Goal: Task Accomplishment & Management: Manage account settings

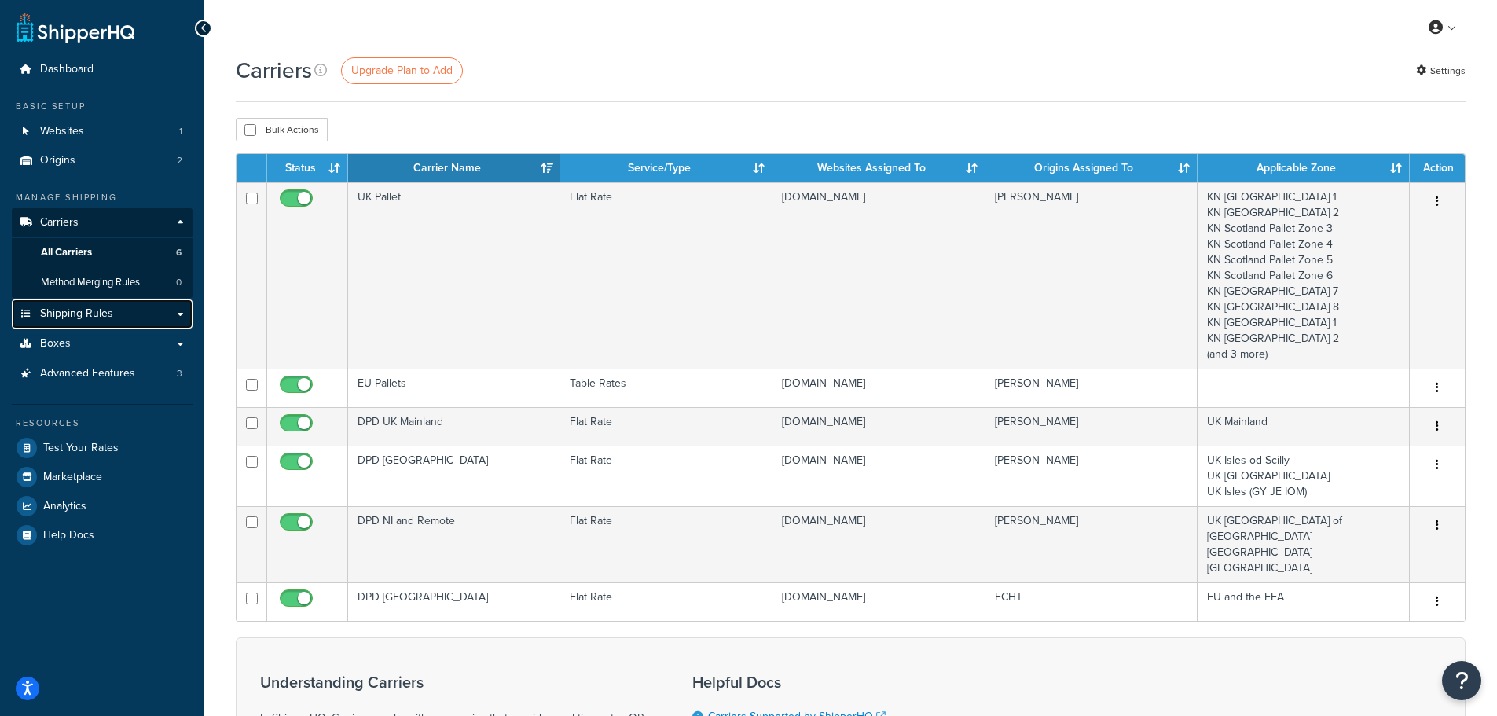
click at [66, 310] on span "Shipping Rules" at bounding box center [76, 313] width 73 height 13
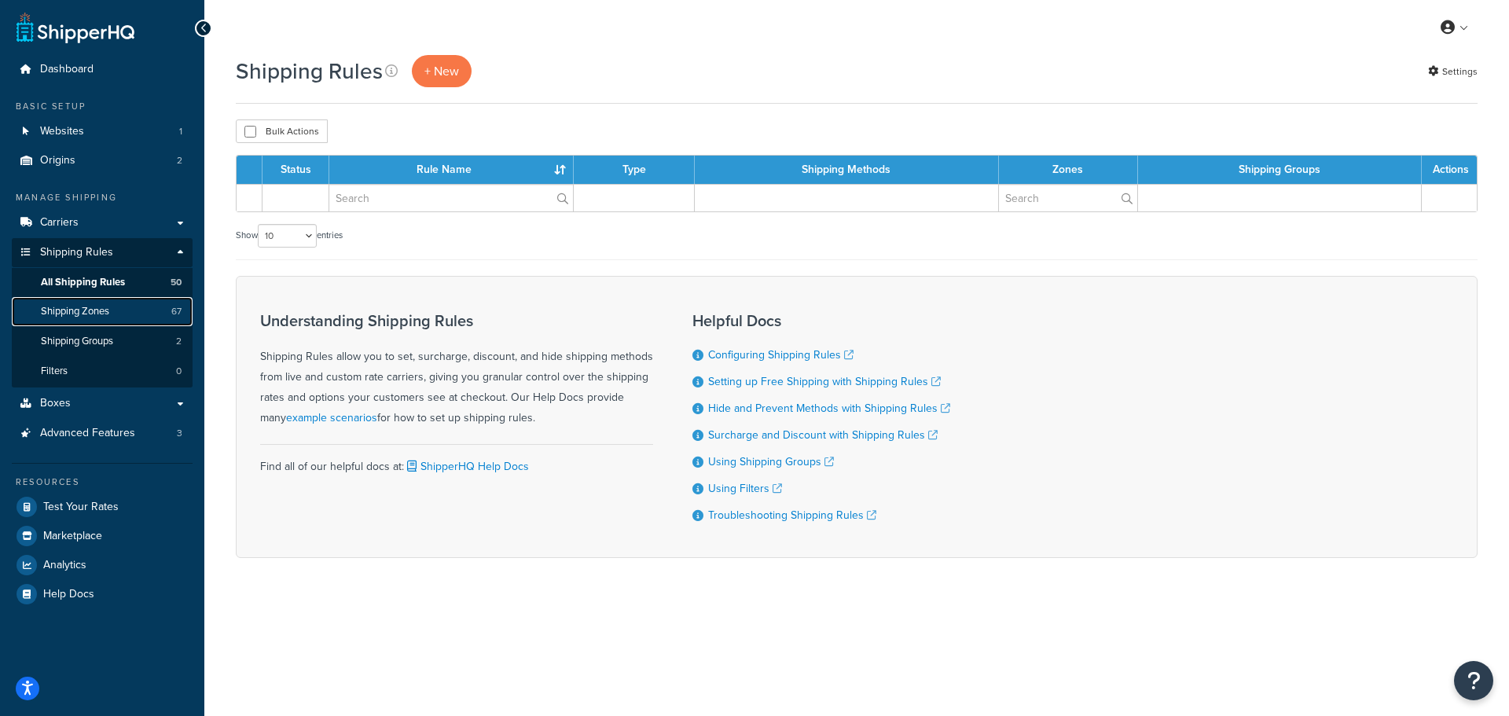
click at [67, 314] on span "Shipping Zones" at bounding box center [75, 311] width 68 height 13
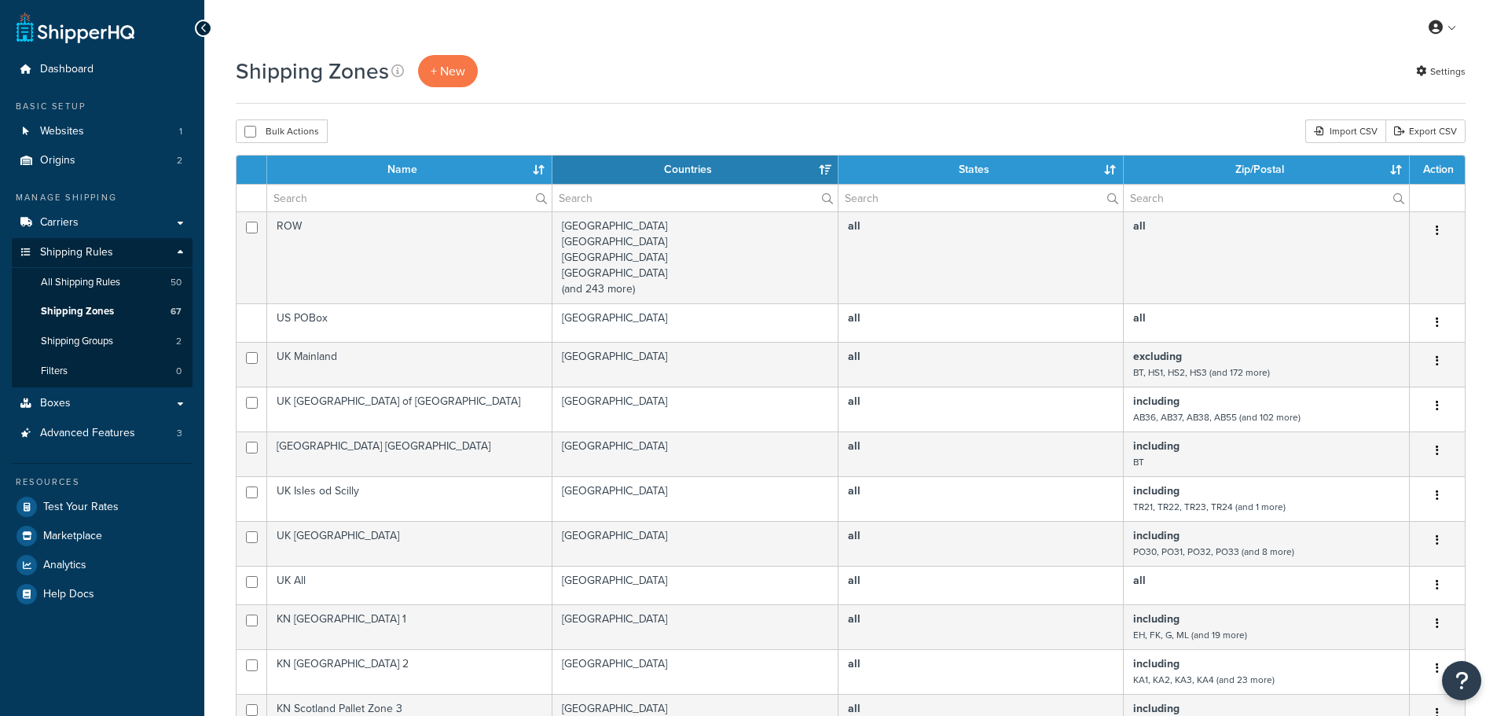
select select "15"
click at [1338, 132] on div "Import CSV" at bounding box center [1345, 131] width 80 height 24
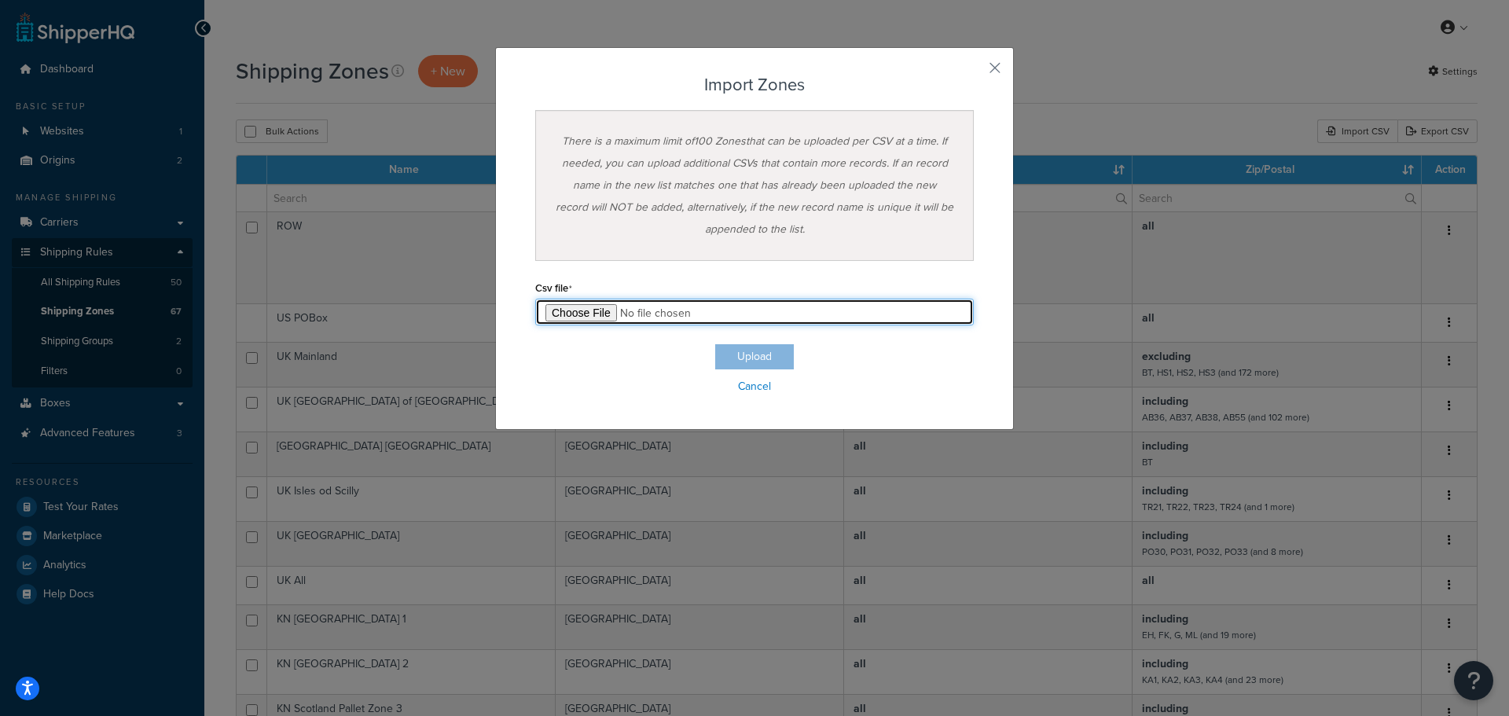
click at [596, 315] on input "file" at bounding box center [754, 312] width 438 height 27
type input "C:\fakepath\SHQ Zones Import.csv"
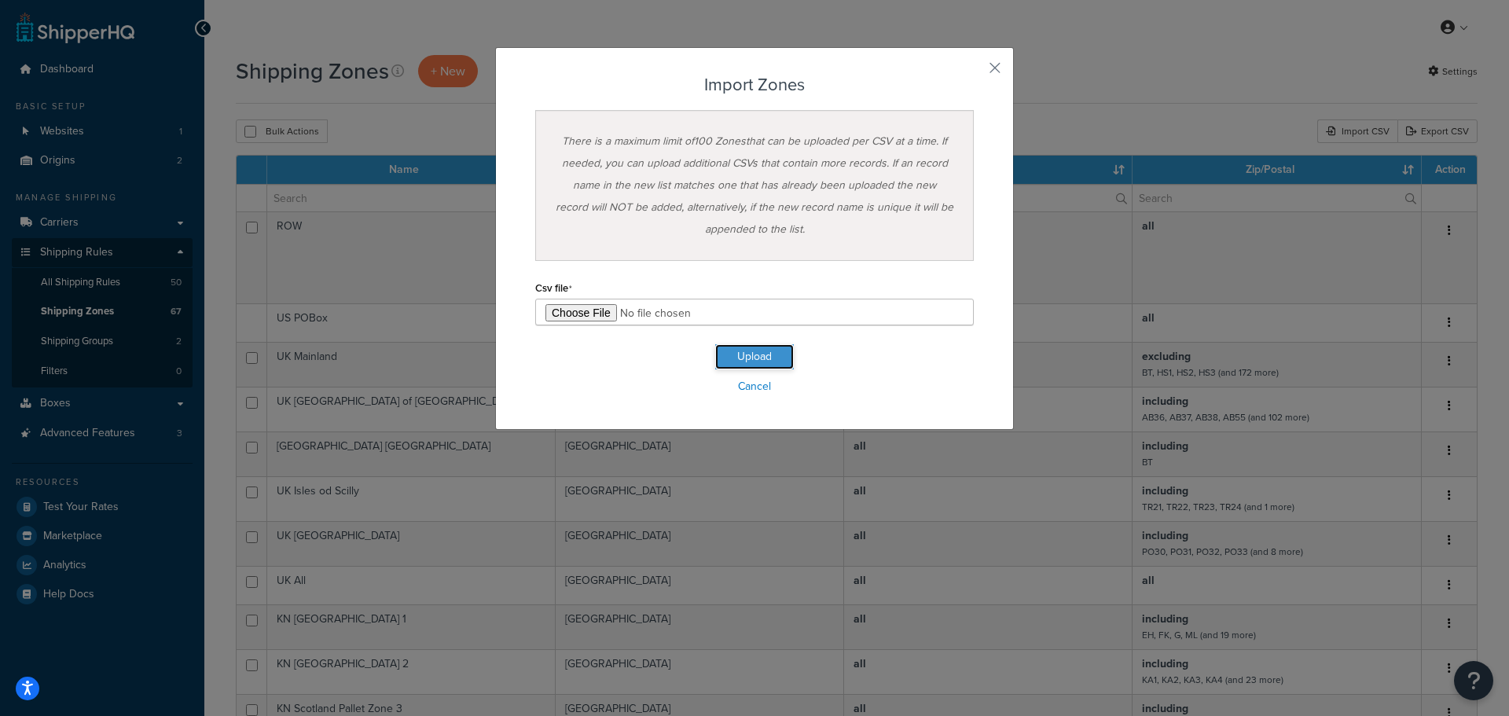
click at [754, 356] on button "Upload" at bounding box center [754, 356] width 79 height 25
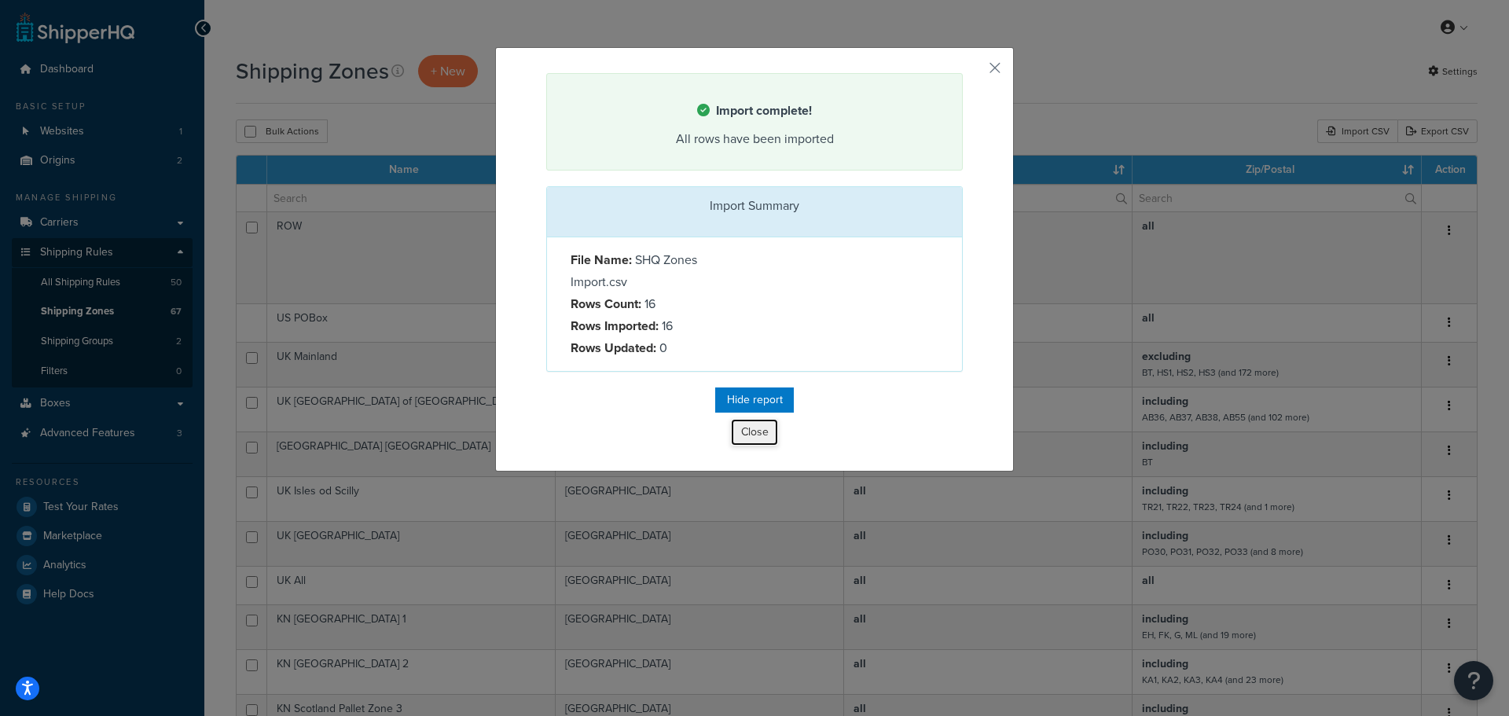
click at [743, 435] on button "Close" at bounding box center [754, 432] width 47 height 27
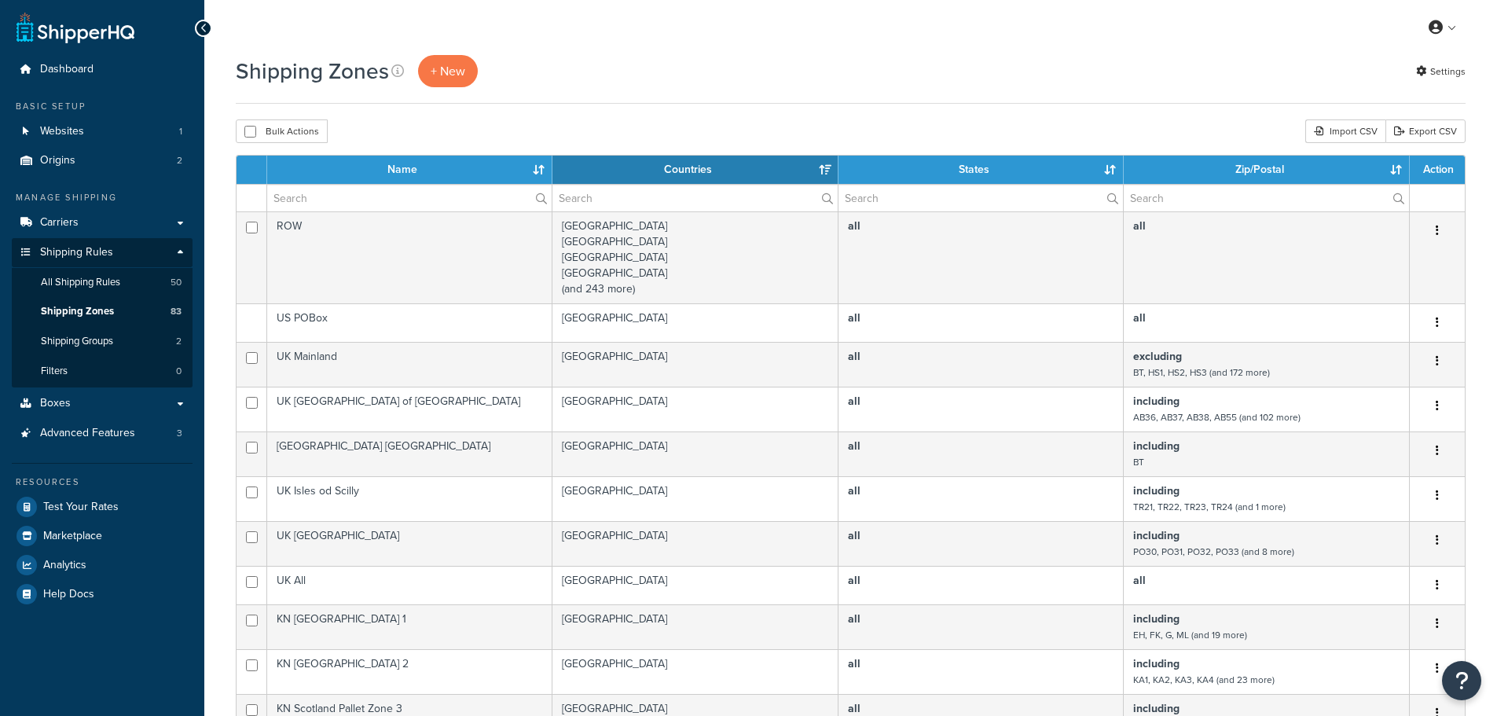
select select "15"
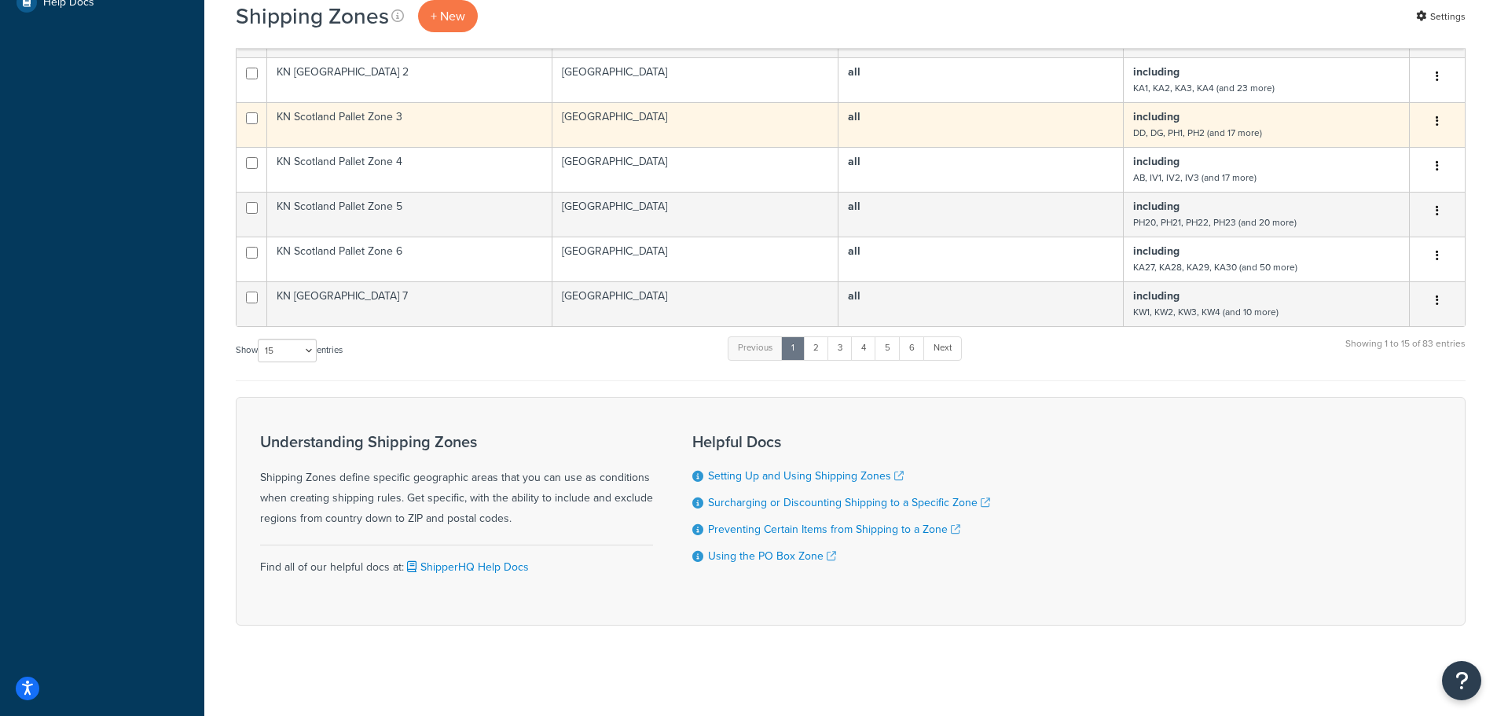
scroll to position [596, 0]
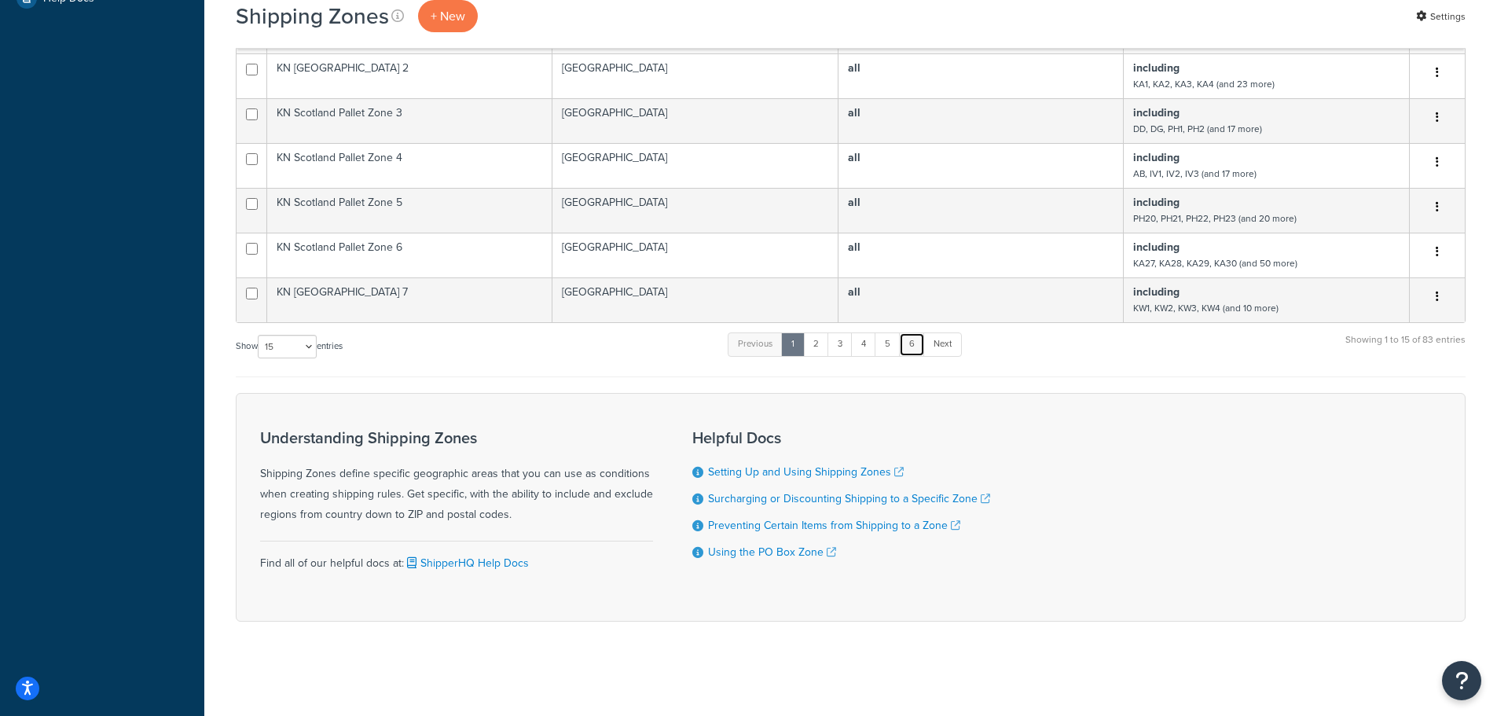
click at [916, 339] on link "6" at bounding box center [912, 344] width 26 height 24
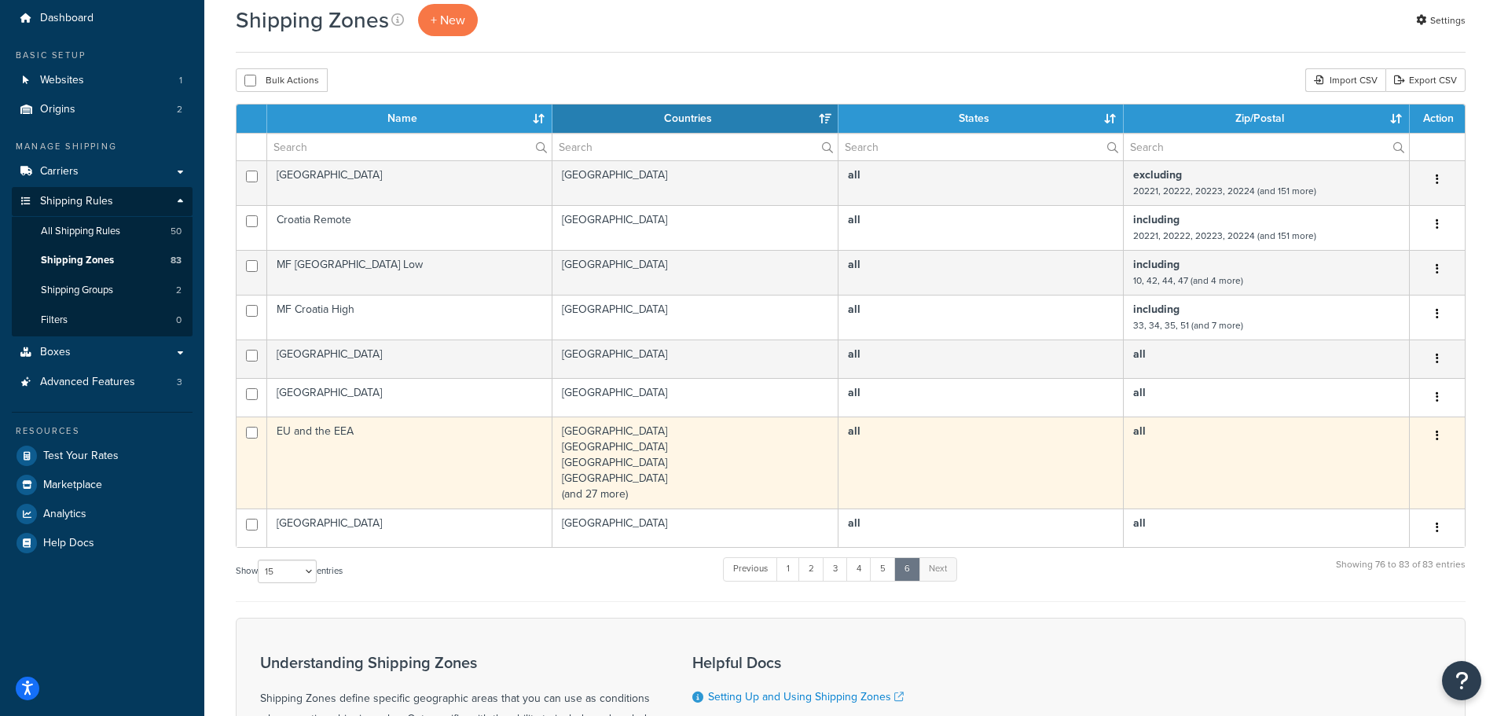
scroll to position [79, 0]
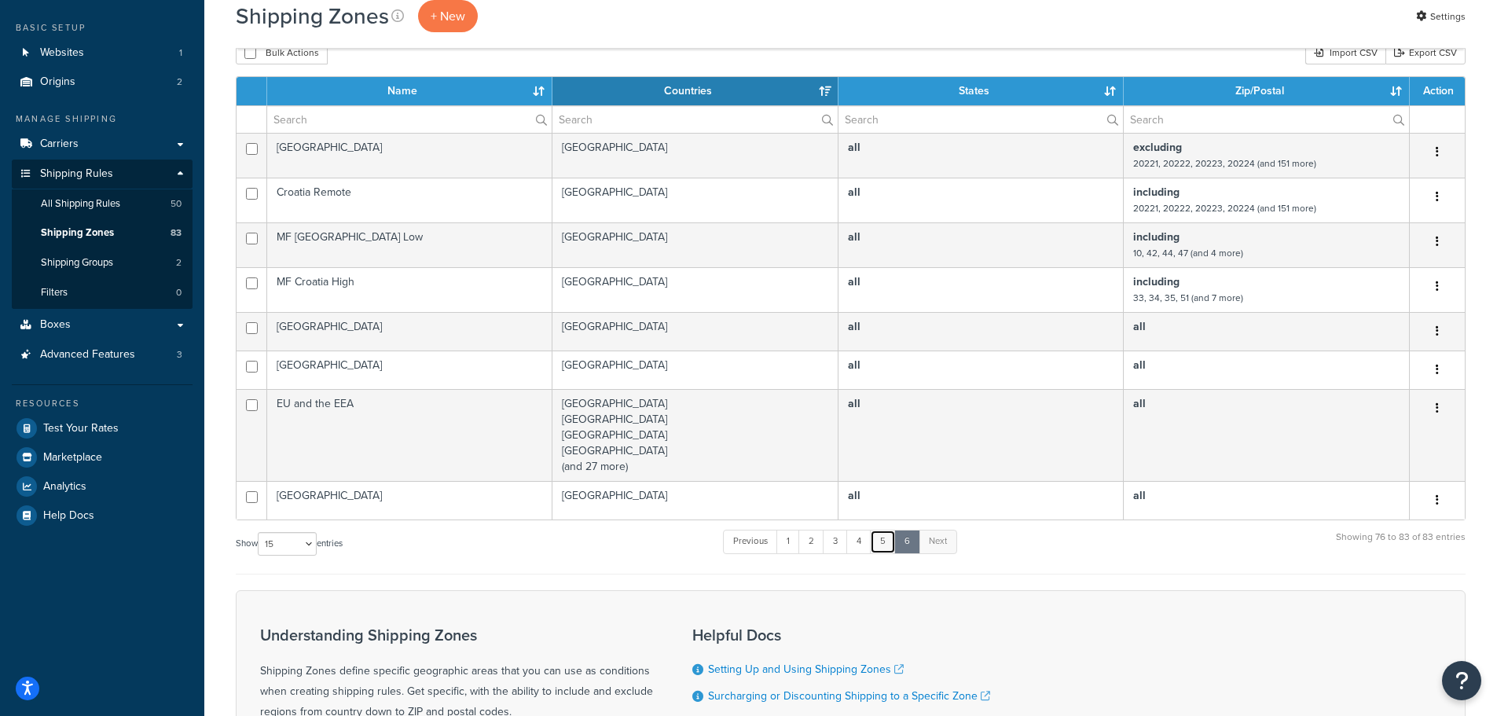
click at [888, 541] on link "5" at bounding box center [883, 542] width 26 height 24
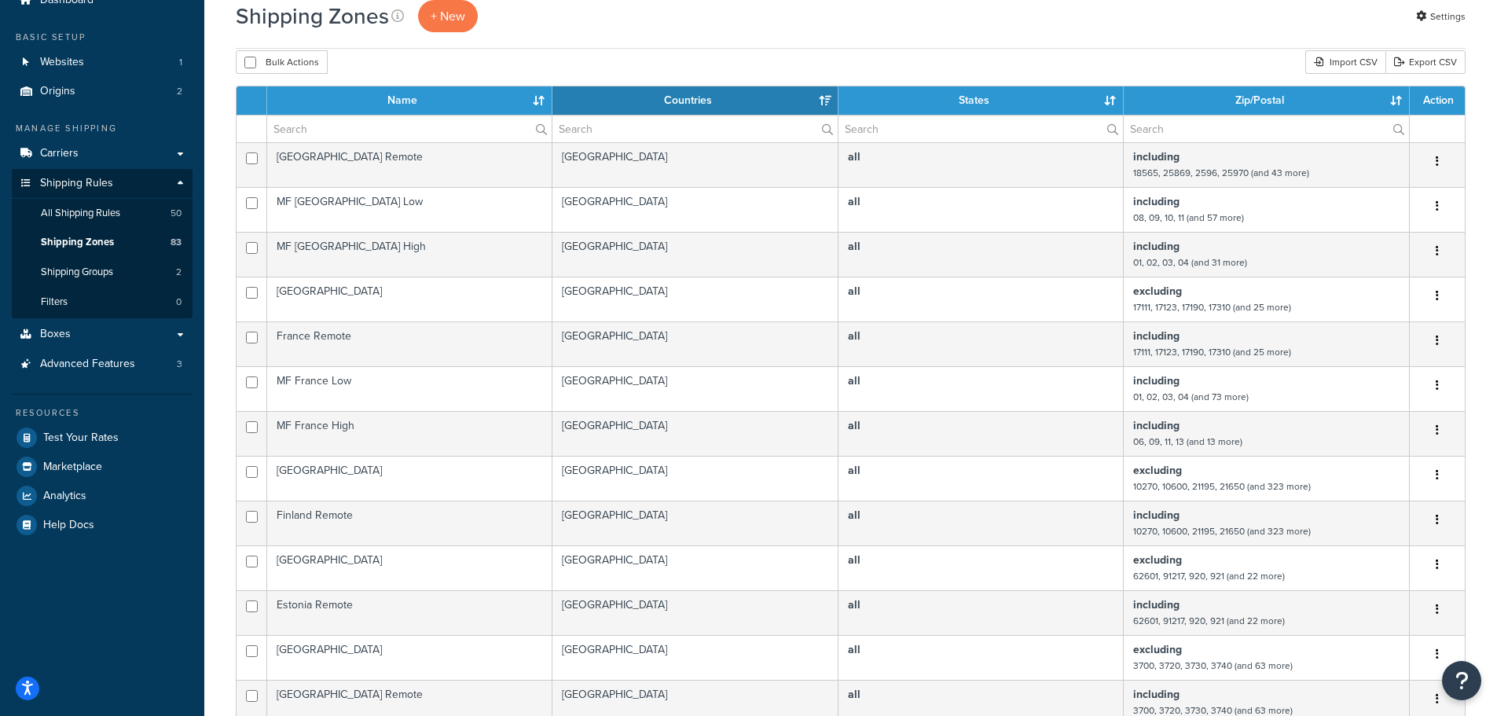
scroll to position [64, 0]
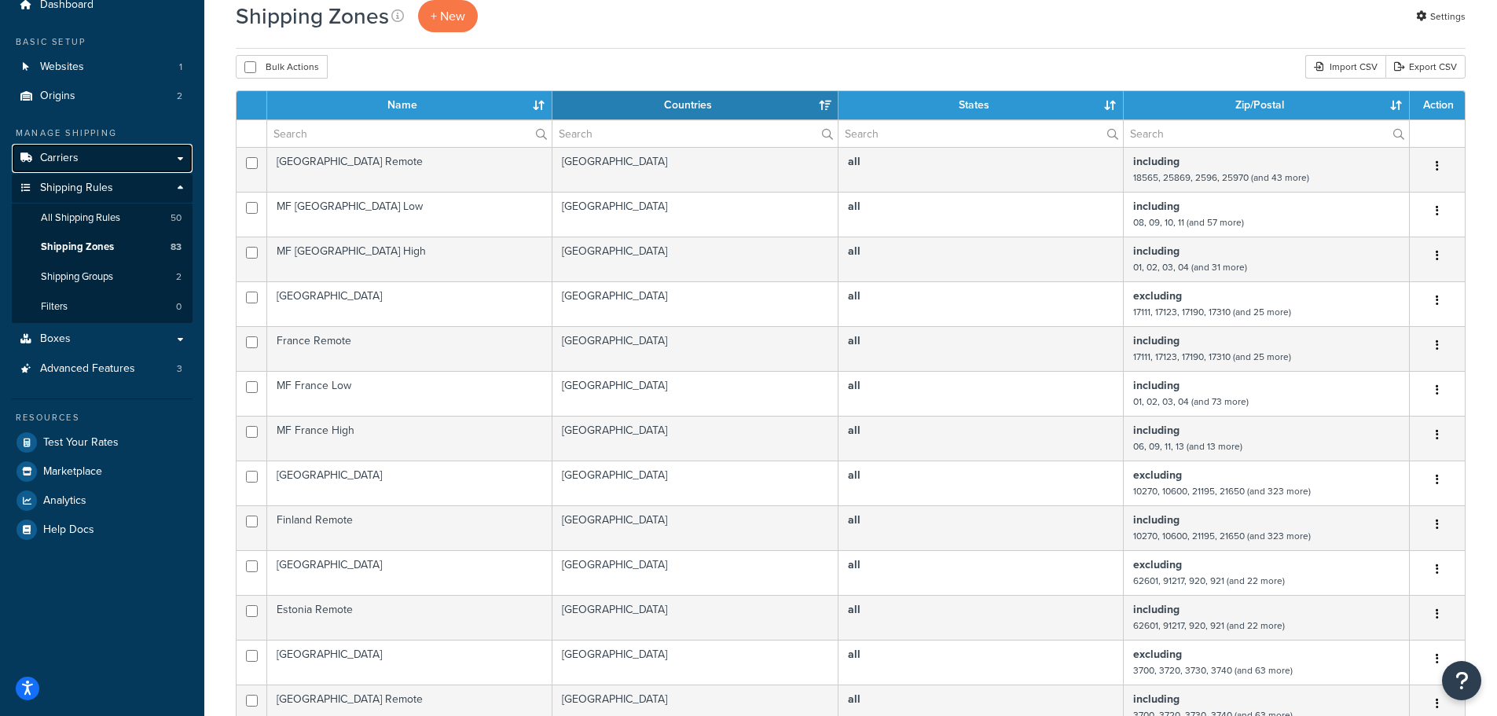
click at [78, 160] on link "Carriers" at bounding box center [102, 158] width 181 height 29
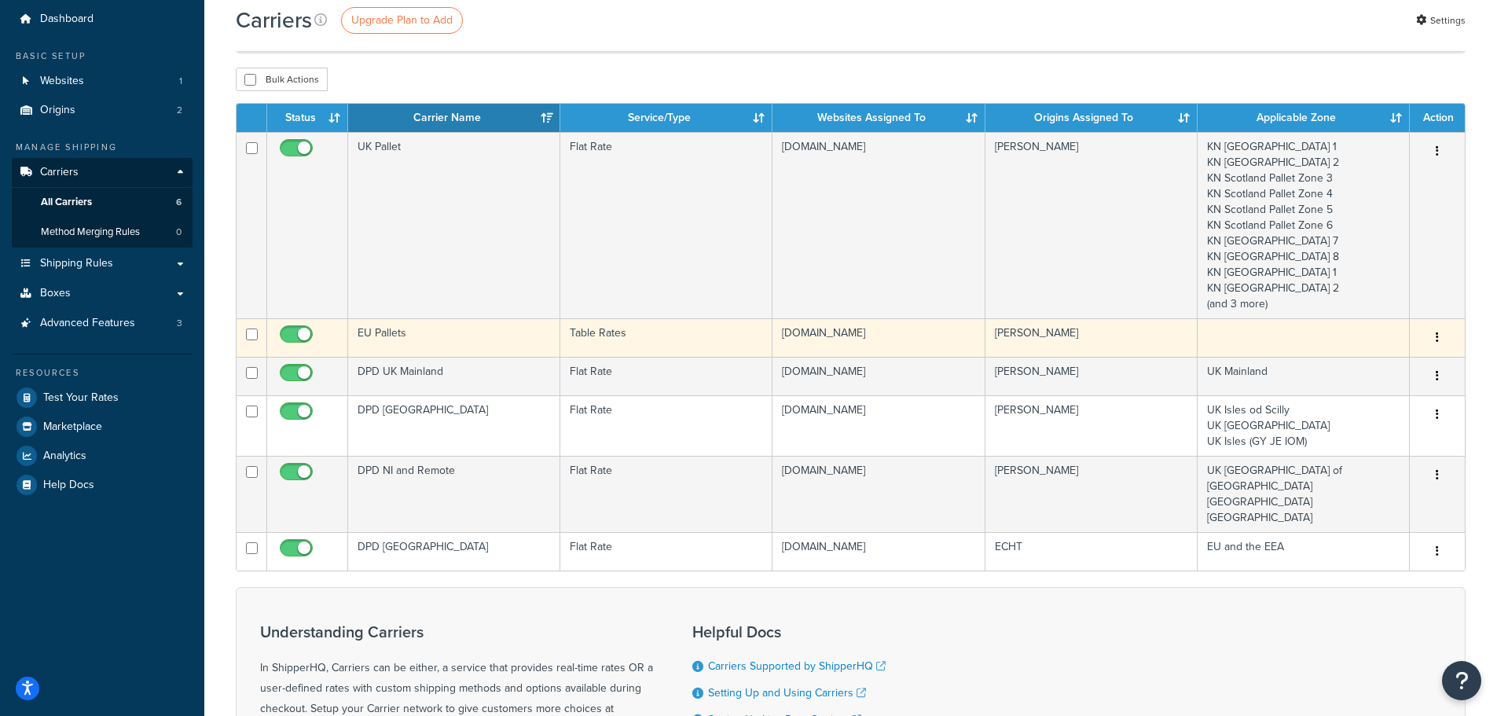
scroll to position [79, 0]
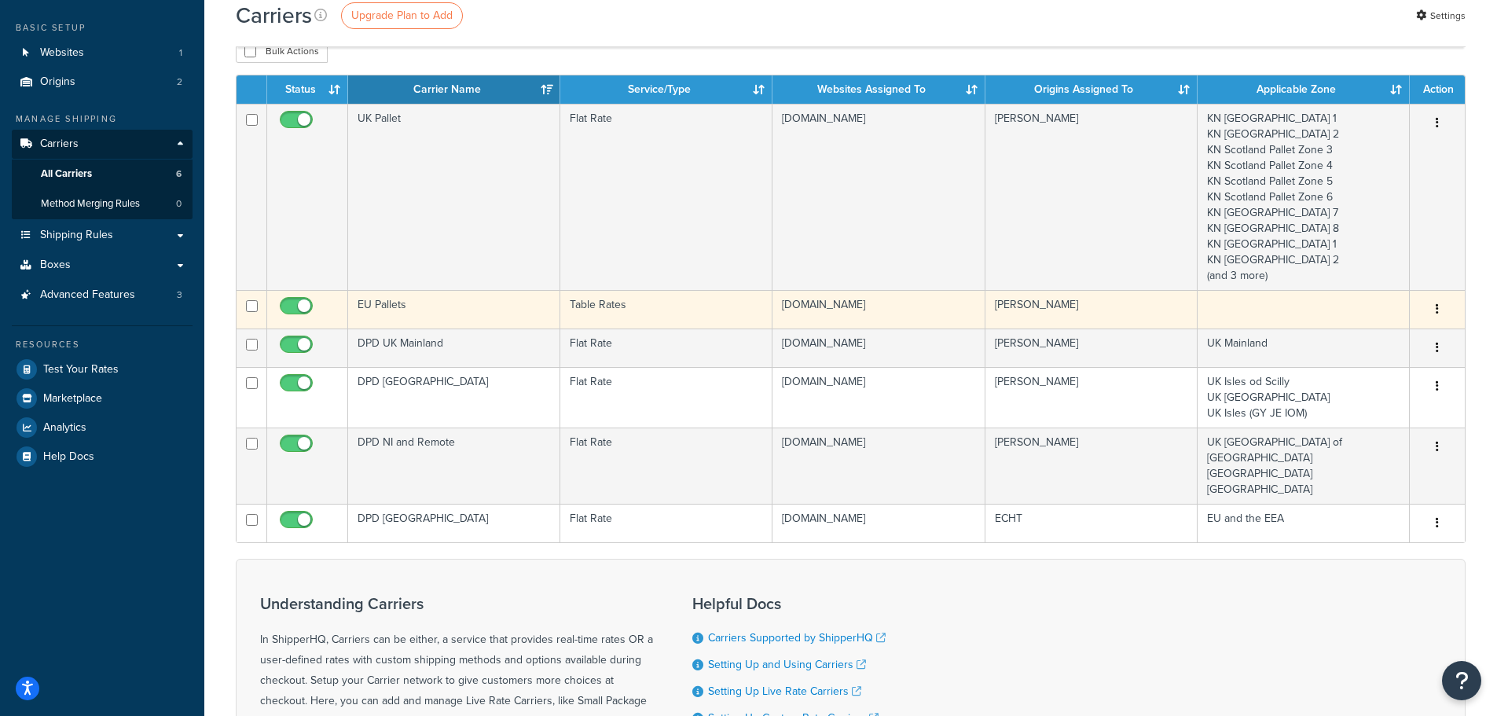
click at [391, 310] on td "EU Pallets" at bounding box center [454, 309] width 212 height 39
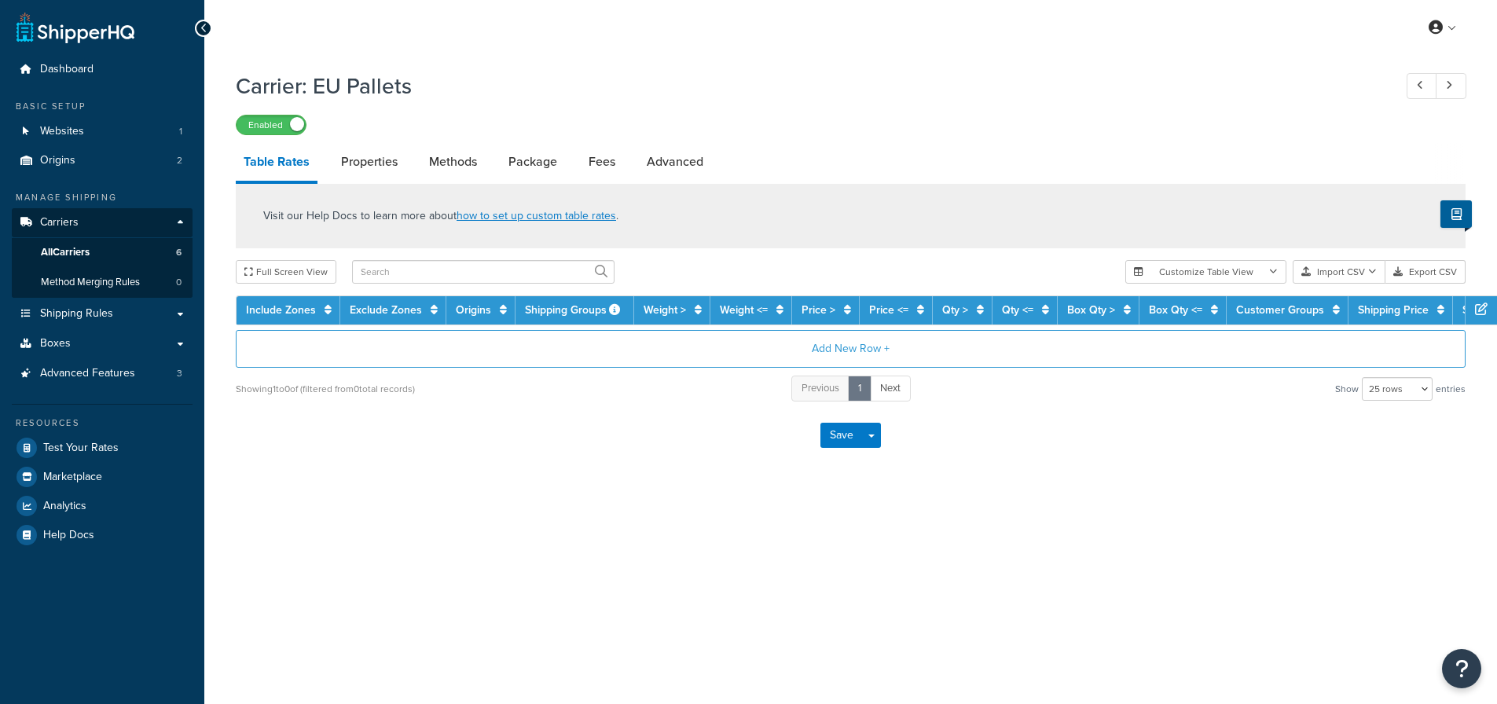
select select "25"
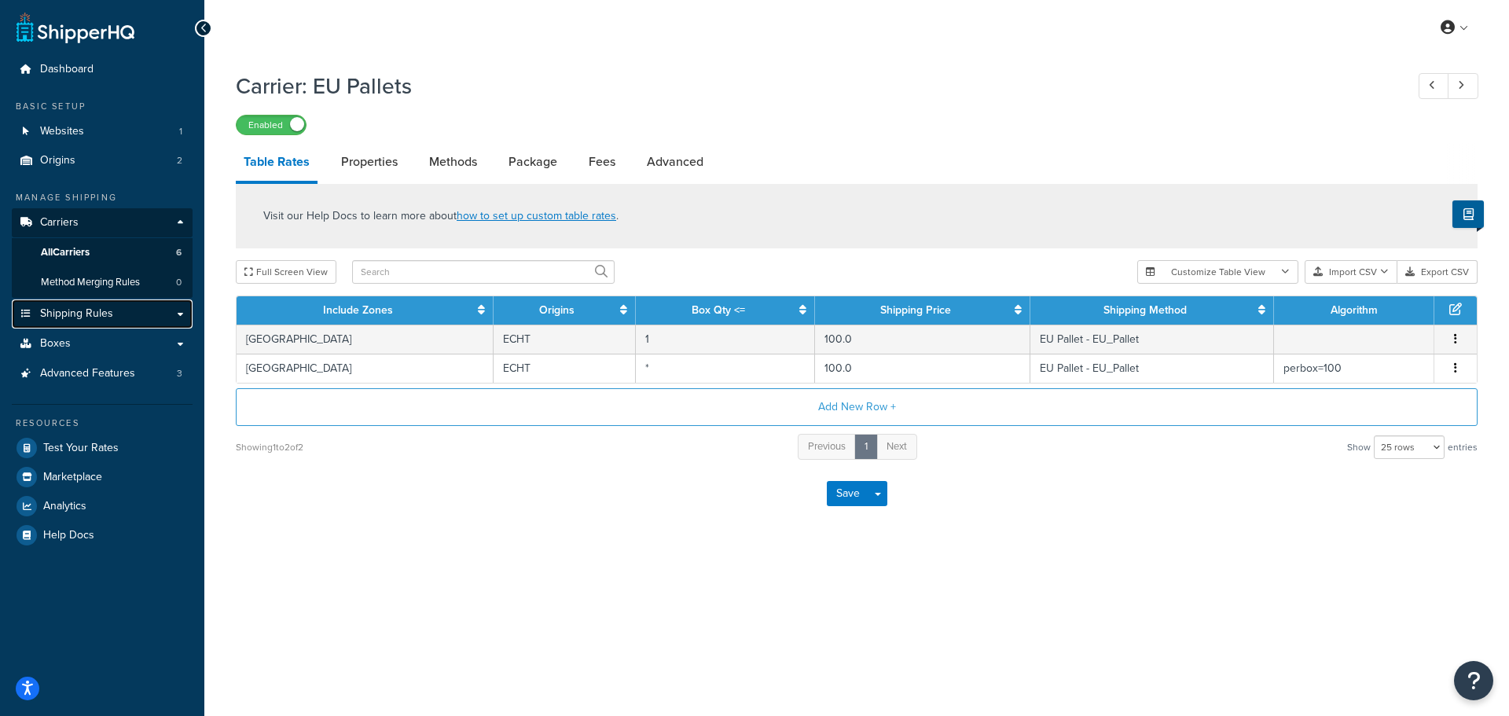
click at [69, 312] on span "Shipping Rules" at bounding box center [76, 313] width 73 height 13
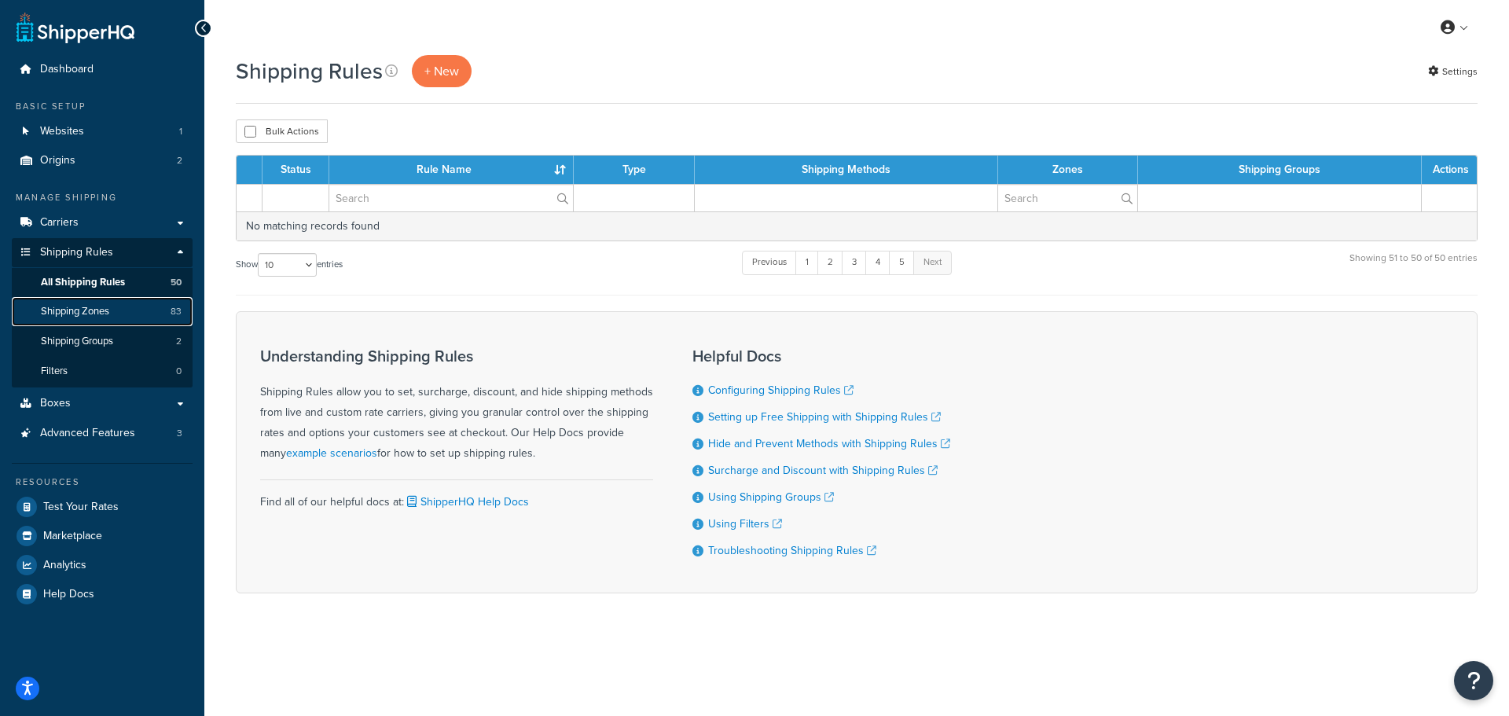
click at [80, 308] on span "Shipping Zones" at bounding box center [75, 311] width 68 height 13
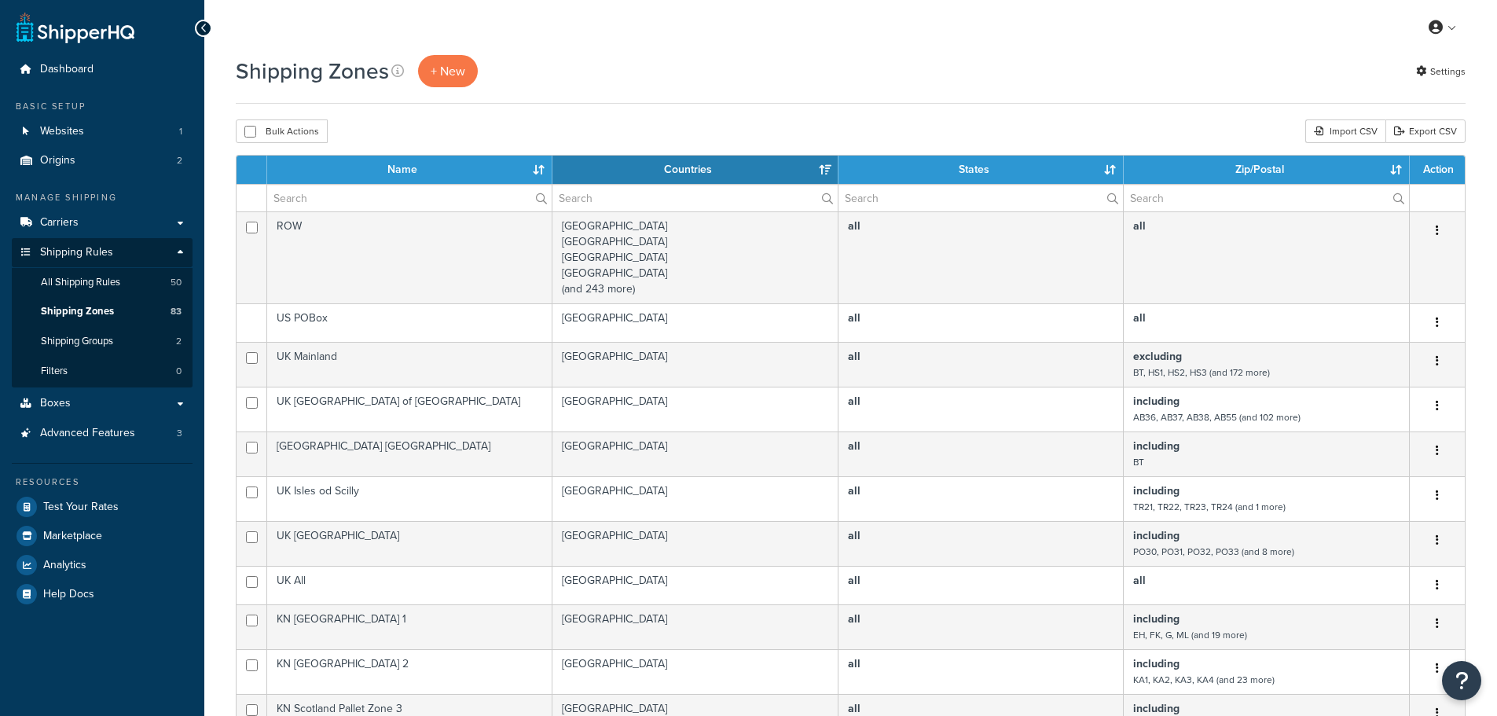
select select "15"
click at [60, 222] on span "Carriers" at bounding box center [59, 222] width 39 height 13
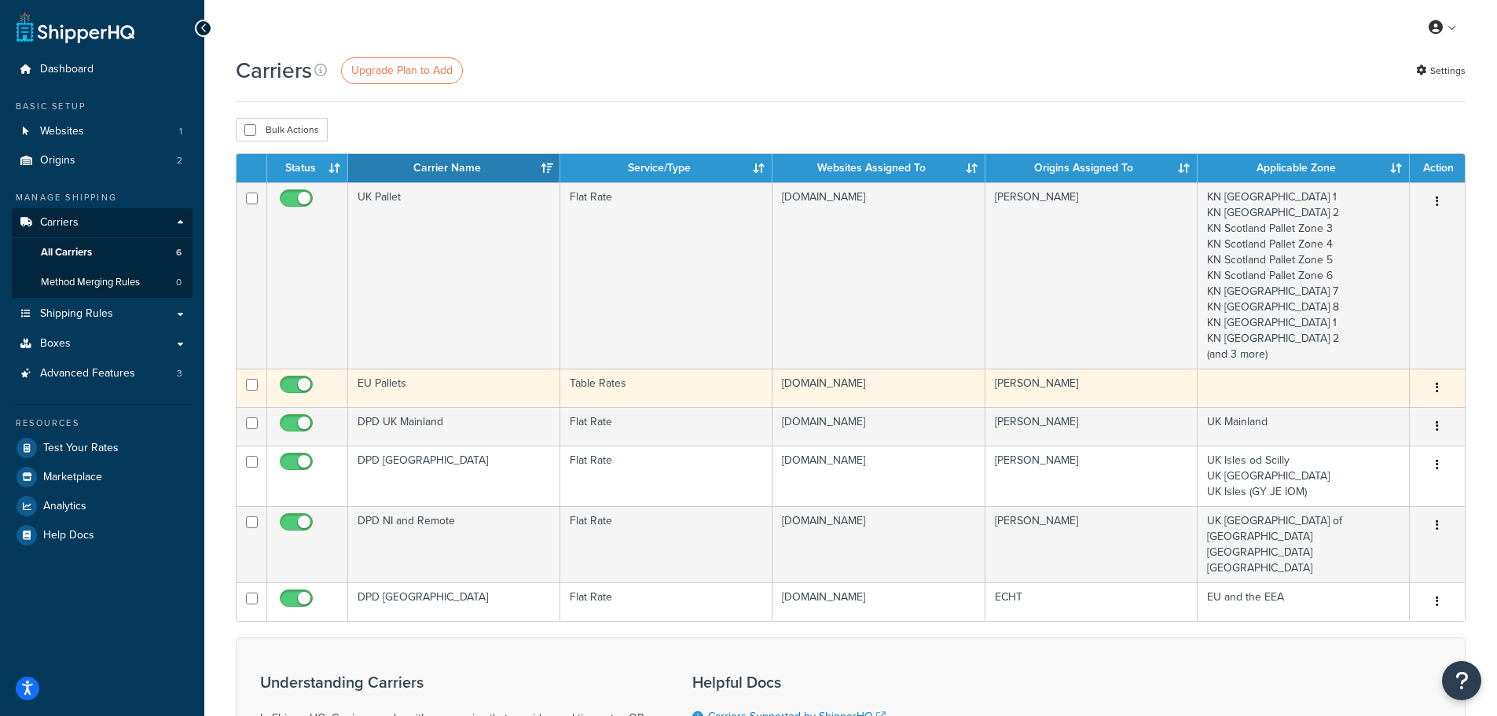
click at [416, 385] on td "EU Pallets" at bounding box center [454, 388] width 212 height 39
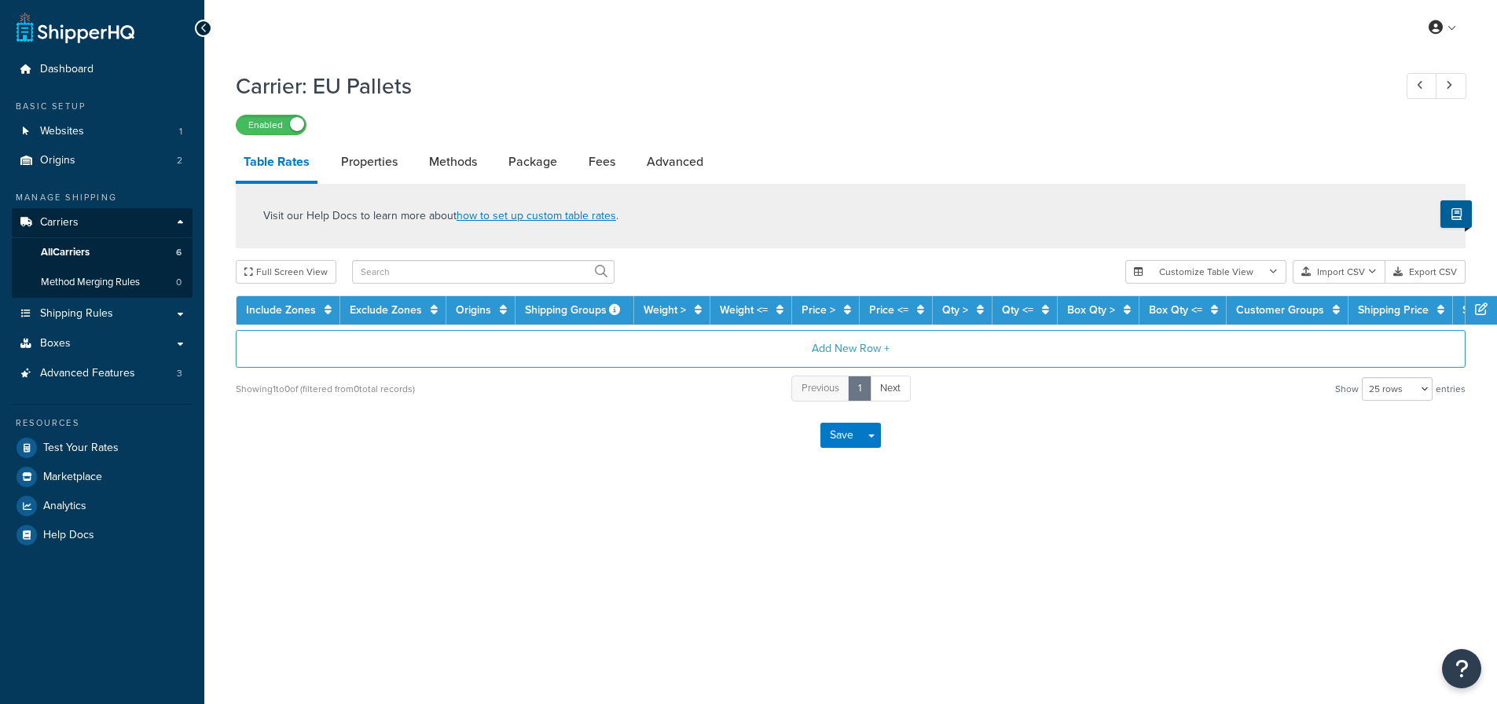
select select "25"
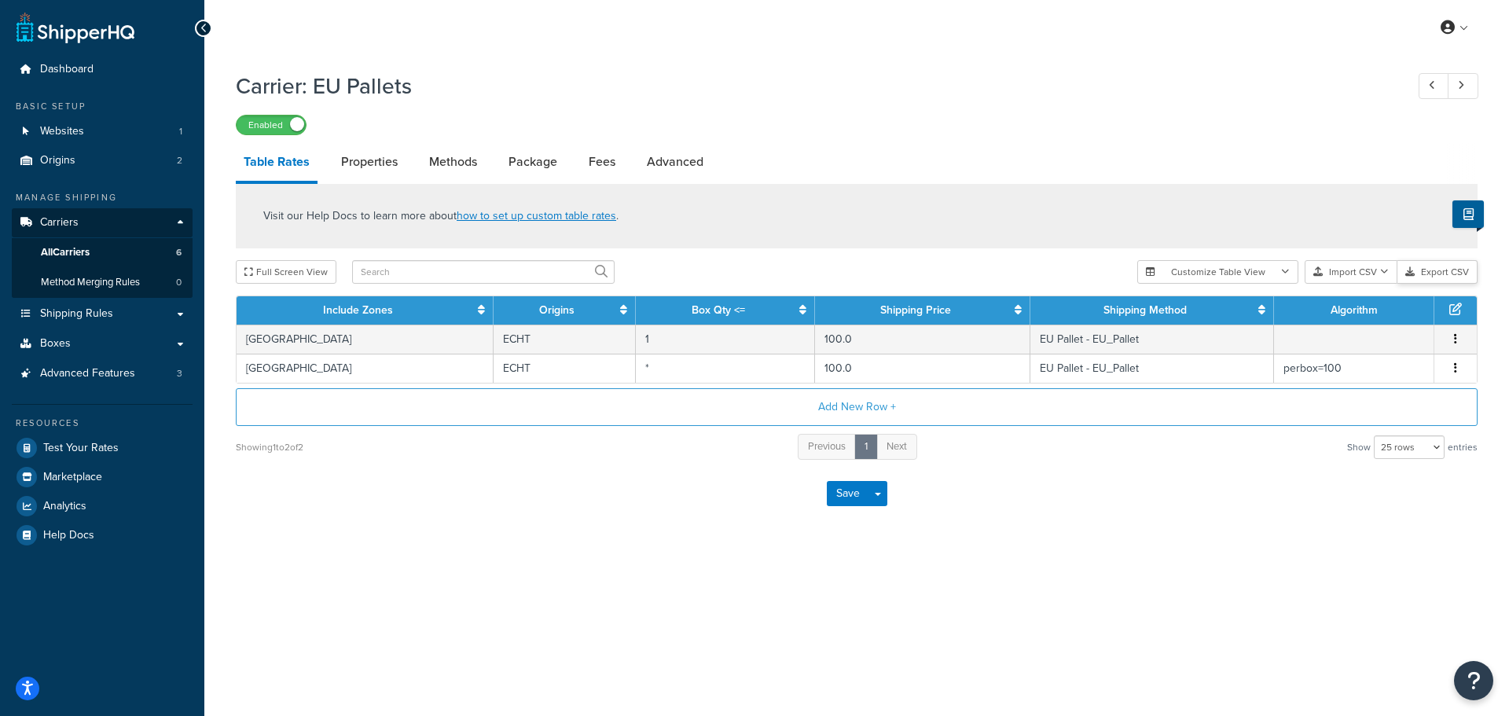
click at [1442, 276] on button "Export CSV" at bounding box center [1437, 272] width 80 height 24
click at [1437, 272] on button "Export CSV" at bounding box center [1437, 272] width 80 height 24
click at [1440, 276] on button "Export CSV" at bounding box center [1437, 272] width 80 height 24
click at [83, 319] on span "Shipping Rules" at bounding box center [76, 313] width 73 height 13
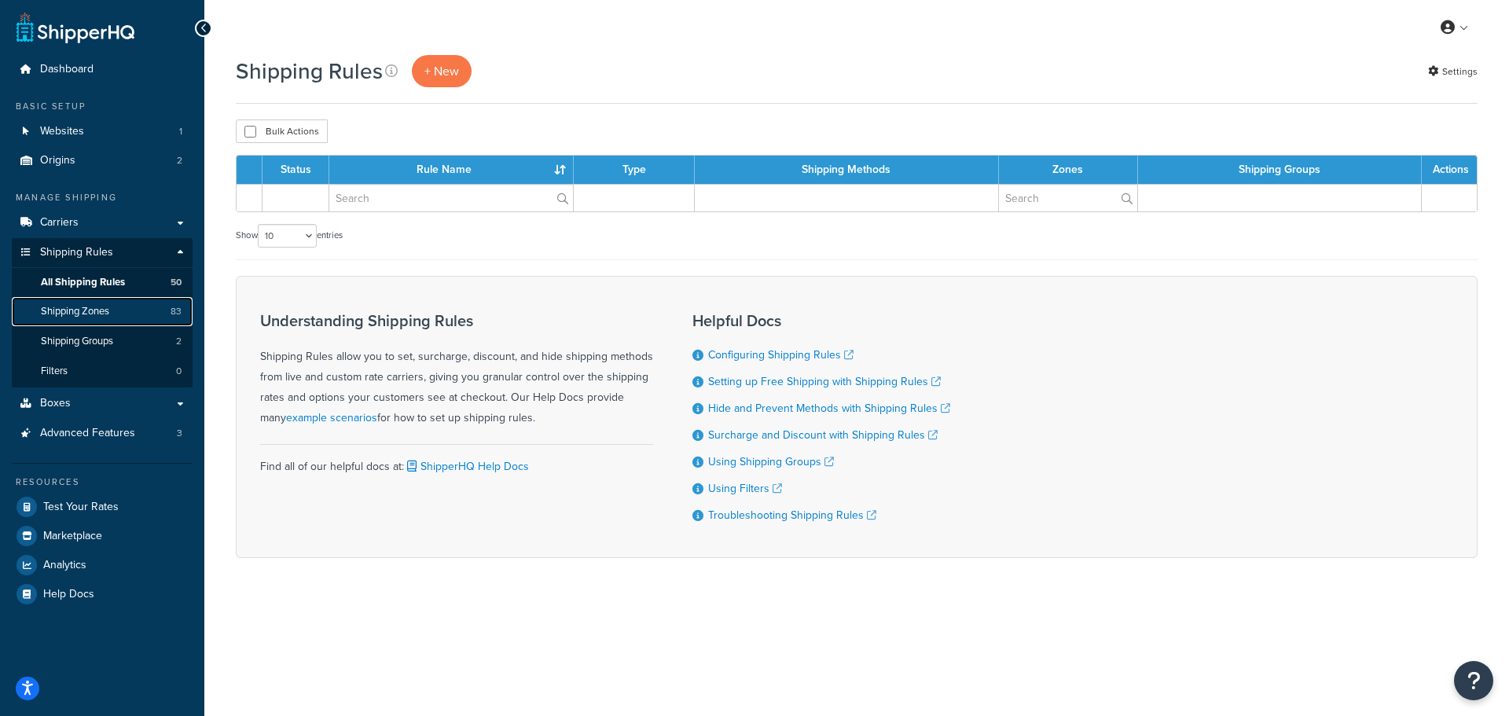
click at [91, 319] on link "Shipping Zones 83" at bounding box center [102, 311] width 181 height 29
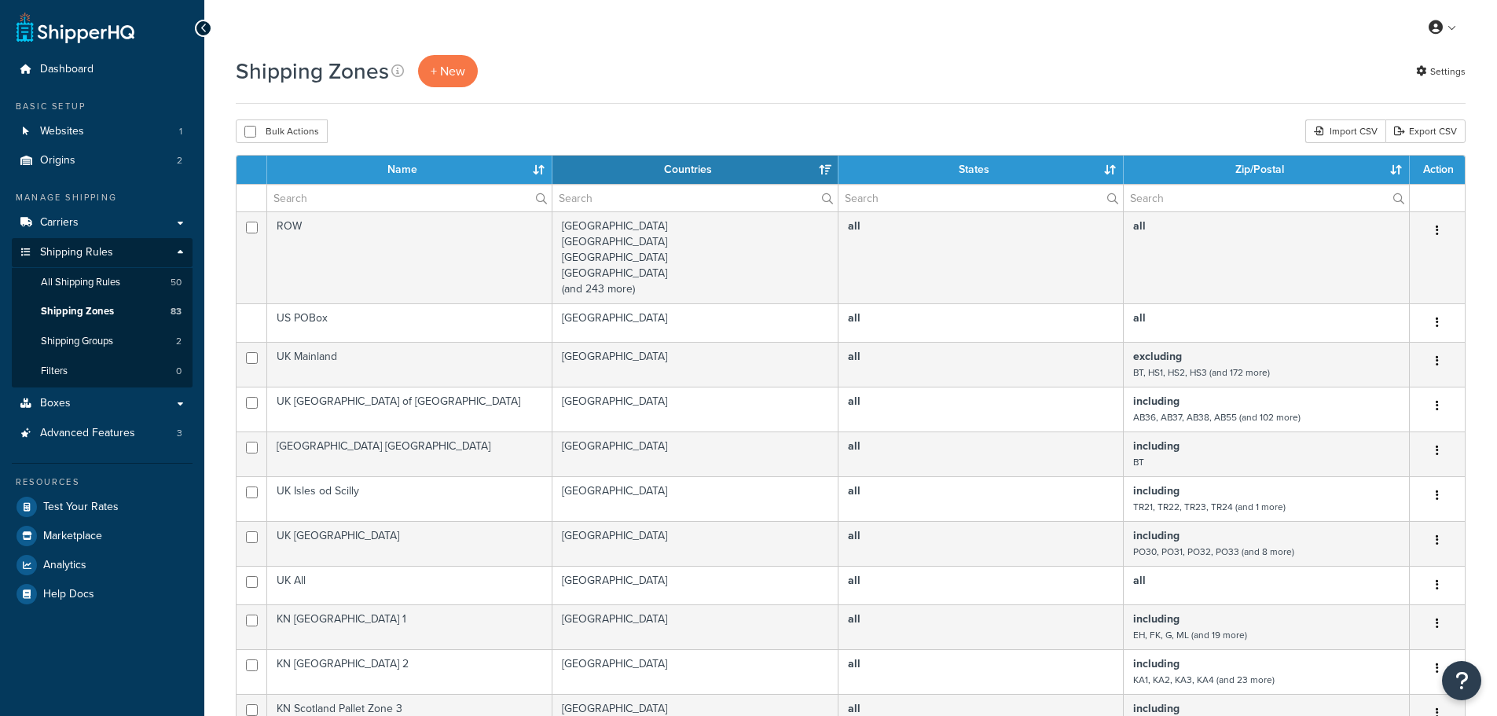
select select "15"
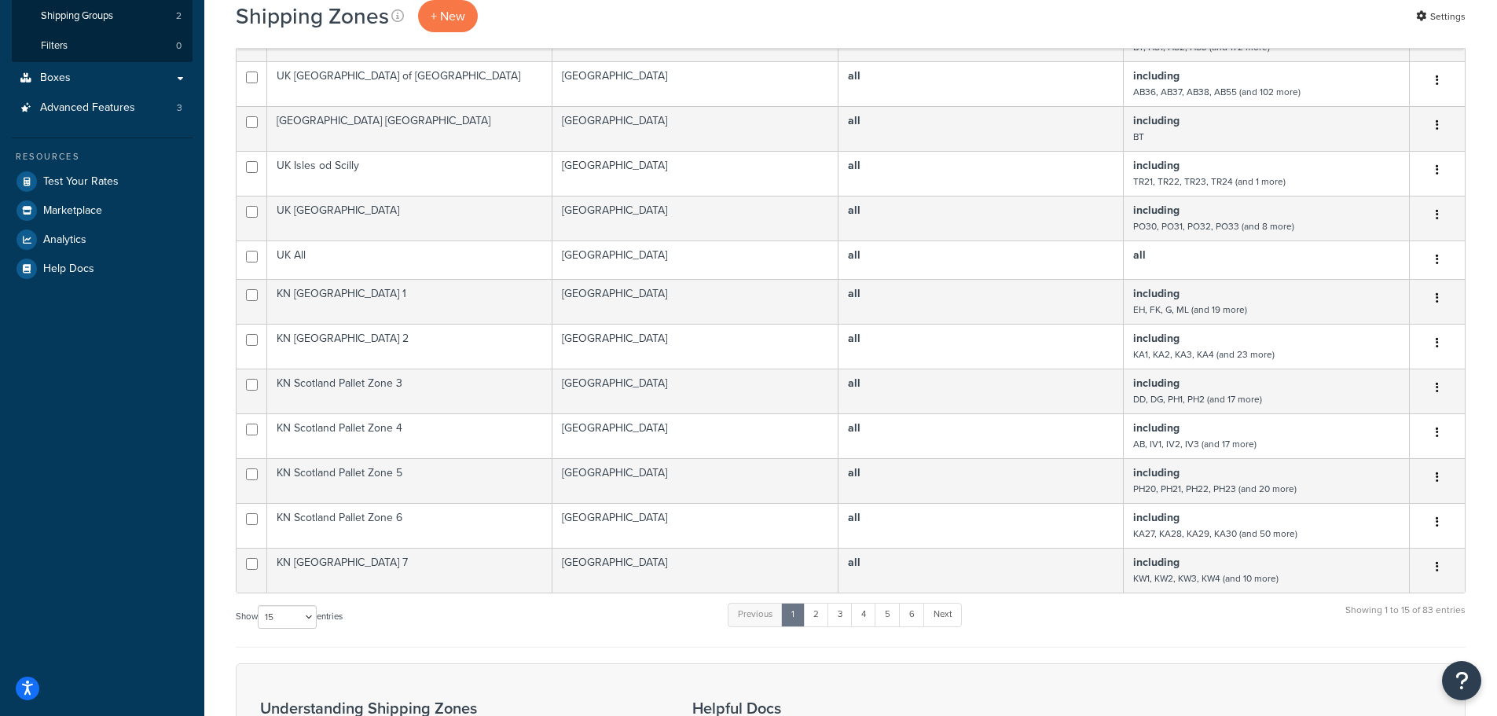
scroll to position [393, 0]
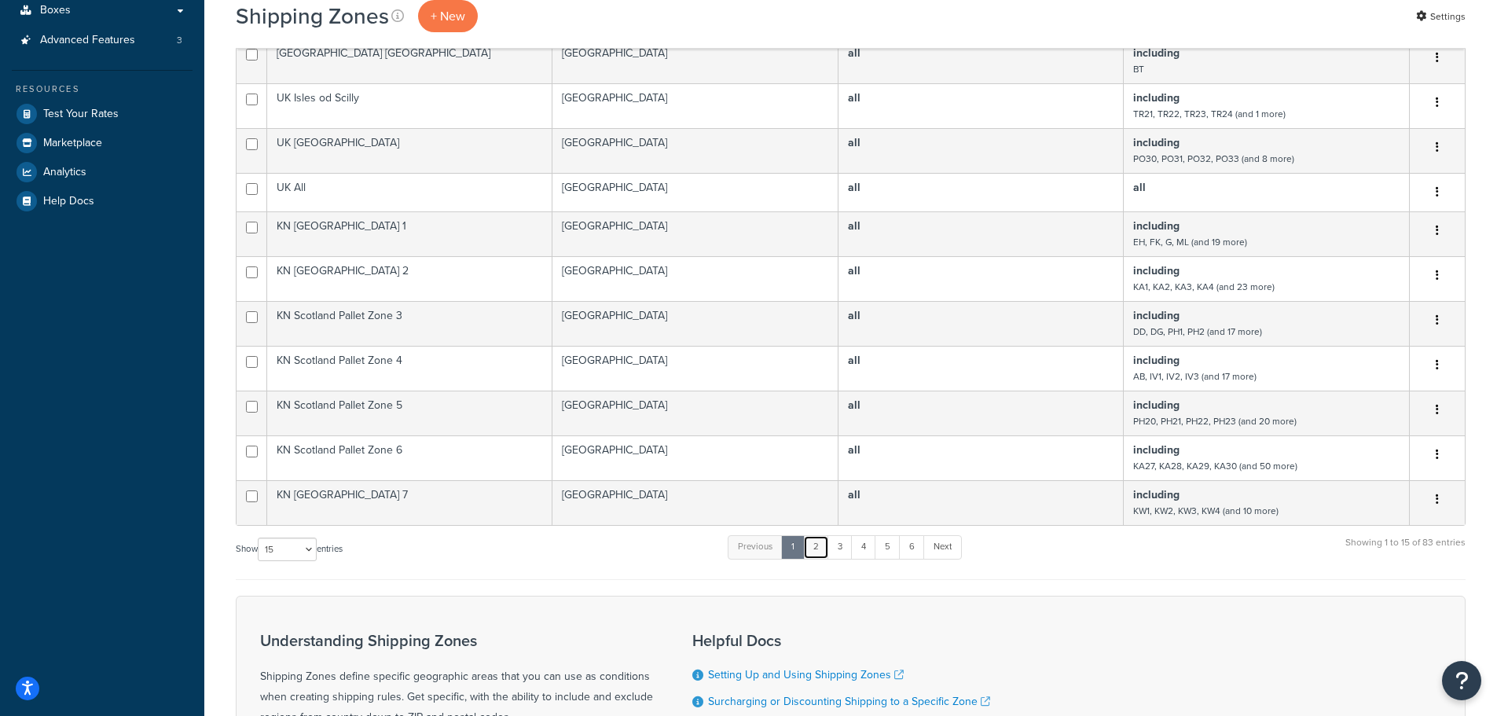
click at [819, 545] on link "2" at bounding box center [816, 547] width 26 height 24
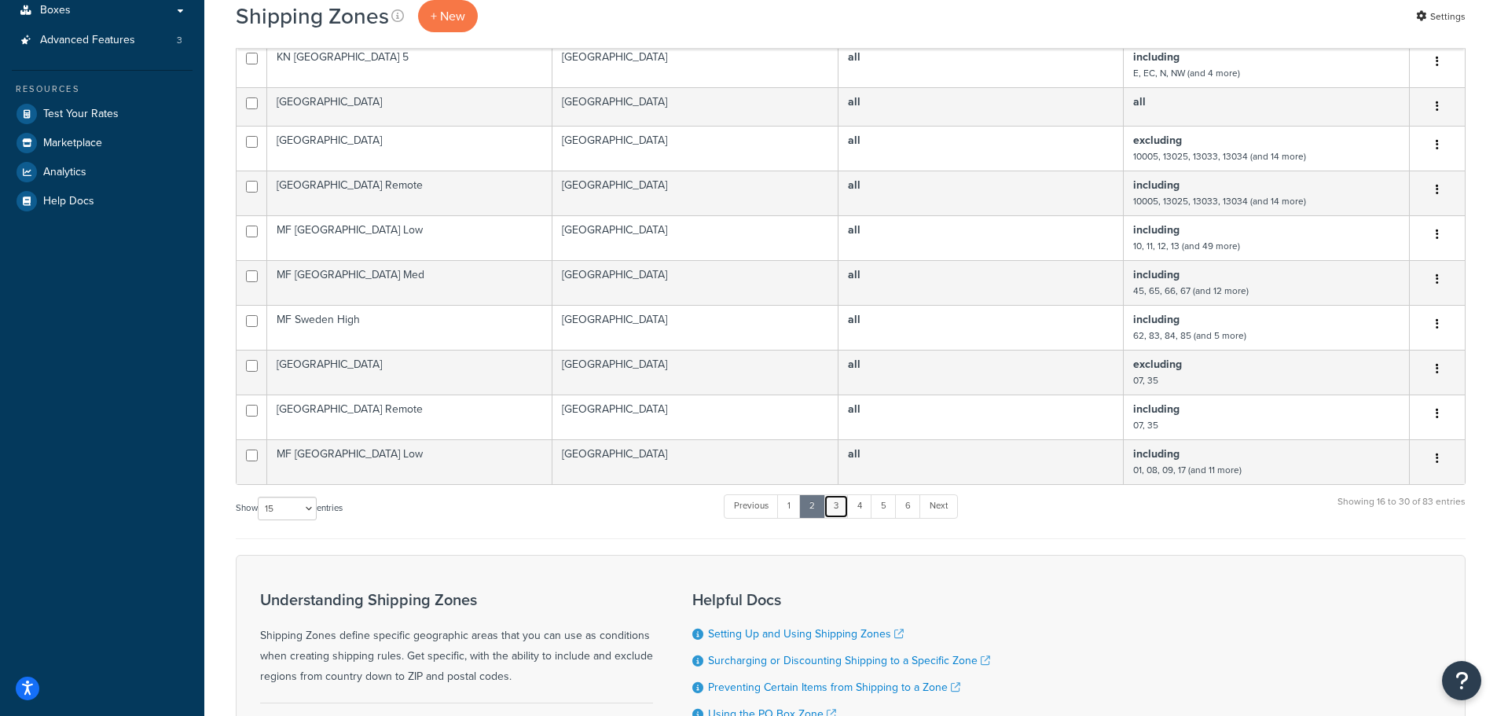
click at [842, 504] on link "3" at bounding box center [836, 506] width 25 height 24
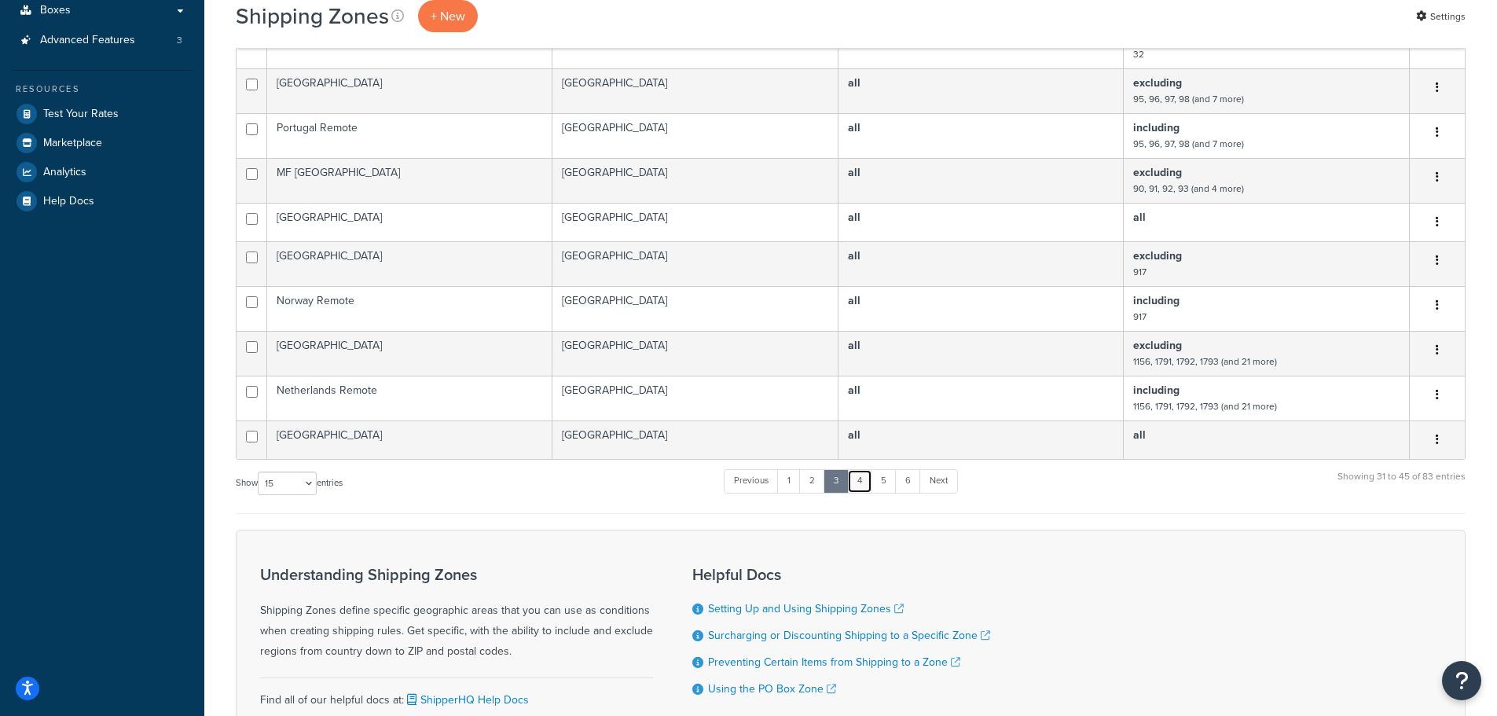
click at [860, 480] on link "4" at bounding box center [859, 481] width 25 height 24
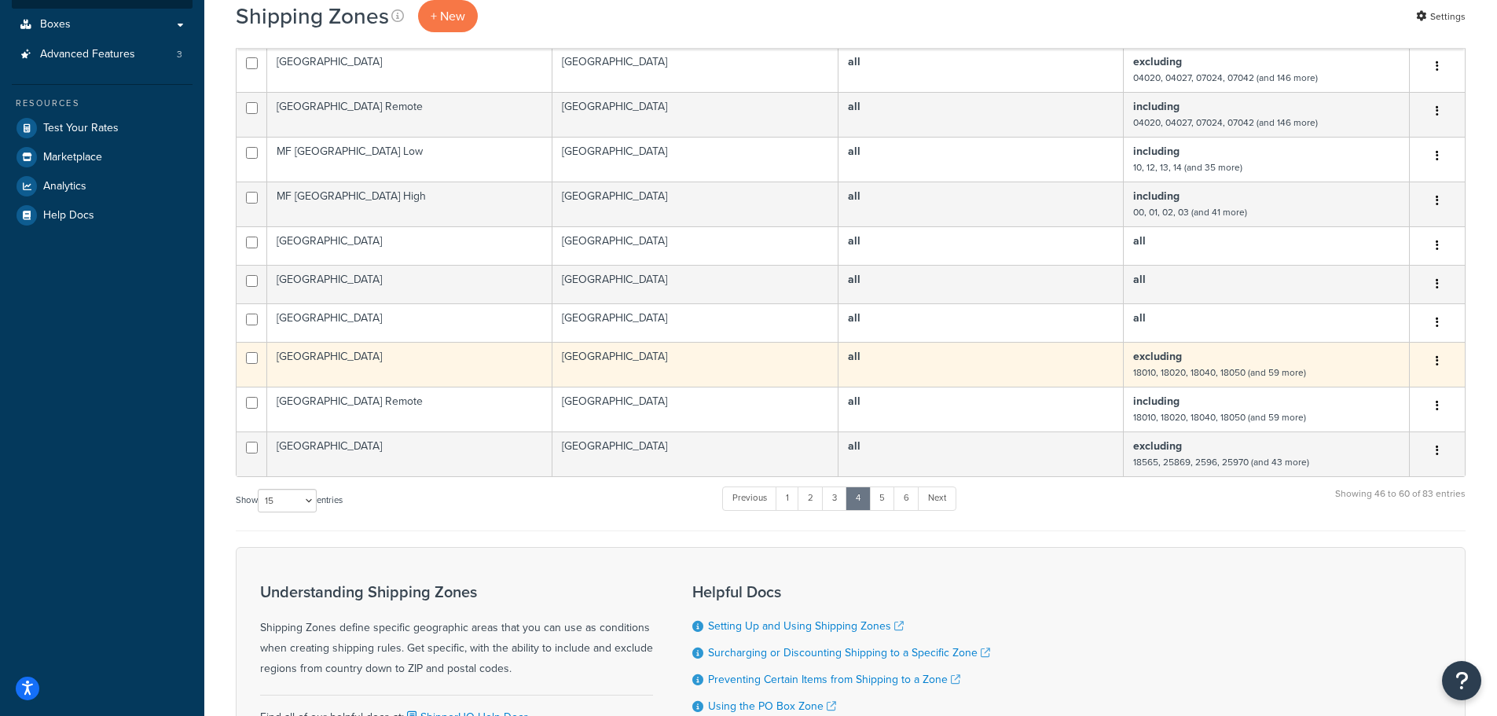
scroll to position [471, 0]
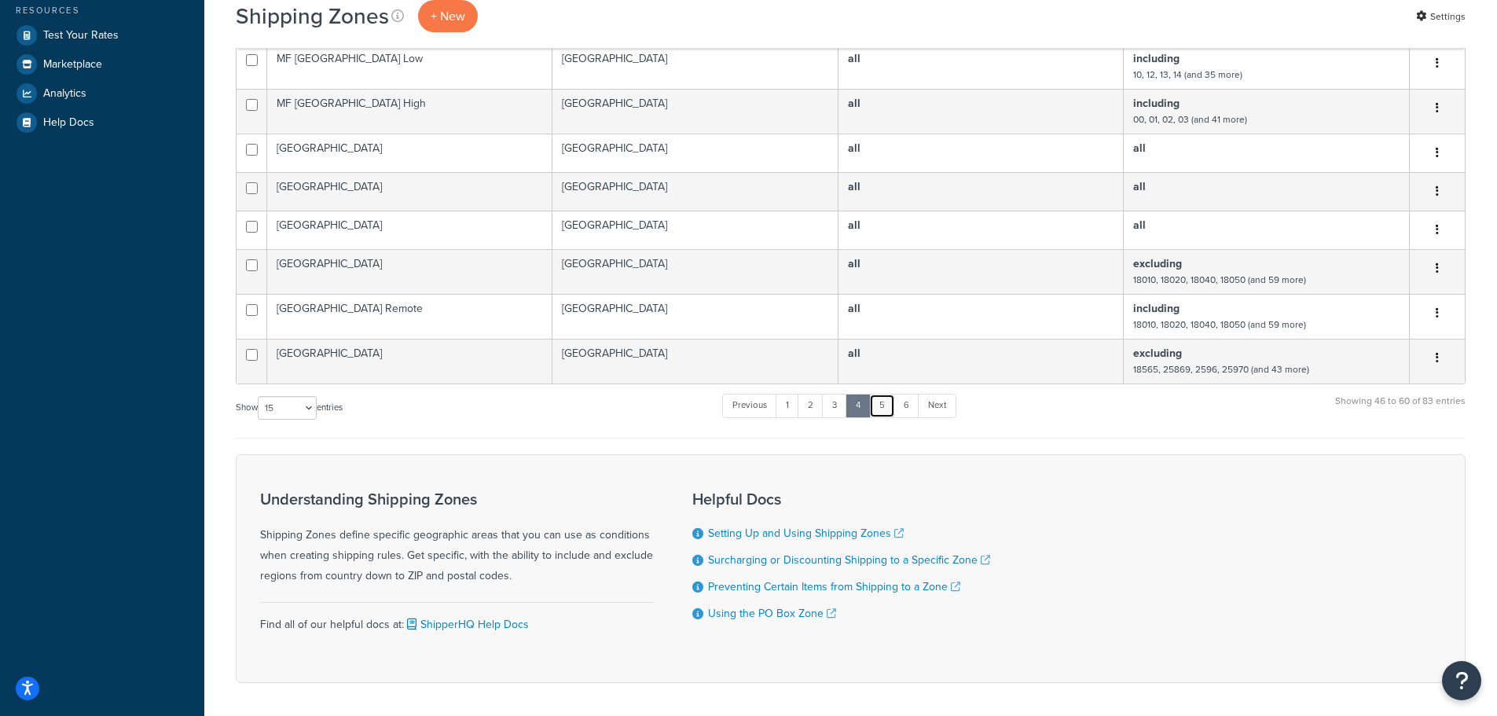
click at [889, 404] on link "5" at bounding box center [882, 406] width 26 height 24
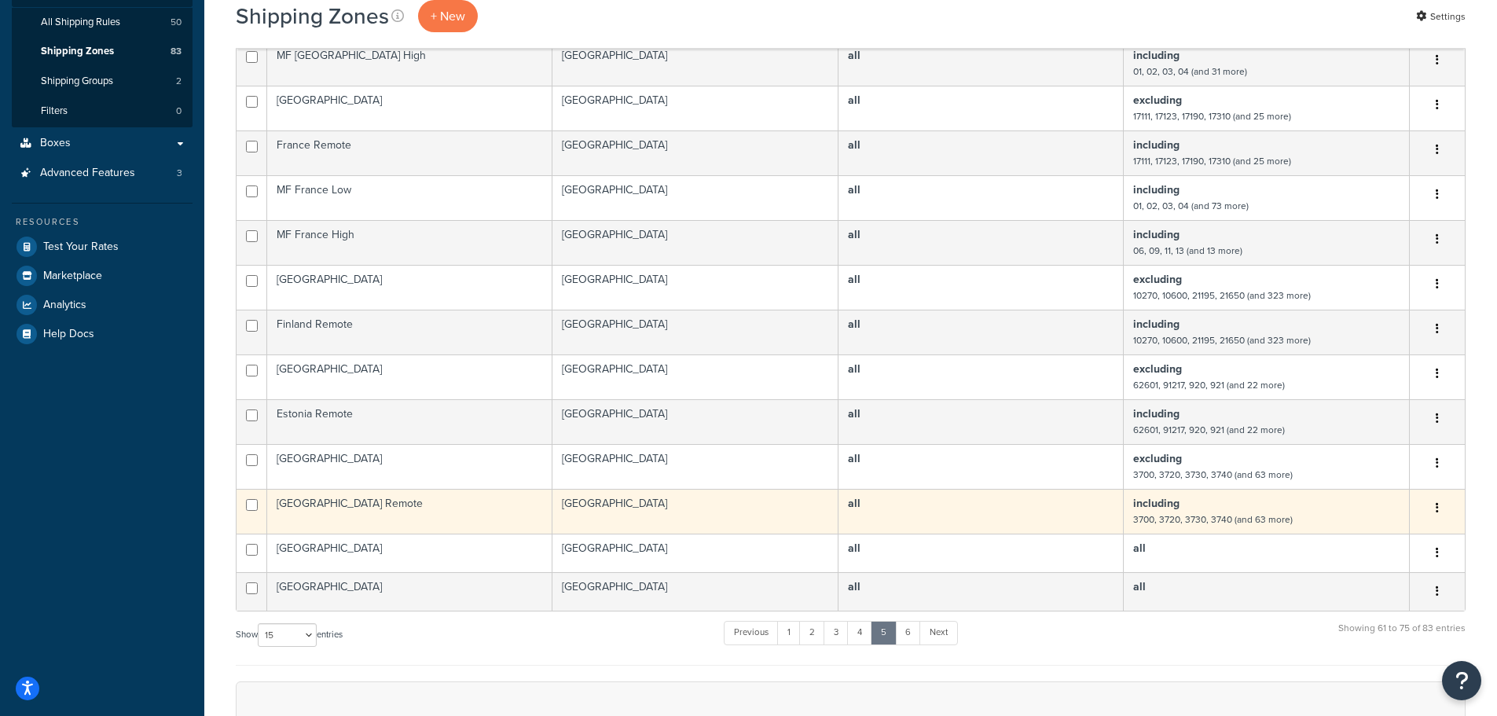
scroll to position [393, 0]
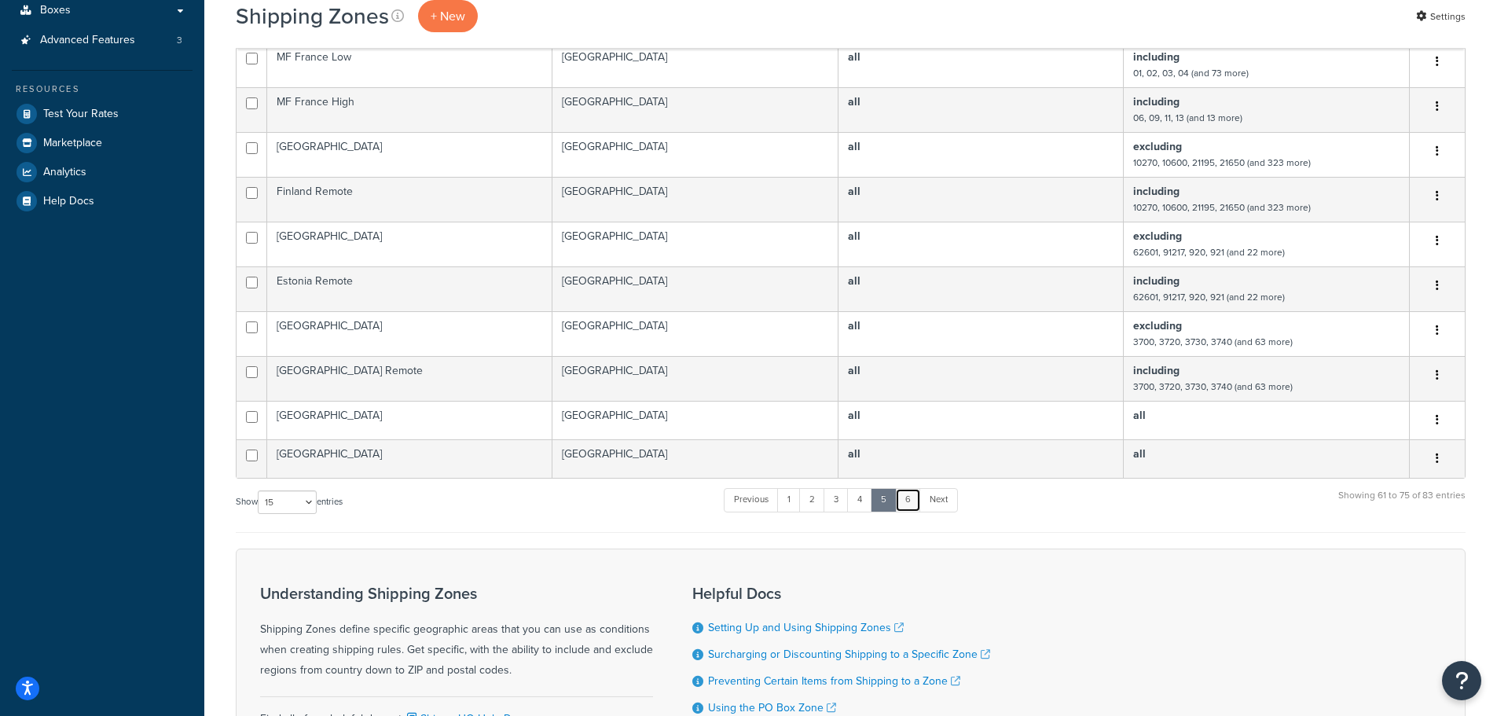
click at [903, 501] on link "6" at bounding box center [908, 500] width 26 height 24
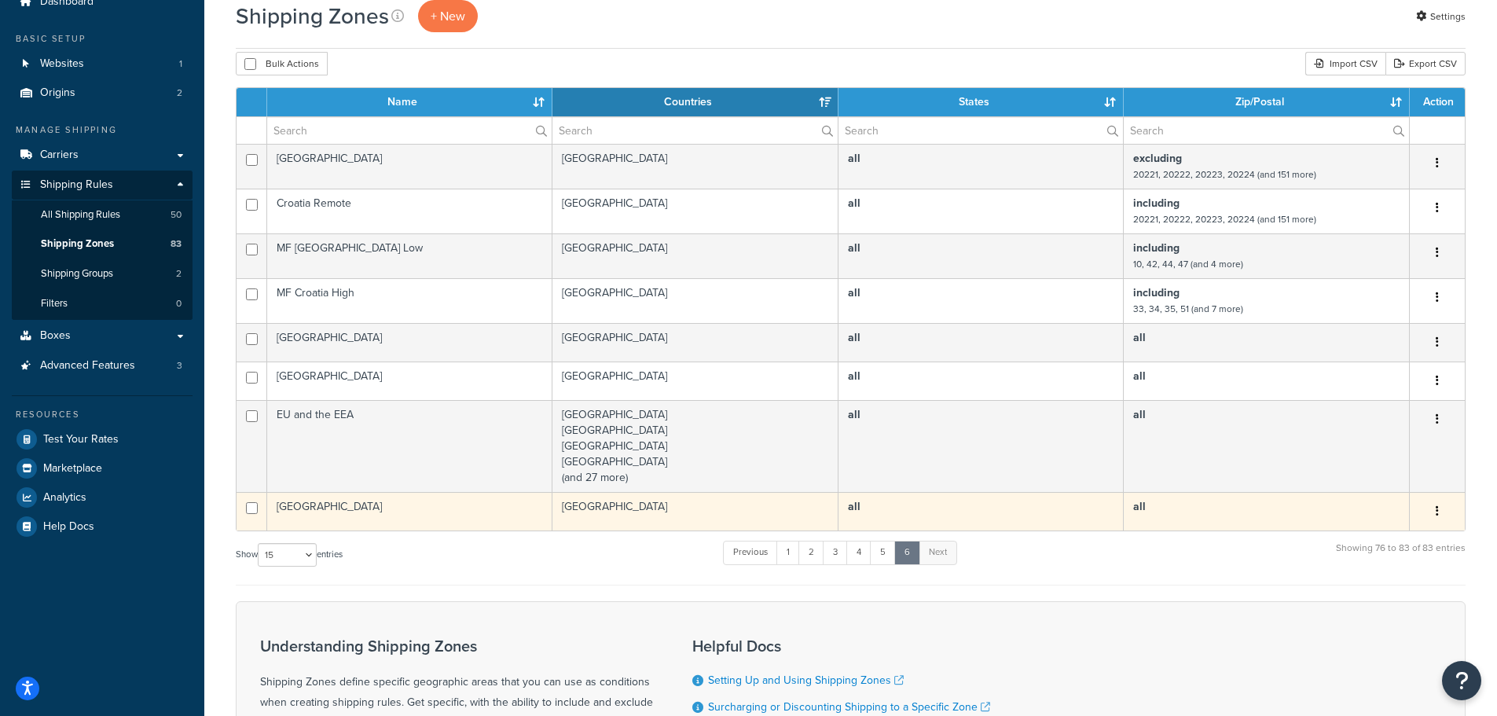
scroll to position [40, 0]
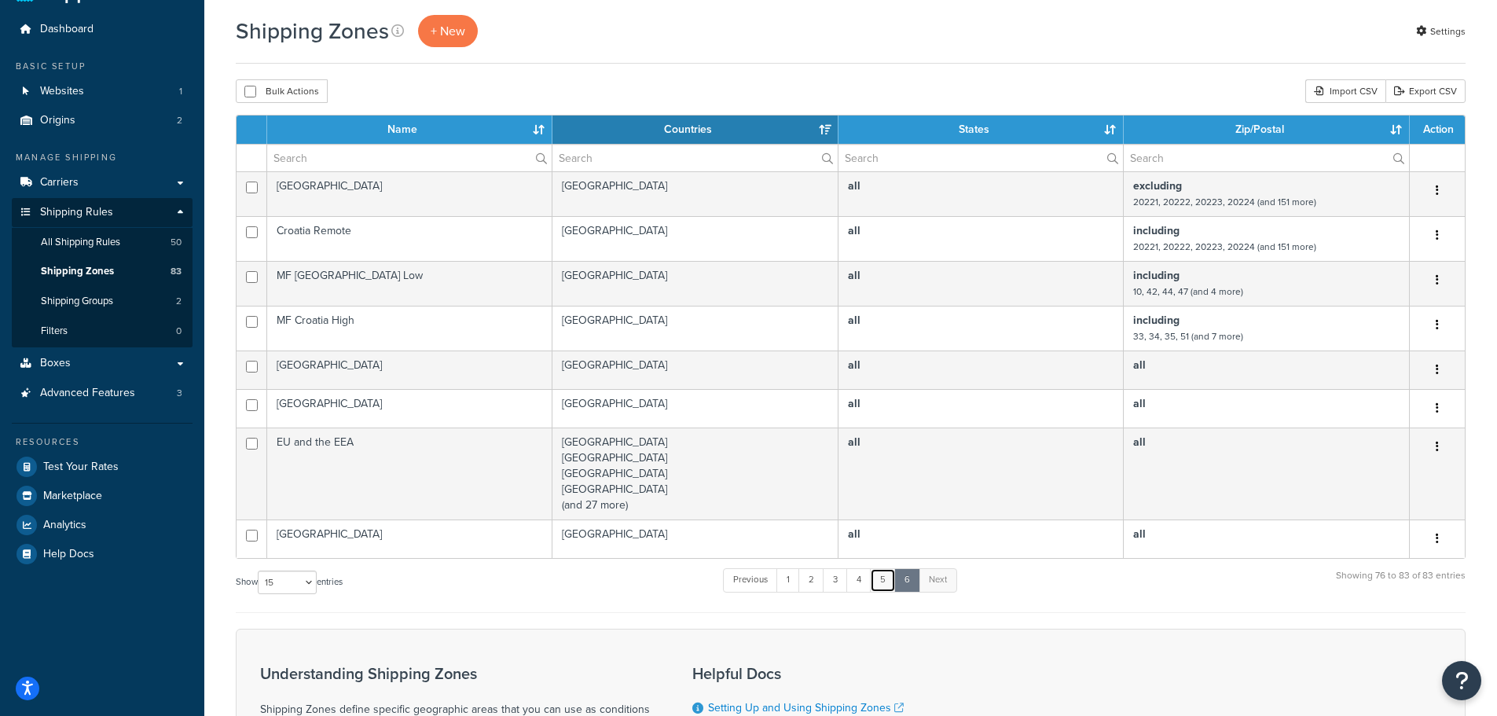
click at [884, 579] on link "5" at bounding box center [883, 580] width 26 height 24
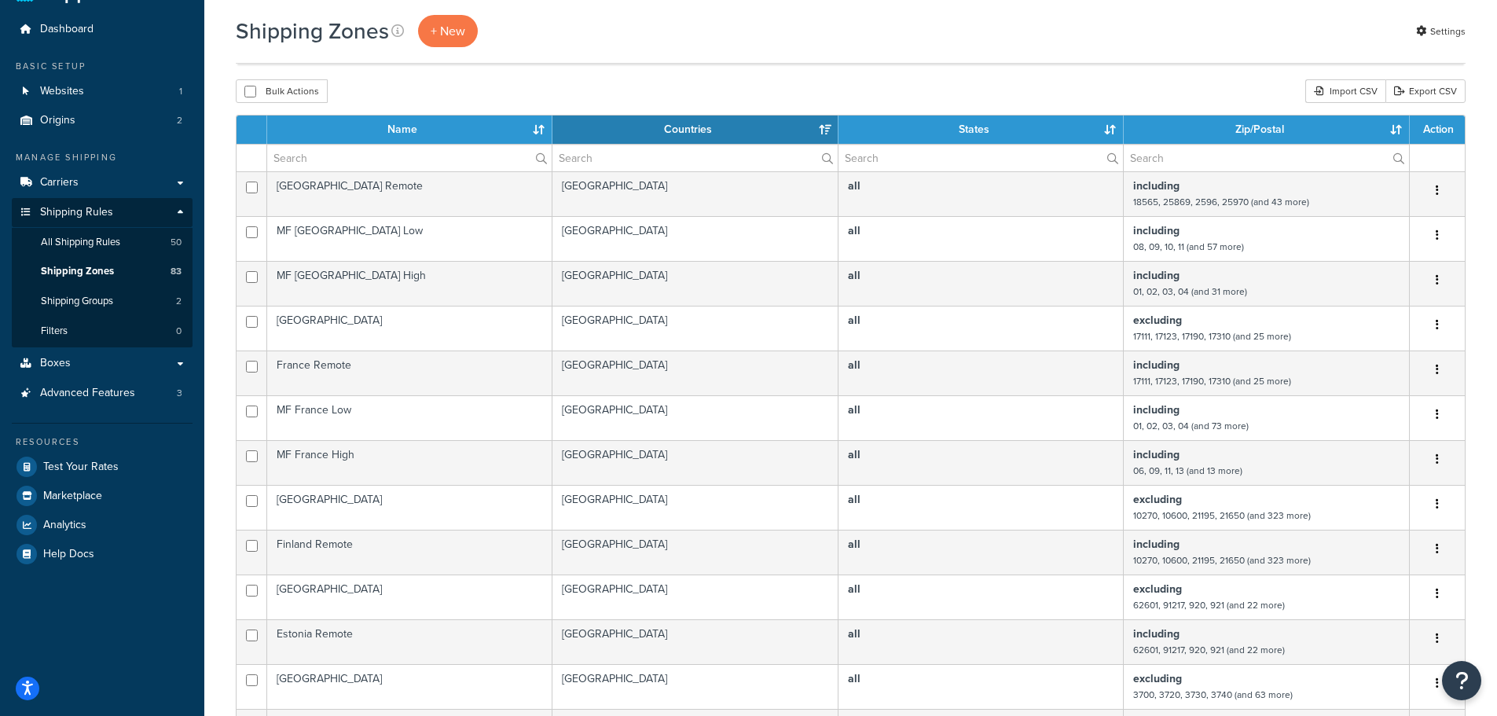
scroll to position [536, 0]
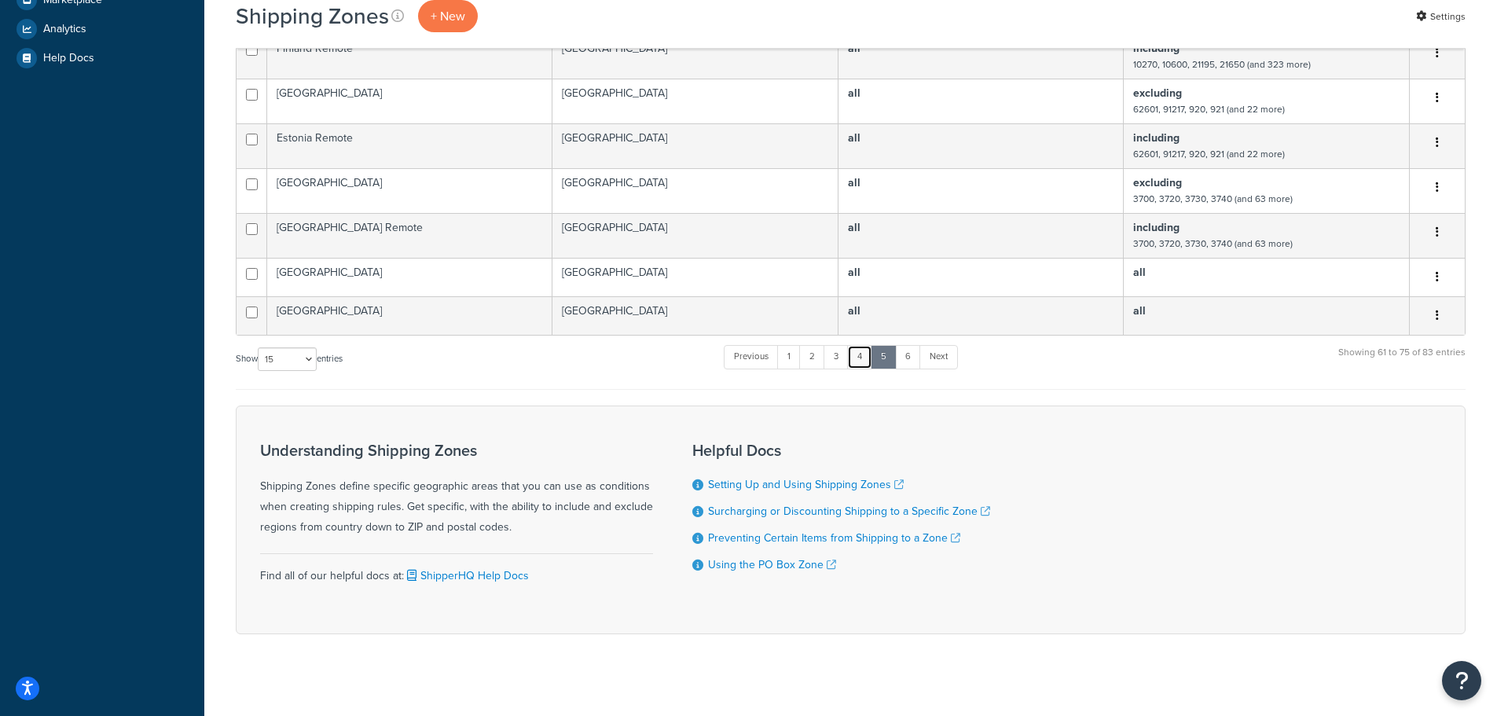
click at [865, 361] on link "4" at bounding box center [859, 357] width 25 height 24
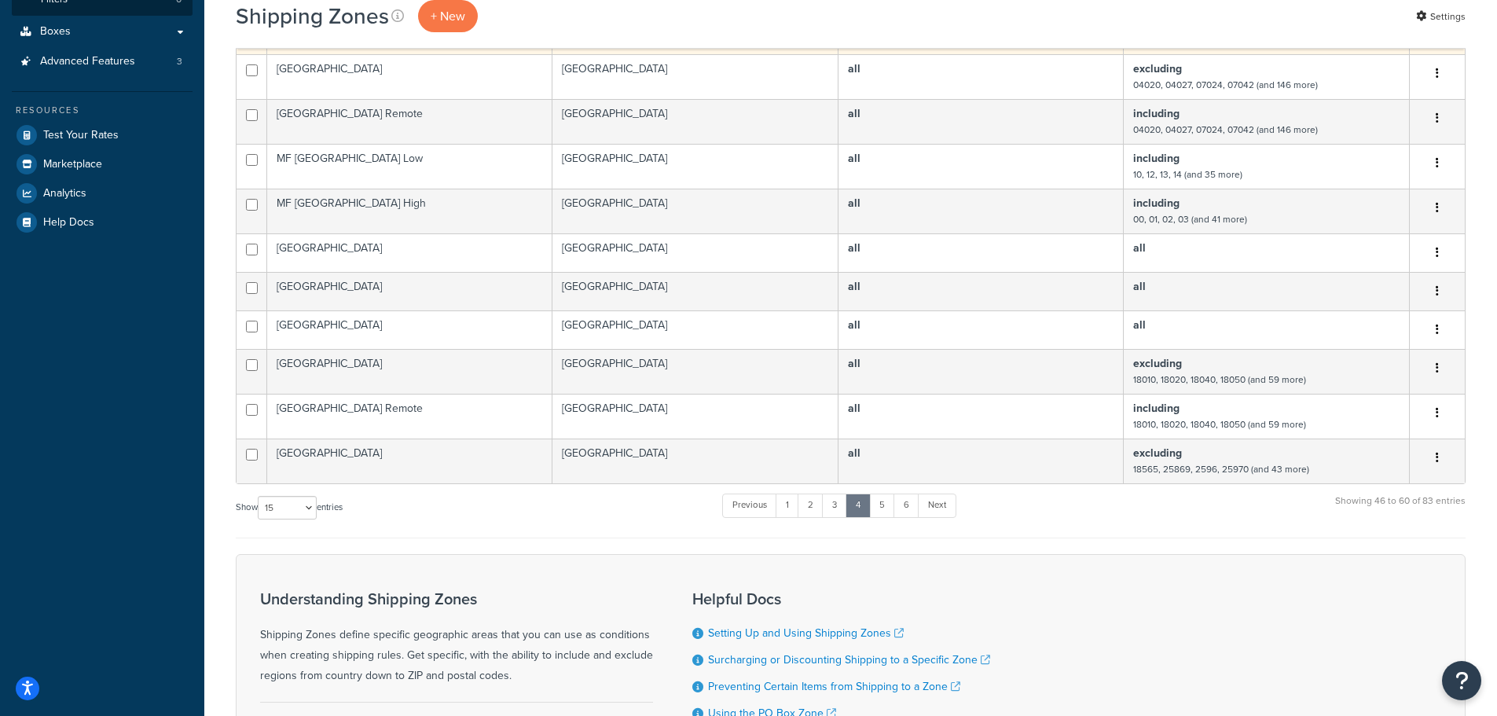
scroll to position [376, 0]
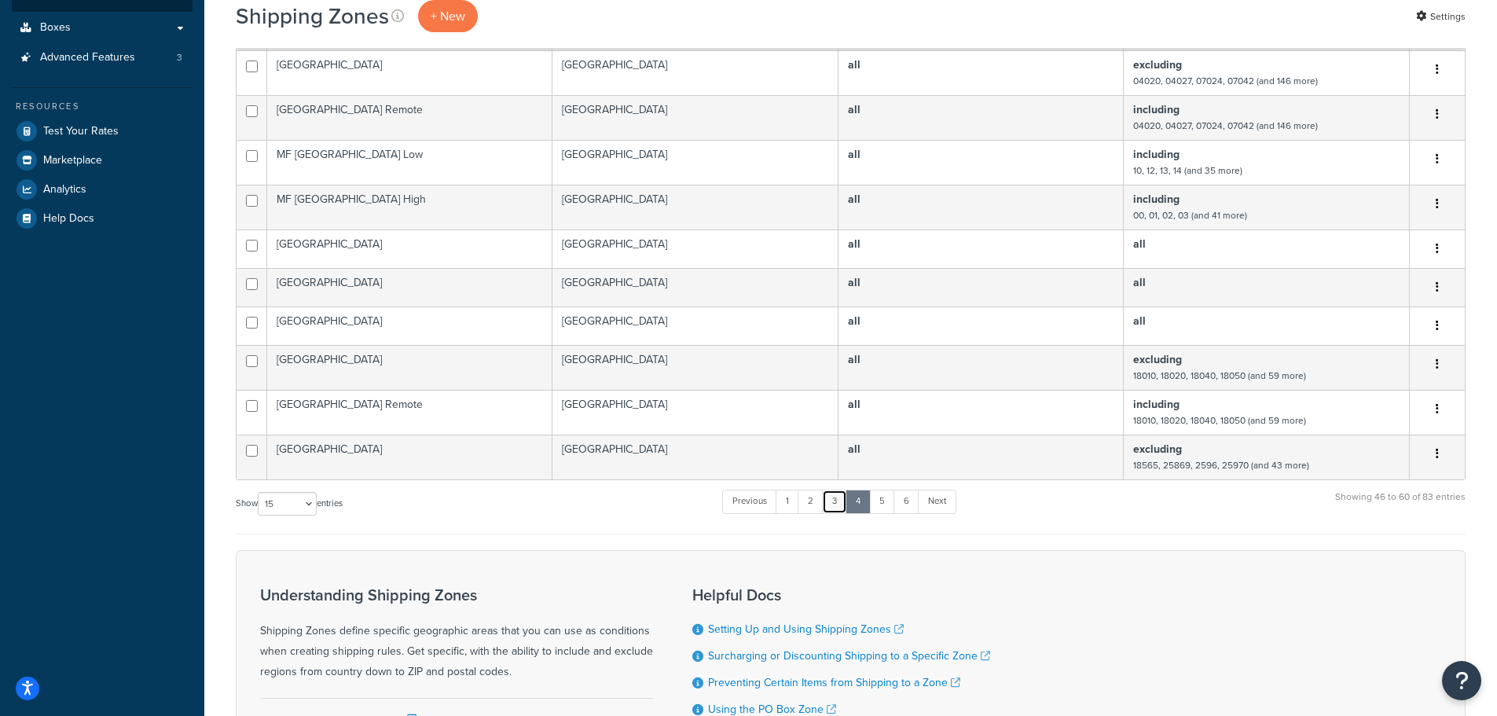
click at [836, 504] on link "3" at bounding box center [834, 502] width 25 height 24
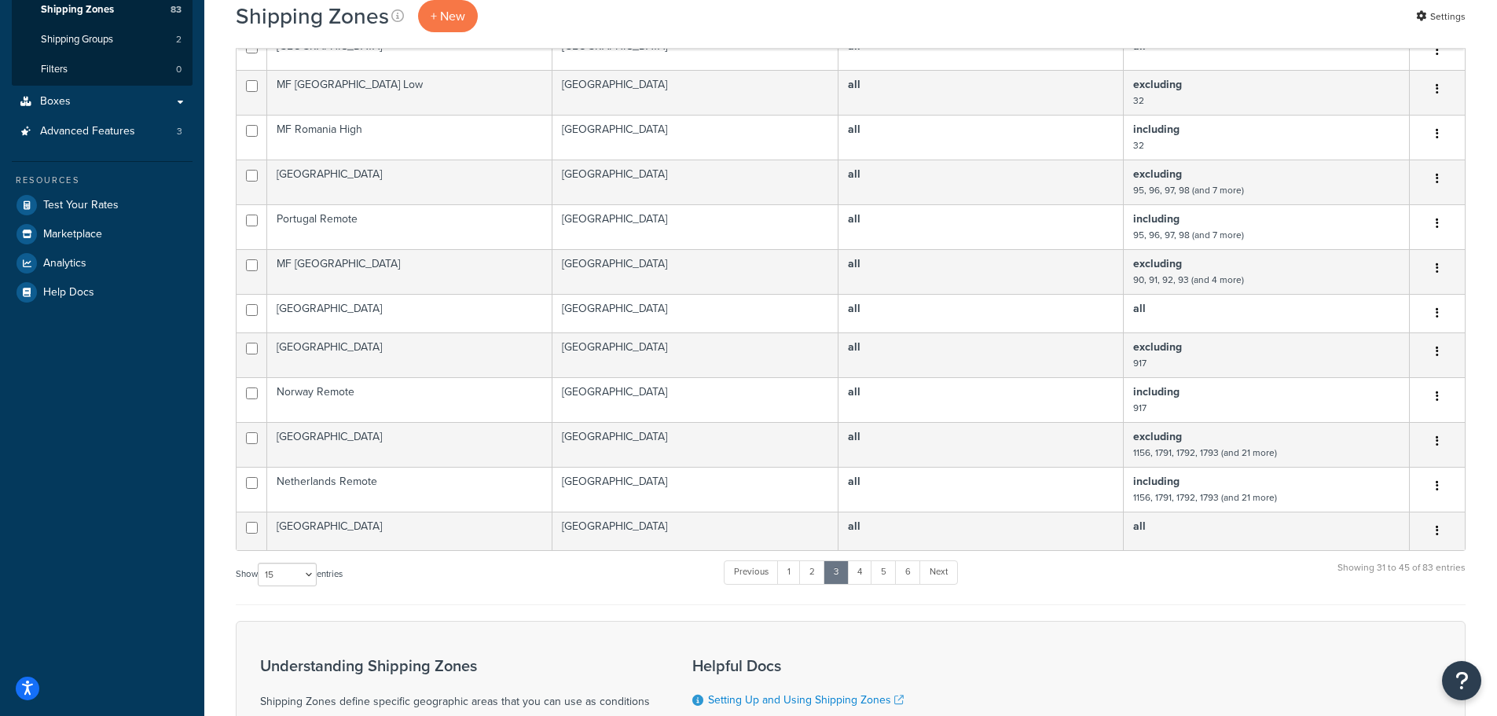
scroll to position [314, 0]
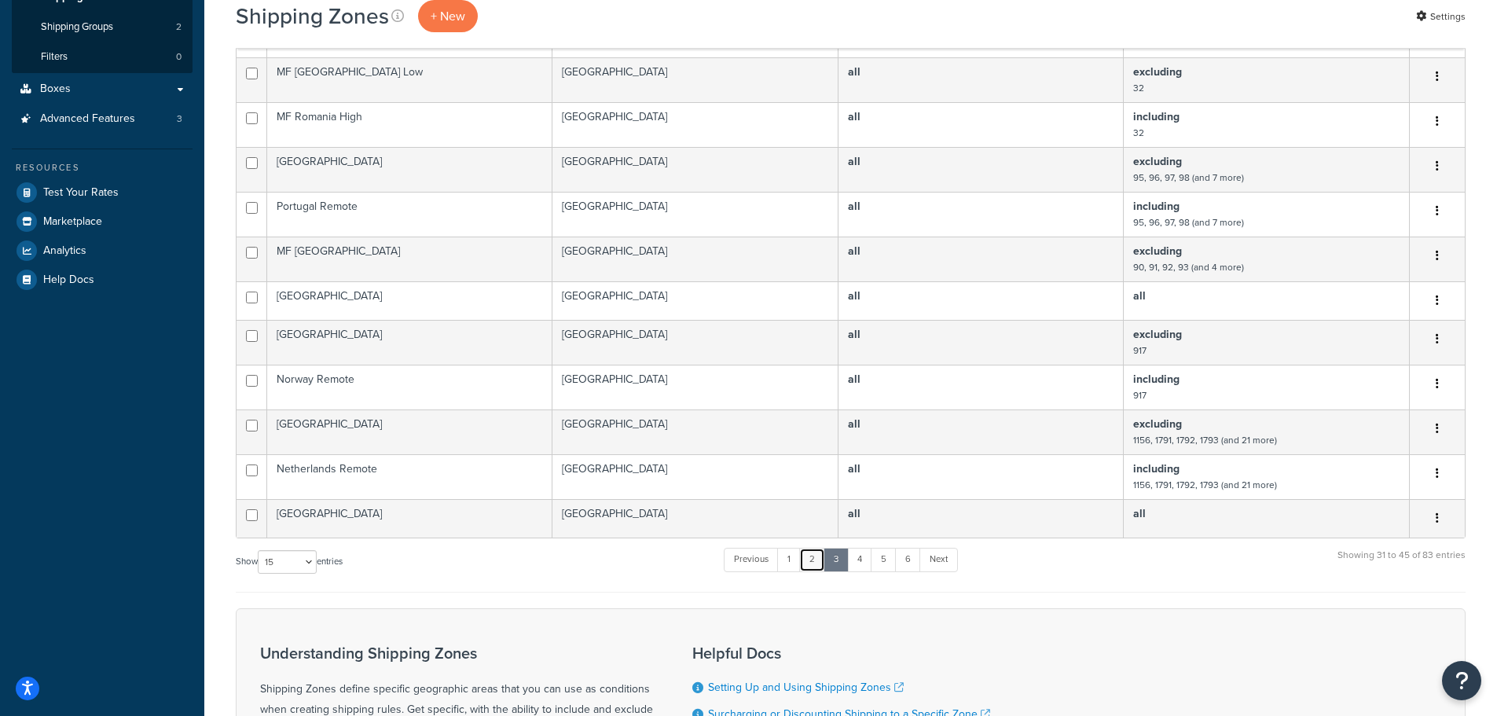
click at [810, 559] on link "2" at bounding box center [812, 560] width 26 height 24
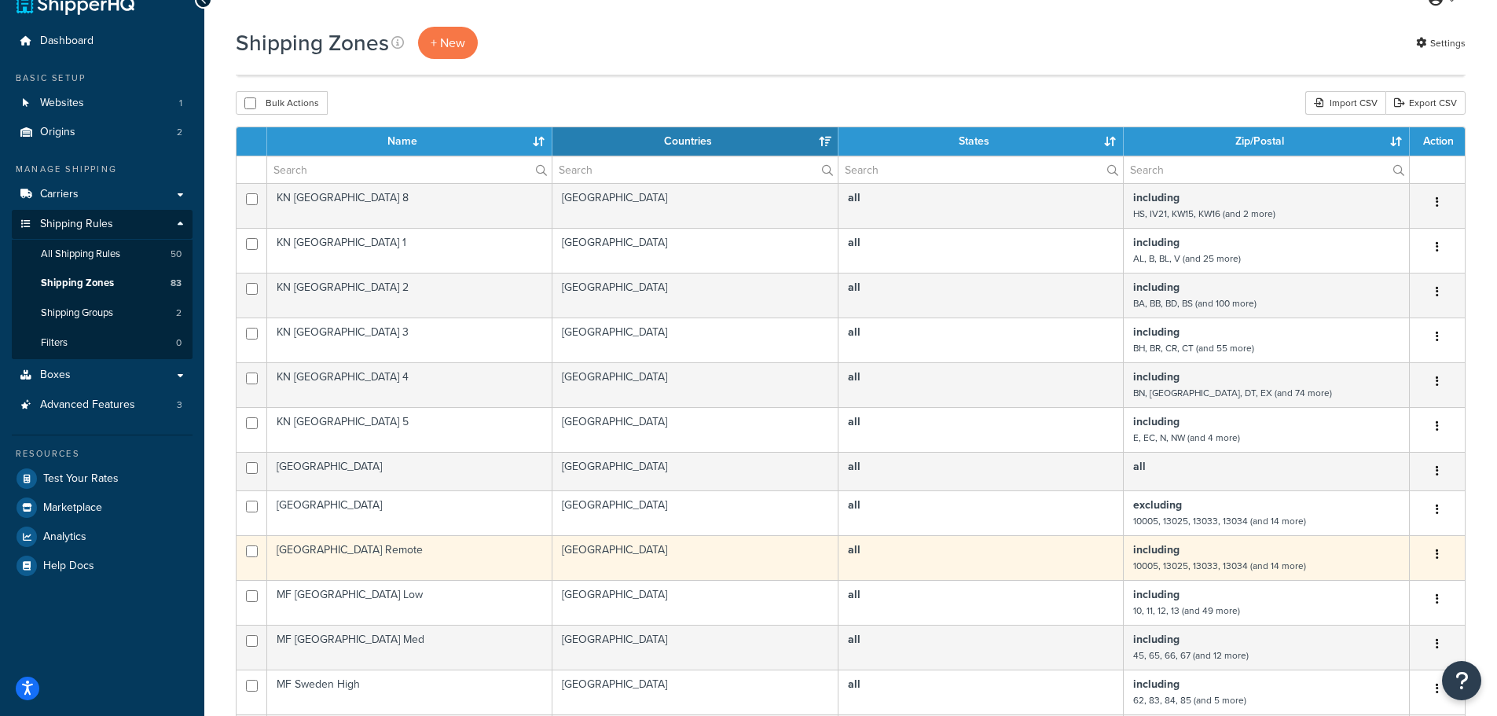
scroll to position [0, 0]
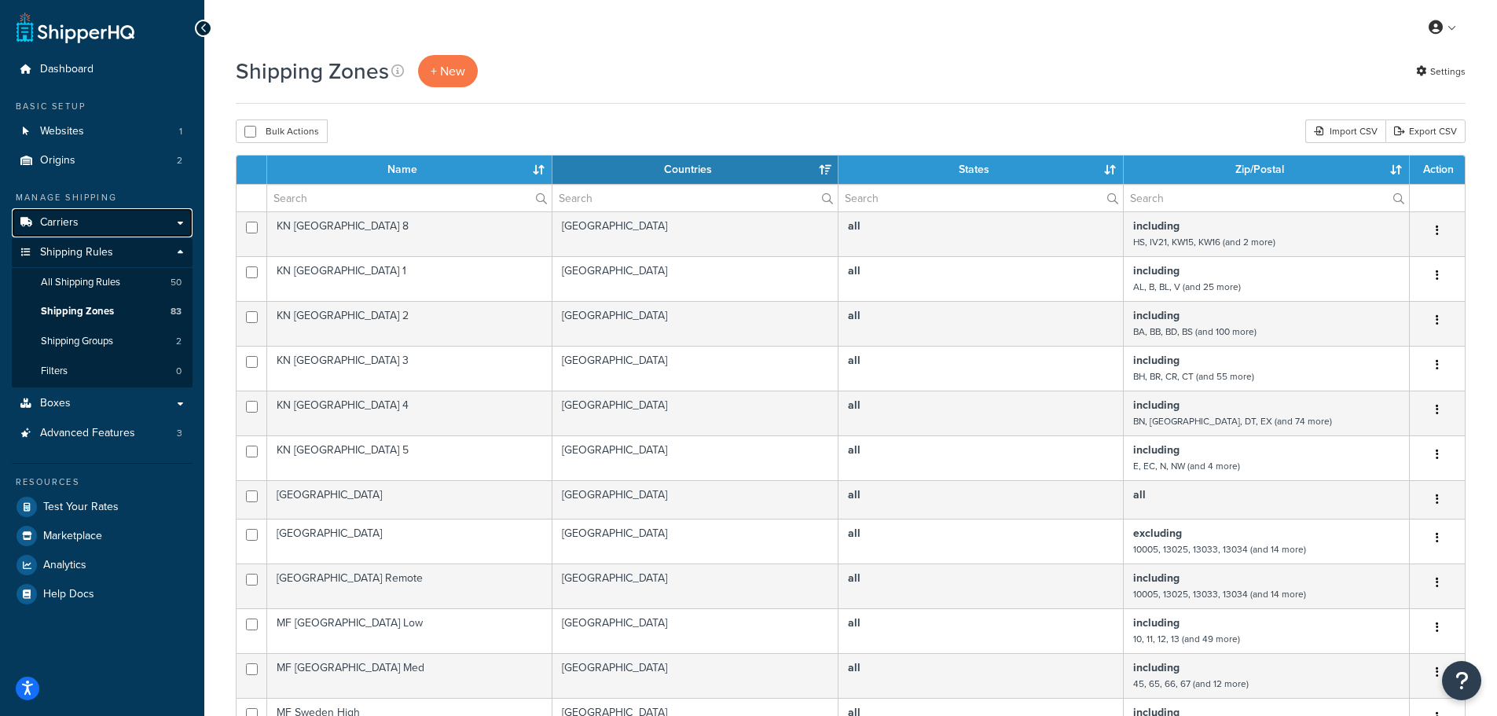
click at [56, 219] on span "Carriers" at bounding box center [59, 222] width 39 height 13
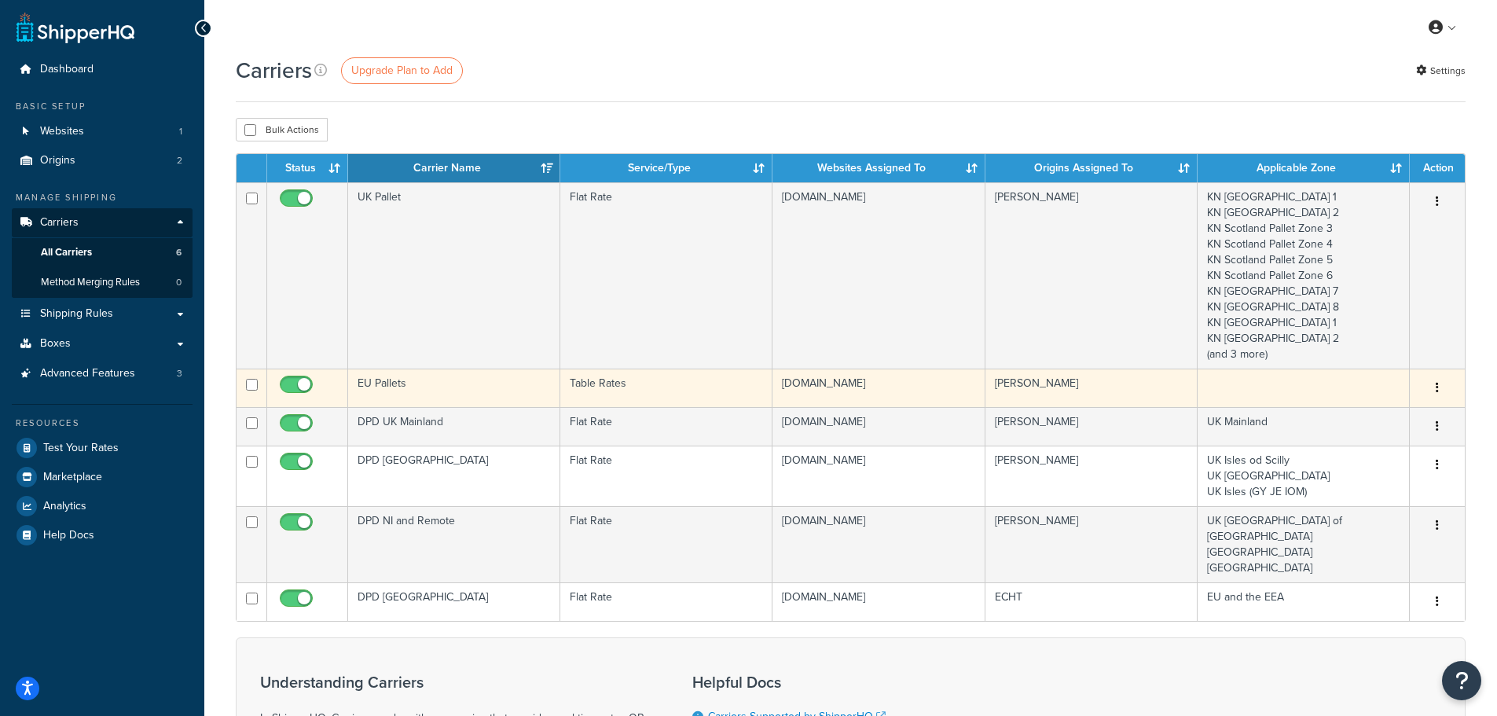
click at [409, 384] on td "EU Pallets" at bounding box center [454, 388] width 212 height 39
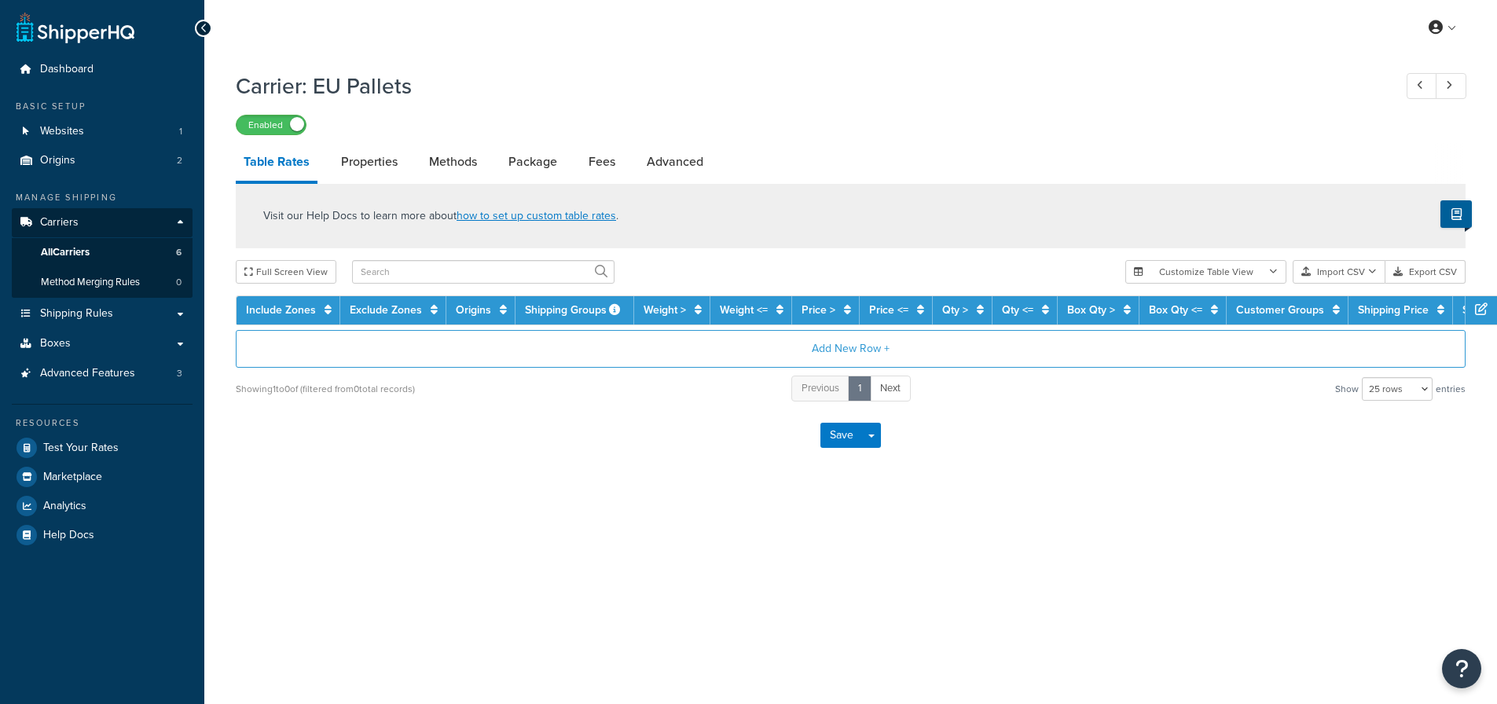
select select "25"
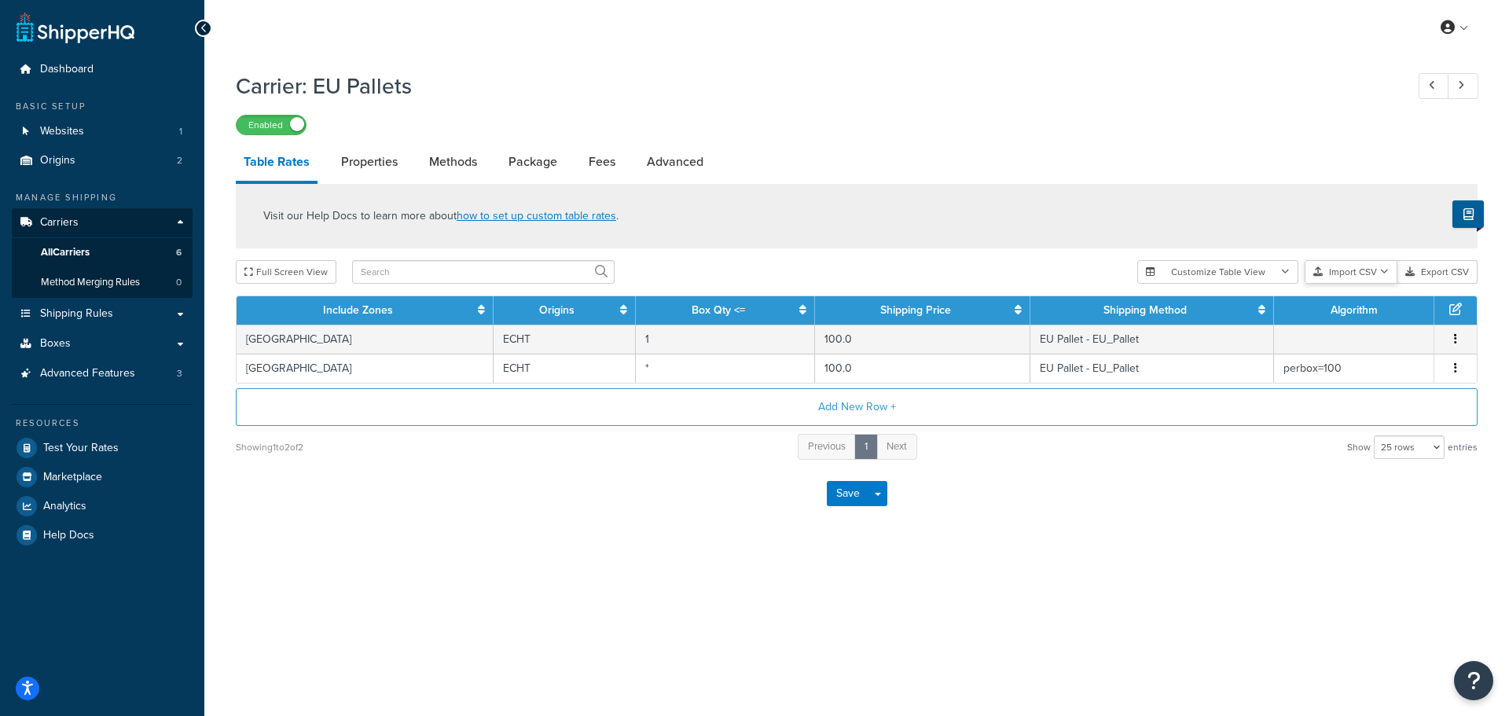
click at [1346, 273] on button "Import CSV" at bounding box center [1350, 272] width 93 height 24
click at [1358, 284] on div "Customize Table View Show all columns Show selected columns Import CSV Import a…" at bounding box center [1307, 272] width 340 height 24
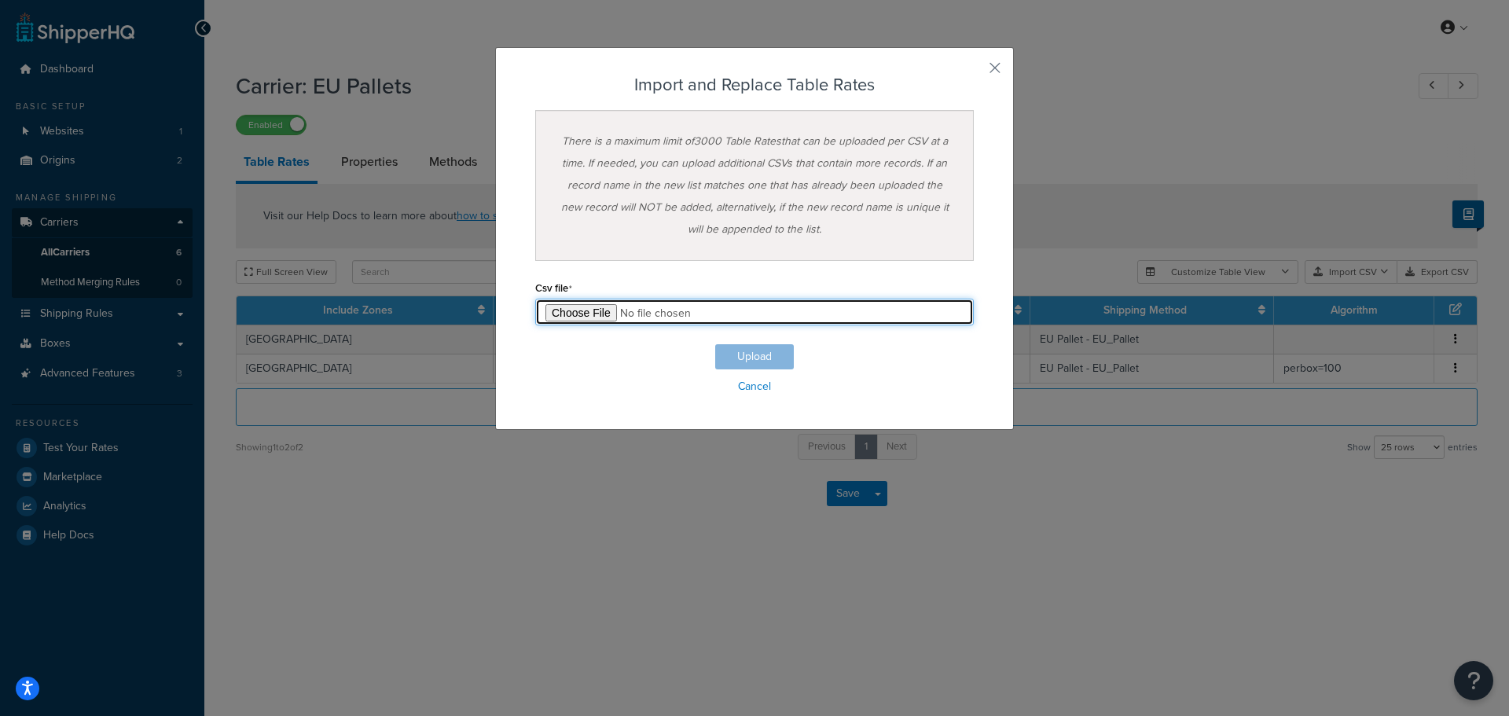
click at [581, 314] on input "file" at bounding box center [754, 312] width 438 height 27
type input "C:\fakepath\MatrixRatesCS_EU_091025.csv"
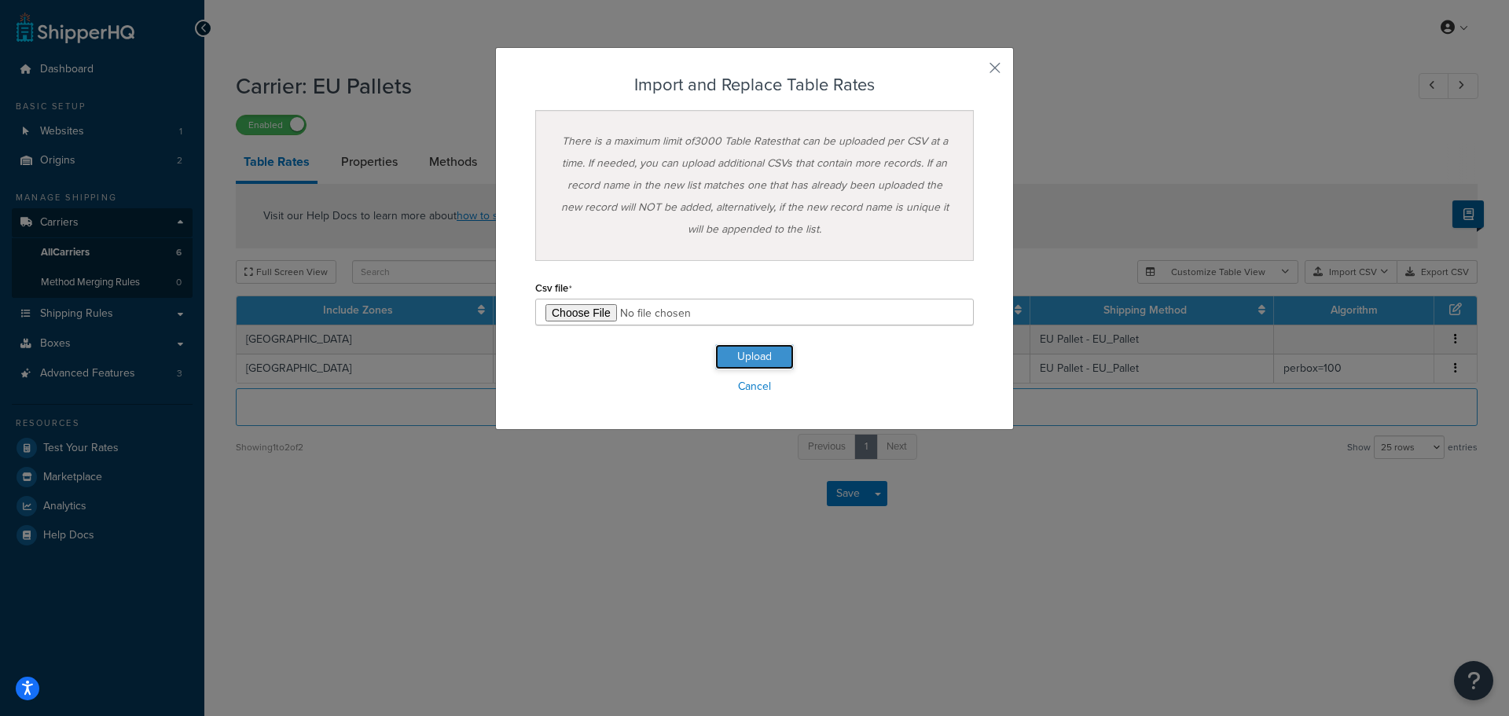
click at [739, 357] on button "Upload" at bounding box center [754, 356] width 79 height 25
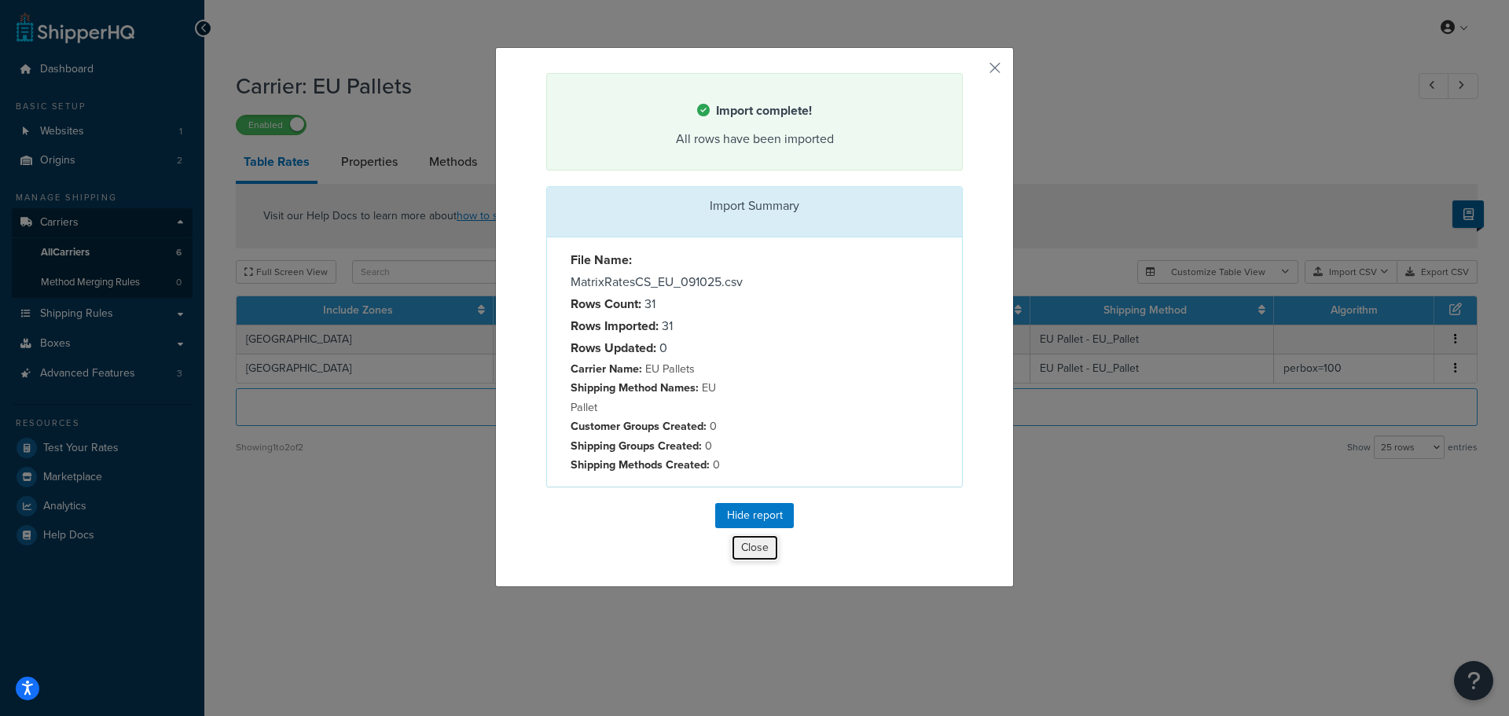
click at [750, 553] on button "Close" at bounding box center [755, 547] width 48 height 27
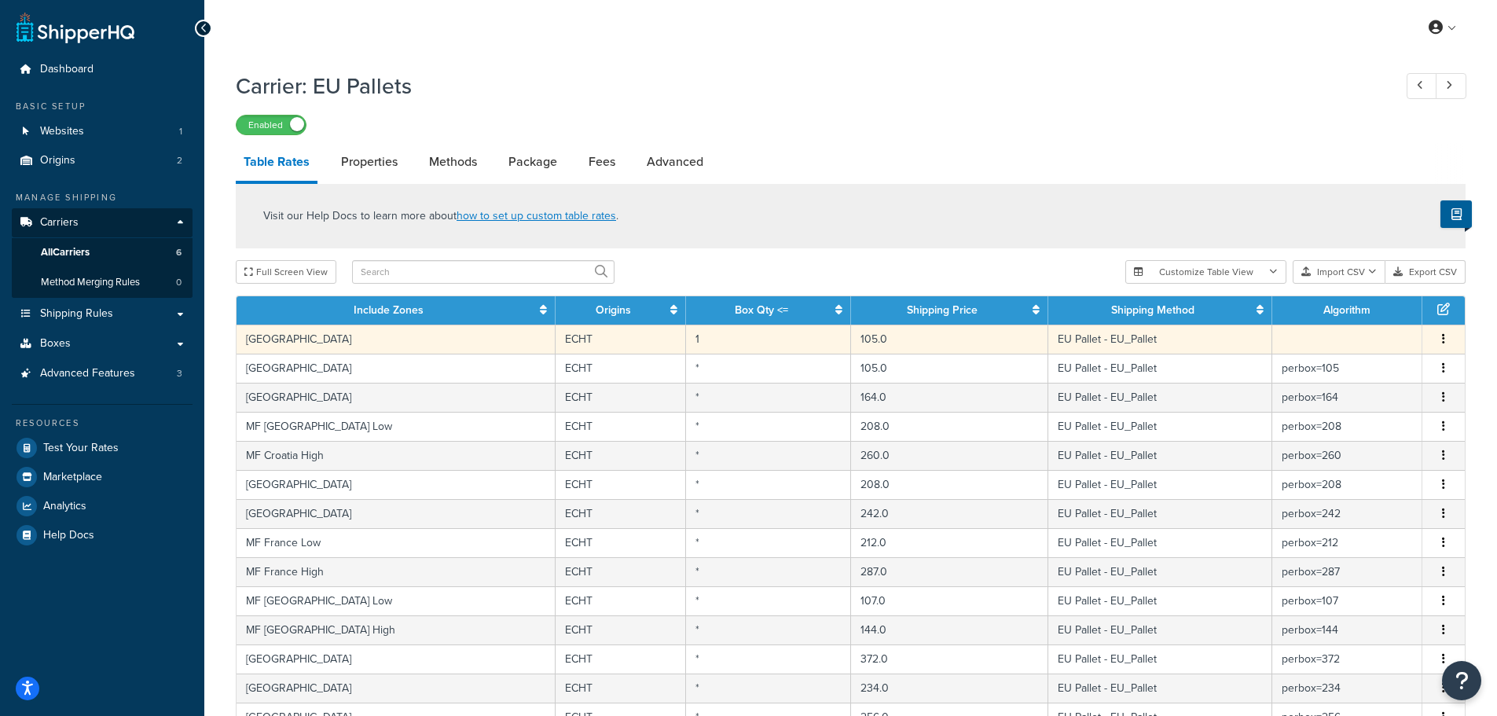
click at [1445, 337] on button "button" at bounding box center [1443, 339] width 13 height 17
click at [1360, 370] on div "Delete" at bounding box center [1364, 374] width 112 height 32
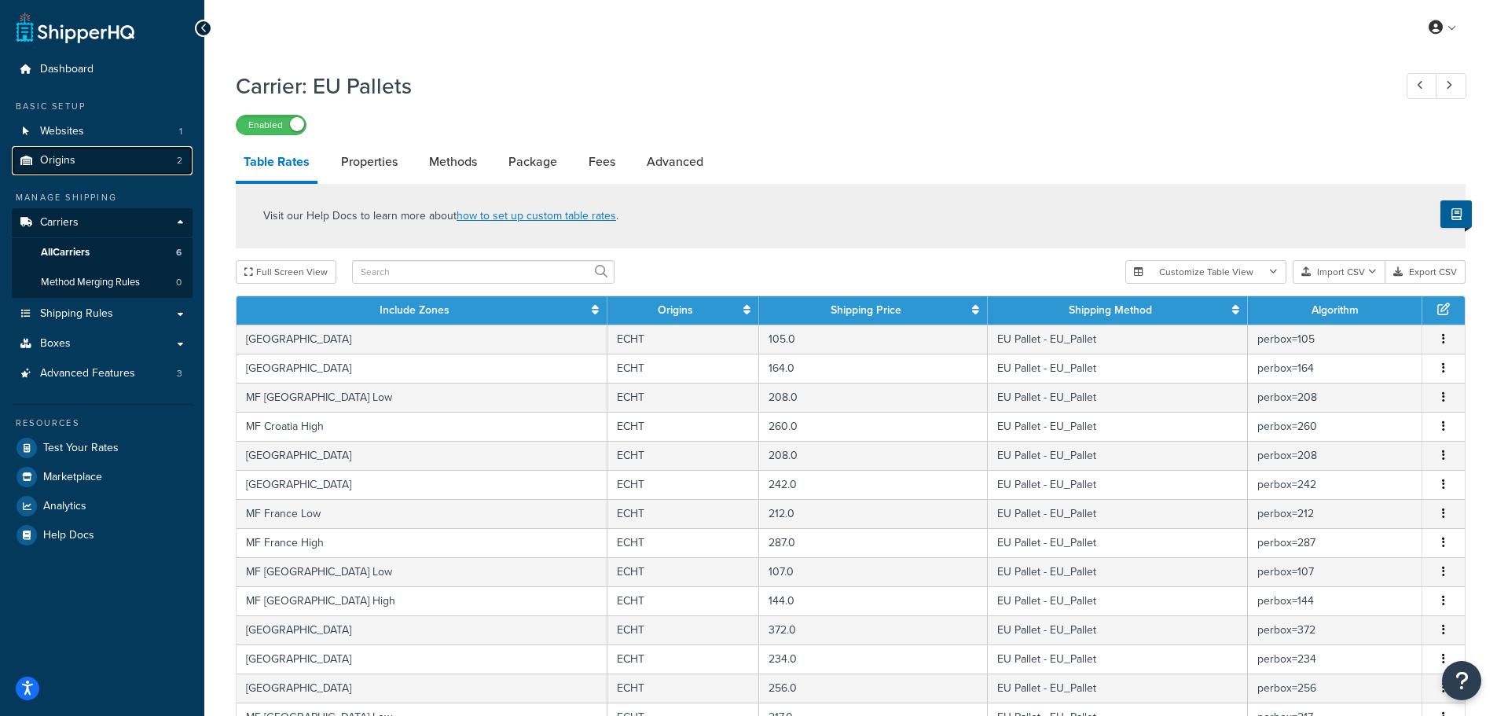
click at [68, 150] on link "Origins 2" at bounding box center [102, 160] width 181 height 29
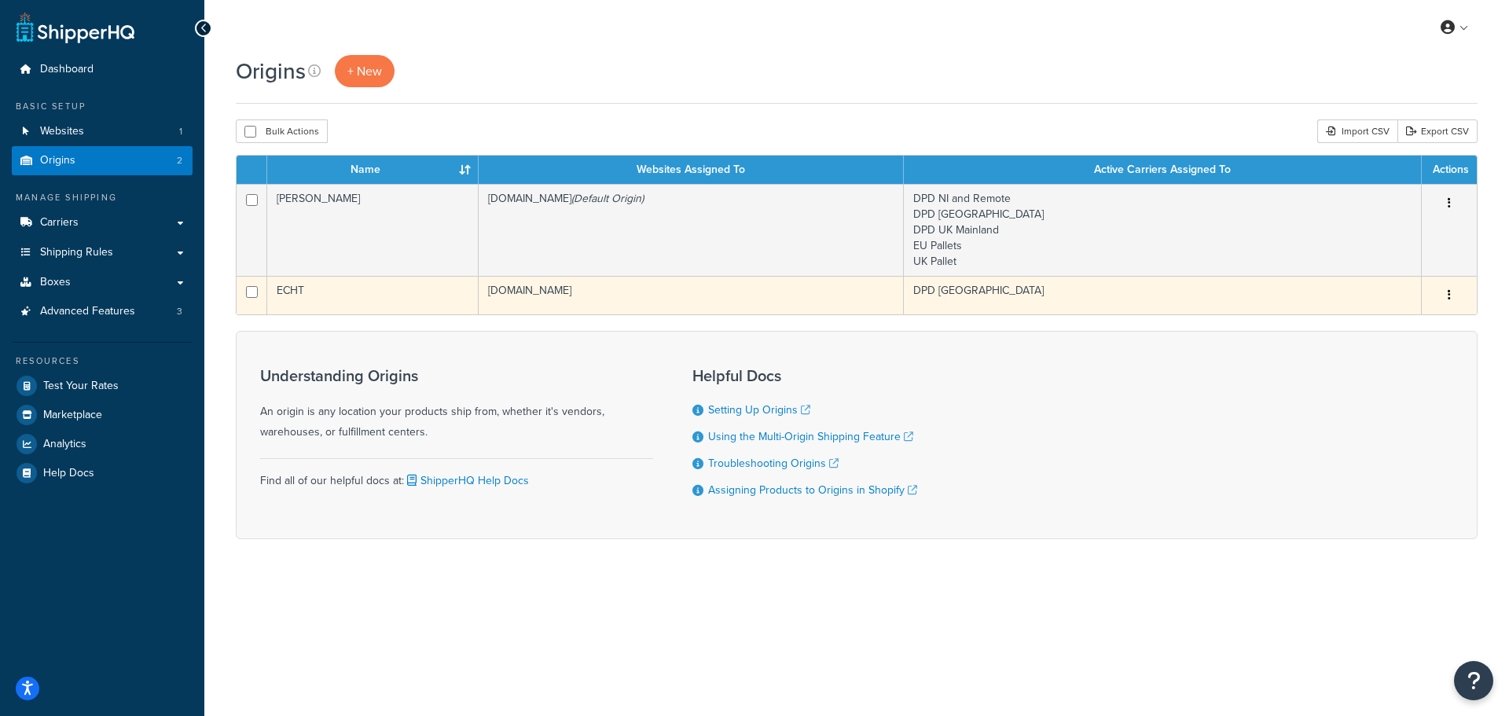
click at [373, 290] on td "ECHT" at bounding box center [372, 295] width 211 height 39
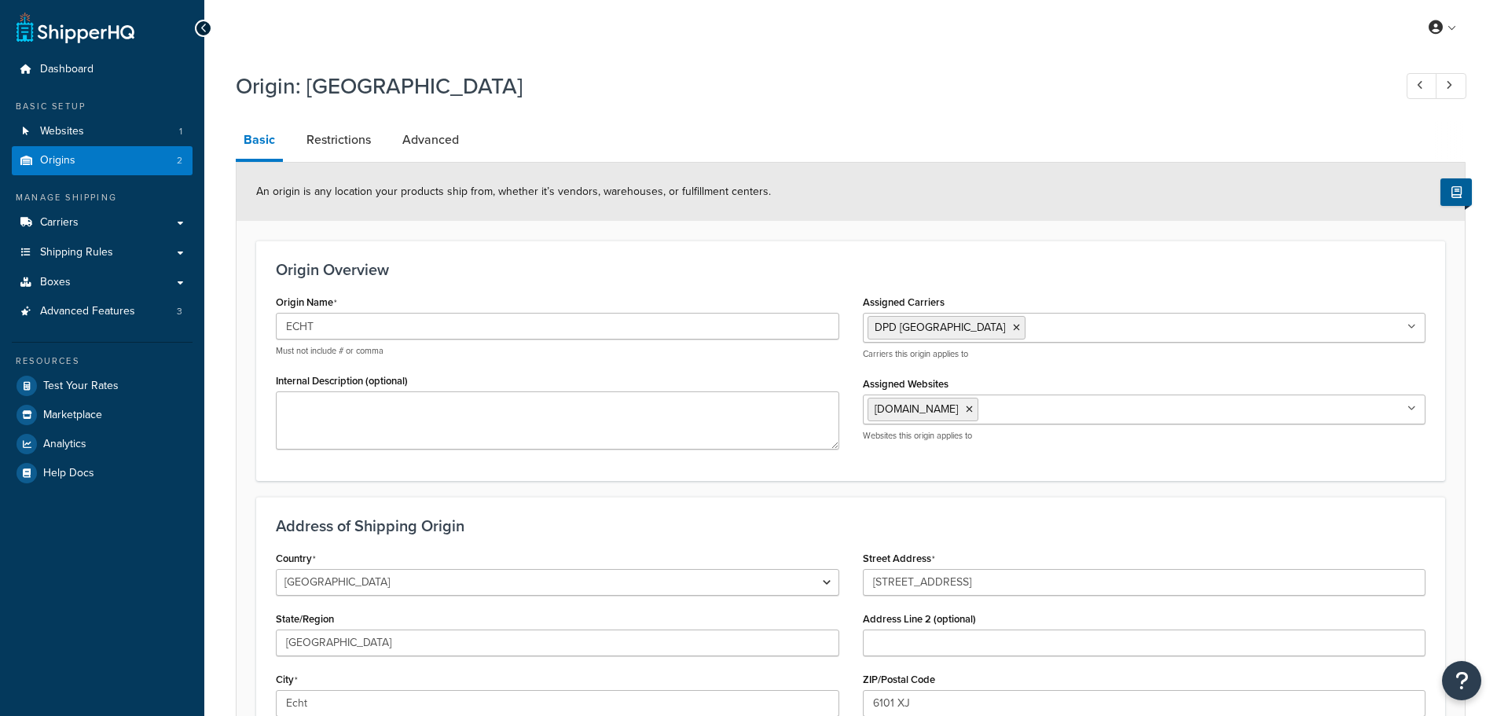
select select "1152"
click at [1029, 320] on input "Assigned Carriers" at bounding box center [1098, 326] width 139 height 17
click at [1069, 255] on div "Origin Overview Origin Name ECHT Must not include # or comma Internal Descripti…" at bounding box center [850, 360] width 1189 height 240
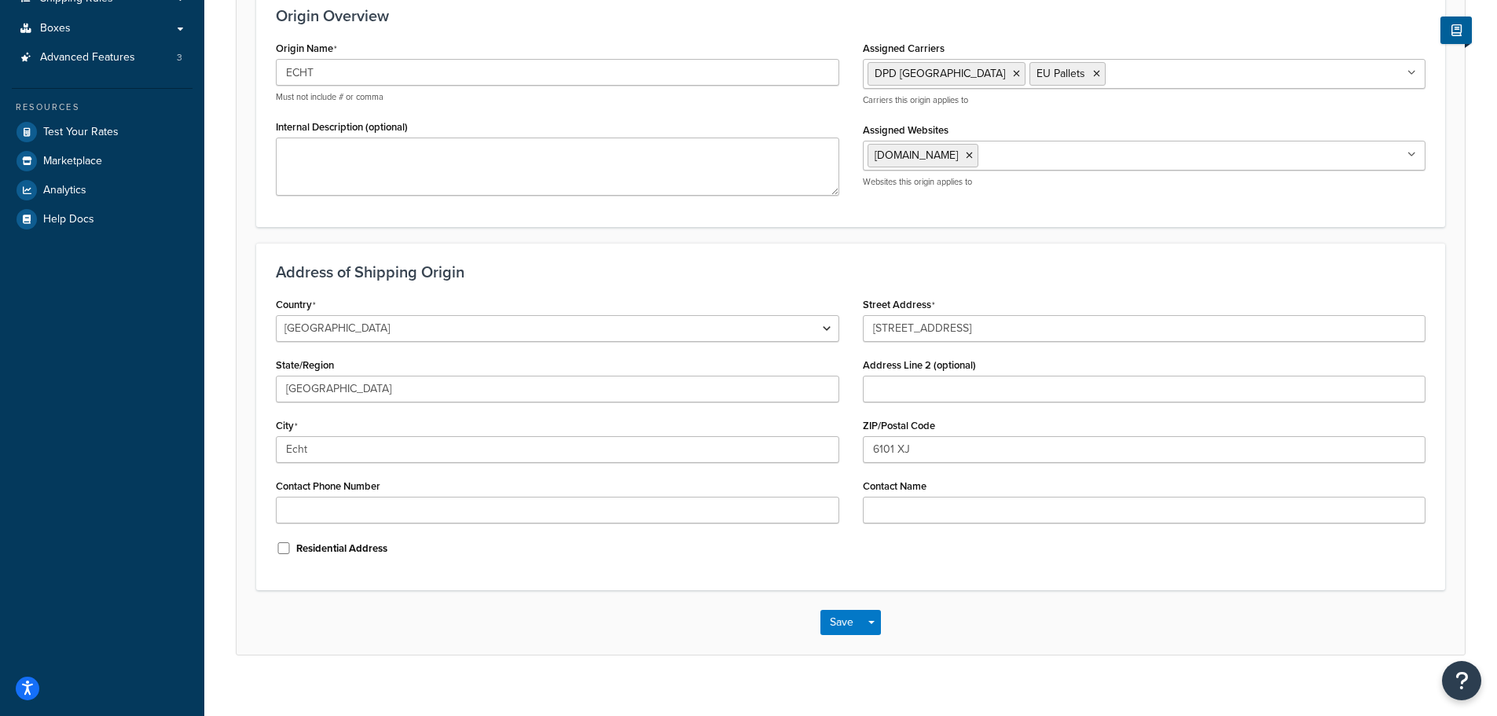
scroll to position [273, 0]
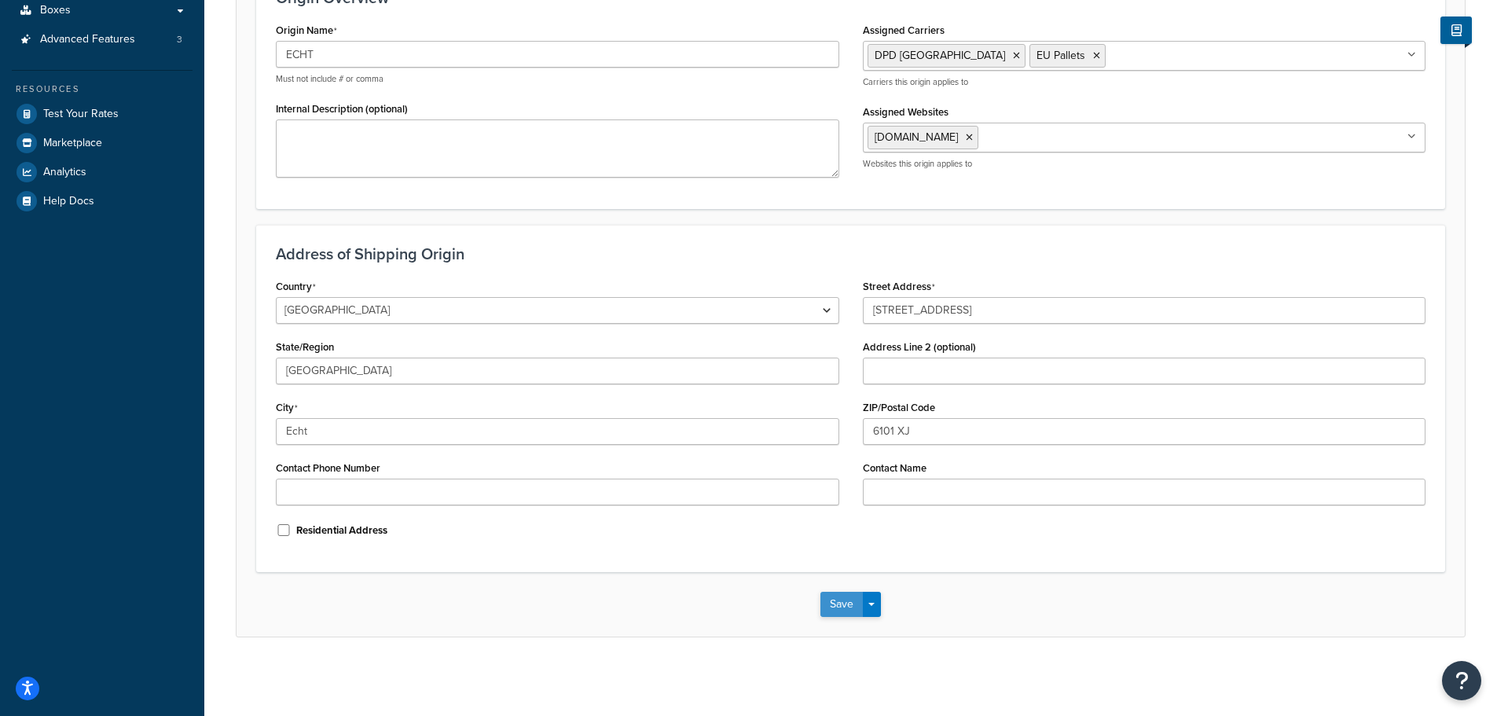
click at [841, 601] on button "Save" at bounding box center [841, 604] width 42 height 25
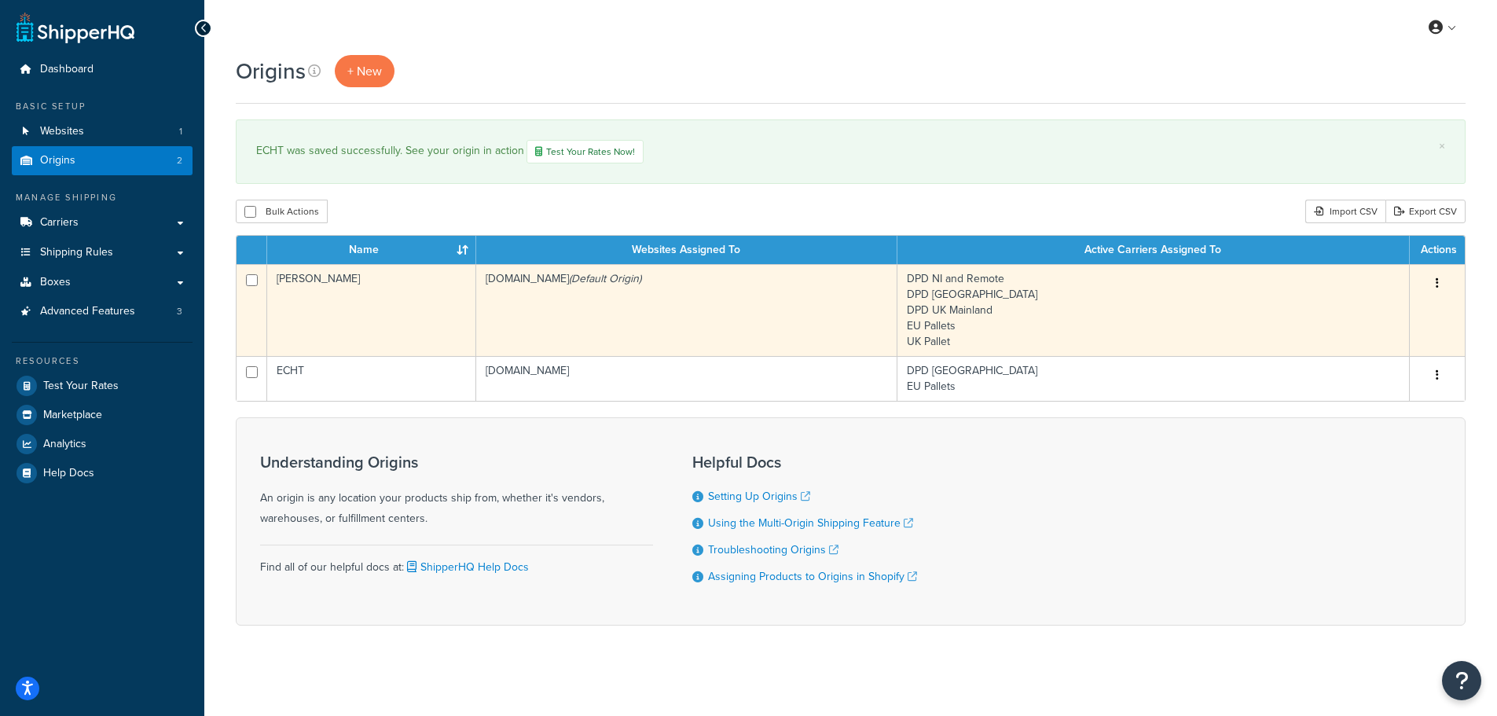
click at [355, 309] on td "[PERSON_NAME]" at bounding box center [371, 310] width 209 height 92
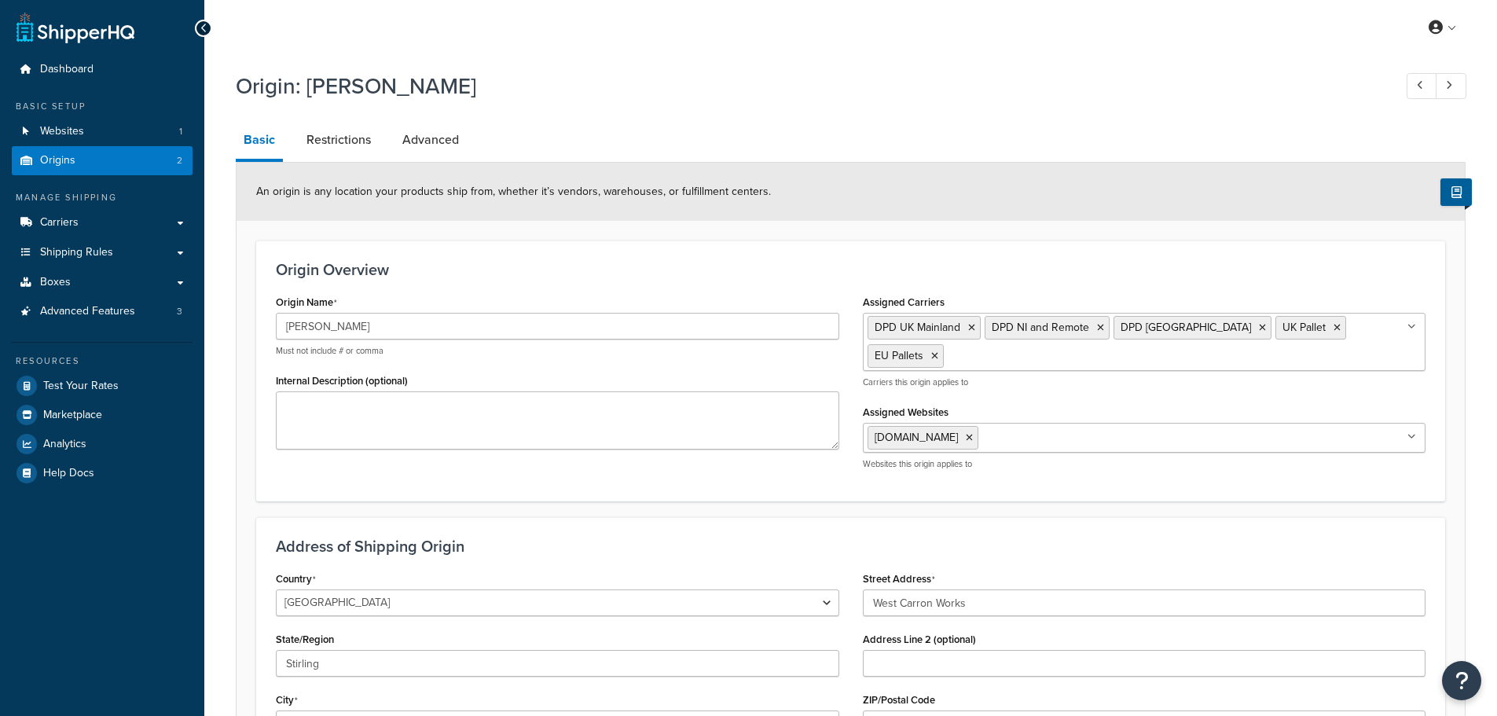
select select "1226"
click at [938, 351] on icon at bounding box center [934, 355] width 7 height 9
click at [1181, 291] on div "Origin Overview Origin Name CARRON Must not include # or comma Internal Descrip…" at bounding box center [850, 368] width 1189 height 257
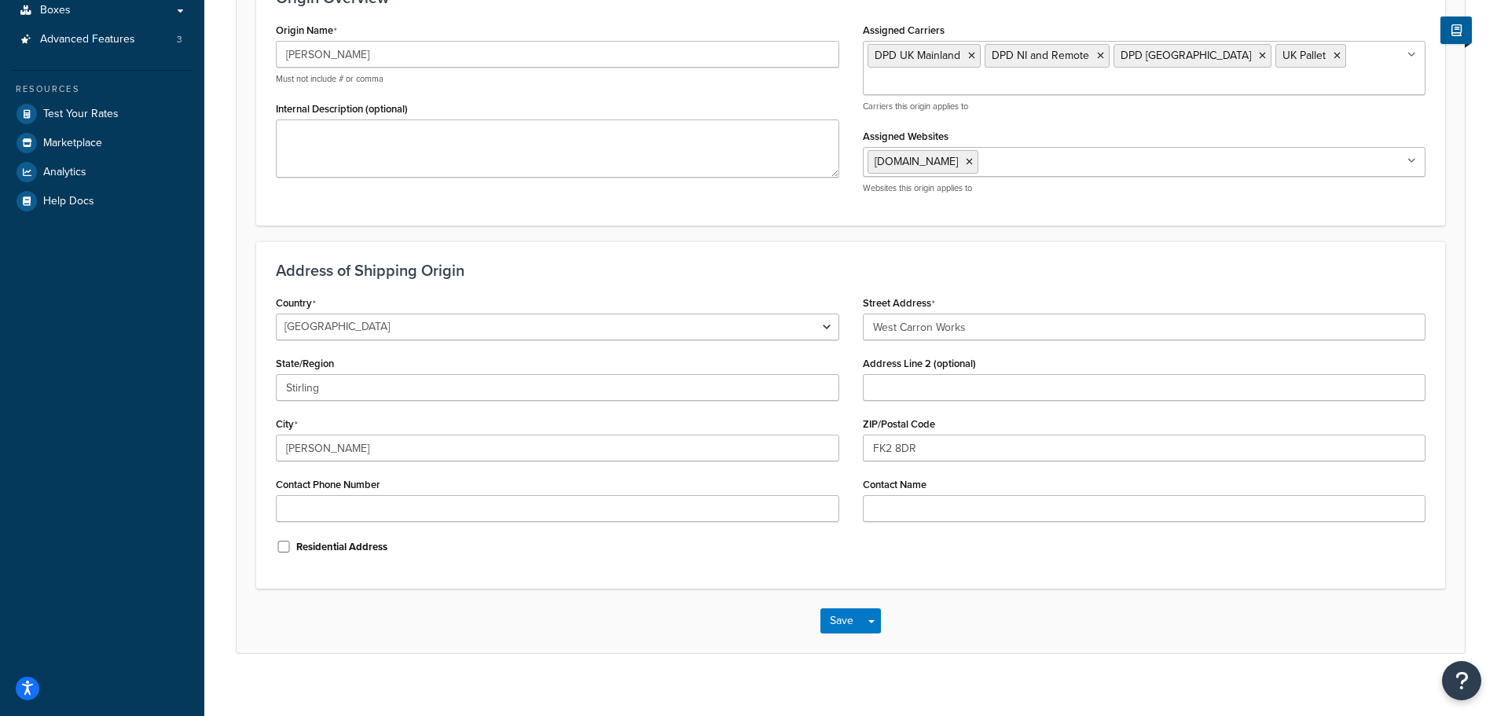
scroll to position [289, 0]
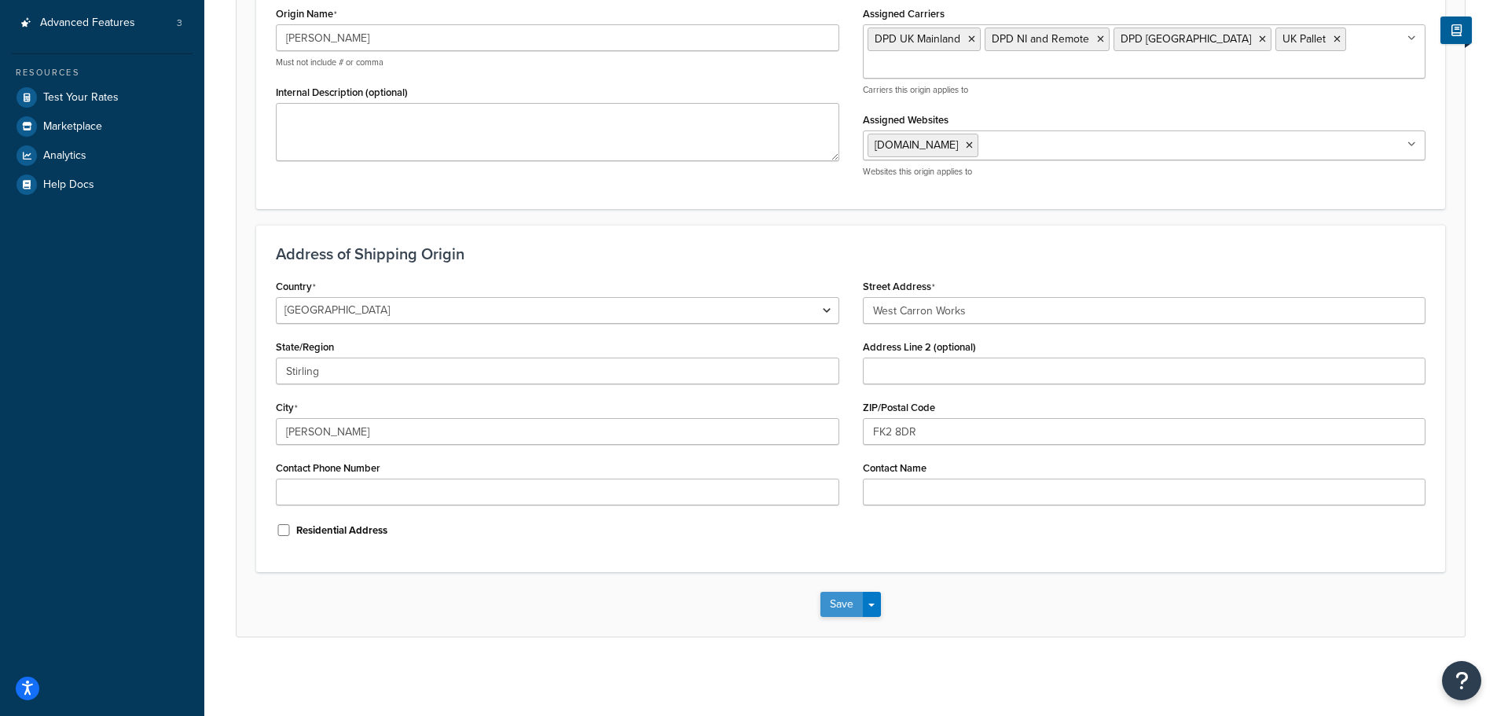
click at [836, 607] on button "Save" at bounding box center [841, 604] width 42 height 25
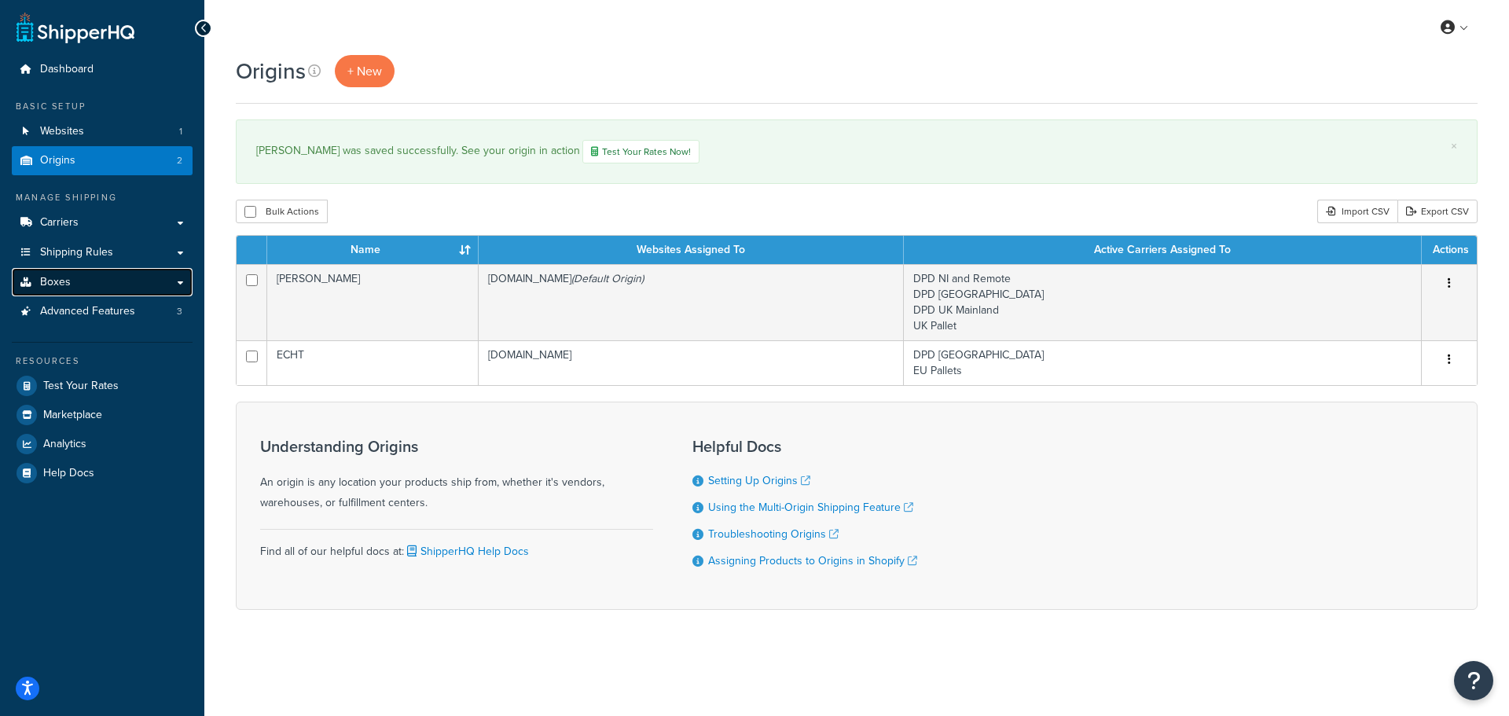
click at [53, 281] on span "Boxes" at bounding box center [55, 282] width 31 height 13
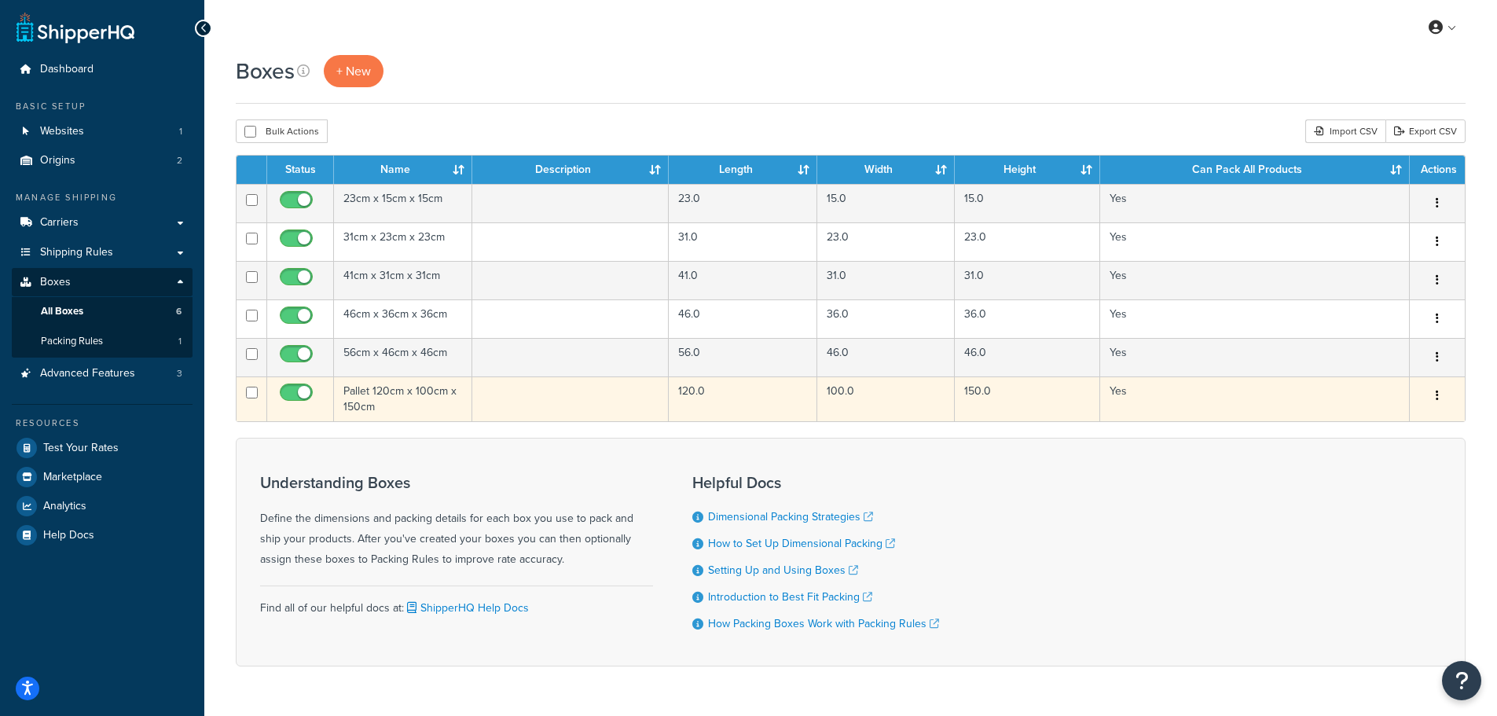
click at [380, 396] on td "Pallet 120cm x 100cm x 150cm" at bounding box center [403, 398] width 138 height 45
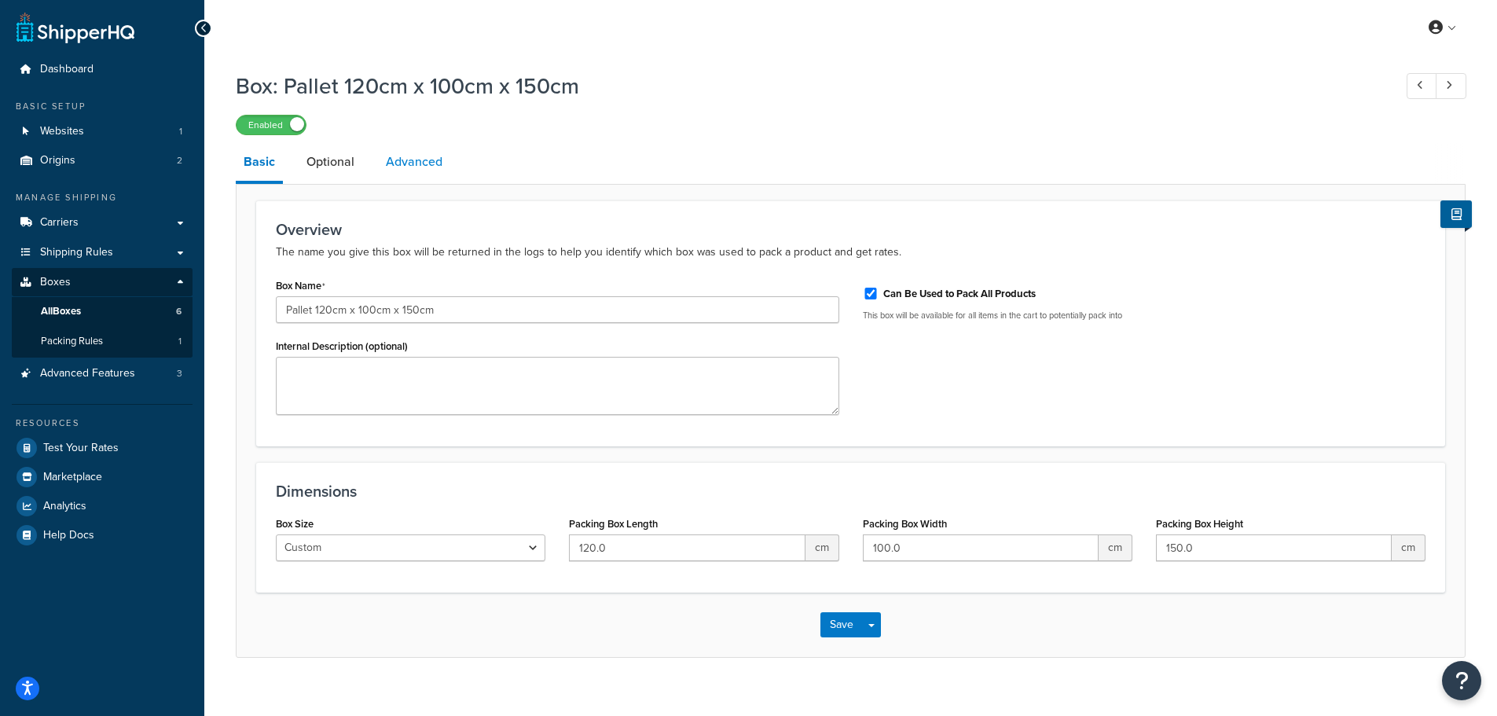
click at [412, 155] on link "Advanced" at bounding box center [414, 162] width 72 height 38
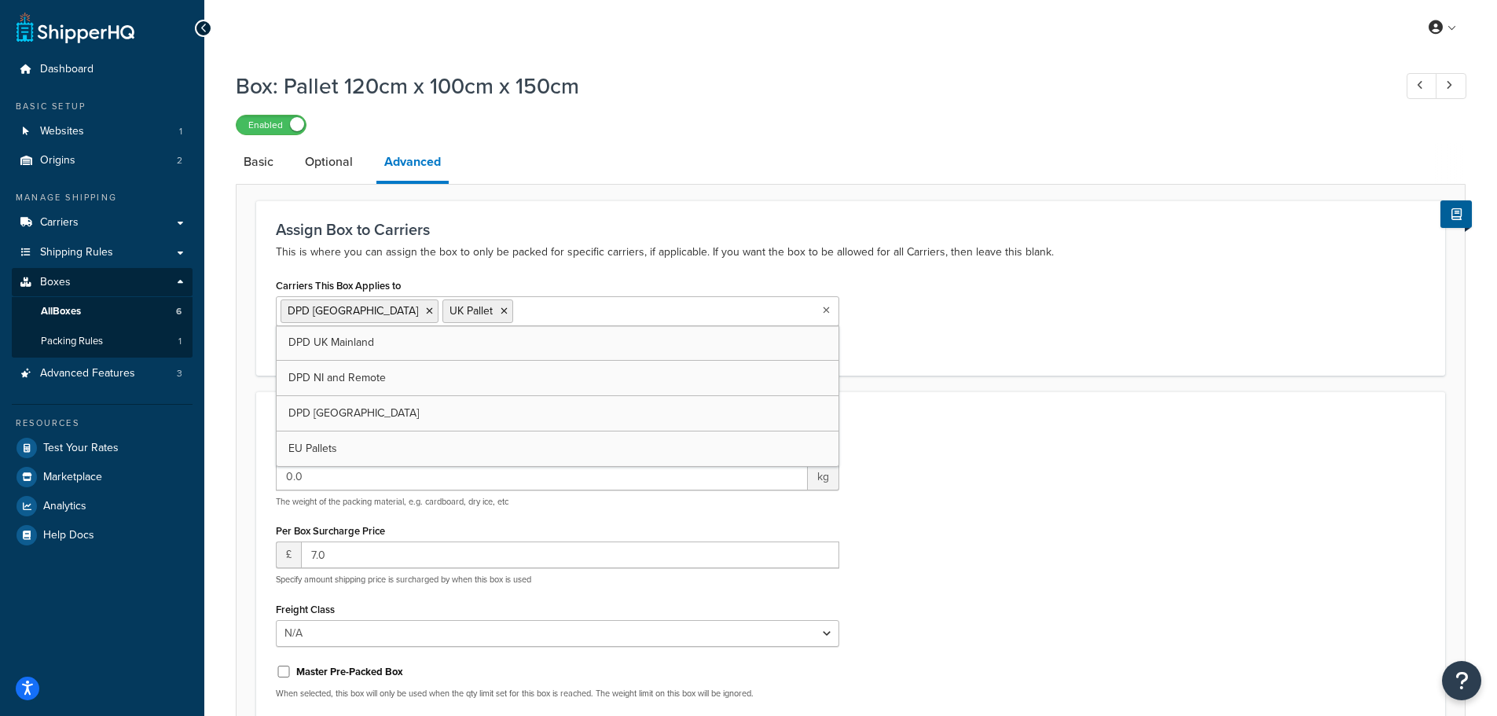
click at [517, 314] on input "Carriers This Box Applies to" at bounding box center [586, 310] width 139 height 17
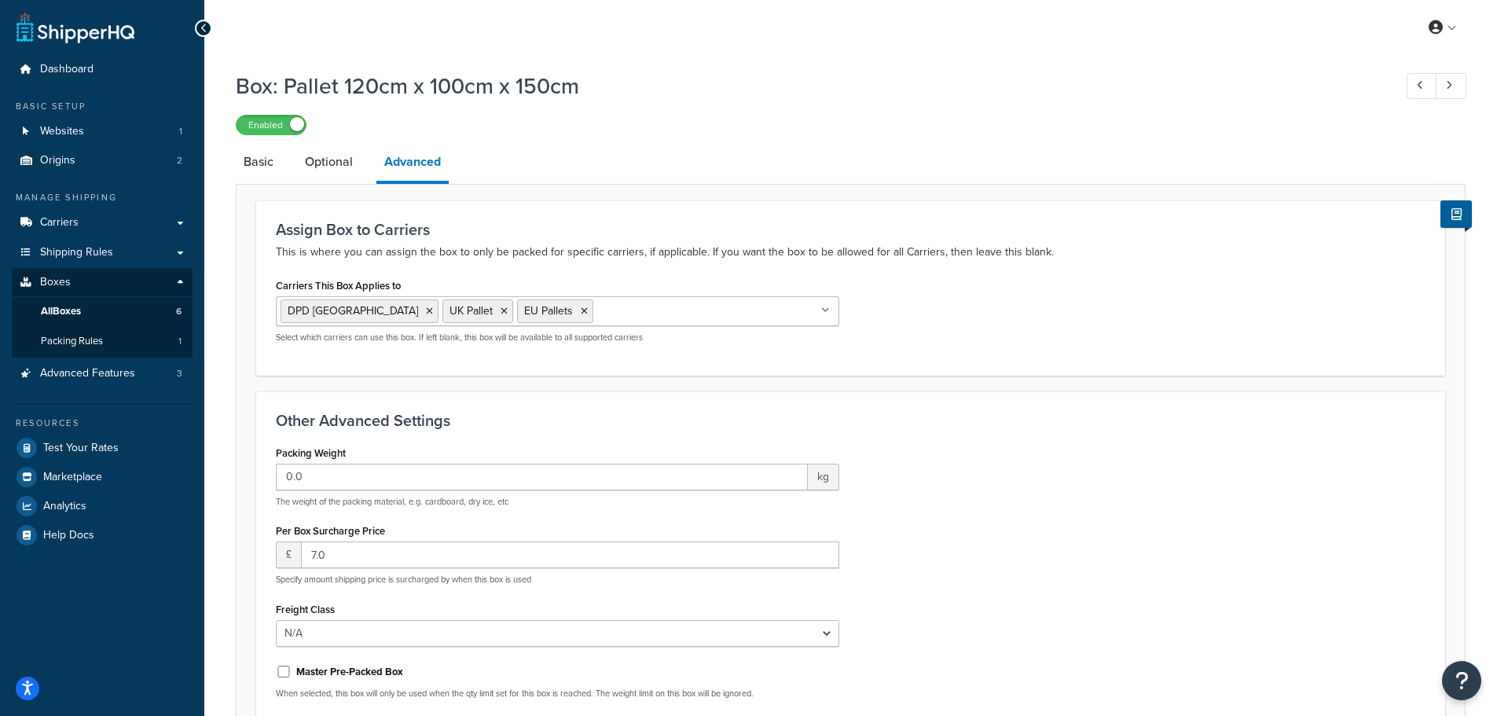
click at [1177, 343] on div "Carriers This Box Applies to DPD Europe UK Pallet EU Pallets DPD UK Mainland DP…" at bounding box center [850, 314] width 1173 height 81
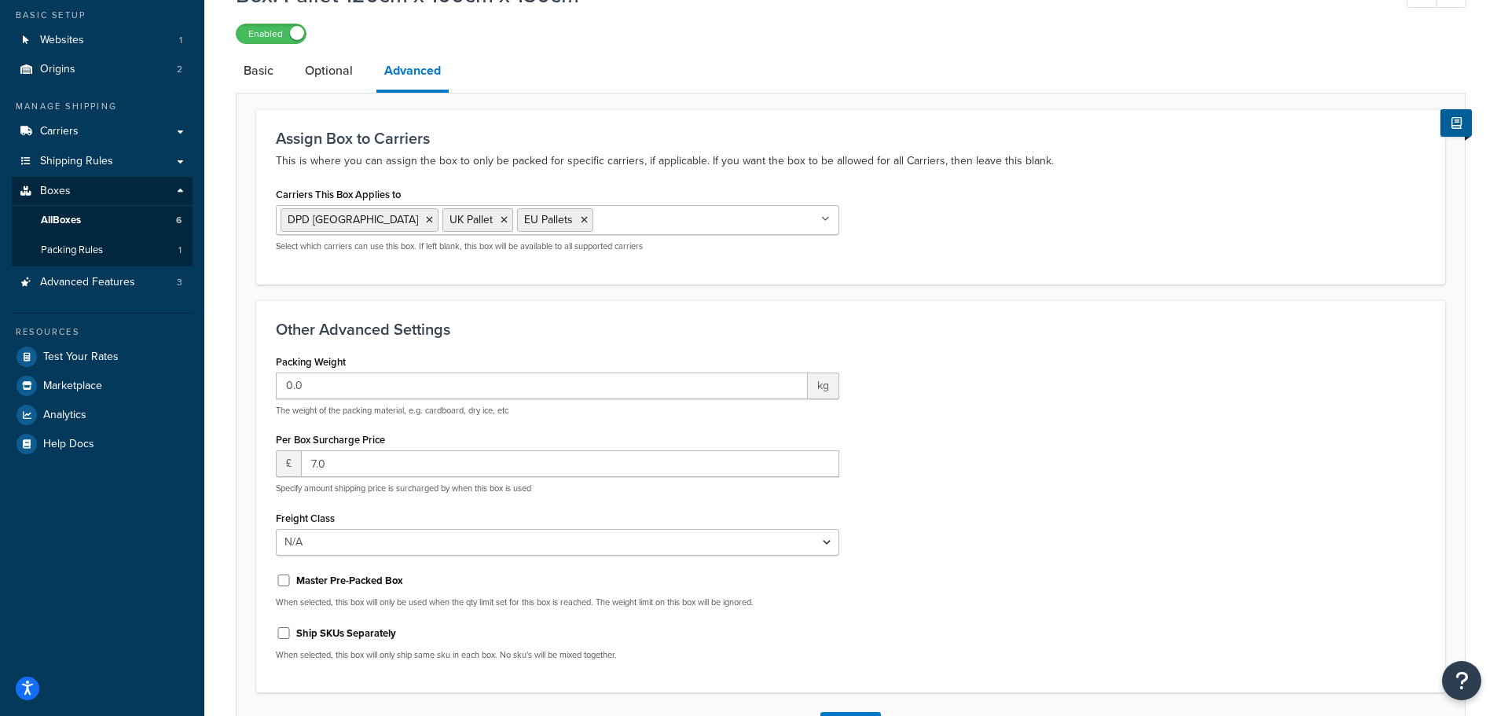
scroll to position [214, 0]
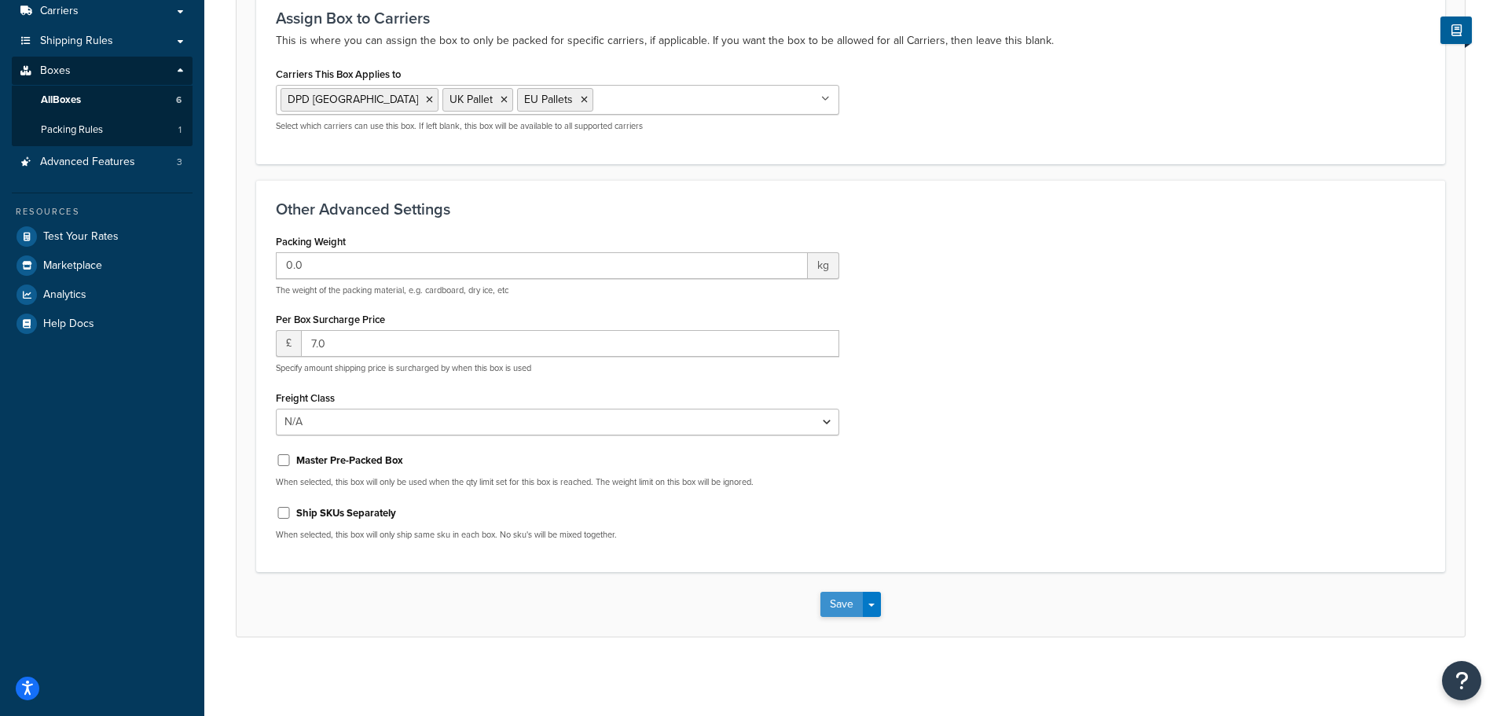
click at [837, 604] on button "Save" at bounding box center [841, 604] width 42 height 25
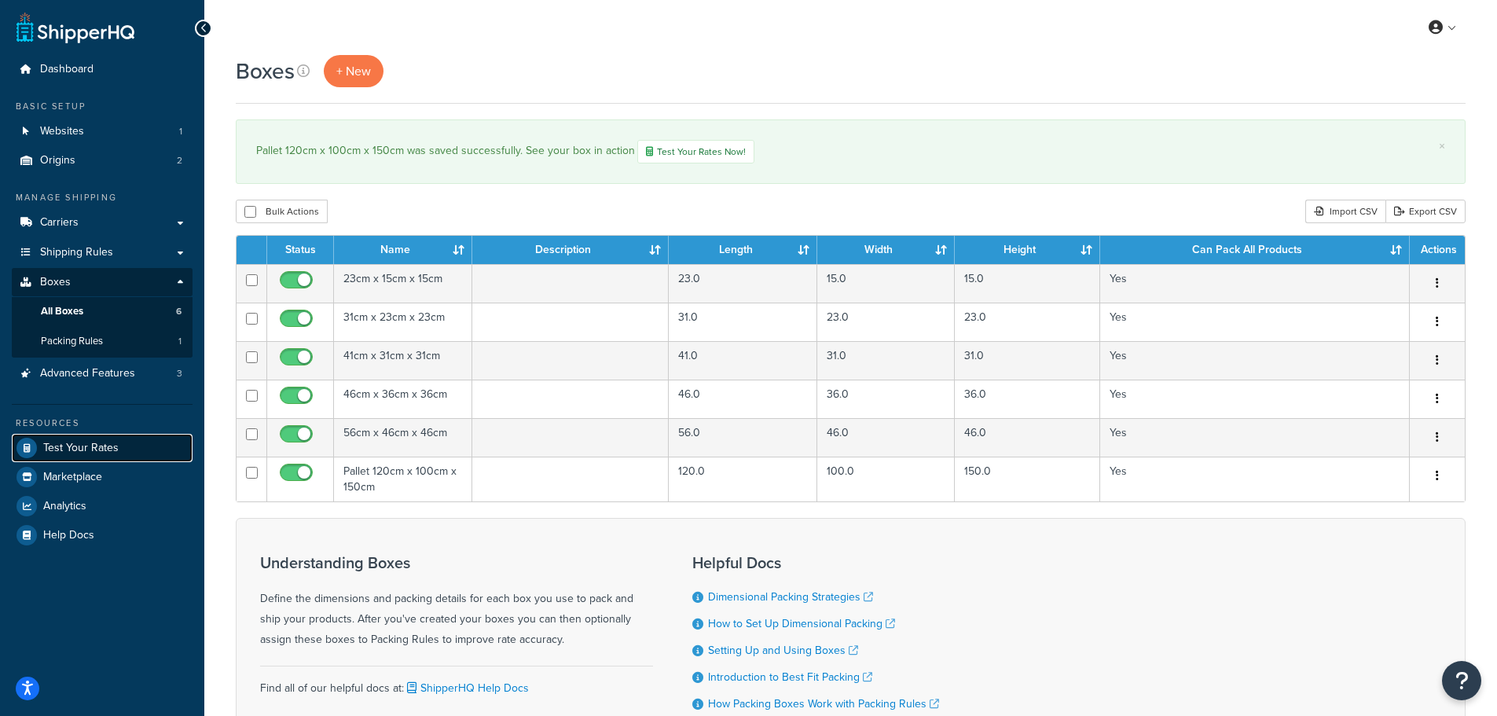
click at [86, 451] on span "Test Your Rates" at bounding box center [80, 448] width 75 height 13
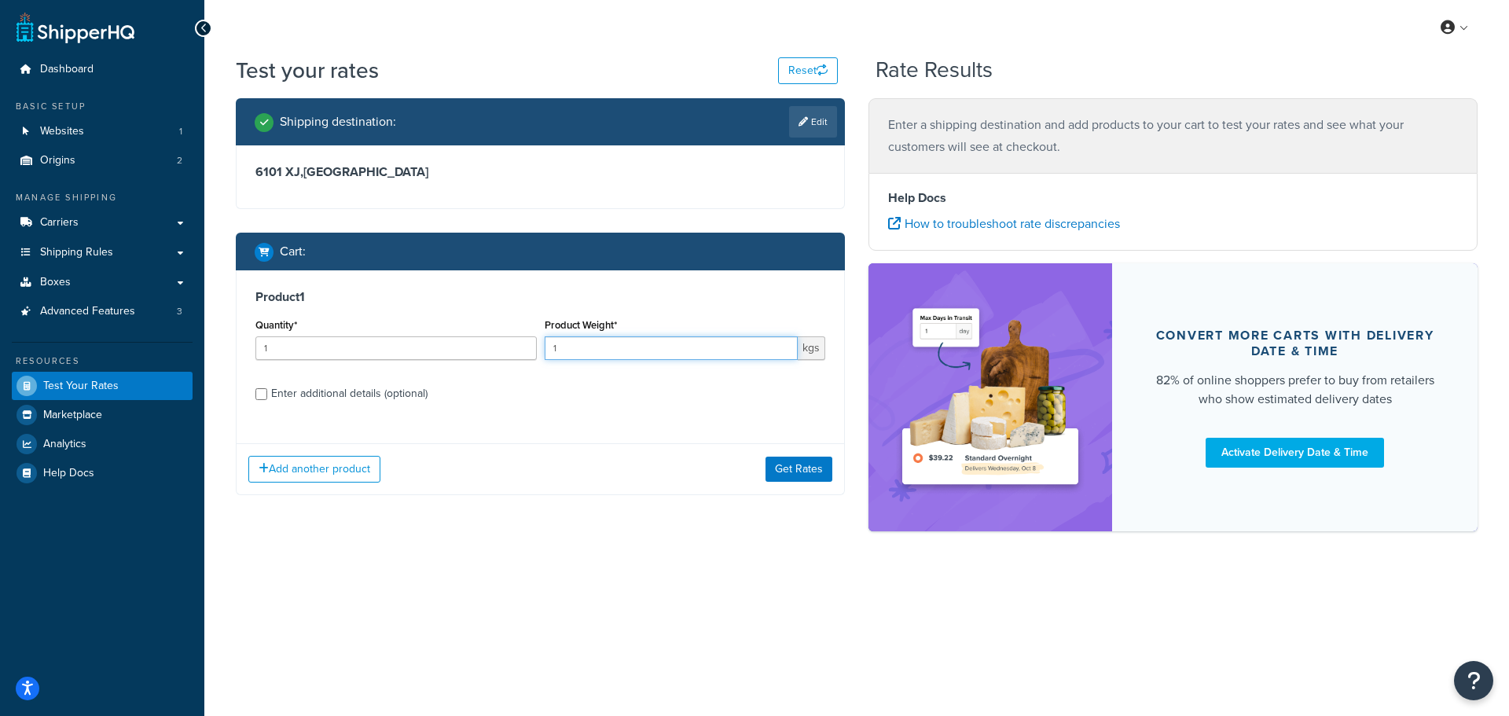
click at [579, 346] on input "1" at bounding box center [672, 348] width 254 height 24
type input "1000"
click at [560, 388] on label "Enter additional details (optional)" at bounding box center [548, 392] width 554 height 25
click at [267, 388] on input "Enter additional details (optional)" at bounding box center [261, 394] width 12 height 12
checkbox input "true"
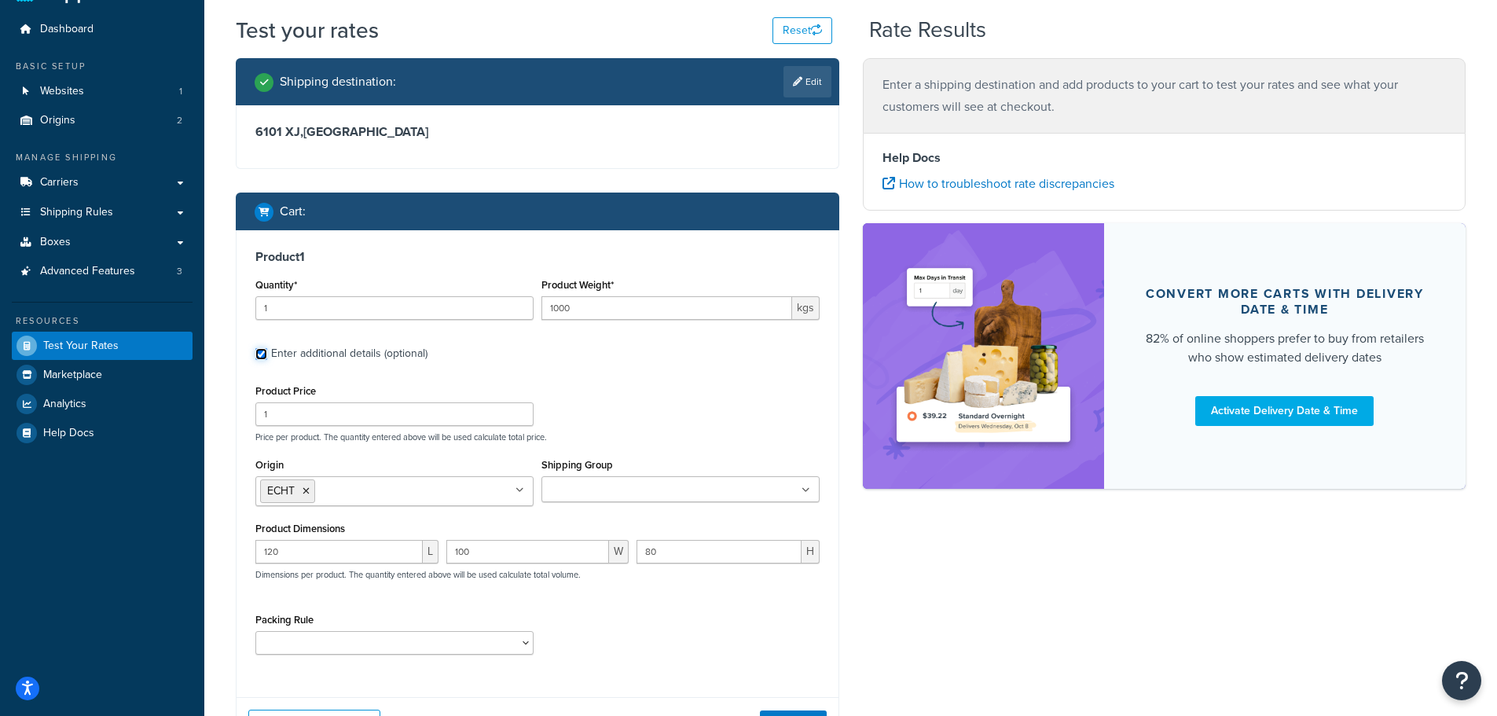
scroll to position [79, 0]
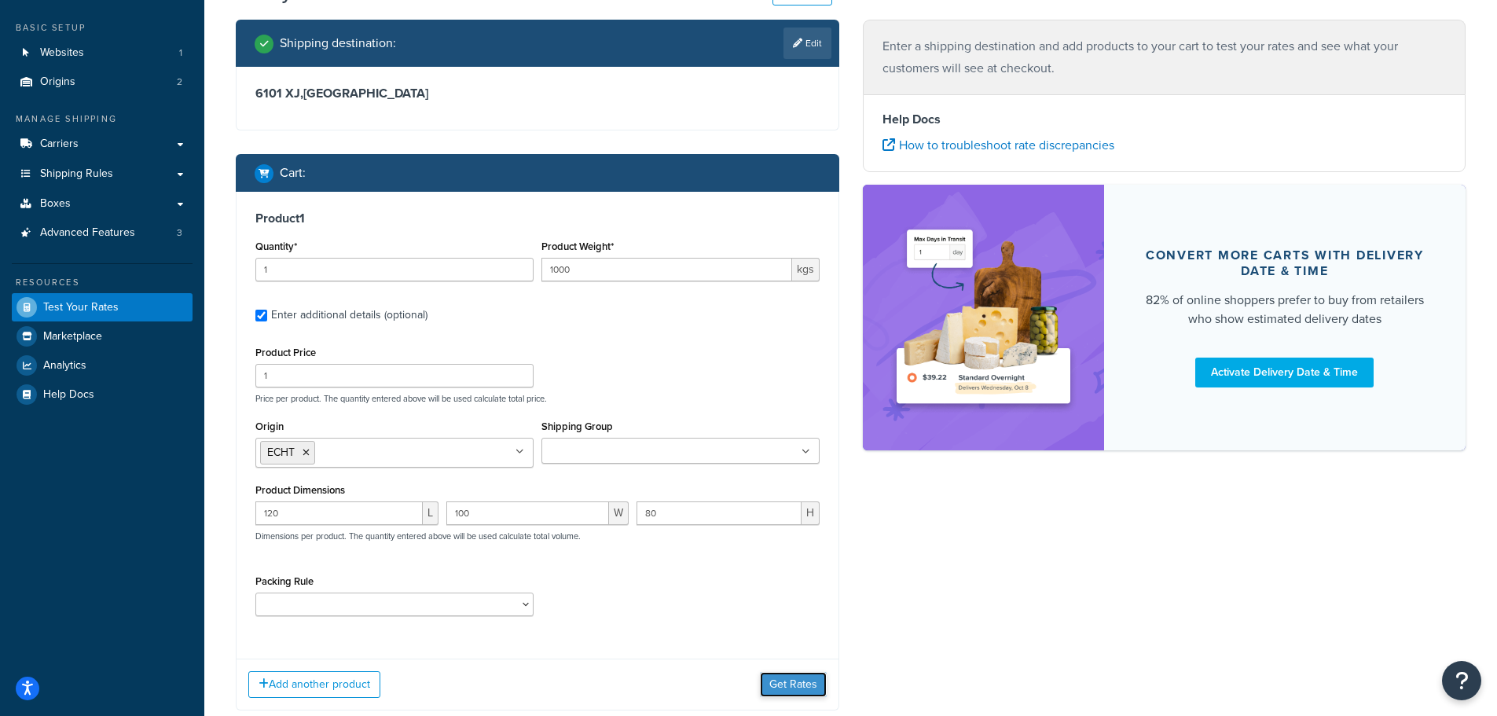
click at [786, 683] on button "Get Rates" at bounding box center [793, 684] width 67 height 25
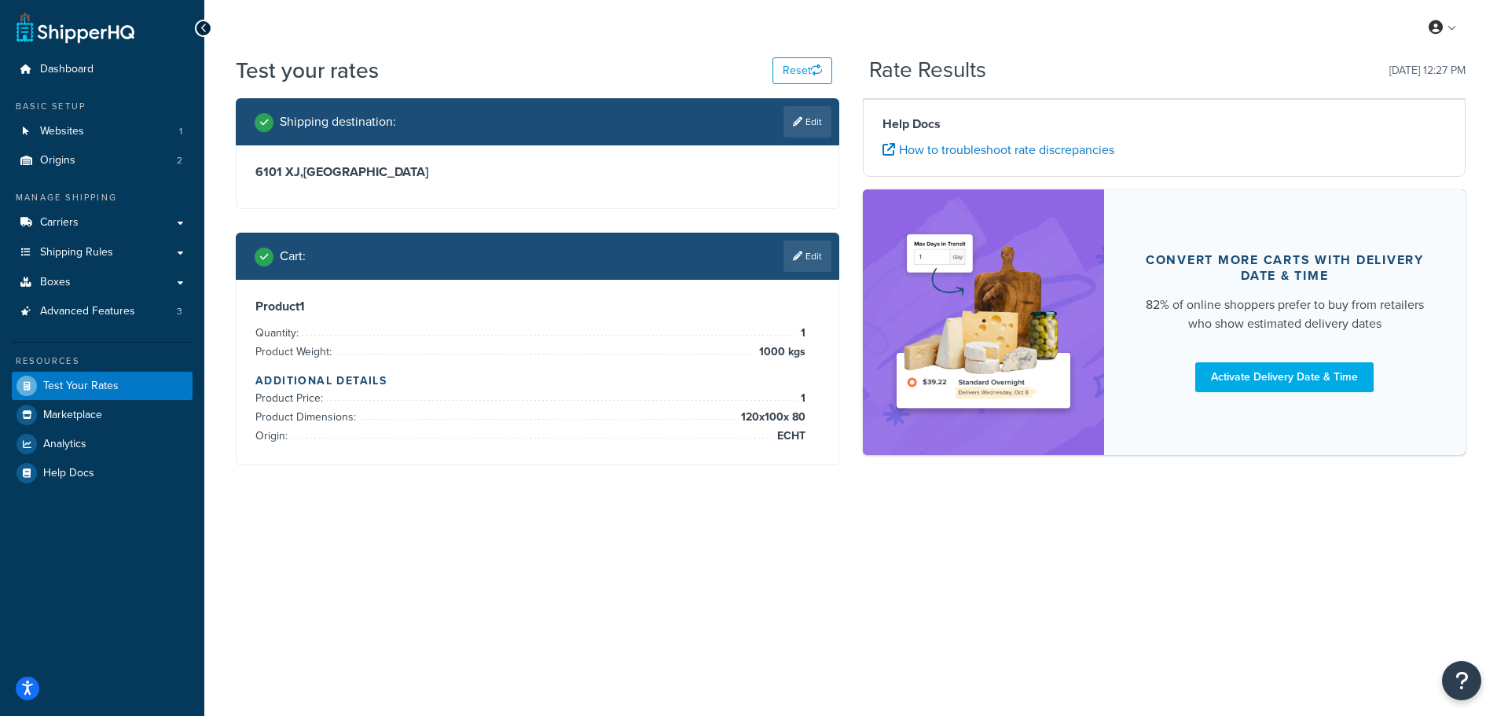
scroll to position [0, 0]
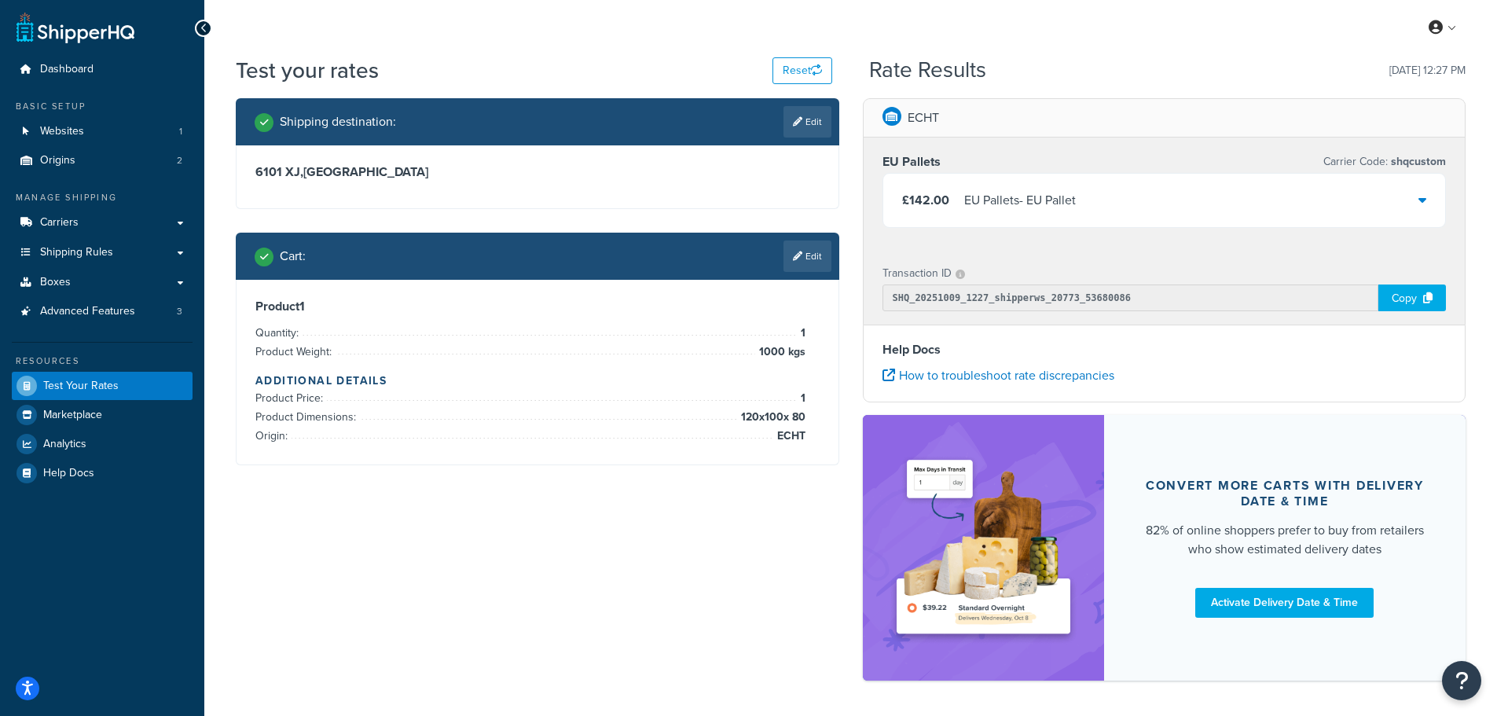
click at [1147, 205] on div "£142.00 EU Pallets - EU Pallet" at bounding box center [1164, 200] width 563 height 53
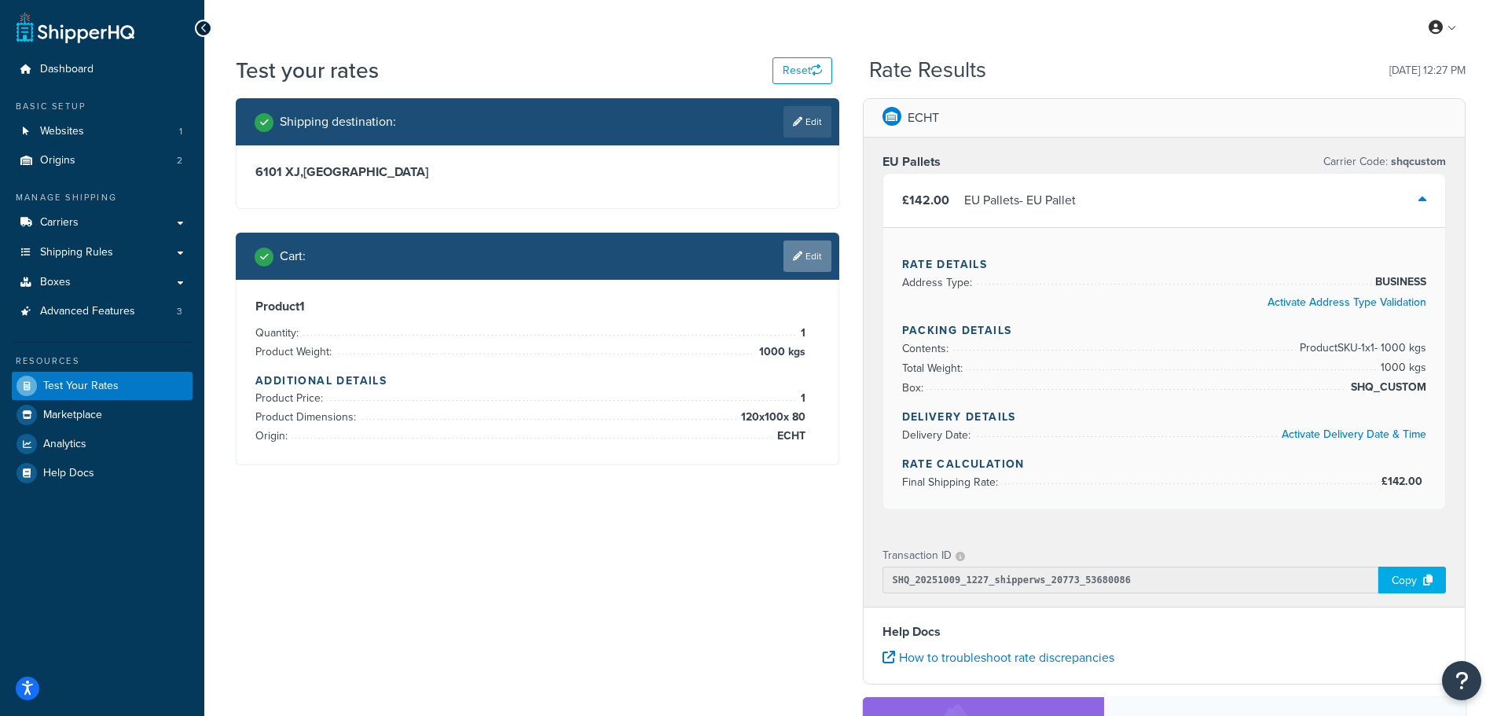
click at [793, 258] on icon at bounding box center [797, 255] width 9 height 9
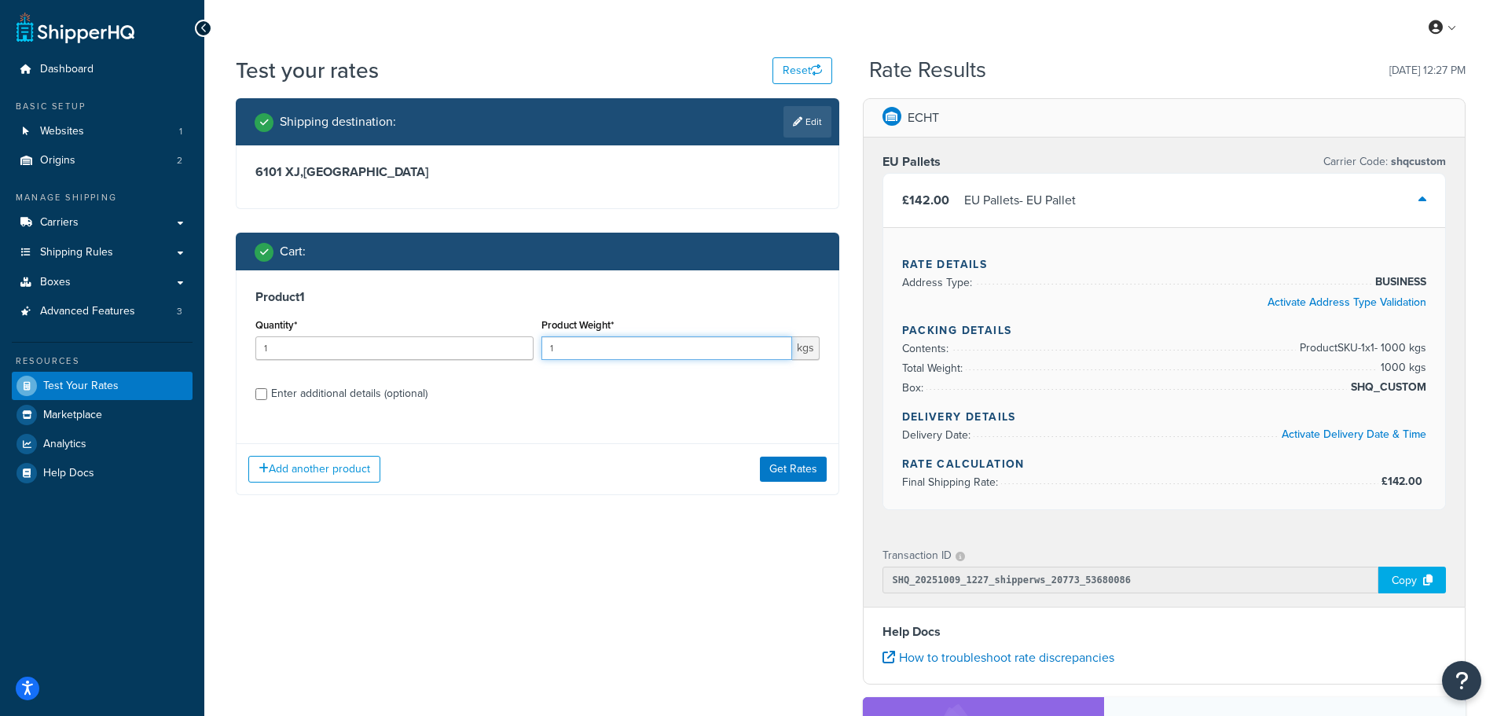
drag, startPoint x: 586, startPoint y: 353, endPoint x: 539, endPoint y: 354, distance: 47.2
click at [541, 354] on input "1" at bounding box center [666, 348] width 251 height 24
type input "500"
click at [567, 416] on div "Product 1 Quantity* 1 Product Weight* 500 kgs Enter additional details (optiona…" at bounding box center [538, 350] width 602 height 161
click at [780, 464] on button "Get Rates" at bounding box center [793, 469] width 67 height 25
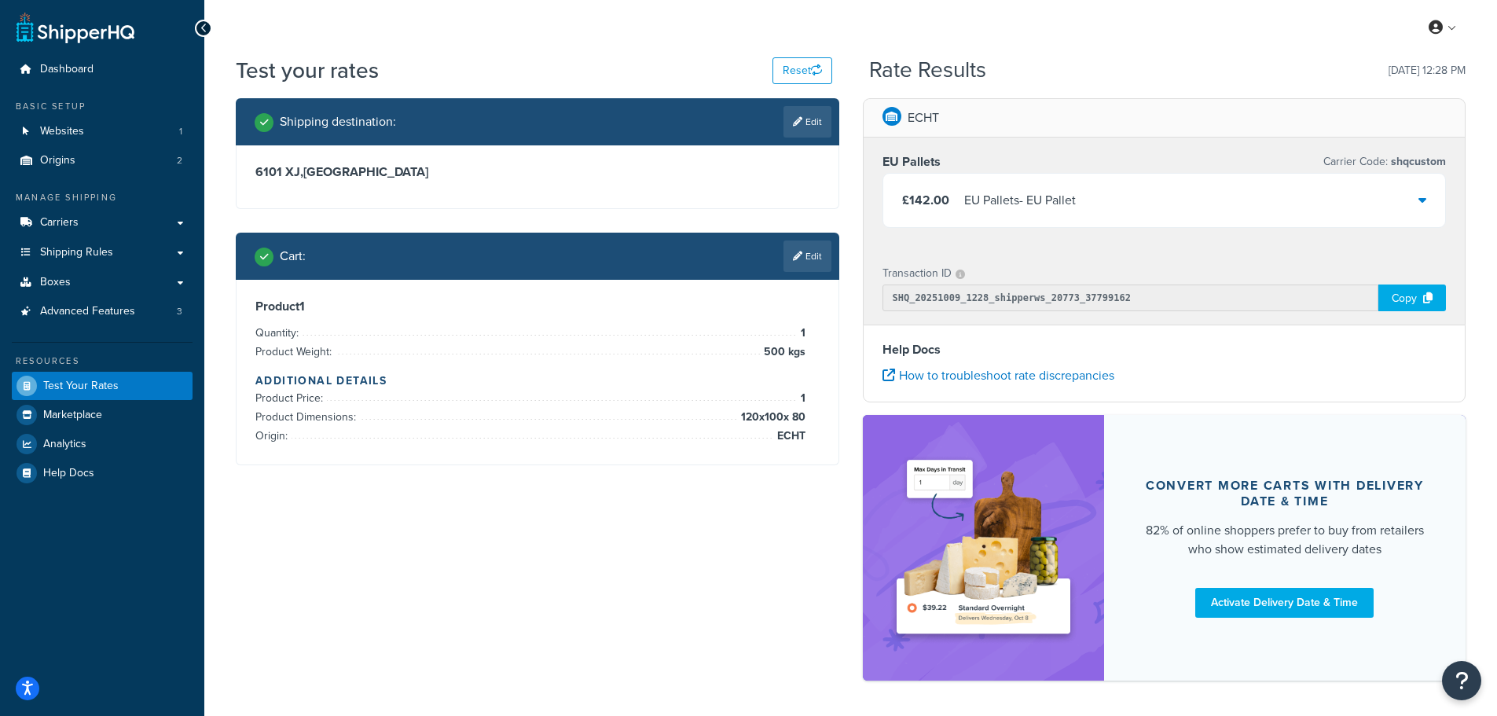
click at [1419, 199] on icon at bounding box center [1422, 199] width 8 height 13
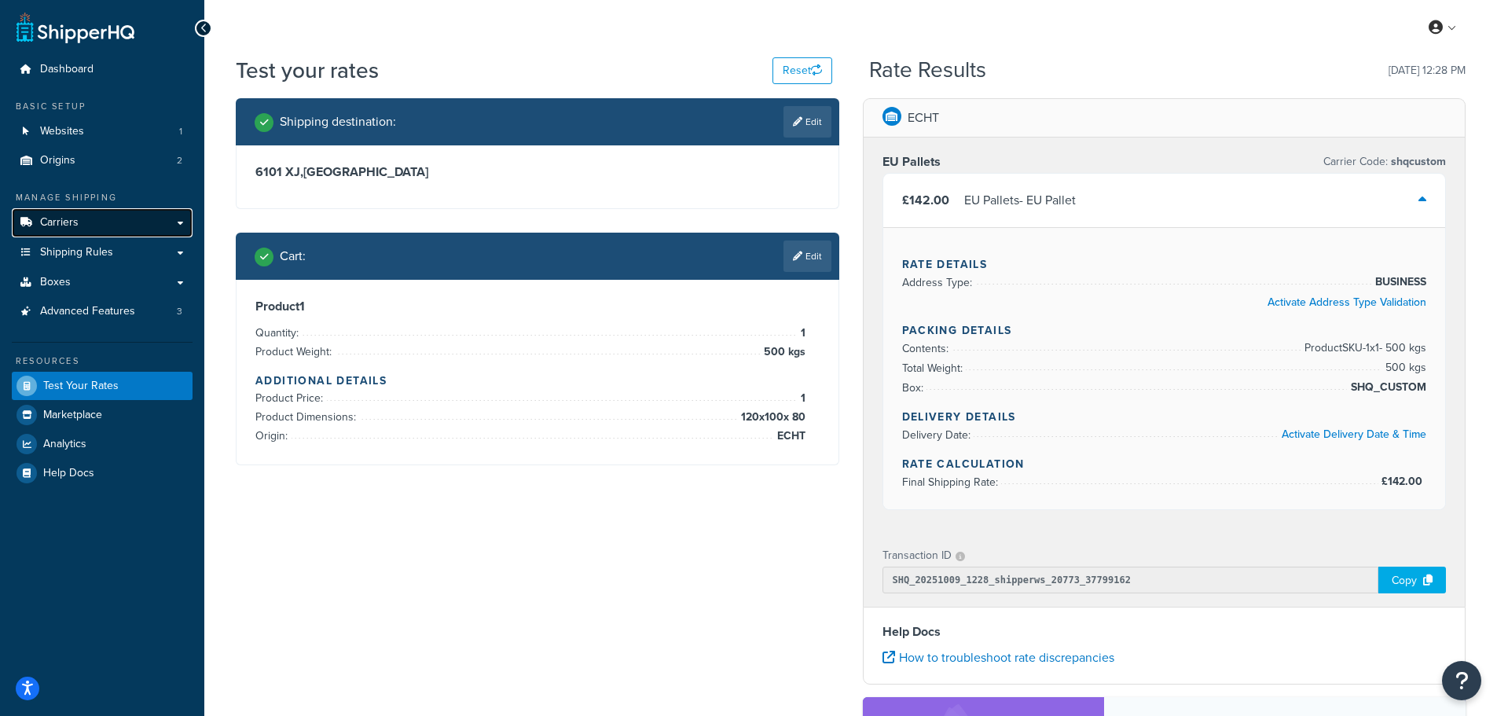
click at [69, 223] on span "Carriers" at bounding box center [59, 222] width 39 height 13
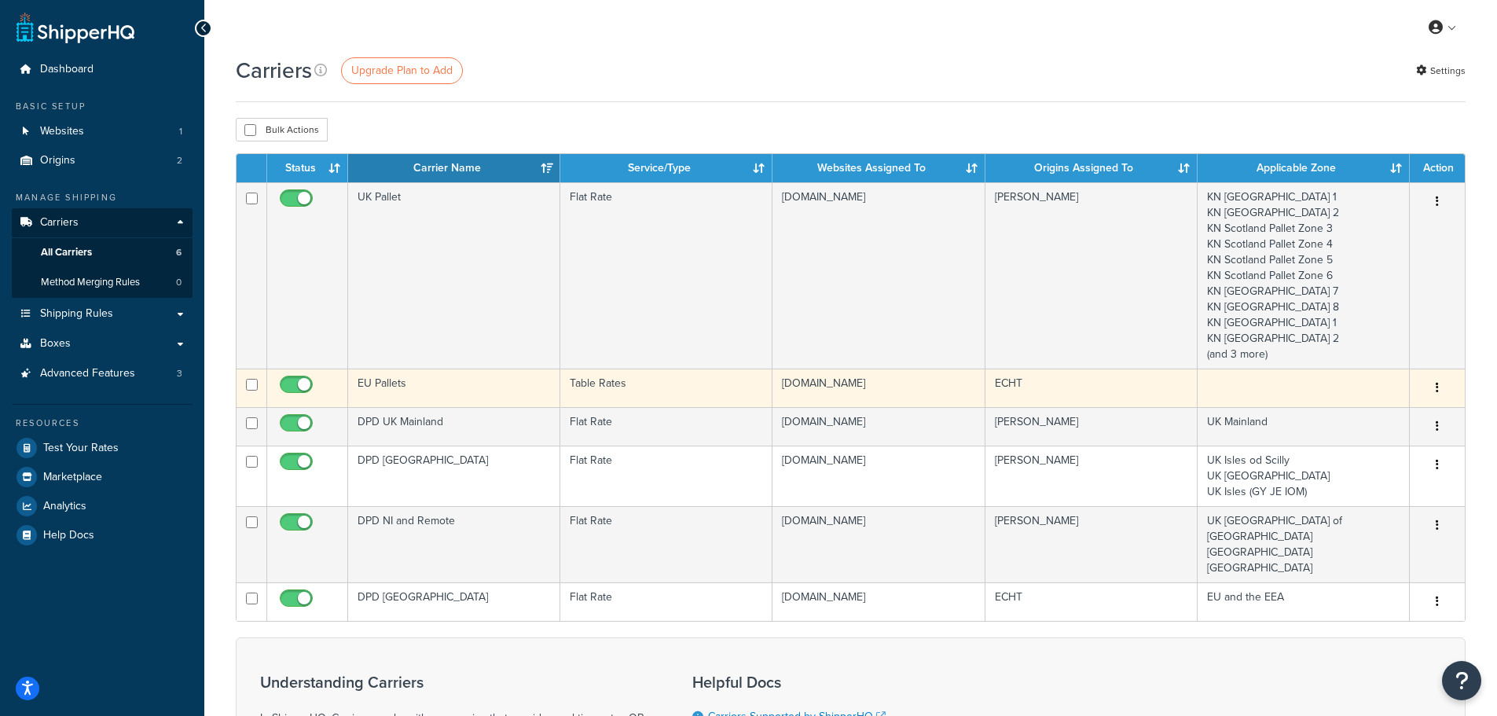
click at [440, 376] on td "EU Pallets" at bounding box center [454, 388] width 212 height 39
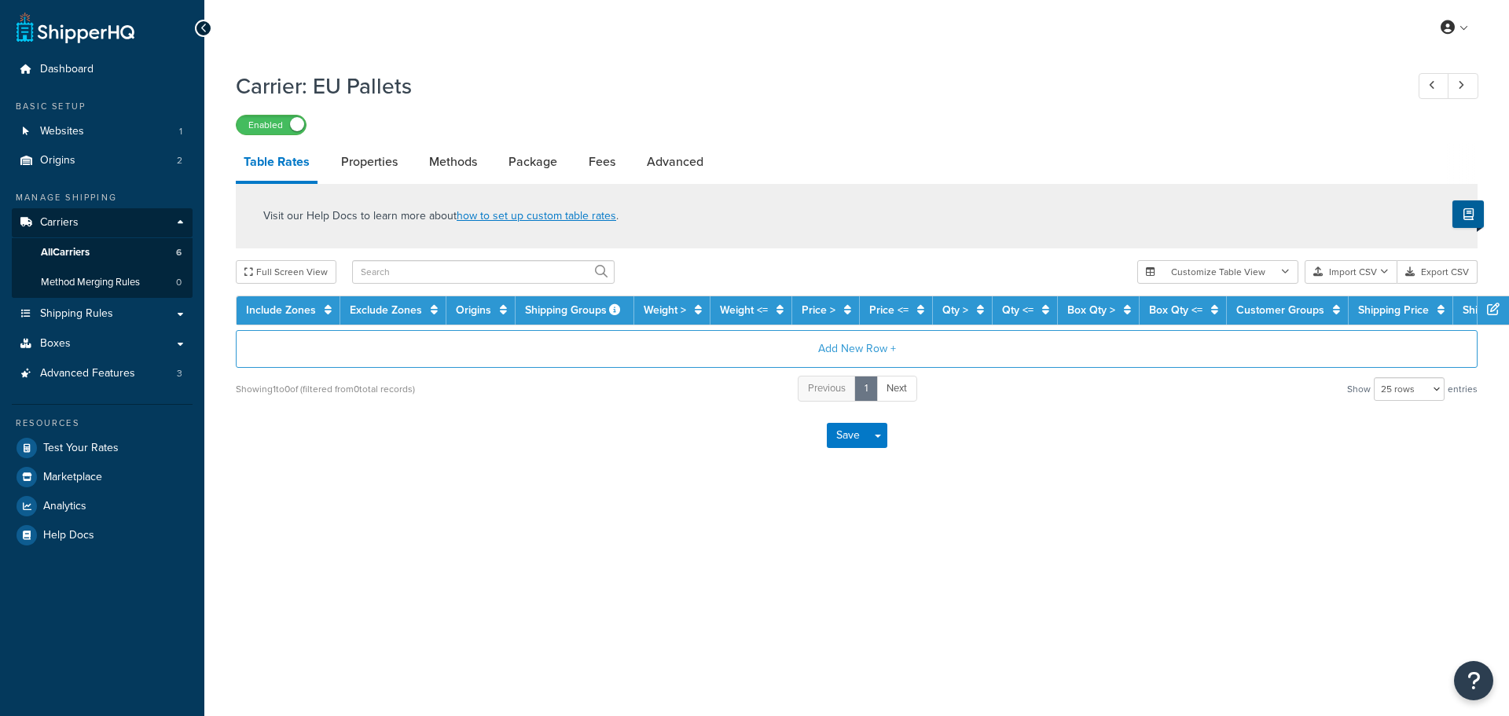
select select "25"
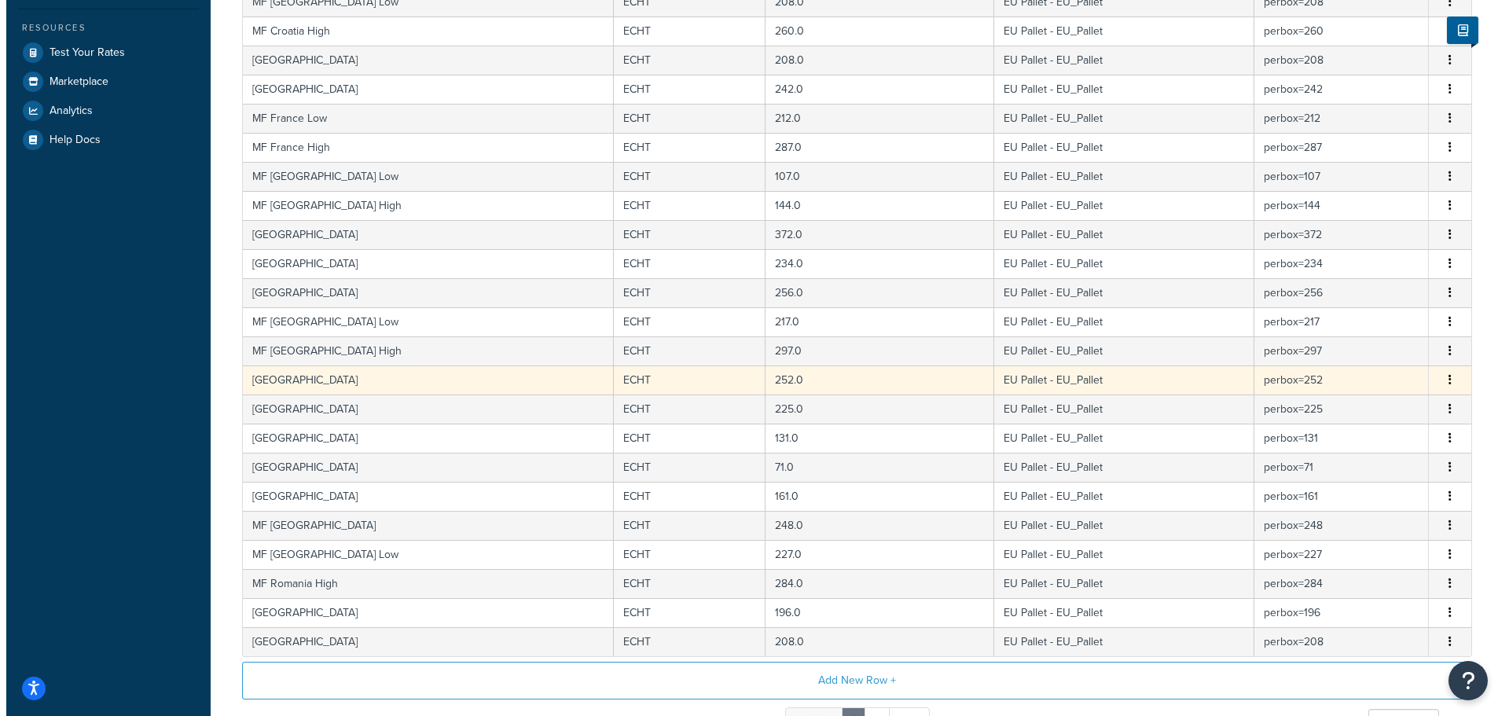
scroll to position [471, 0]
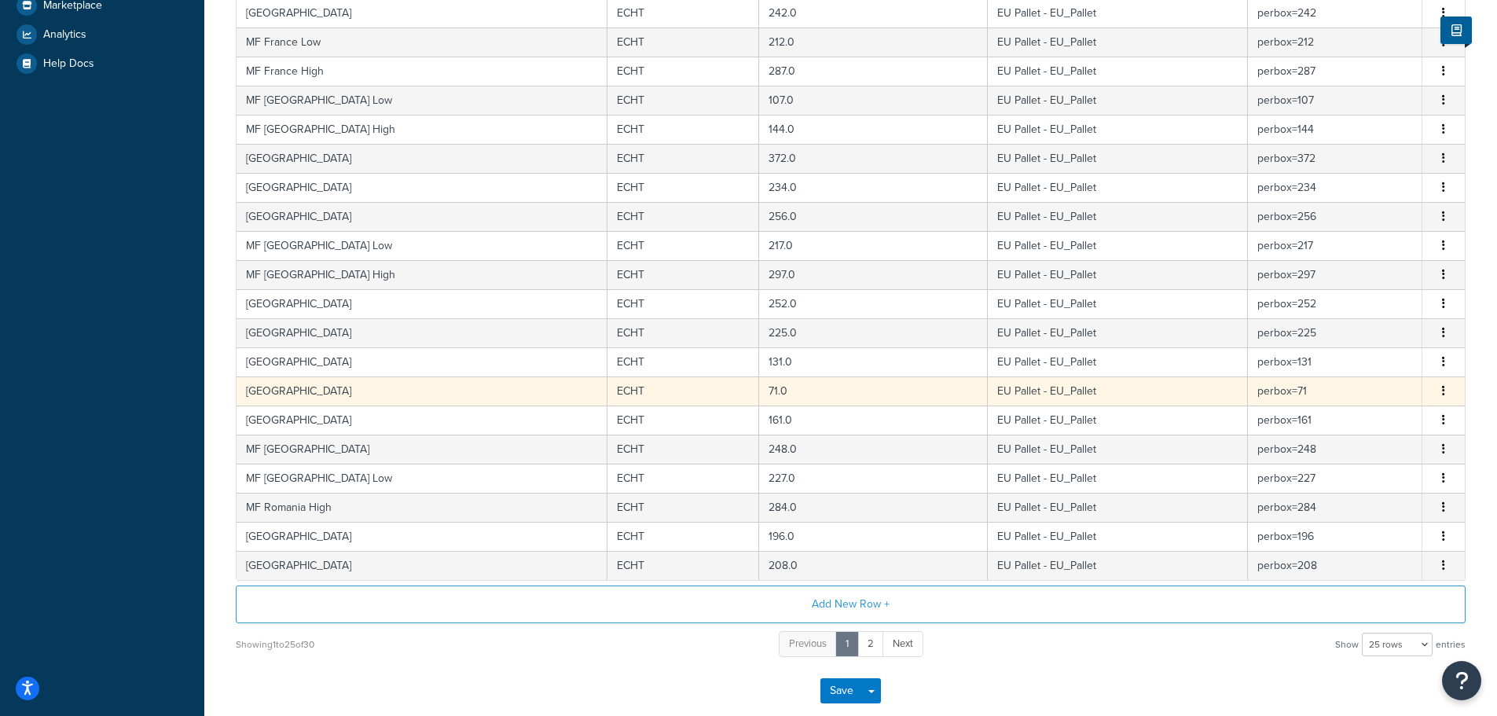
click at [468, 395] on td "Netherlands" at bounding box center [422, 390] width 371 height 29
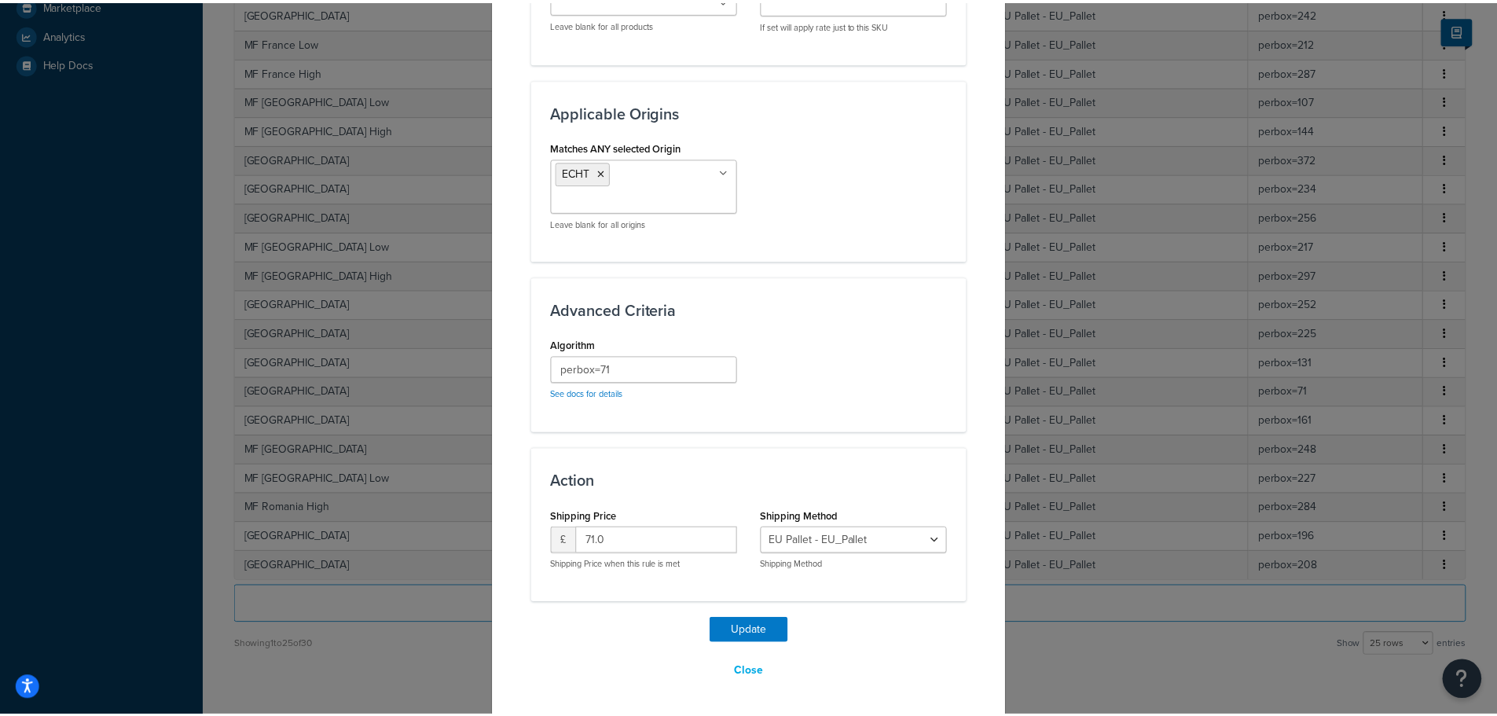
scroll to position [1113, 0]
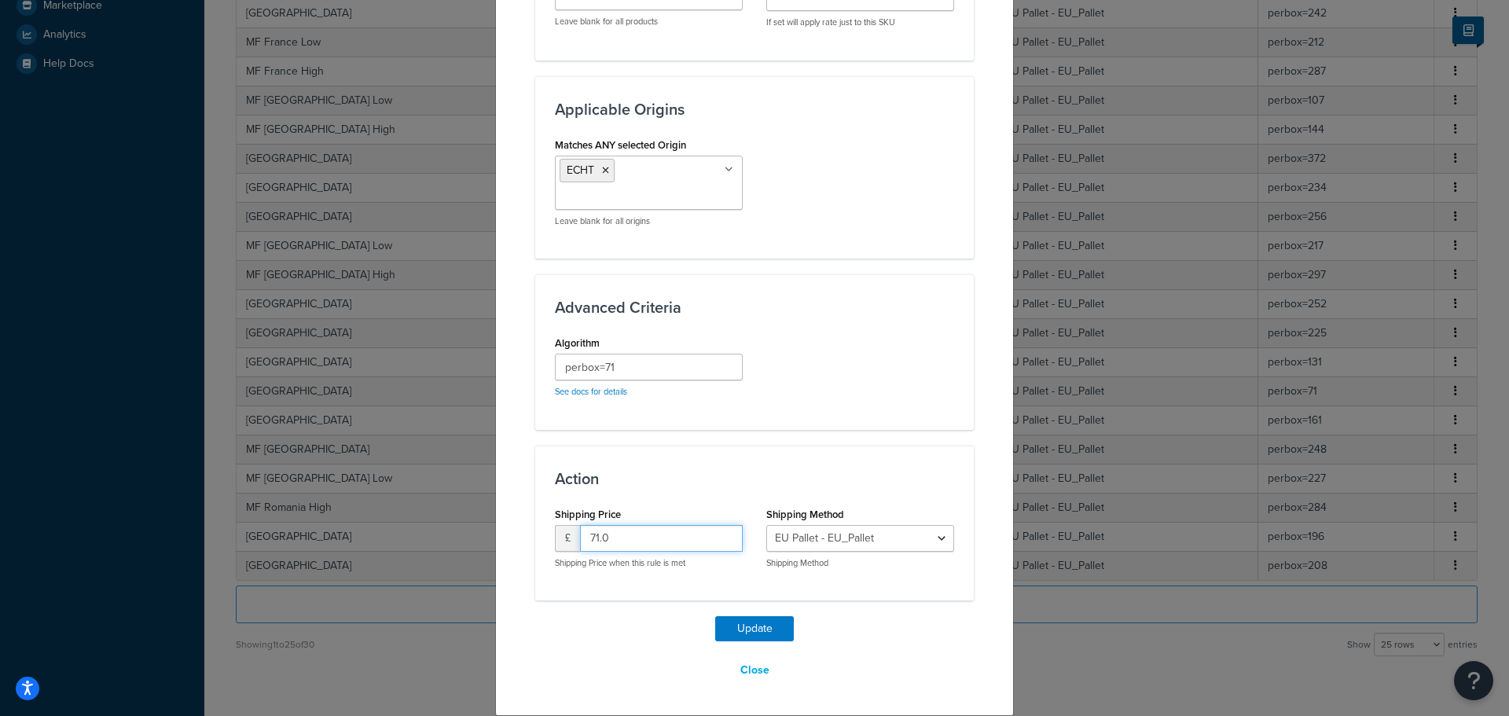
drag, startPoint x: 607, startPoint y: 537, endPoint x: 578, endPoint y: 540, distance: 28.5
click at [580, 540] on input "71.0" at bounding box center [661, 538] width 163 height 27
click at [750, 672] on button "Close" at bounding box center [755, 670] width 50 height 27
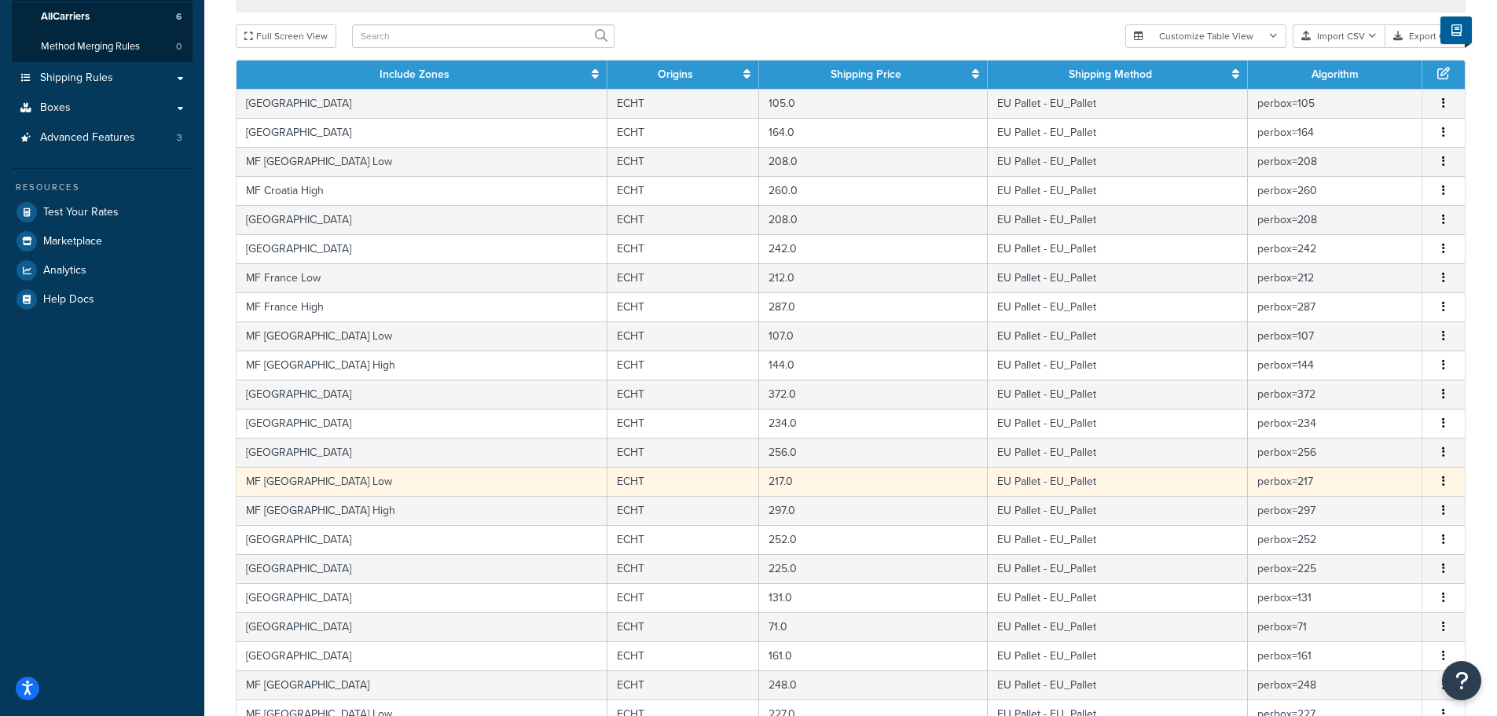
scroll to position [0, 0]
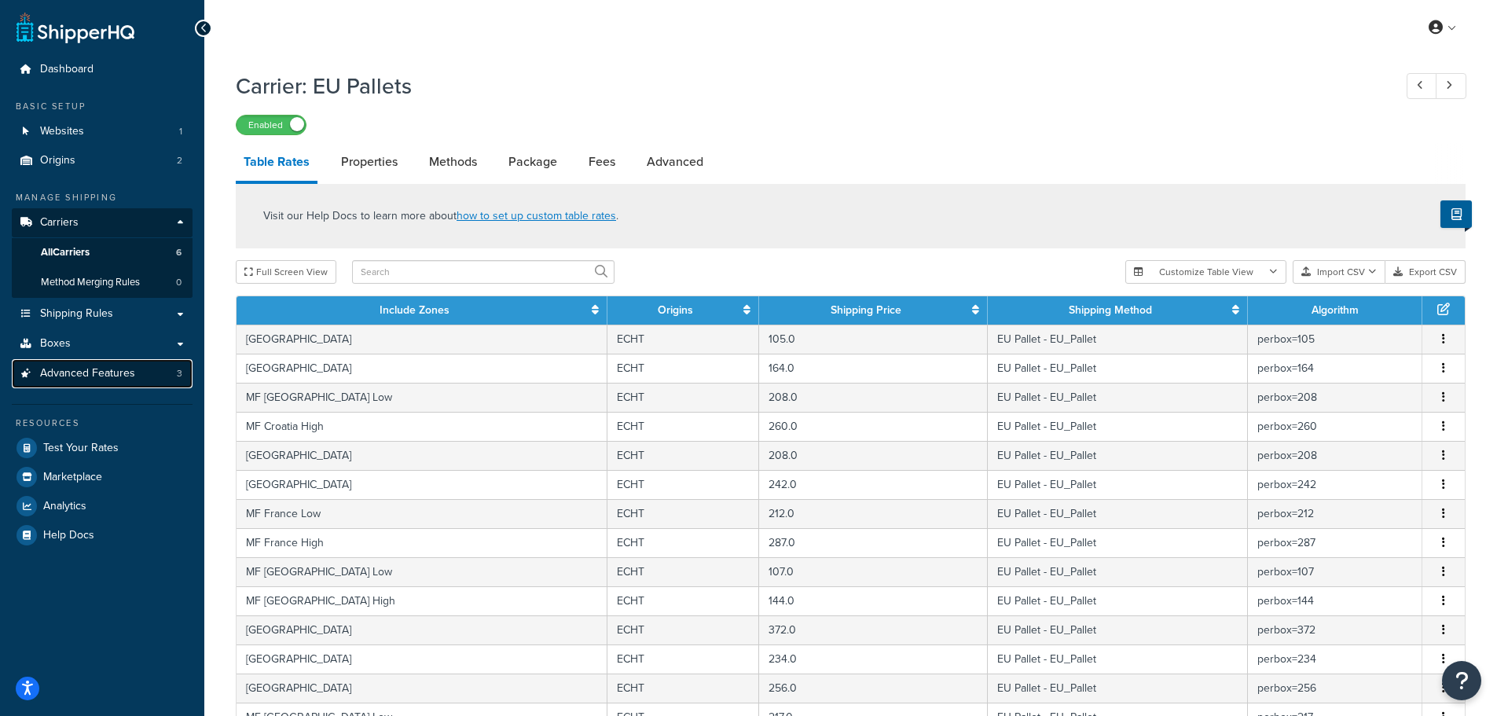
click at [79, 371] on span "Advanced Features" at bounding box center [87, 373] width 95 height 13
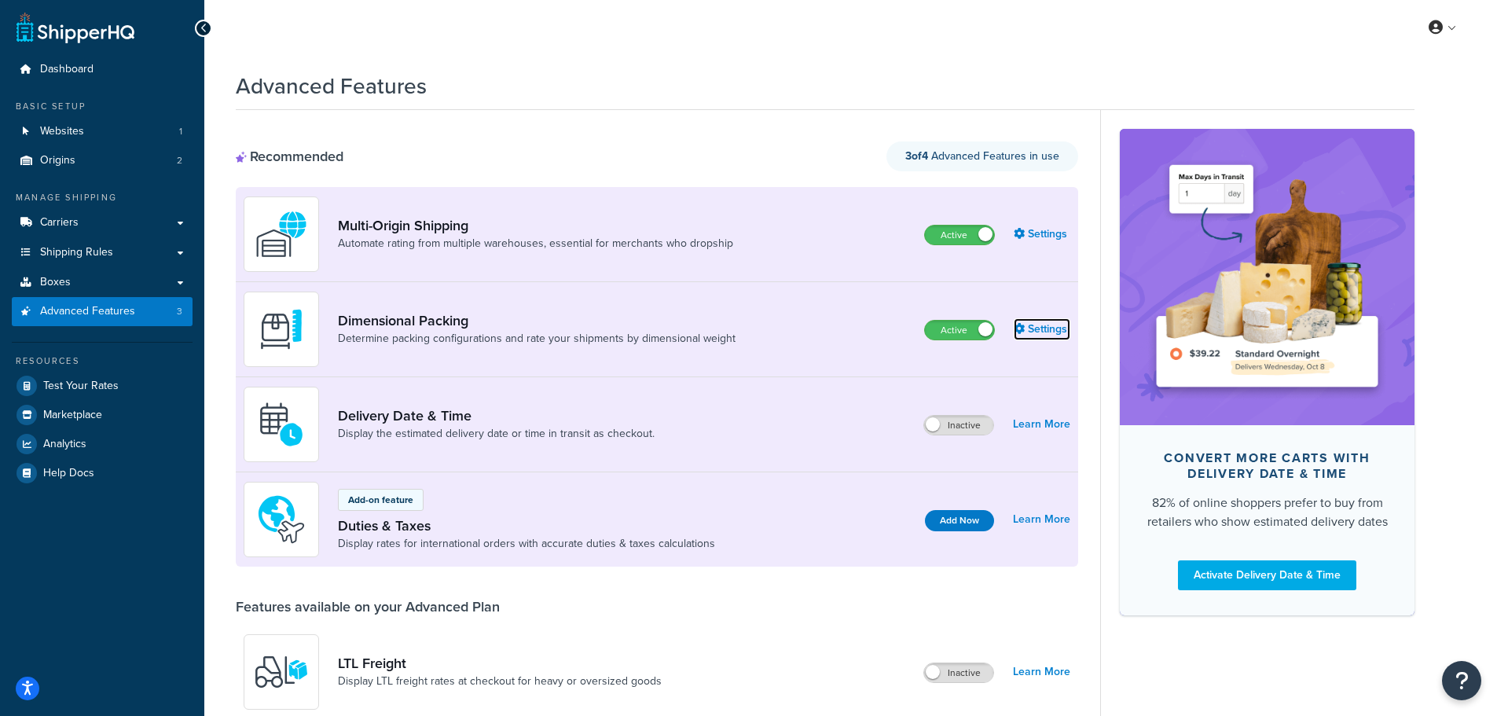
click at [1036, 330] on link "Settings" at bounding box center [1042, 329] width 57 height 22
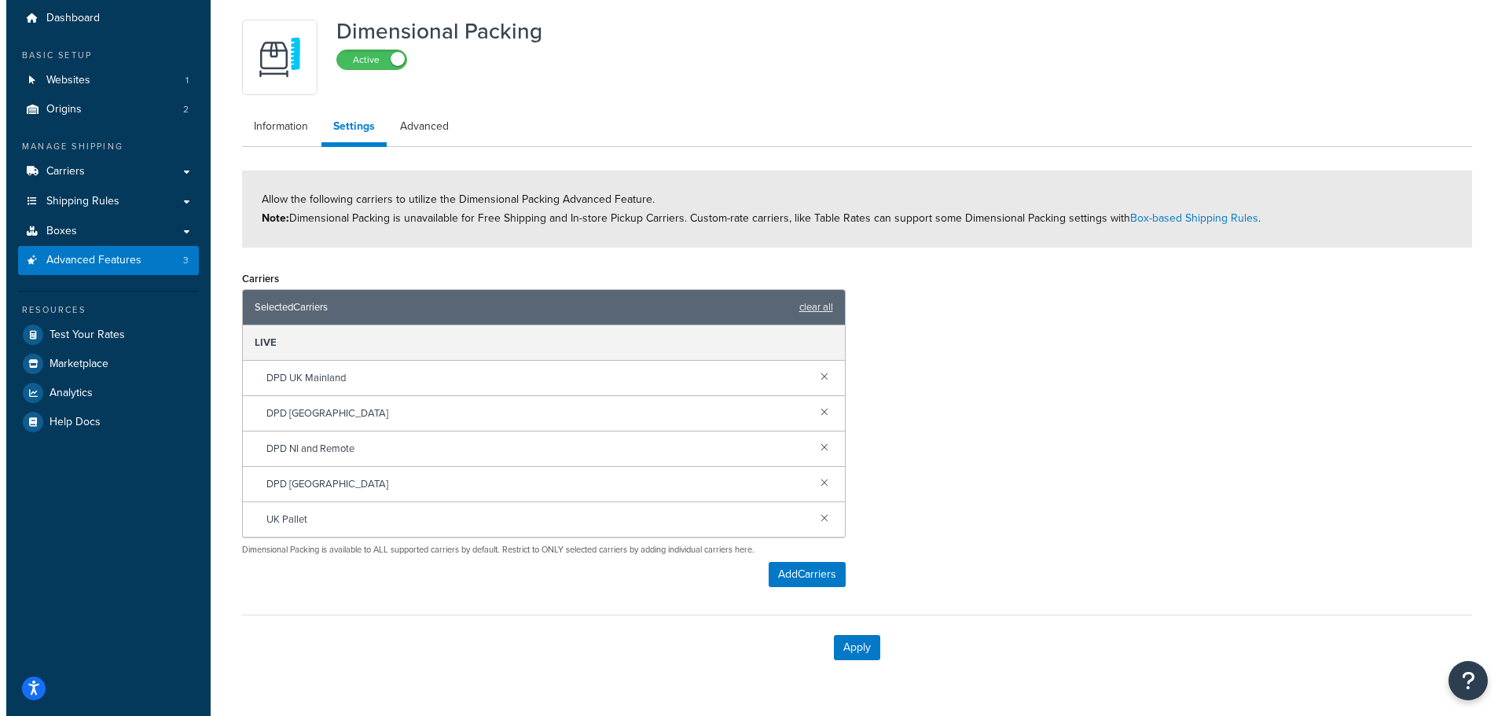
scroll to position [79, 0]
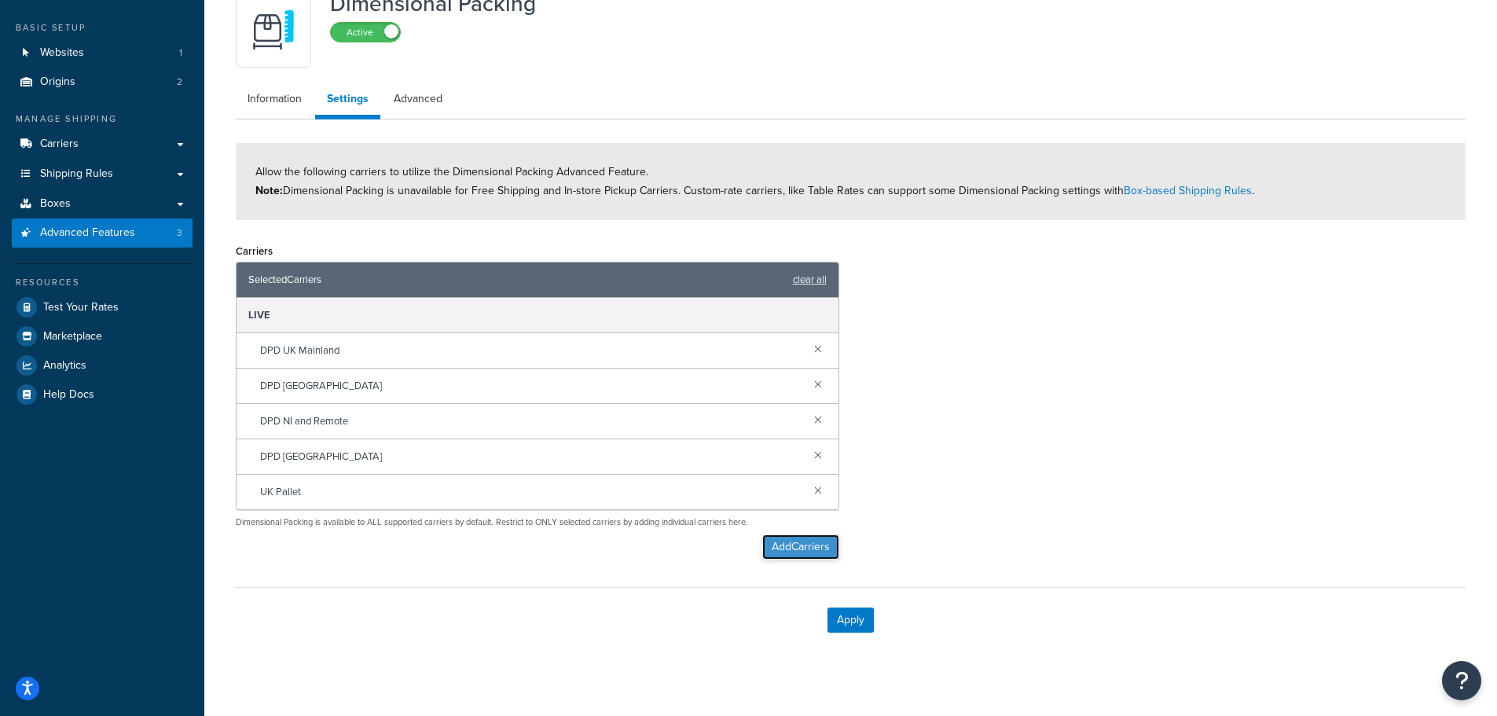
click at [777, 550] on button "Add Carriers" at bounding box center [800, 546] width 77 height 25
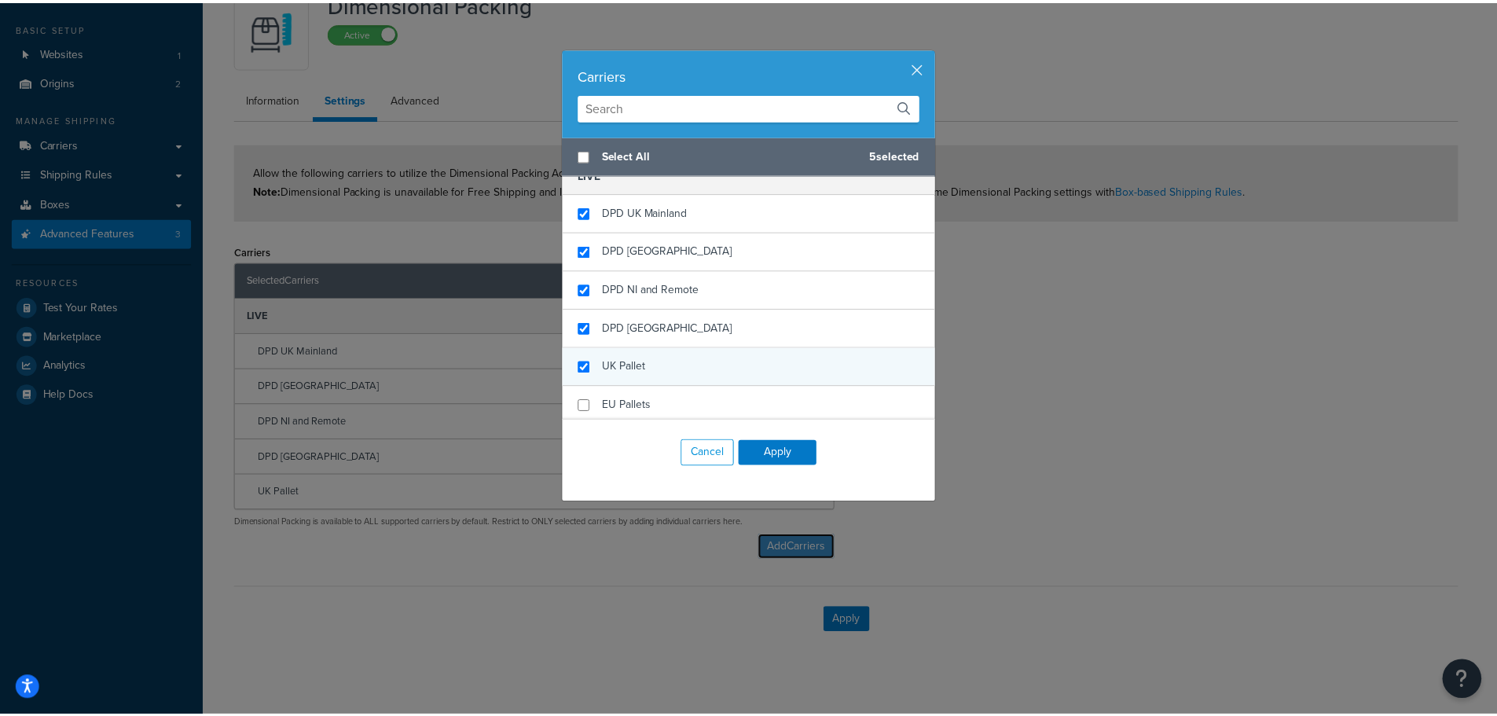
scroll to position [22, 0]
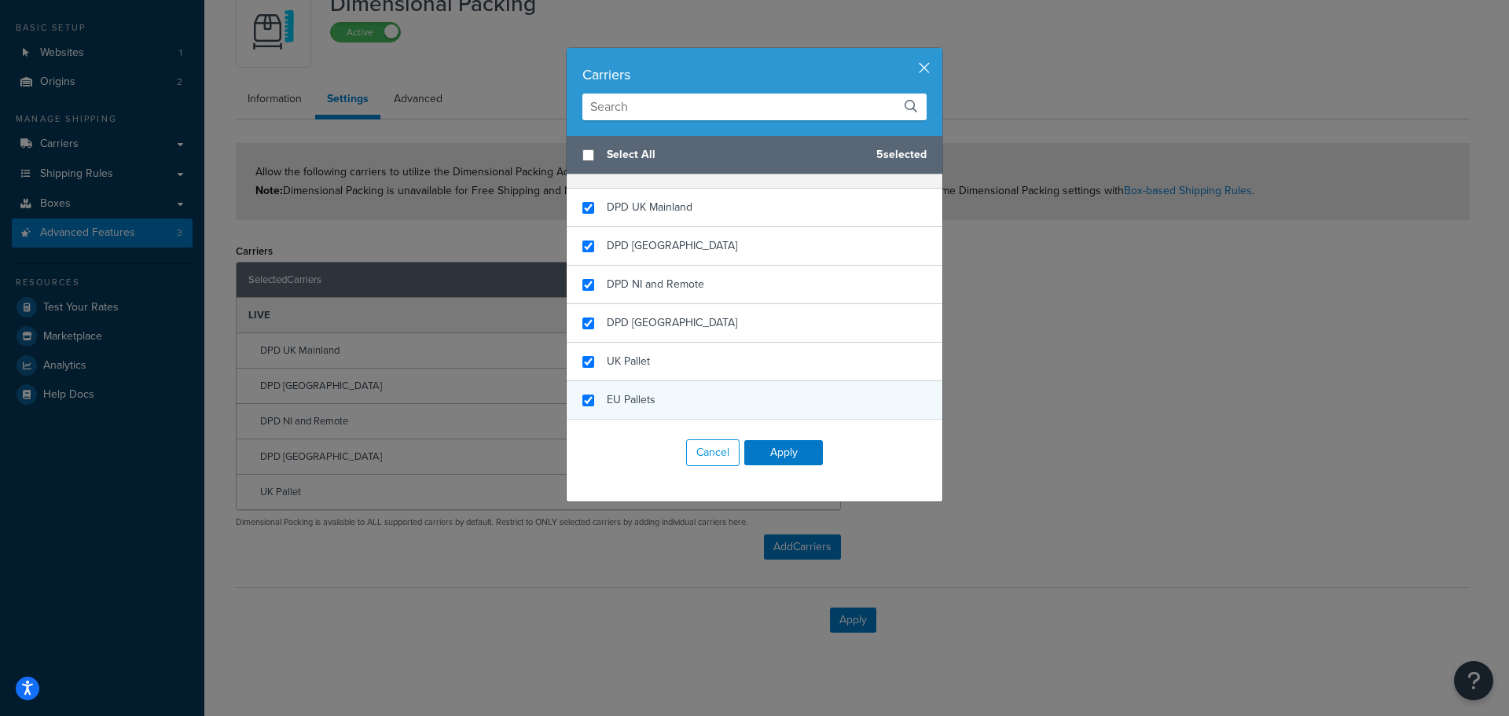
checkbox input "true"
click at [620, 398] on span "EU Pallets" at bounding box center [631, 399] width 49 height 17
click at [759, 444] on button "Apply" at bounding box center [783, 452] width 79 height 25
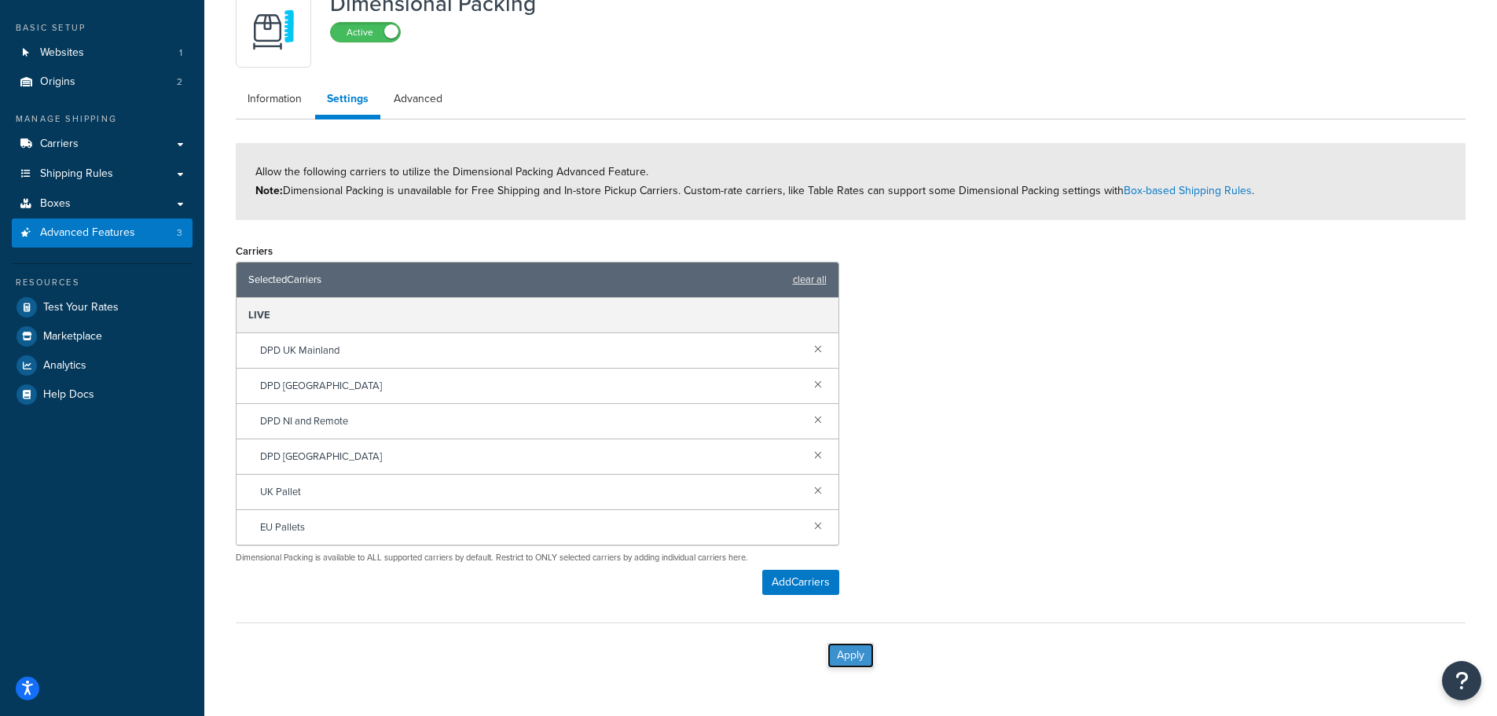
click at [846, 650] on button "Apply" at bounding box center [850, 655] width 46 height 25
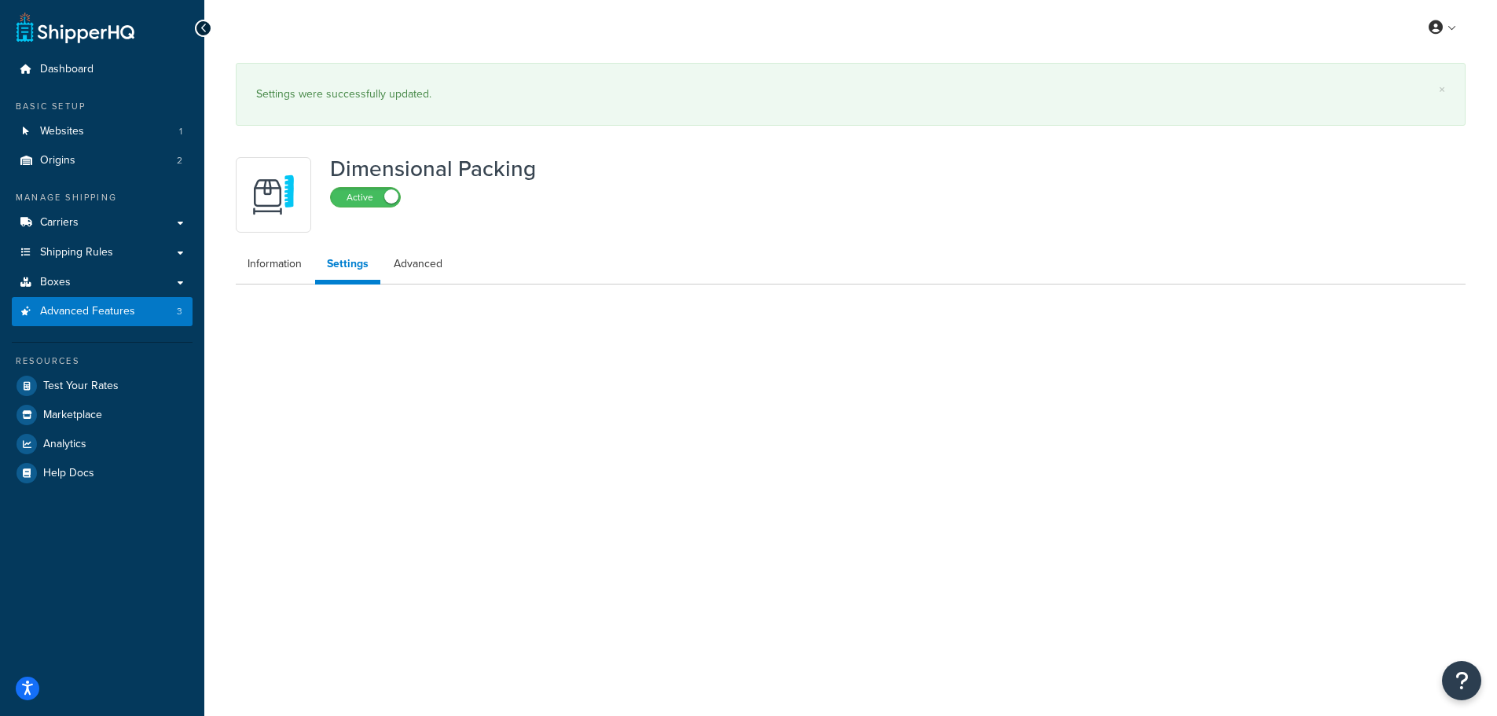
scroll to position [0, 0]
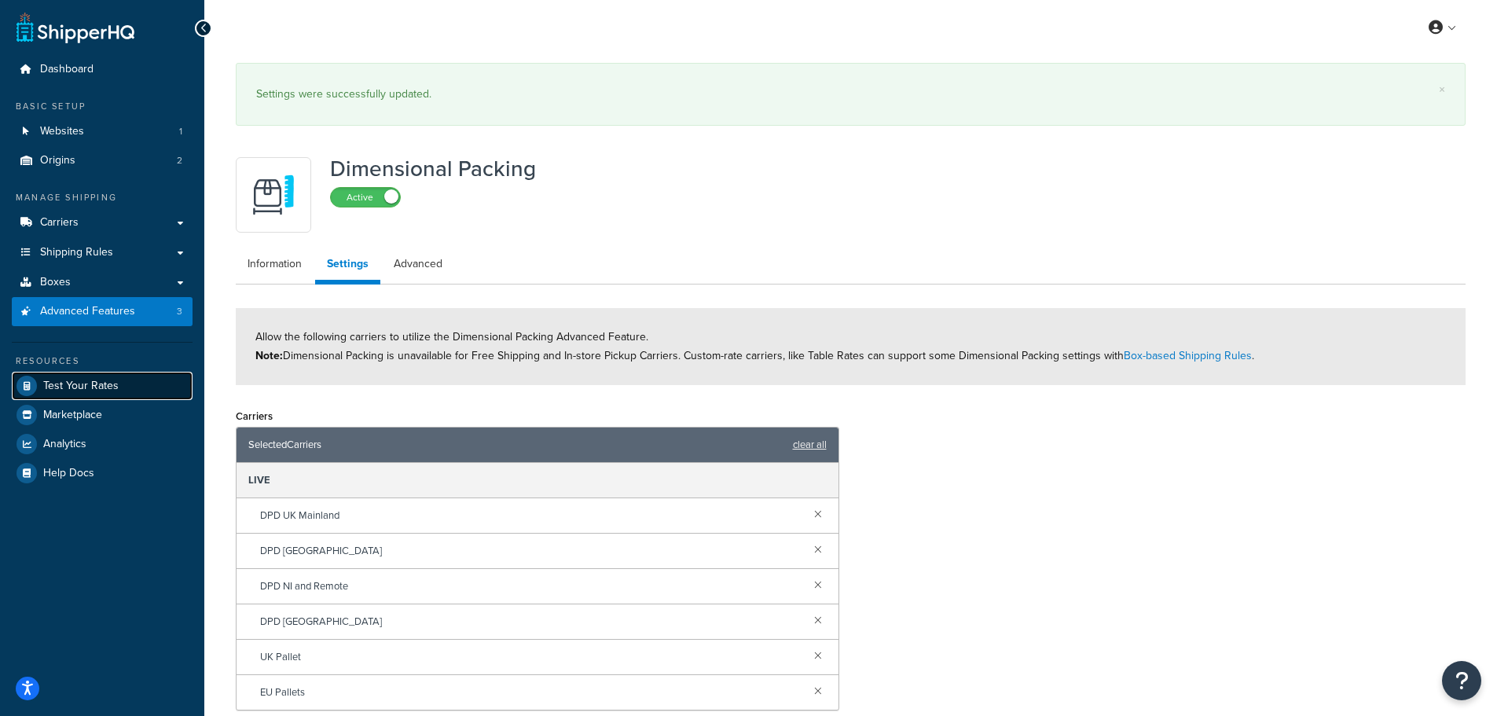
click at [65, 388] on span "Test Your Rates" at bounding box center [80, 386] width 75 height 13
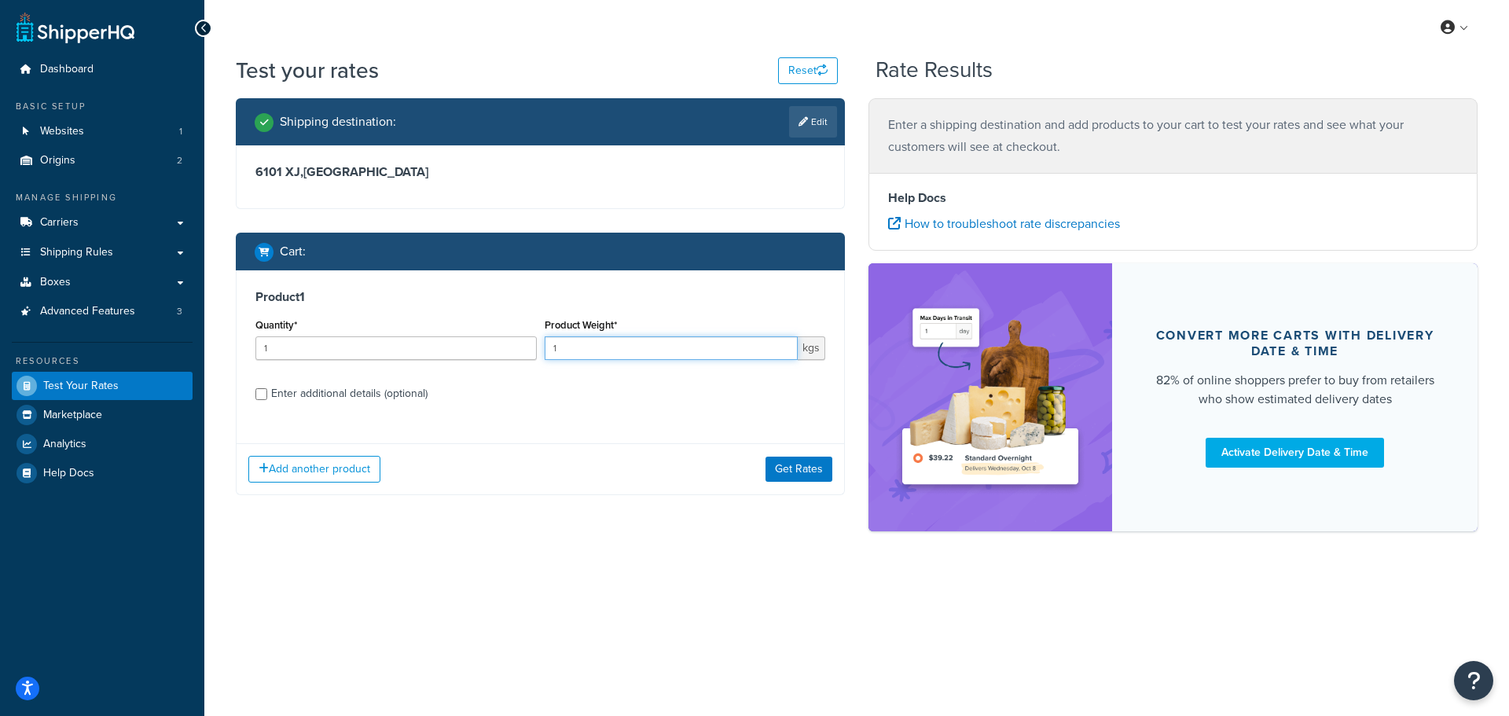
click at [614, 357] on input "1" at bounding box center [672, 348] width 254 height 24
type input "1000"
click at [779, 465] on button "Get Rates" at bounding box center [798, 469] width 67 height 25
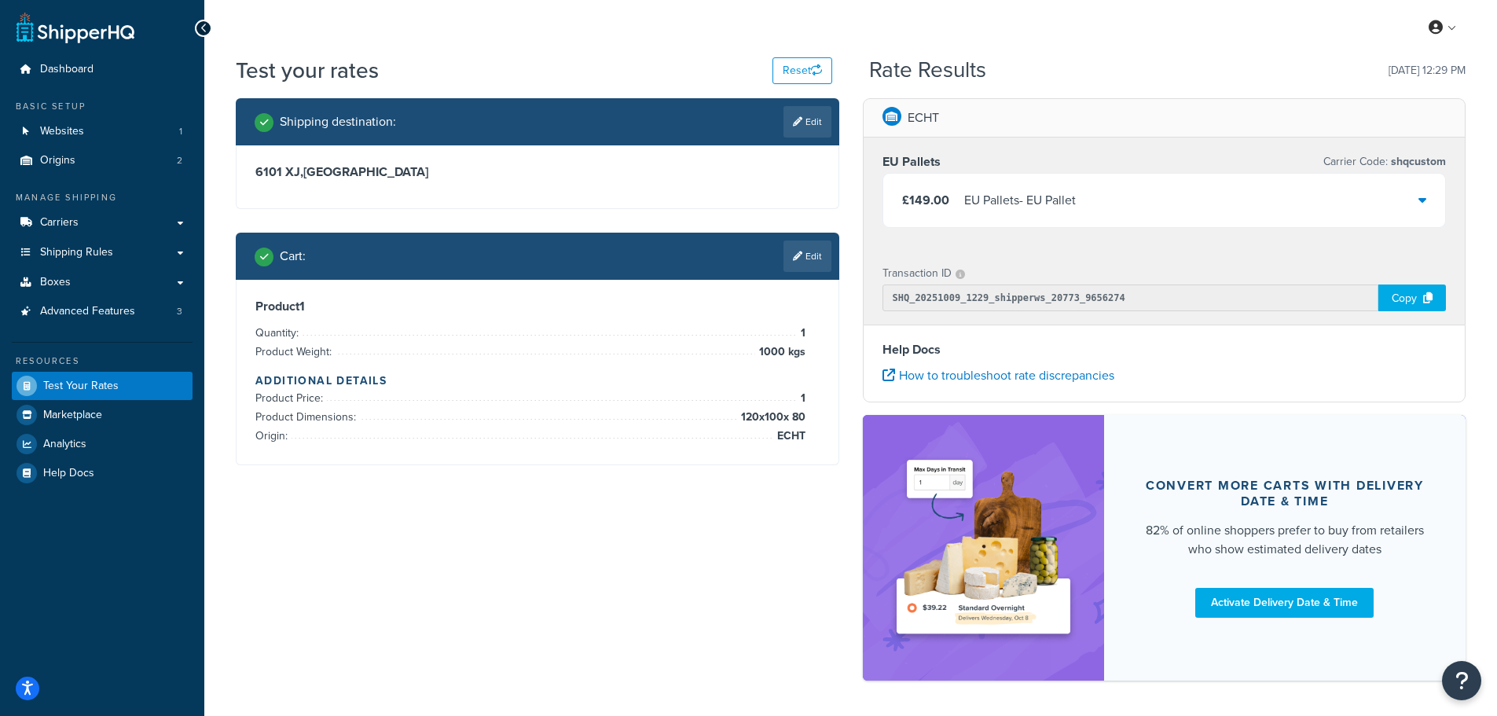
click at [1224, 208] on div "£149.00 EU Pallets - EU Pallet" at bounding box center [1164, 200] width 563 height 53
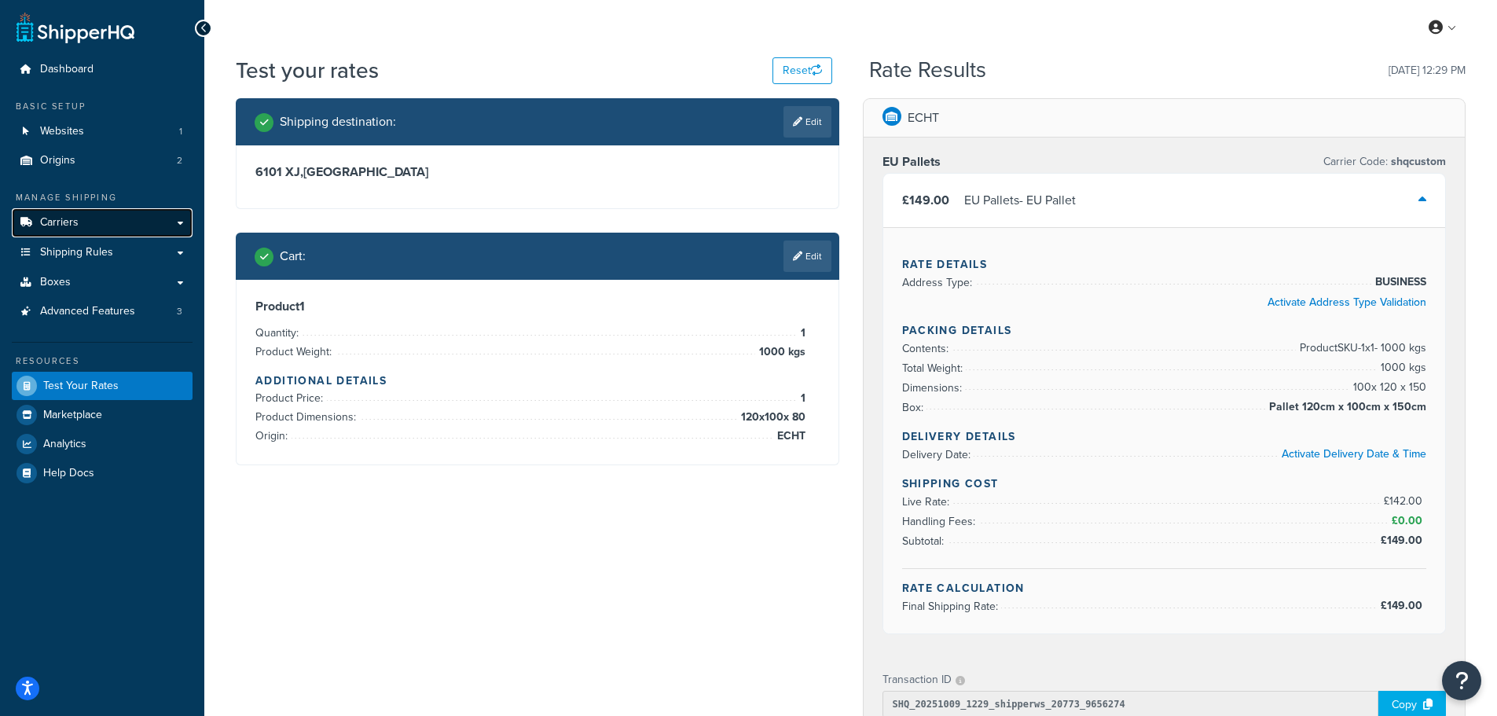
click at [73, 225] on span "Carriers" at bounding box center [59, 222] width 39 height 13
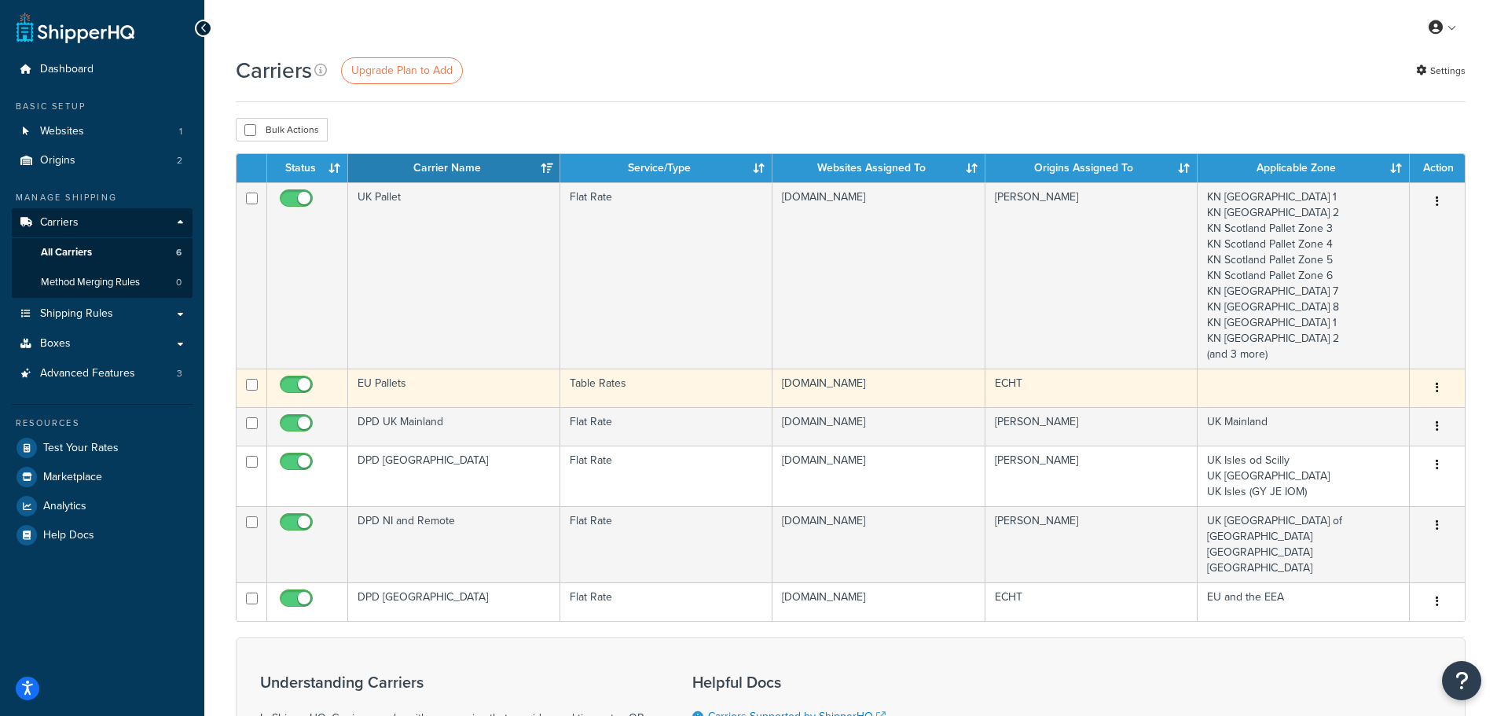
click at [429, 390] on td "EU Pallets" at bounding box center [454, 388] width 212 height 39
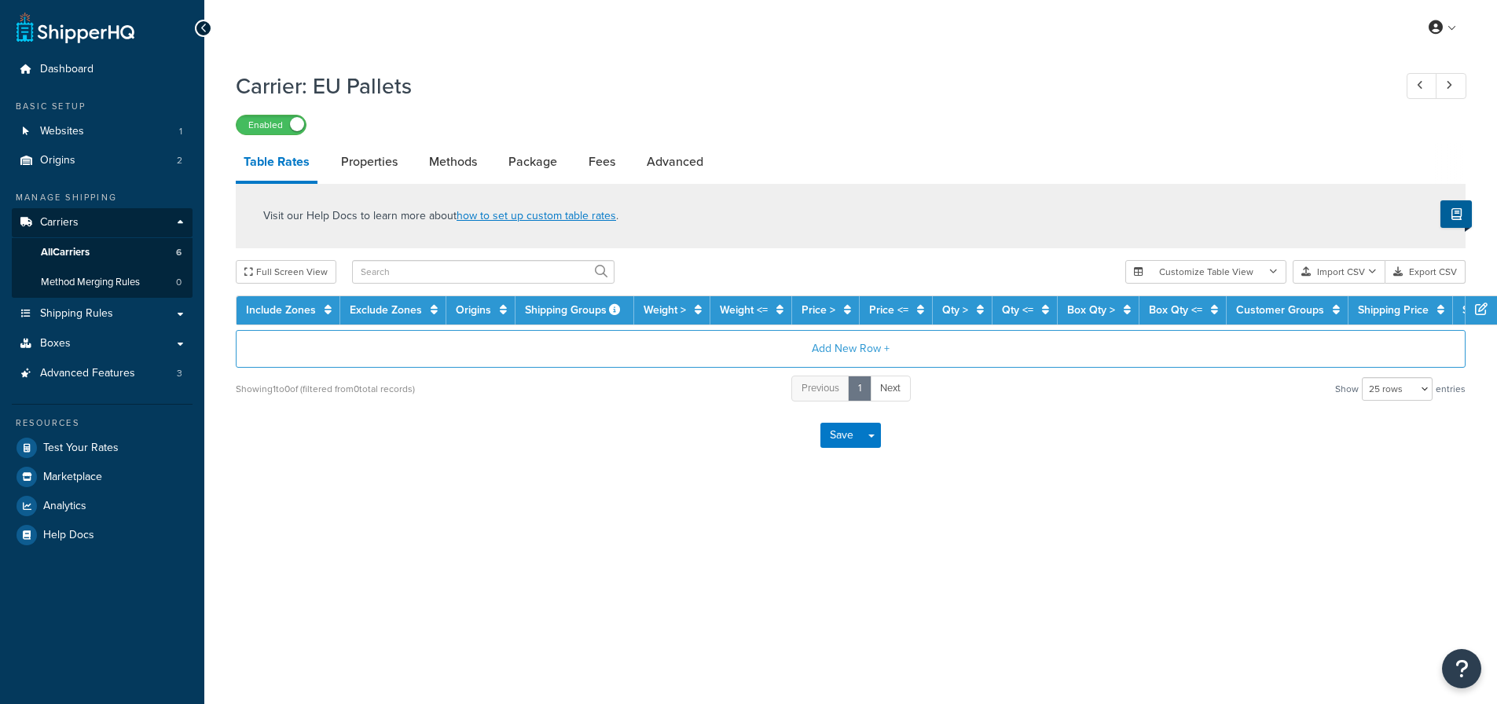
select select "25"
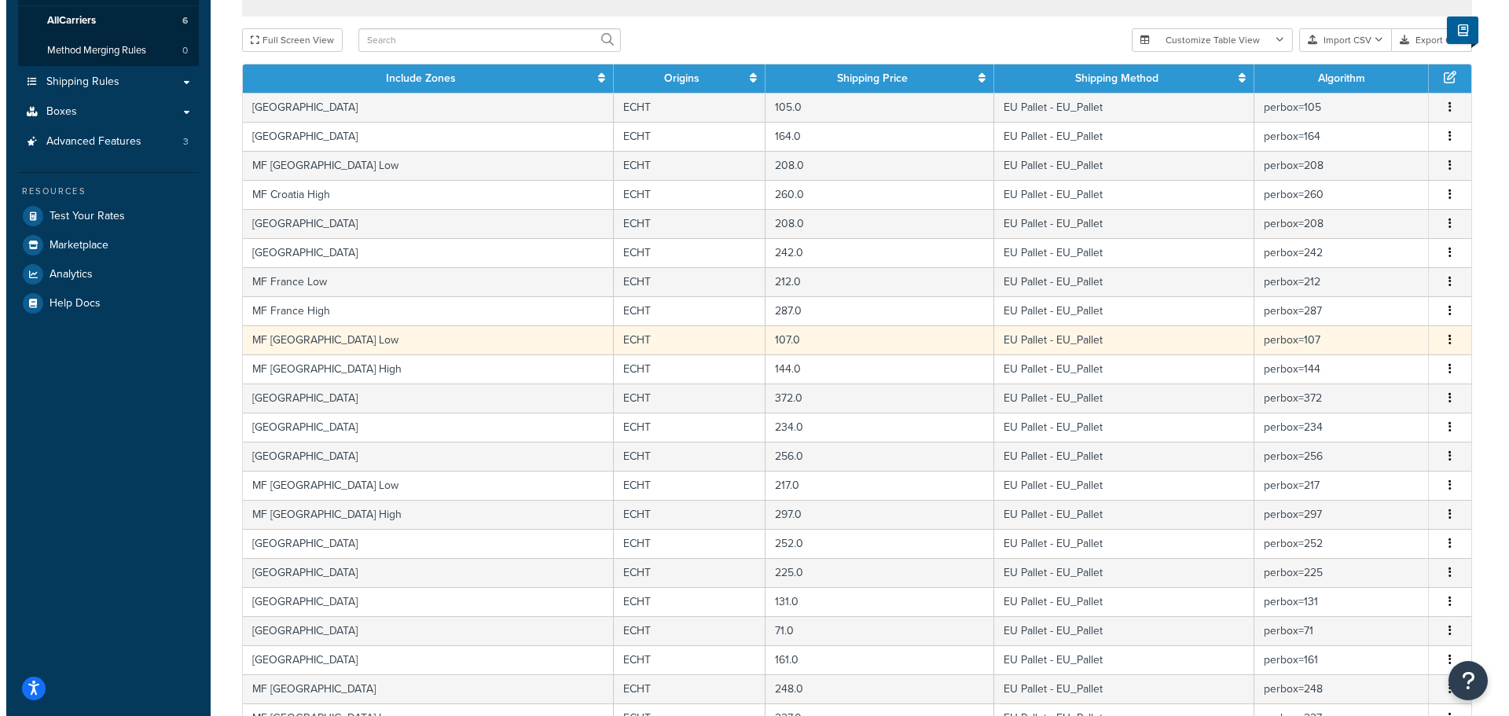
scroll to position [236, 0]
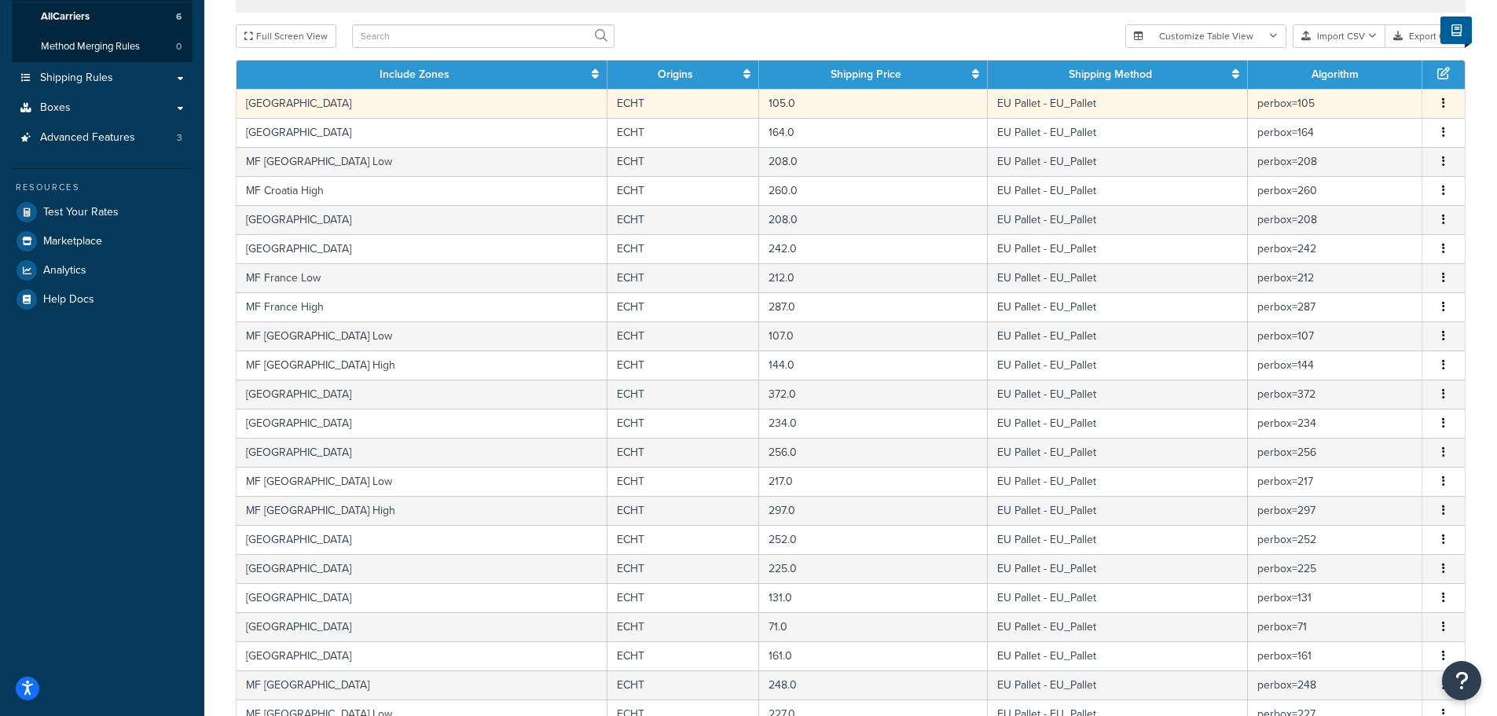
click at [460, 105] on td "[GEOGRAPHIC_DATA]" at bounding box center [422, 103] width 371 height 29
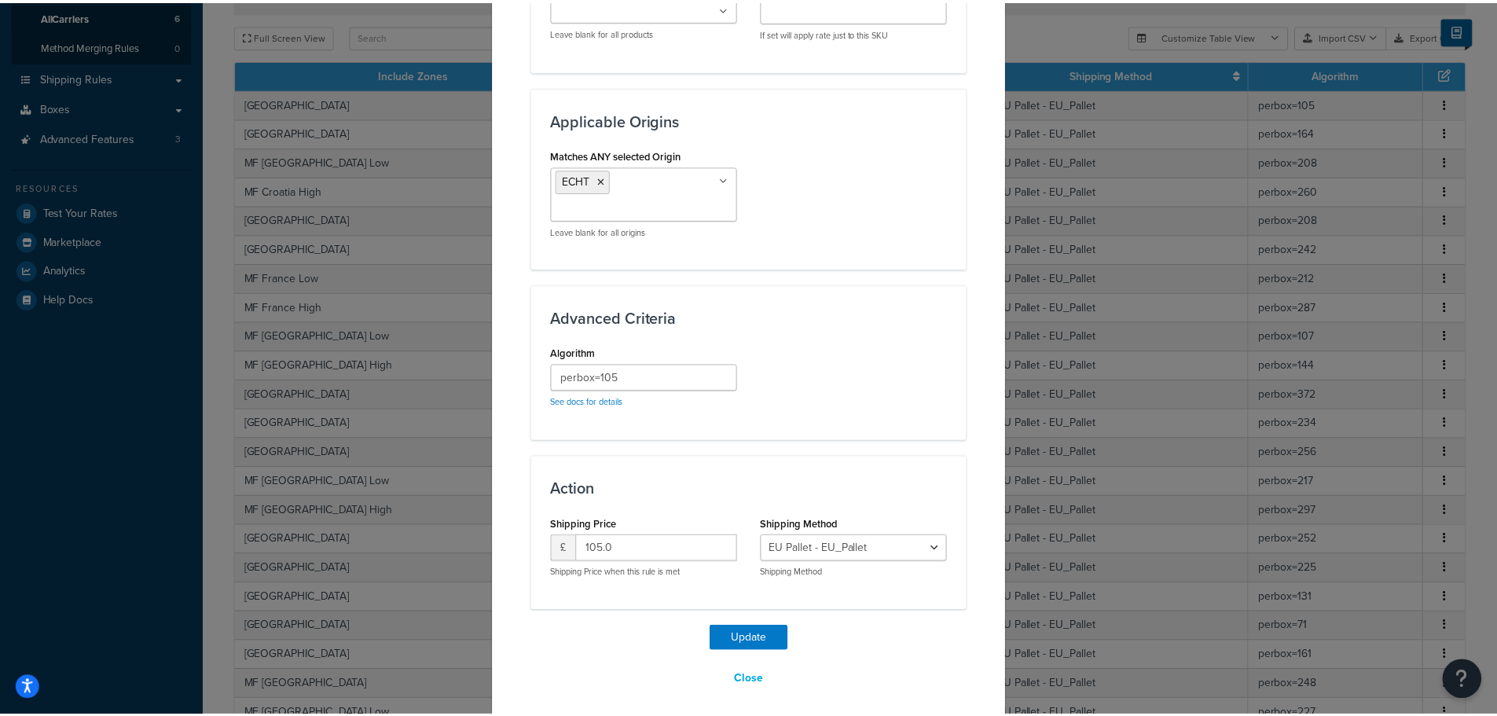
scroll to position [1113, 0]
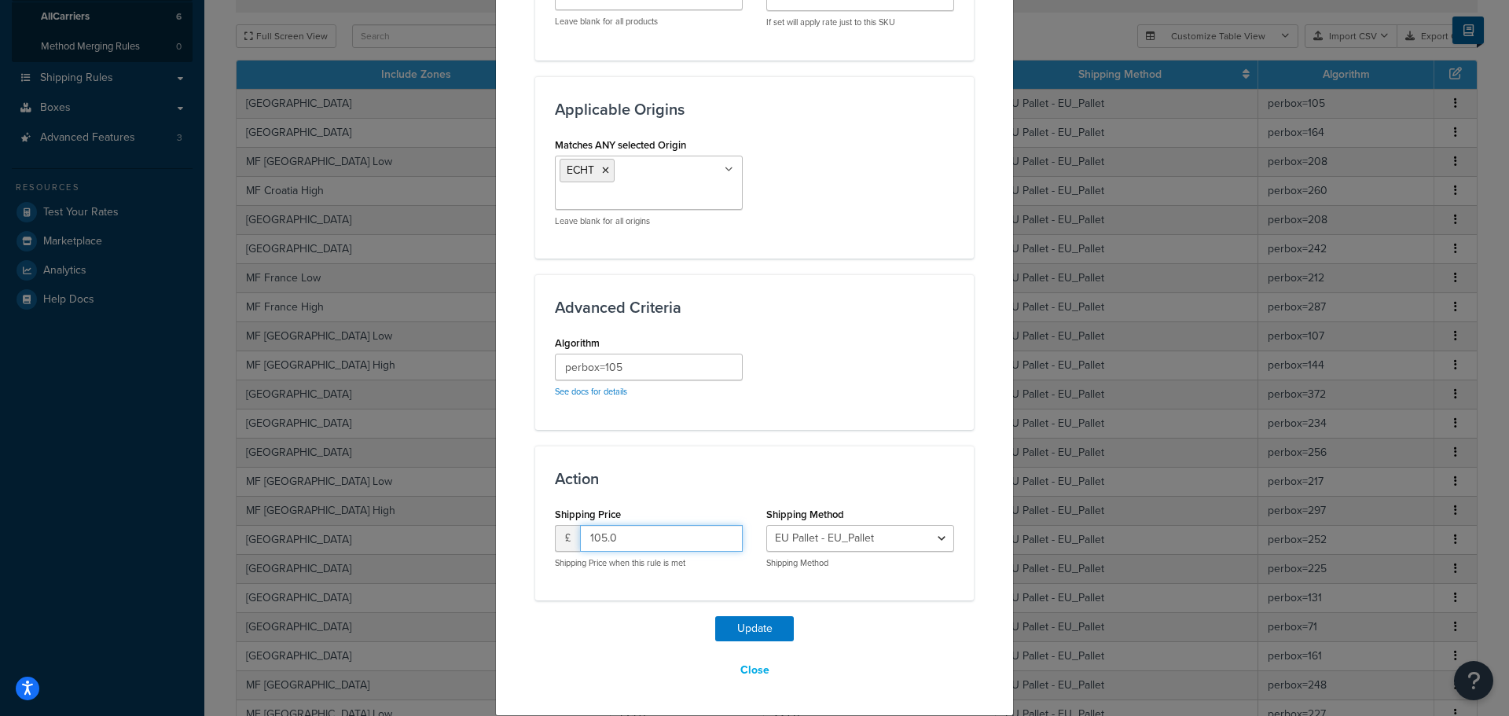
click at [602, 540] on input "105.0" at bounding box center [661, 538] width 163 height 27
type input "0"
click at [618, 586] on div "Action Shipping Price £ 0 Shipping Price when this rule is met Shipping Method …" at bounding box center [754, 523] width 438 height 155
click at [736, 627] on button "Update" at bounding box center [754, 628] width 79 height 25
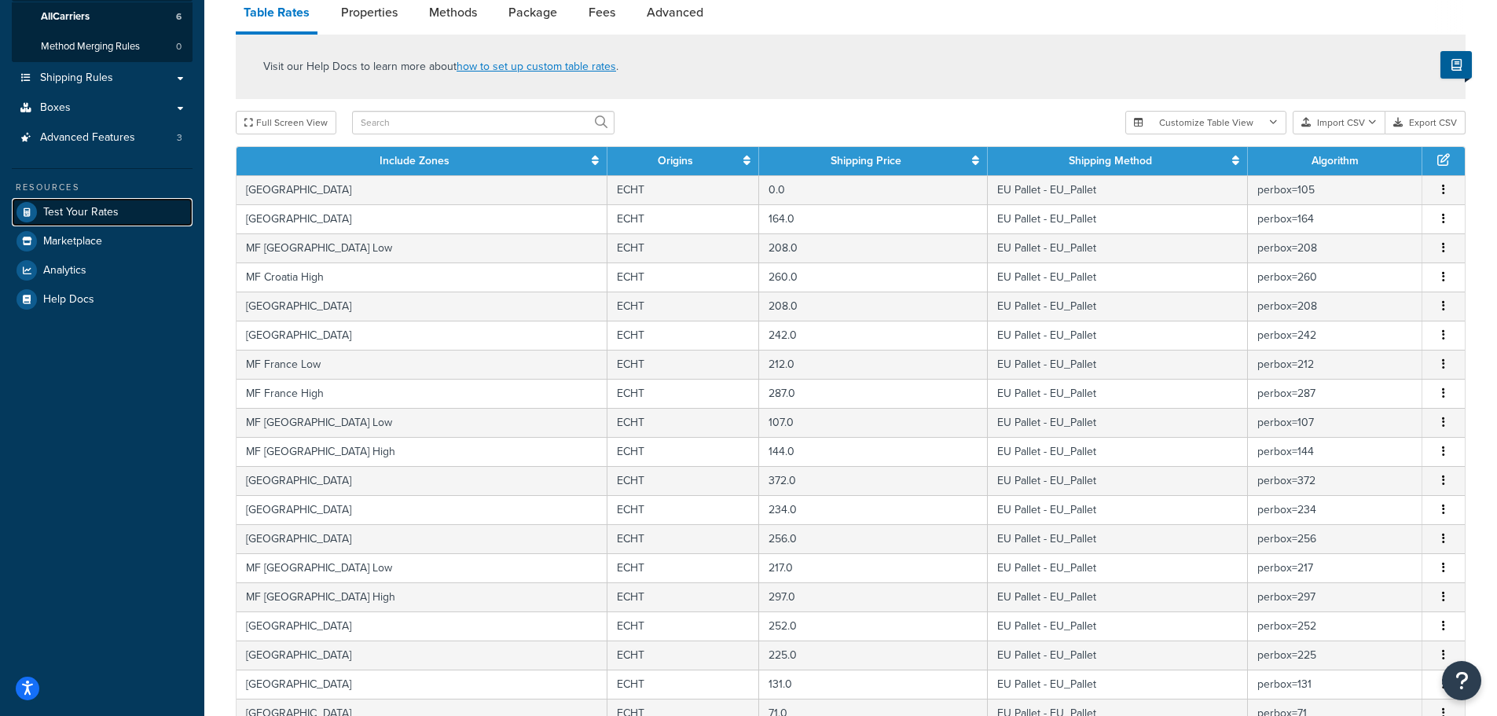
click at [80, 222] on link "Test Your Rates" at bounding box center [102, 212] width 181 height 28
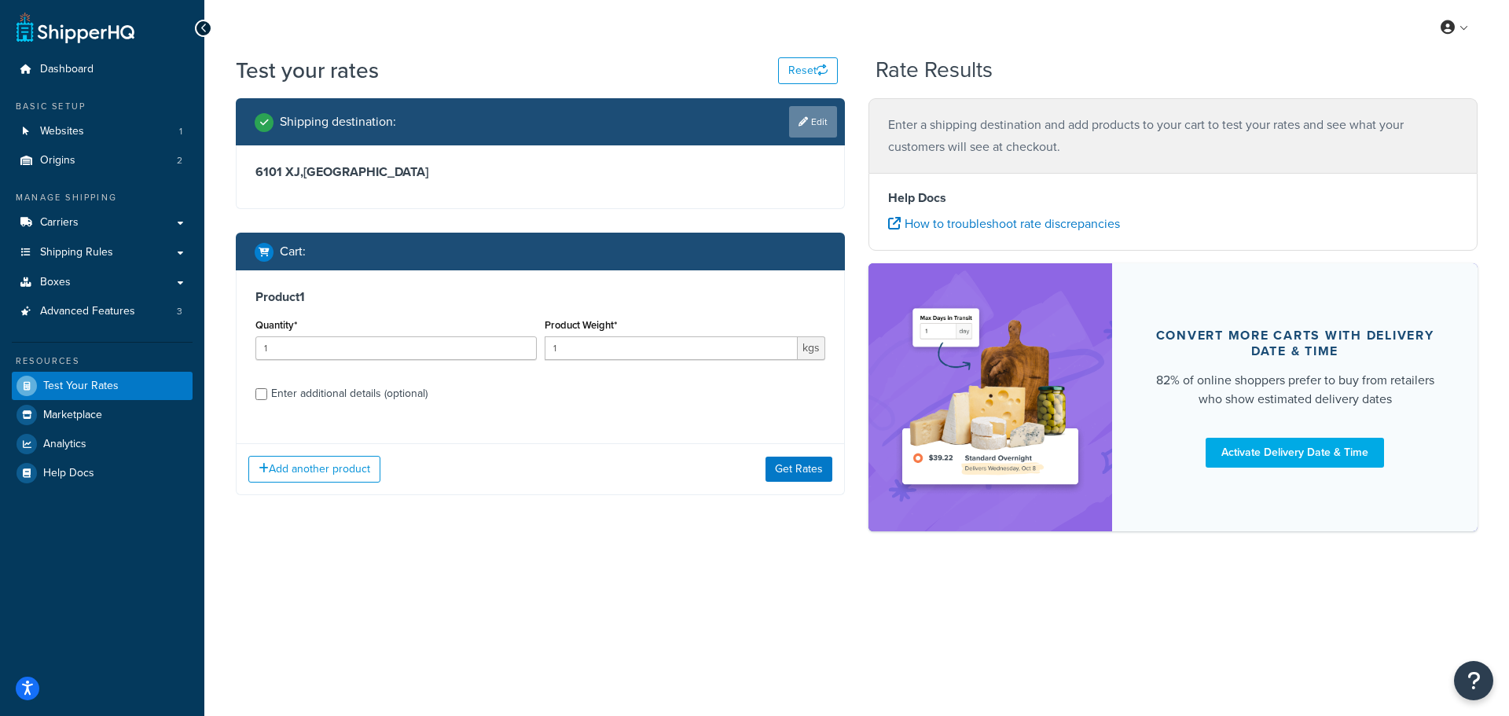
click at [804, 118] on icon at bounding box center [802, 121] width 9 height 9
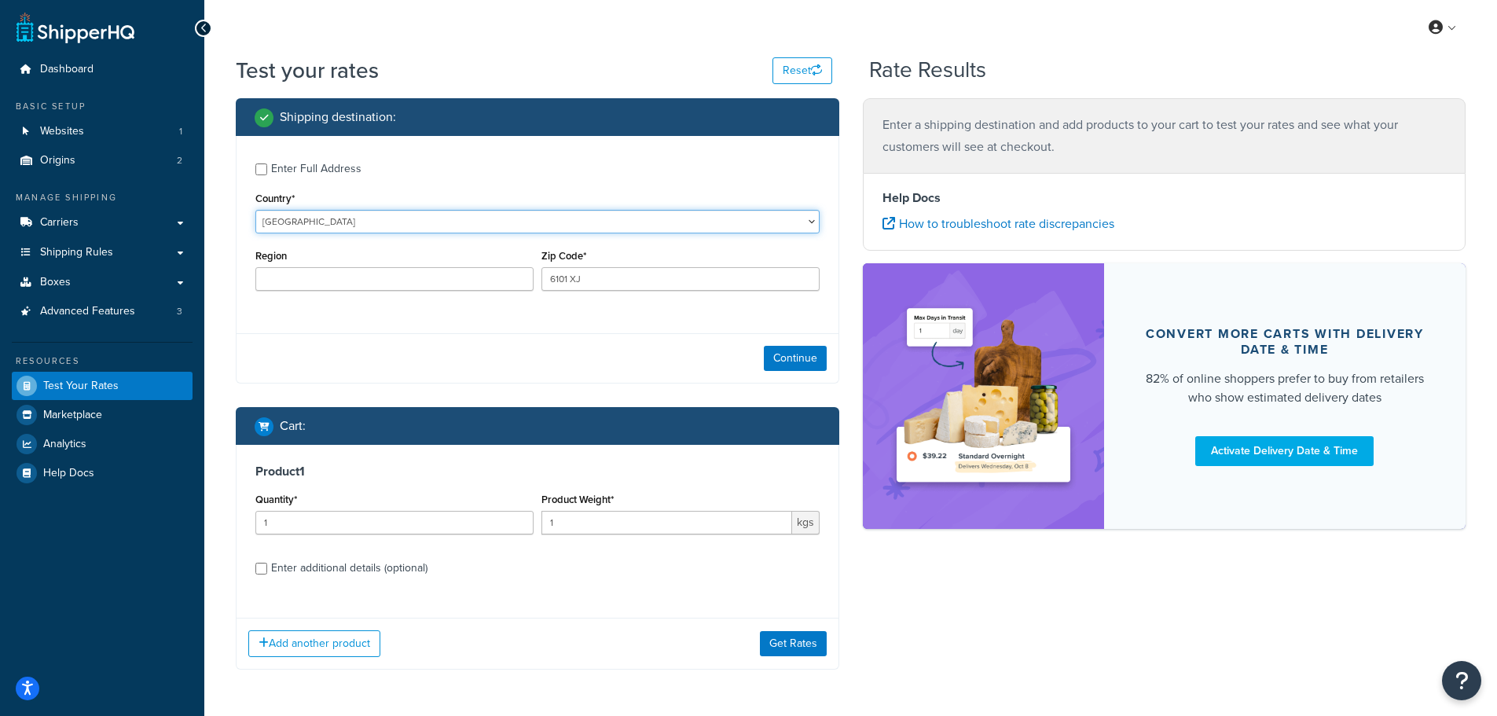
click at [309, 218] on select "United States United Kingdom Afghanistan Åland Islands Albania Algeria American…" at bounding box center [537, 222] width 564 height 24
select select "BE"
click at [255, 210] on select "United States United Kingdom Afghanistan Åland Islands Albania Algeria American…" at bounding box center [537, 222] width 564 height 24
click at [790, 356] on button "Continue" at bounding box center [795, 358] width 63 height 25
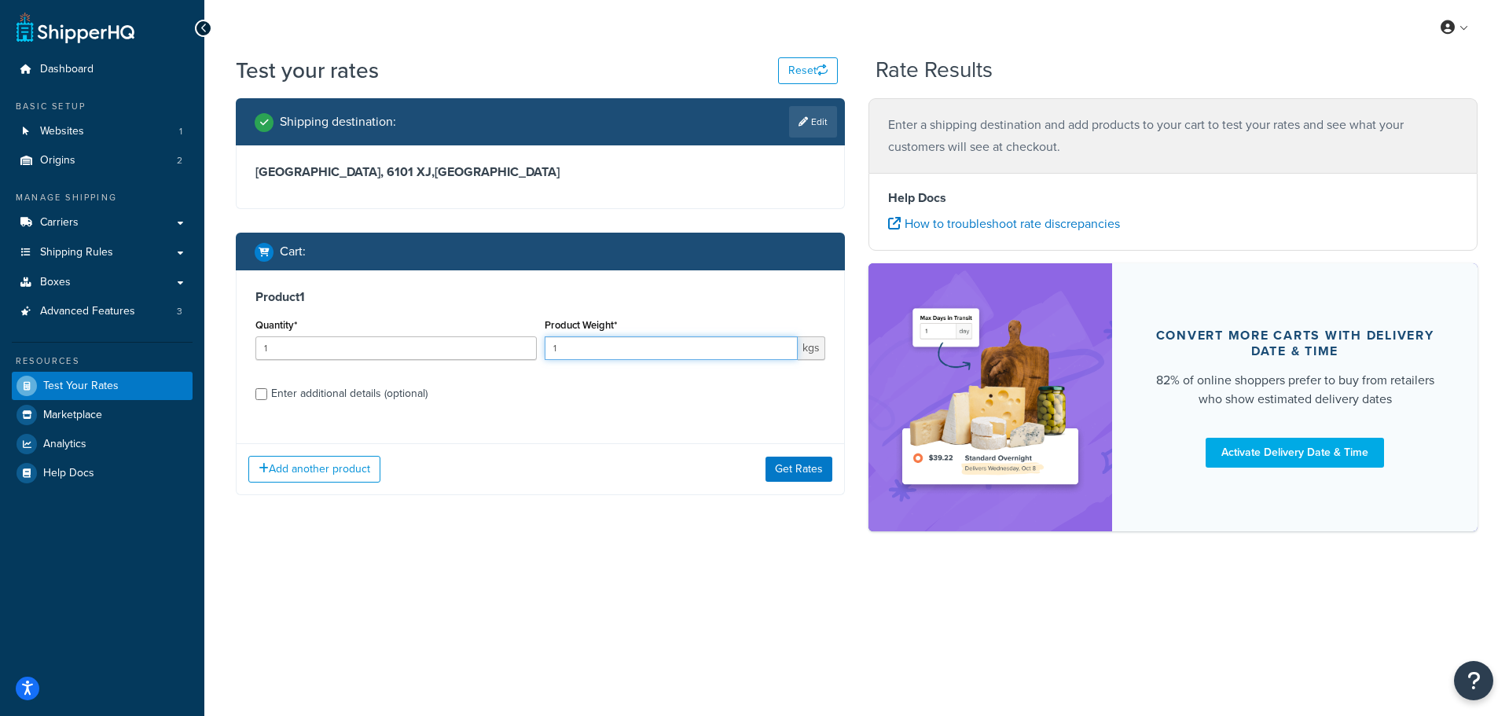
click at [604, 352] on input "1" at bounding box center [672, 348] width 254 height 24
type input "1000"
click at [793, 468] on button "Get Rates" at bounding box center [798, 469] width 67 height 25
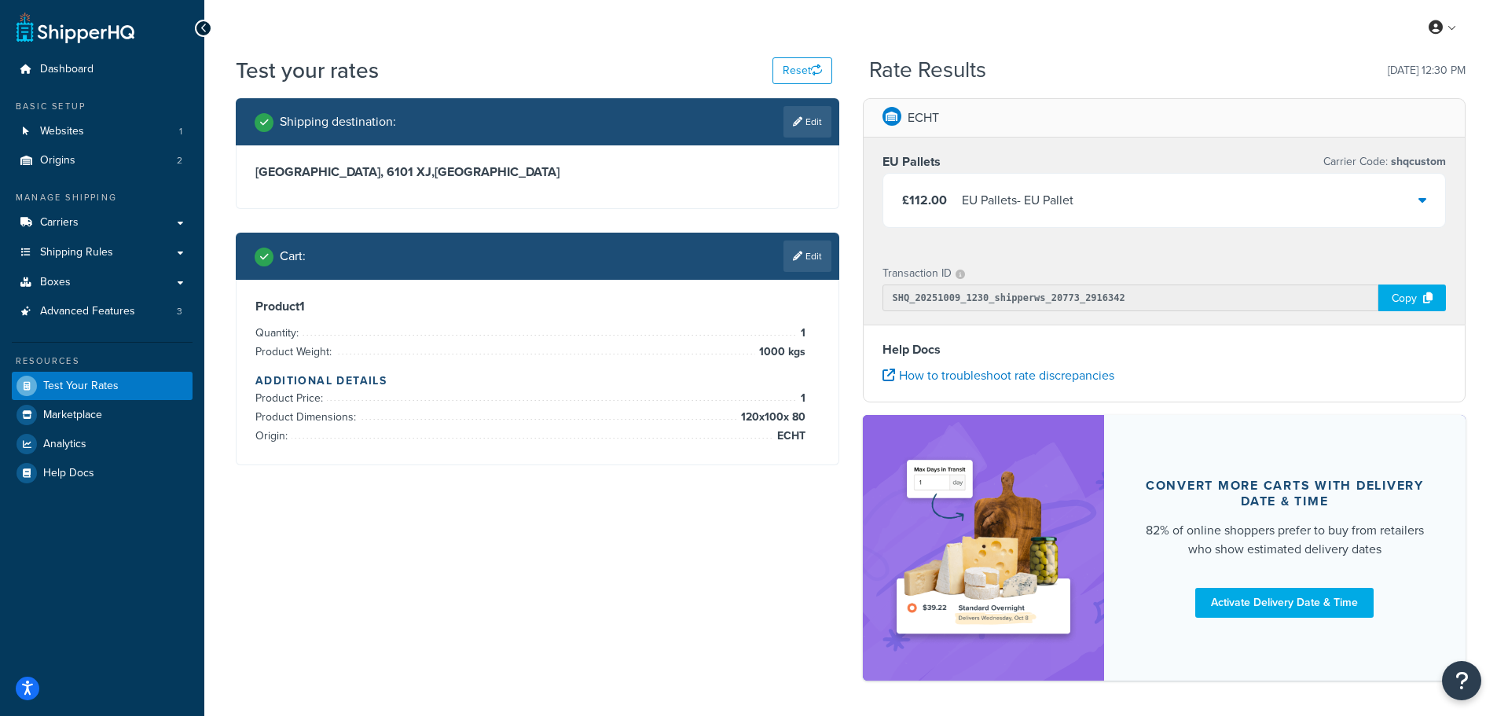
click at [1389, 215] on div "£112.00 EU Pallets - EU Pallet" at bounding box center [1164, 200] width 563 height 53
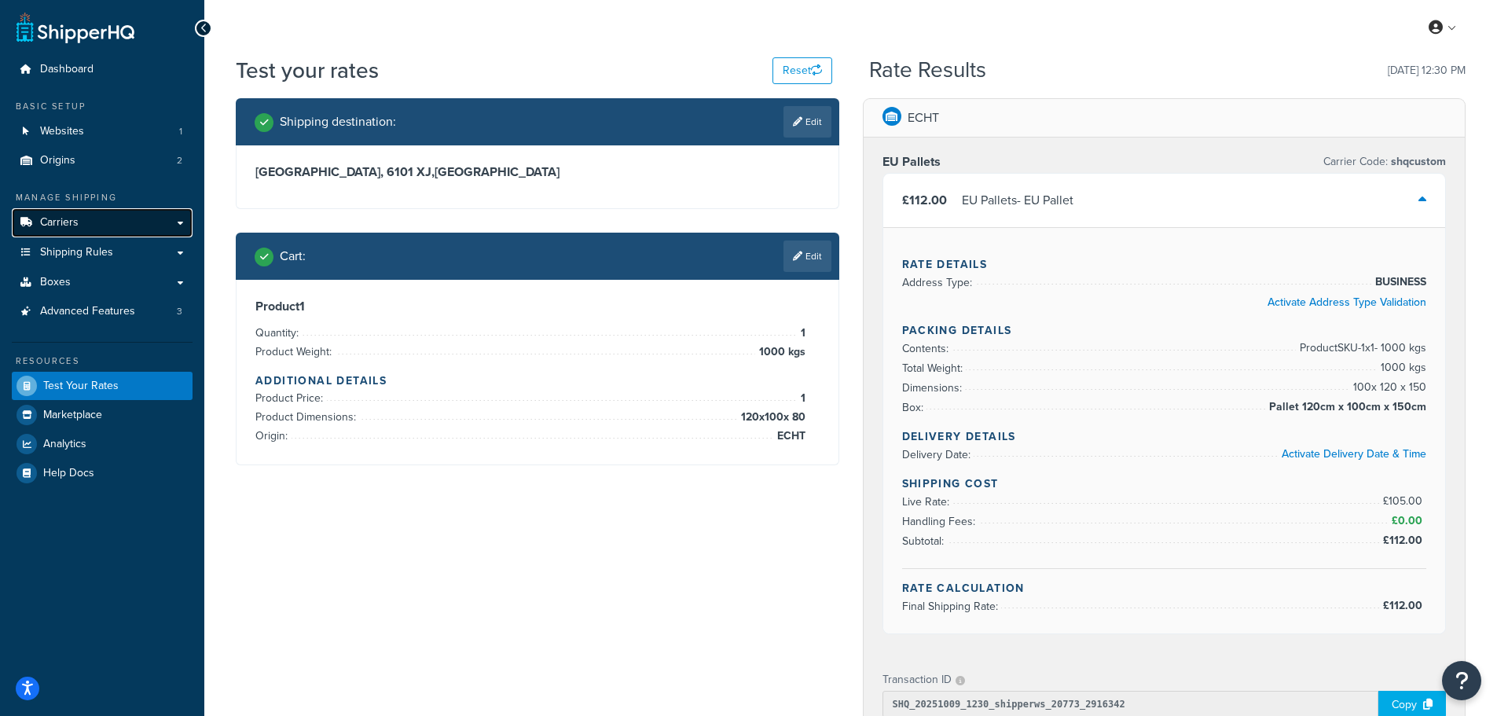
click at [61, 223] on span "Carriers" at bounding box center [59, 222] width 39 height 13
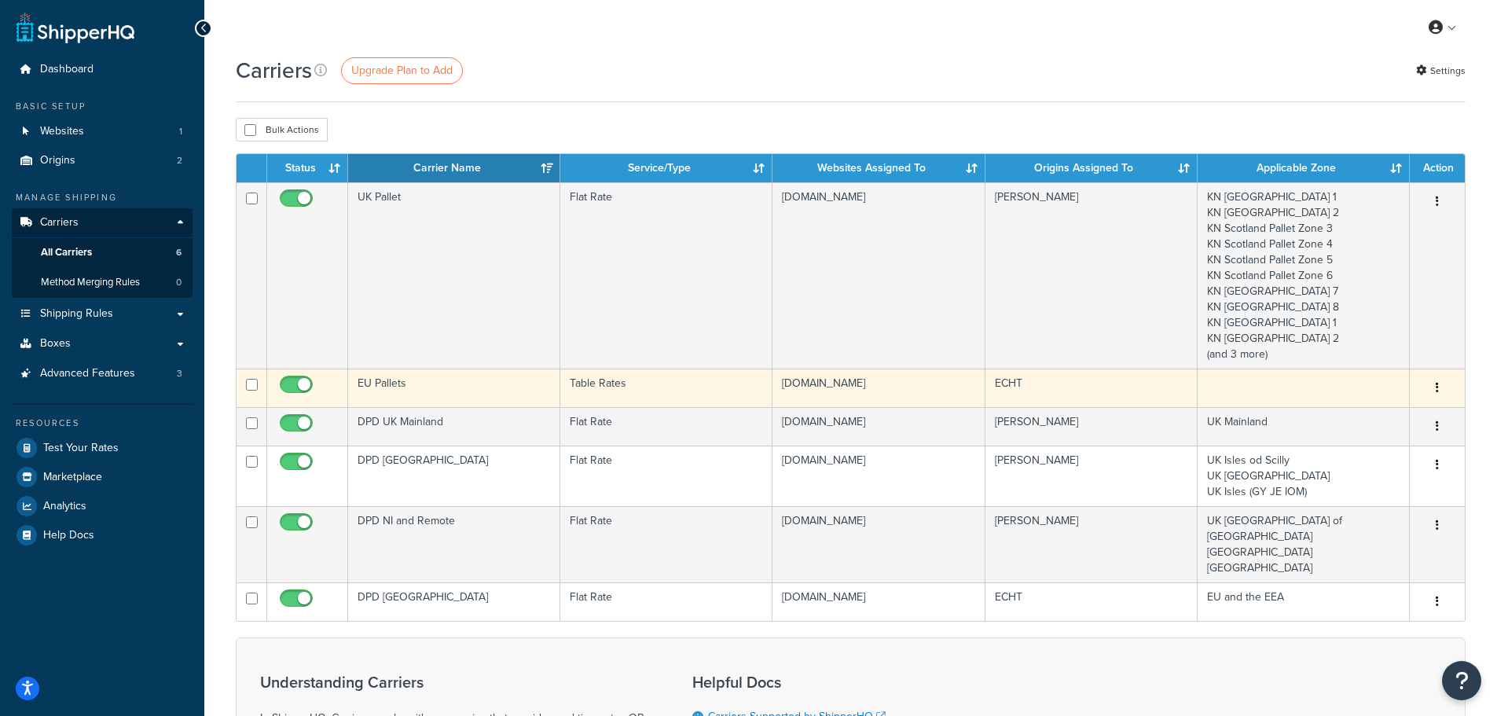
click at [430, 378] on td "EU Pallets" at bounding box center [454, 388] width 212 height 39
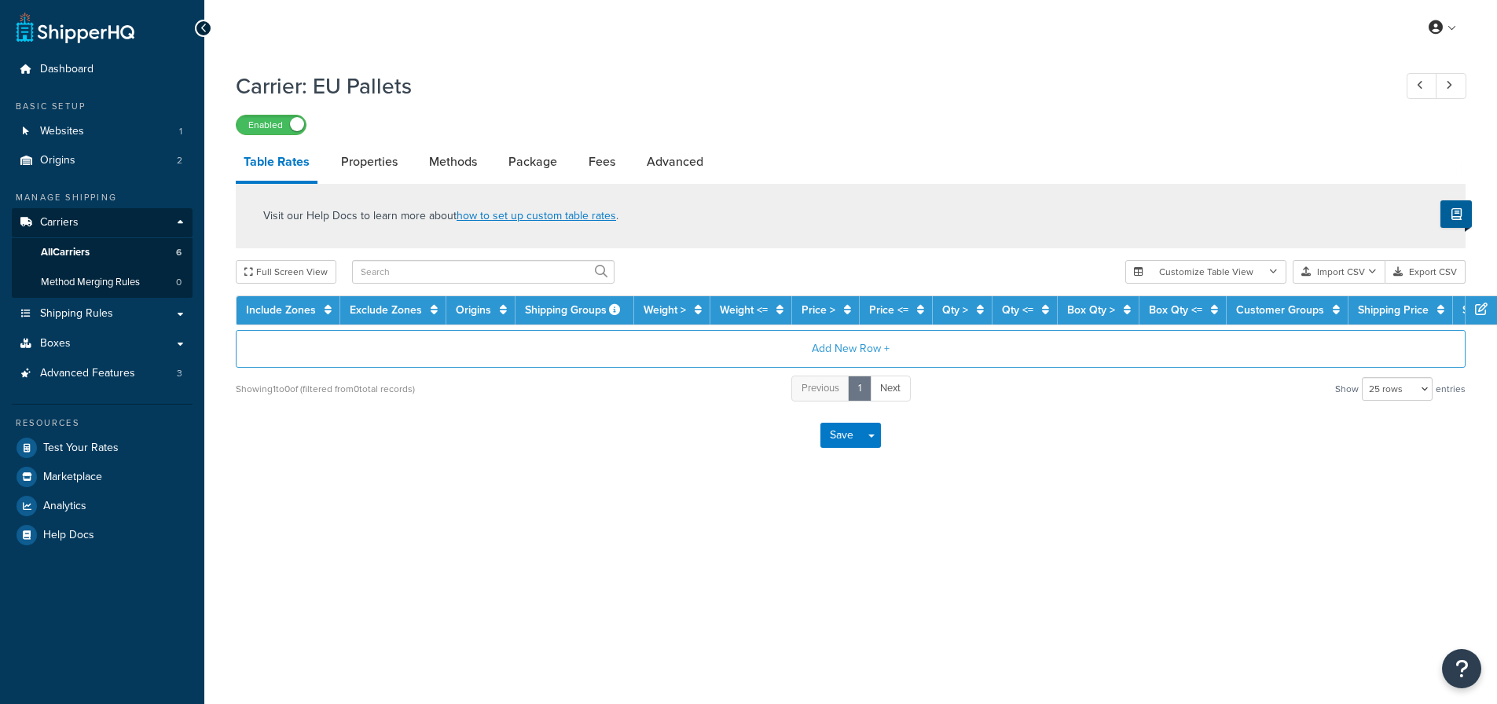
select select "25"
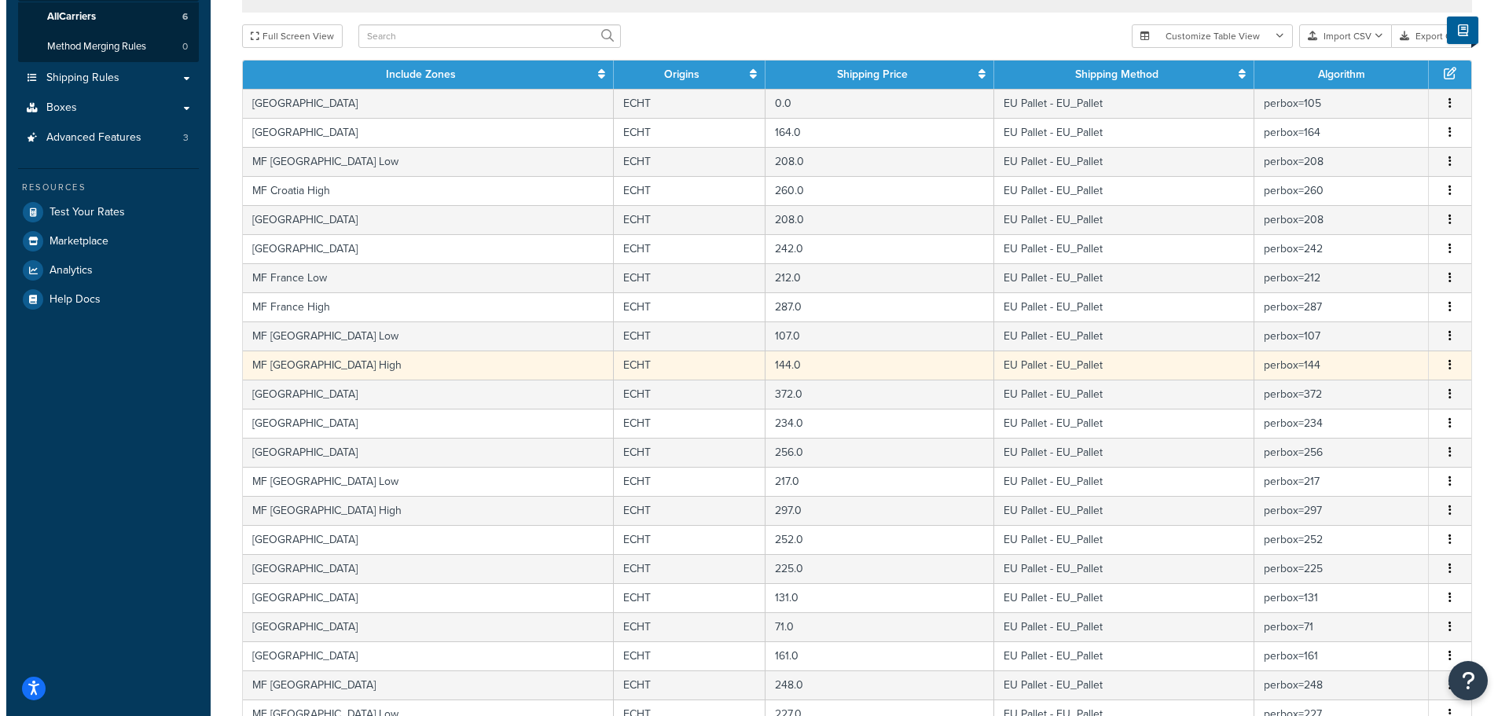
scroll to position [471, 0]
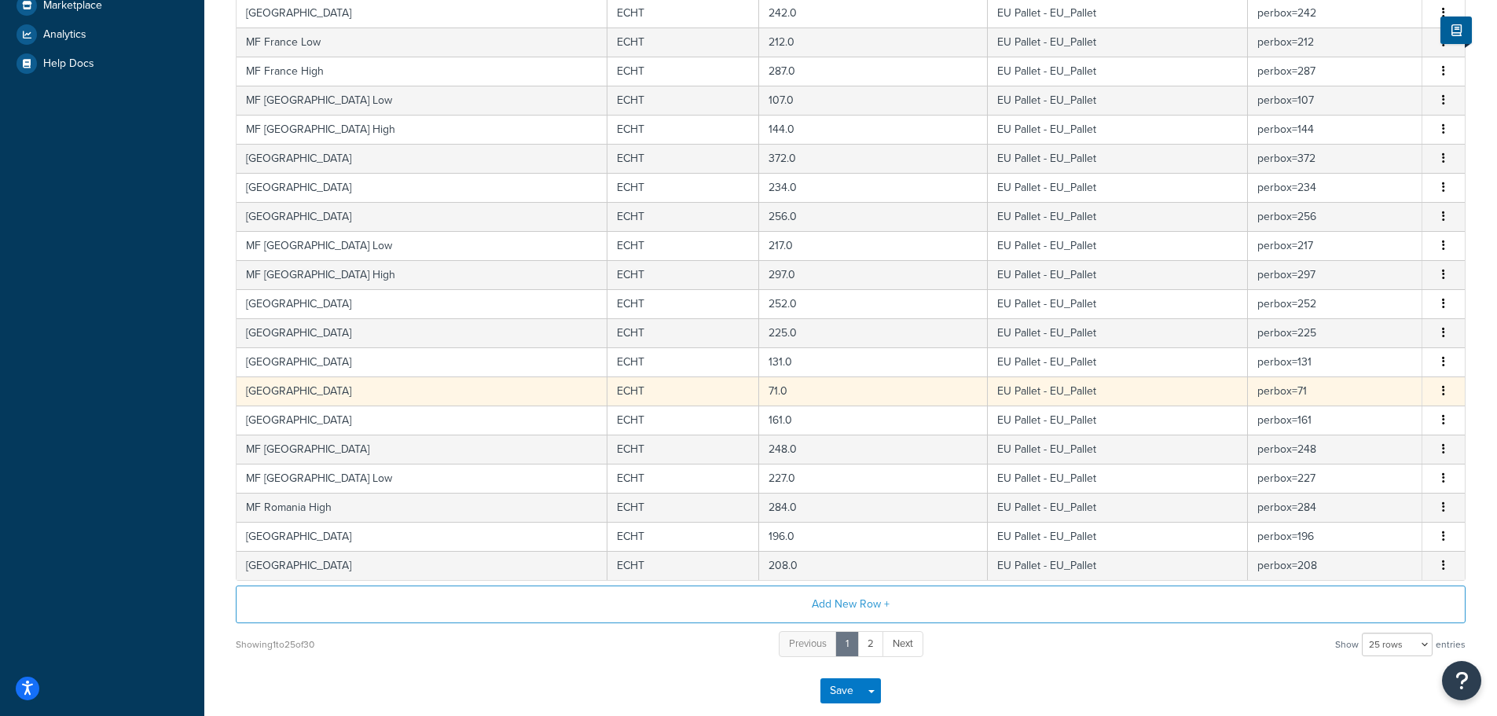
click at [364, 391] on td "[GEOGRAPHIC_DATA]" at bounding box center [422, 390] width 371 height 29
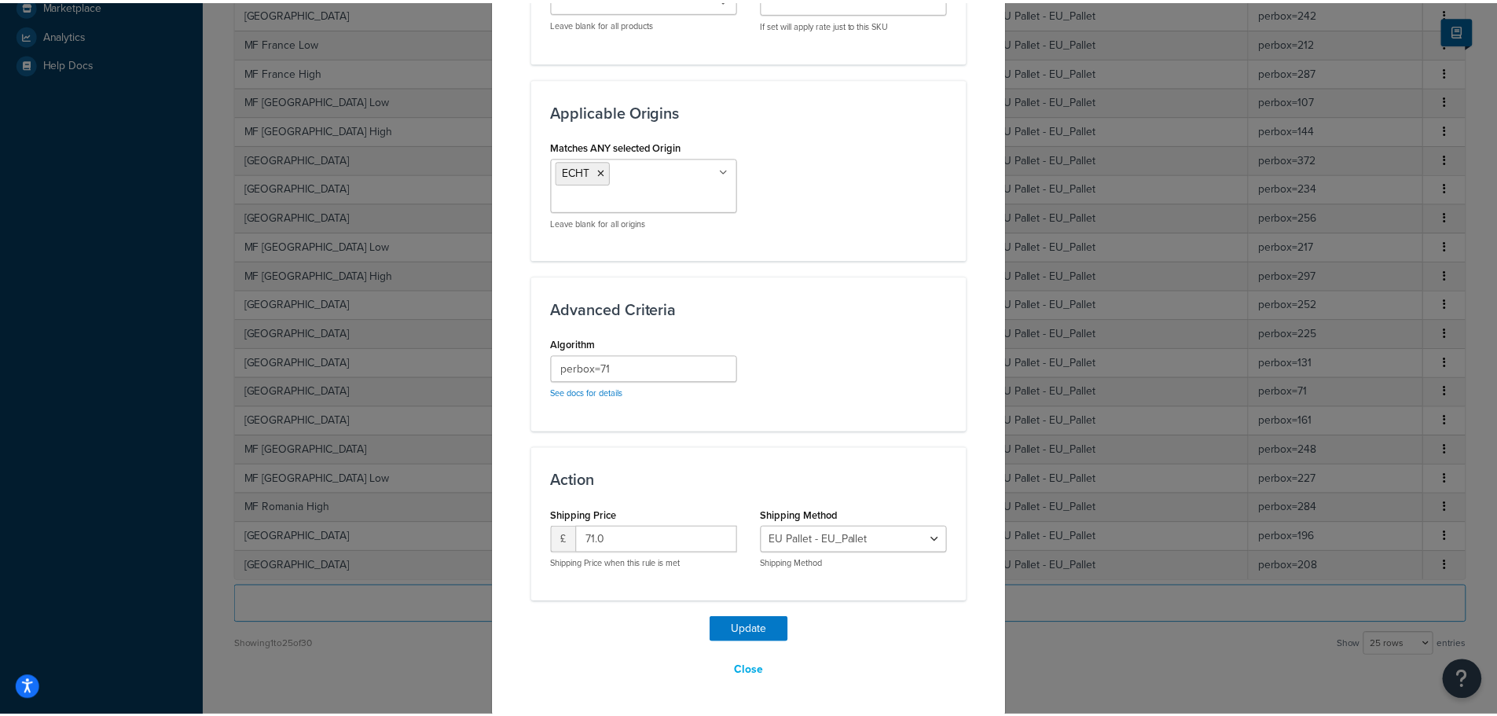
scroll to position [1113, 0]
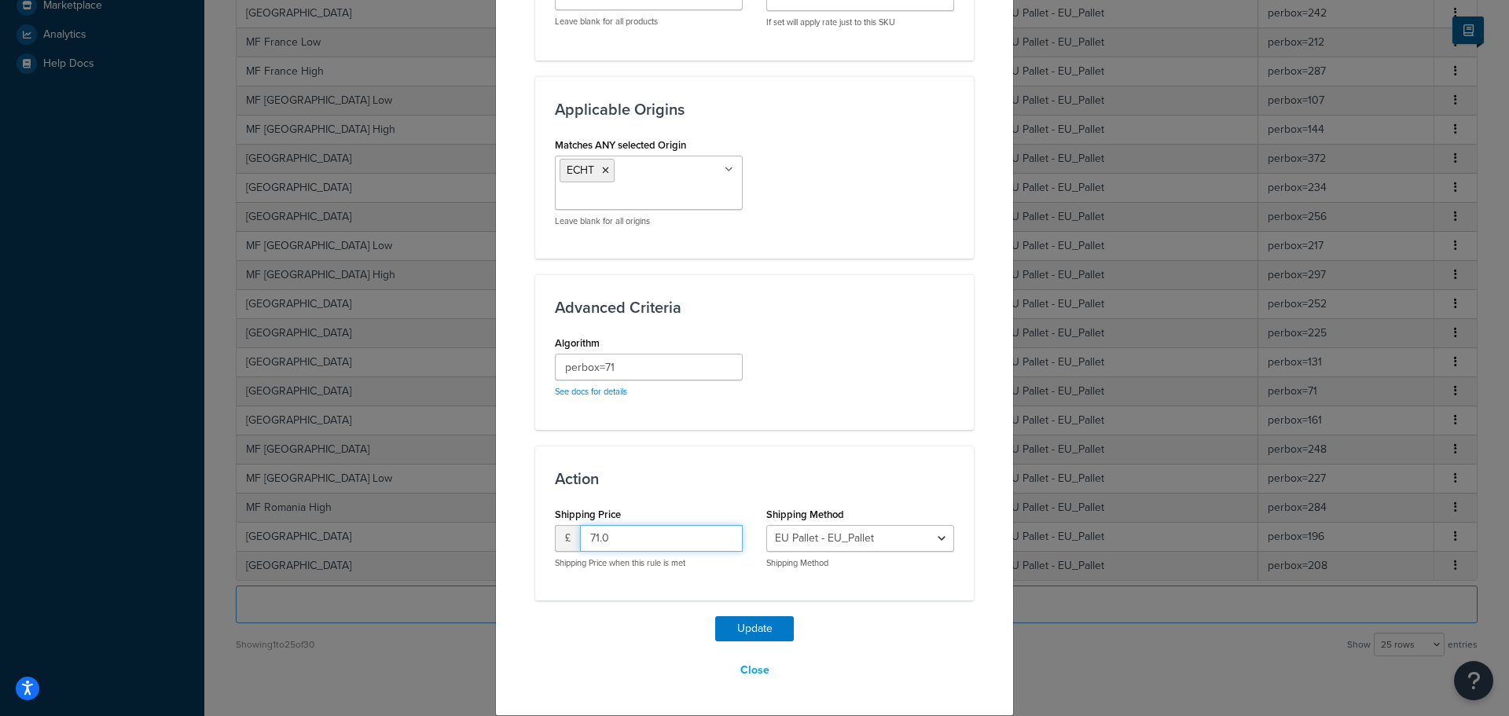
drag, startPoint x: 615, startPoint y: 535, endPoint x: 574, endPoint y: 545, distance: 42.7
click at [580, 545] on input "71.0" at bounding box center [661, 538] width 163 height 27
type input "0"
click at [751, 626] on button "Update" at bounding box center [754, 628] width 79 height 25
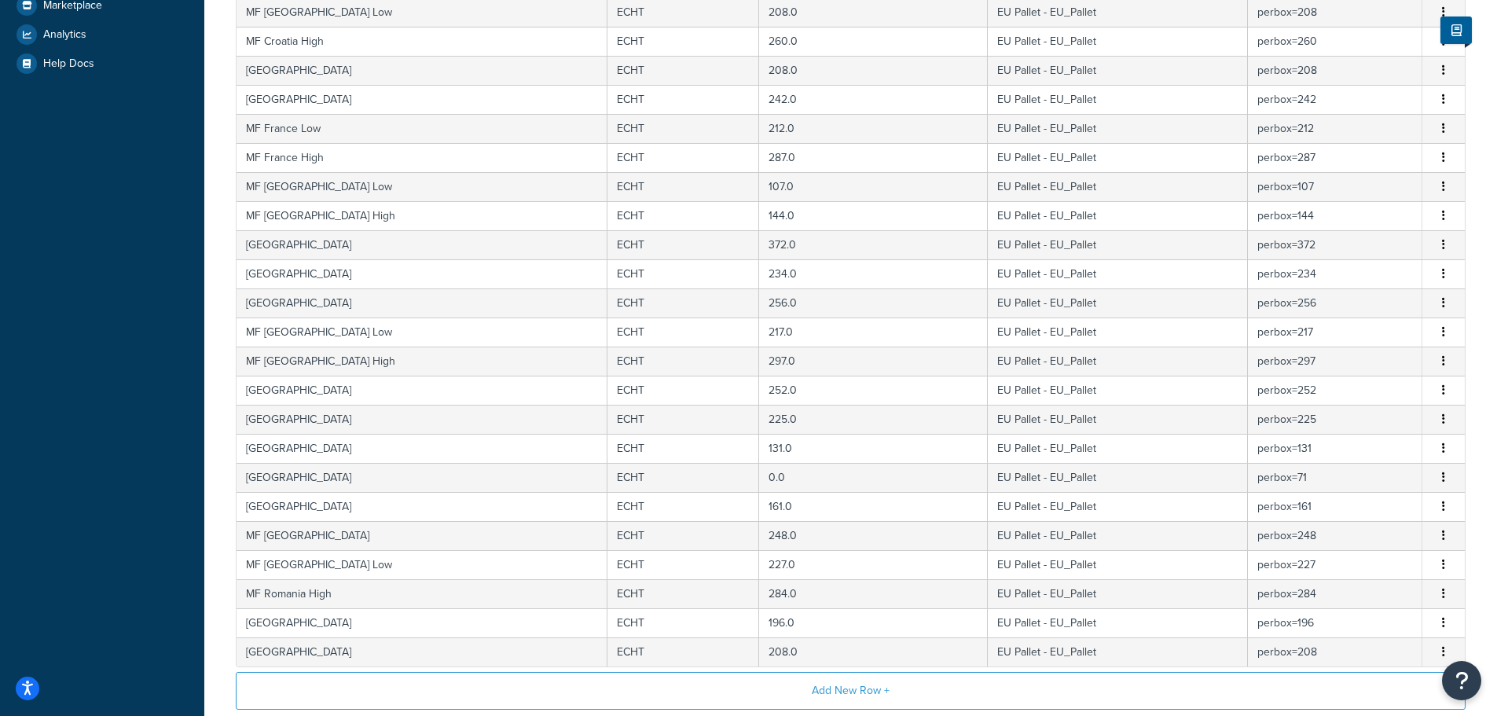
scroll to position [236, 0]
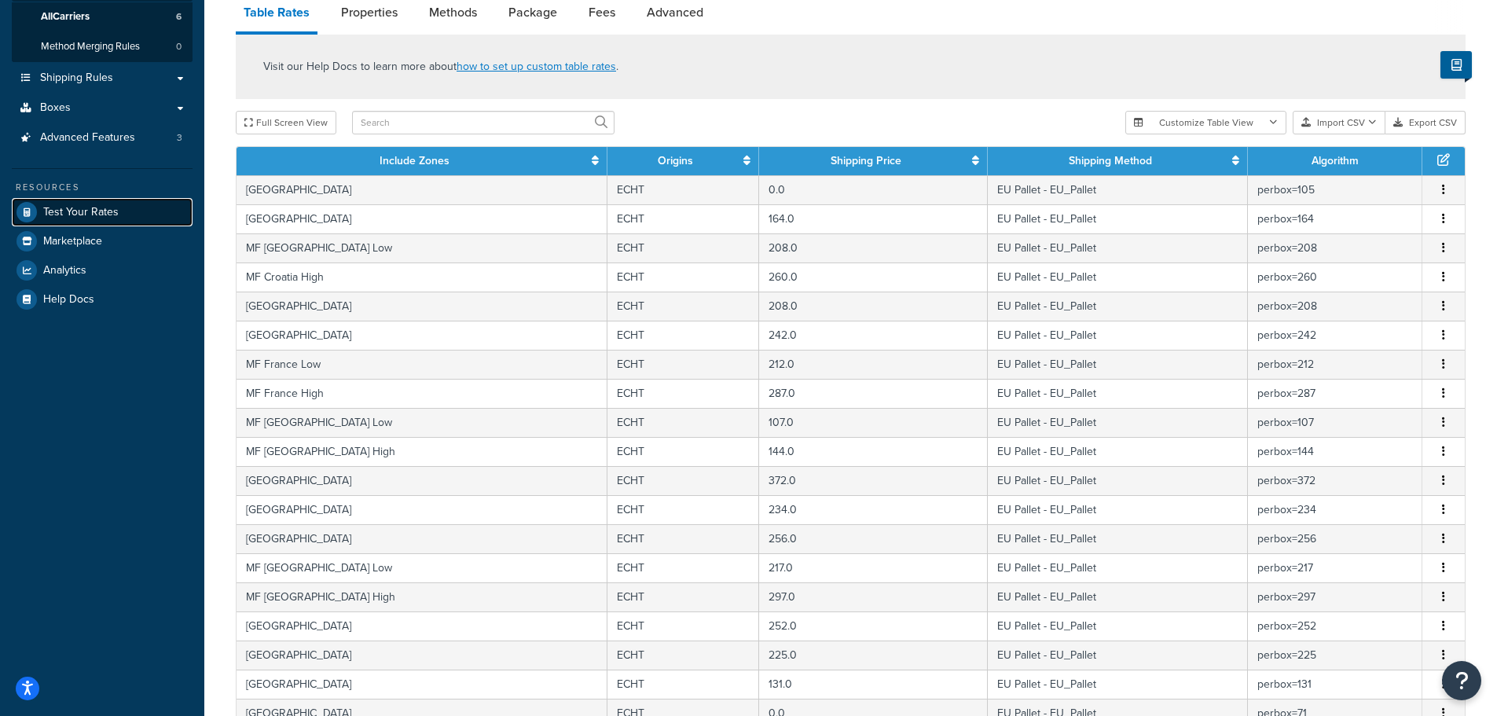
click at [75, 206] on span "Test Your Rates" at bounding box center [80, 212] width 75 height 13
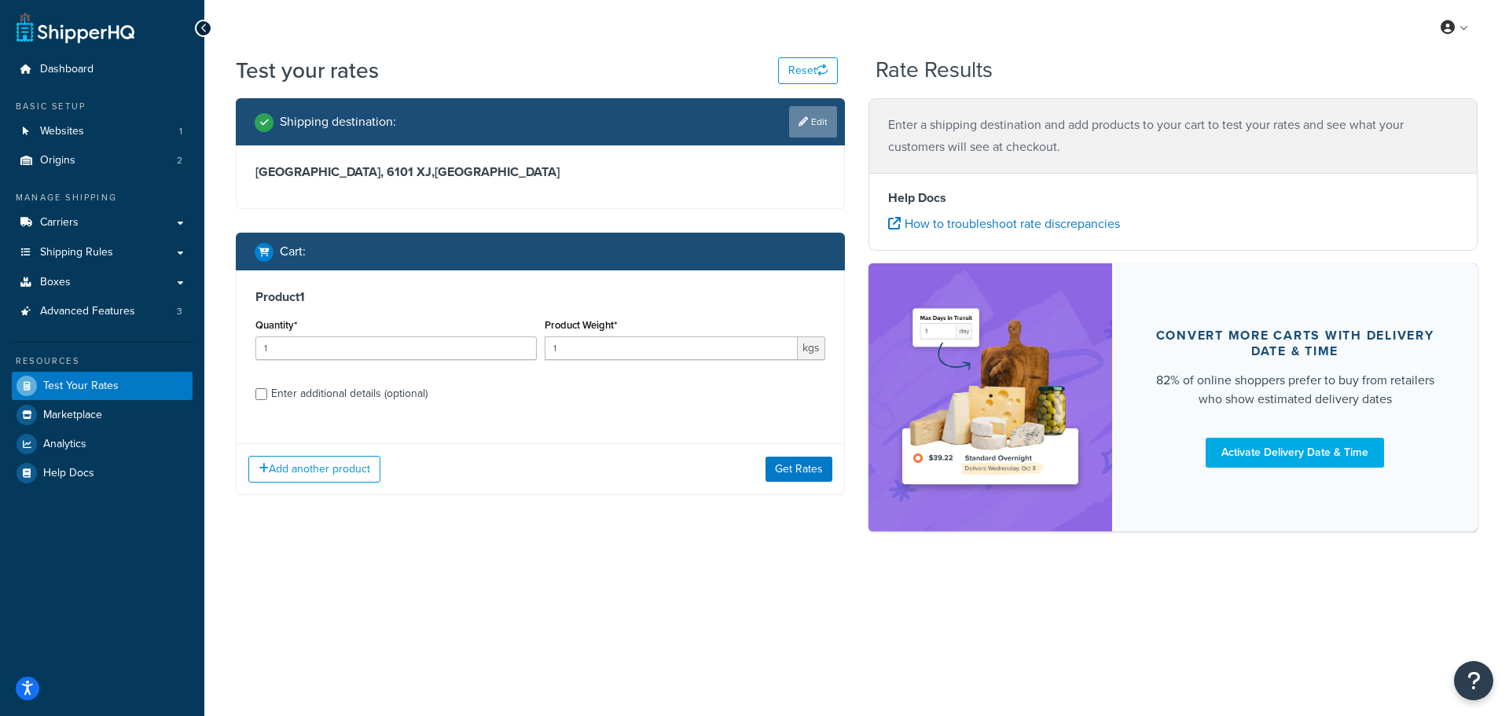
click at [808, 116] on link "Edit" at bounding box center [813, 121] width 48 height 31
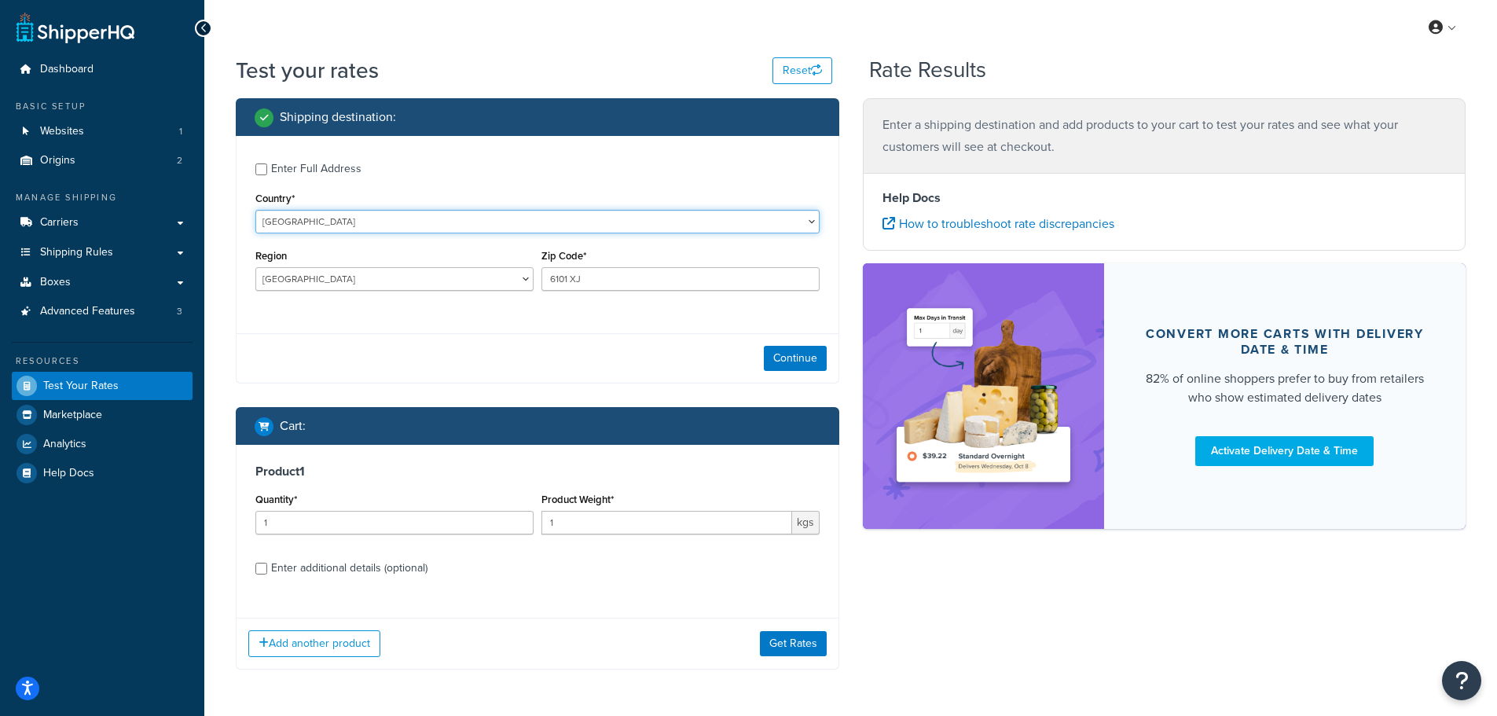
click at [295, 218] on select "United States United Kingdom Afghanistan Åland Islands Albania Algeria American…" at bounding box center [537, 222] width 564 height 24
select select "NL"
click at [255, 210] on select "United States United Kingdom Afghanistan Åland Islands Albania Algeria American…" at bounding box center [537, 222] width 564 height 24
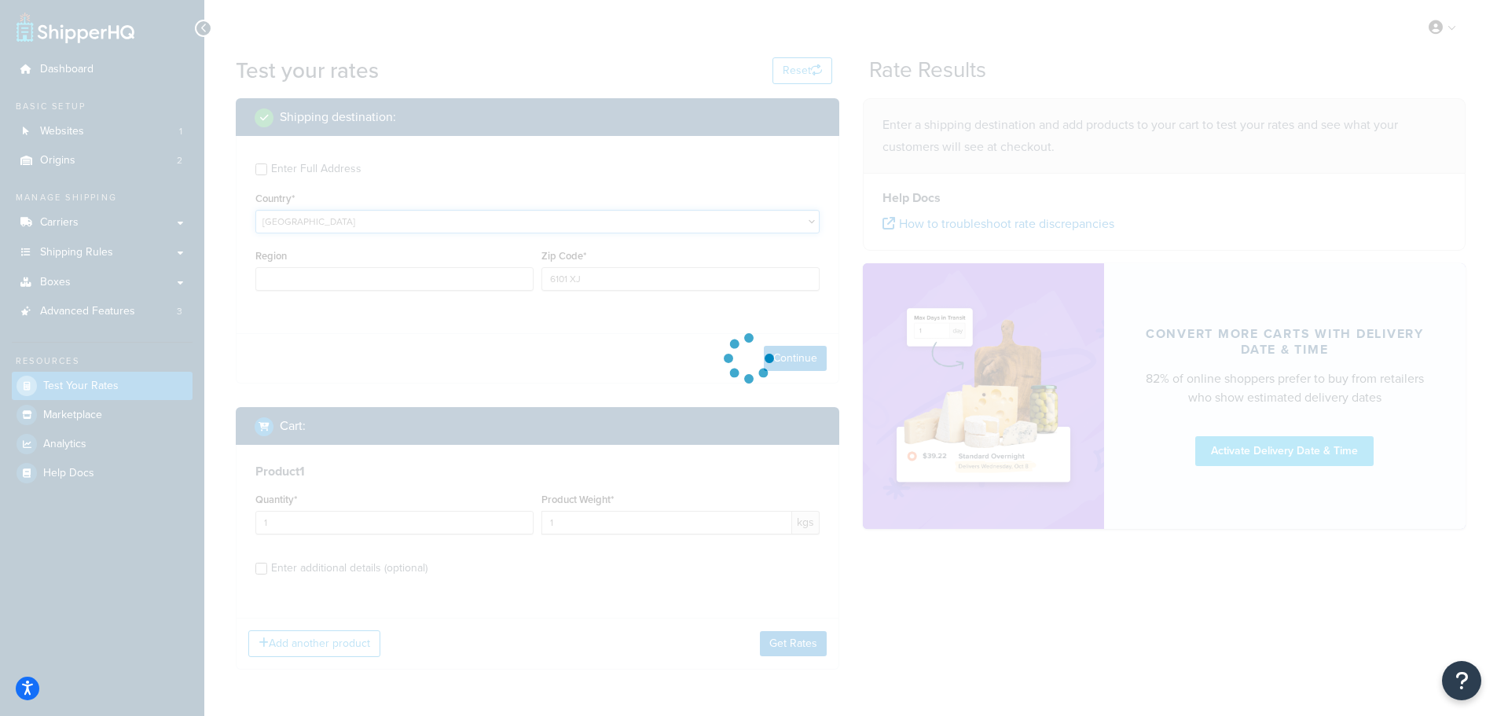
type input "VAN"
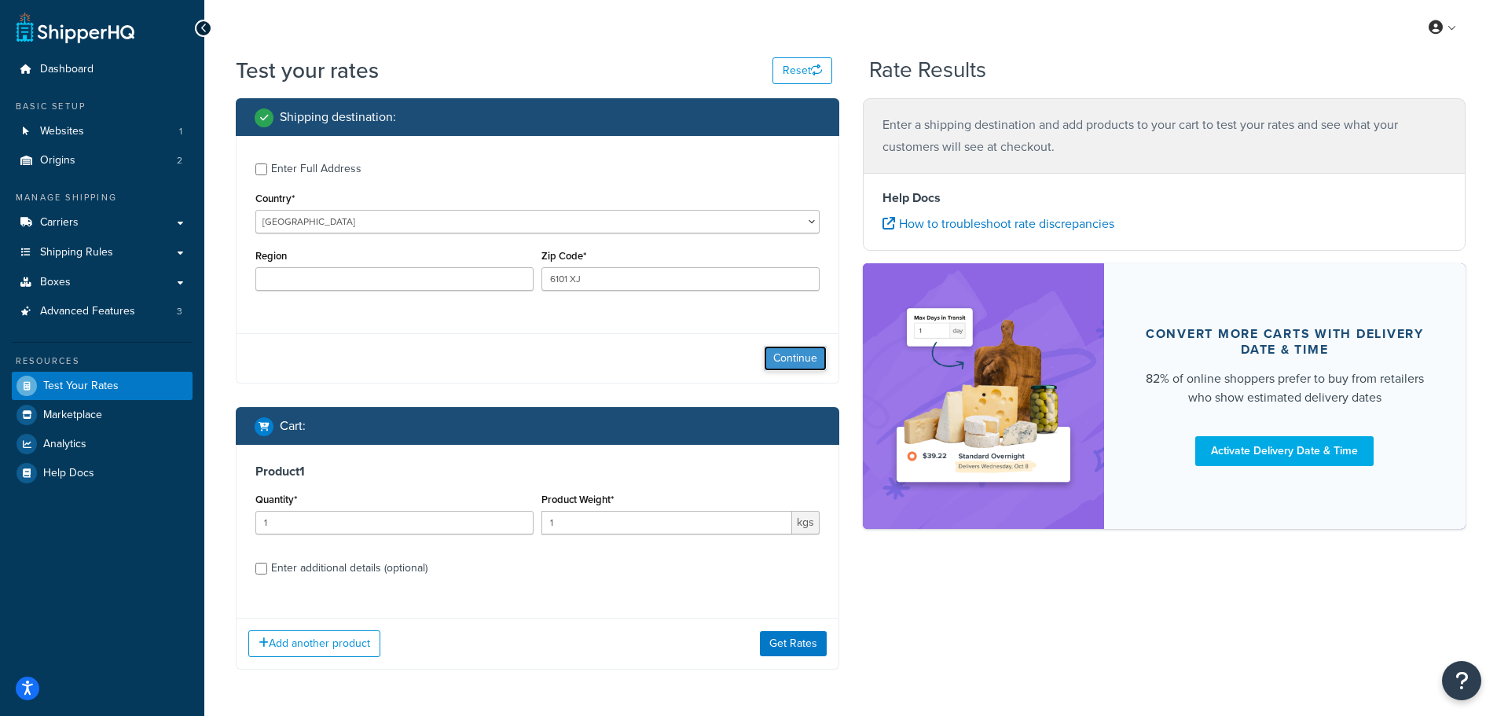
click at [794, 359] on button "Continue" at bounding box center [795, 358] width 63 height 25
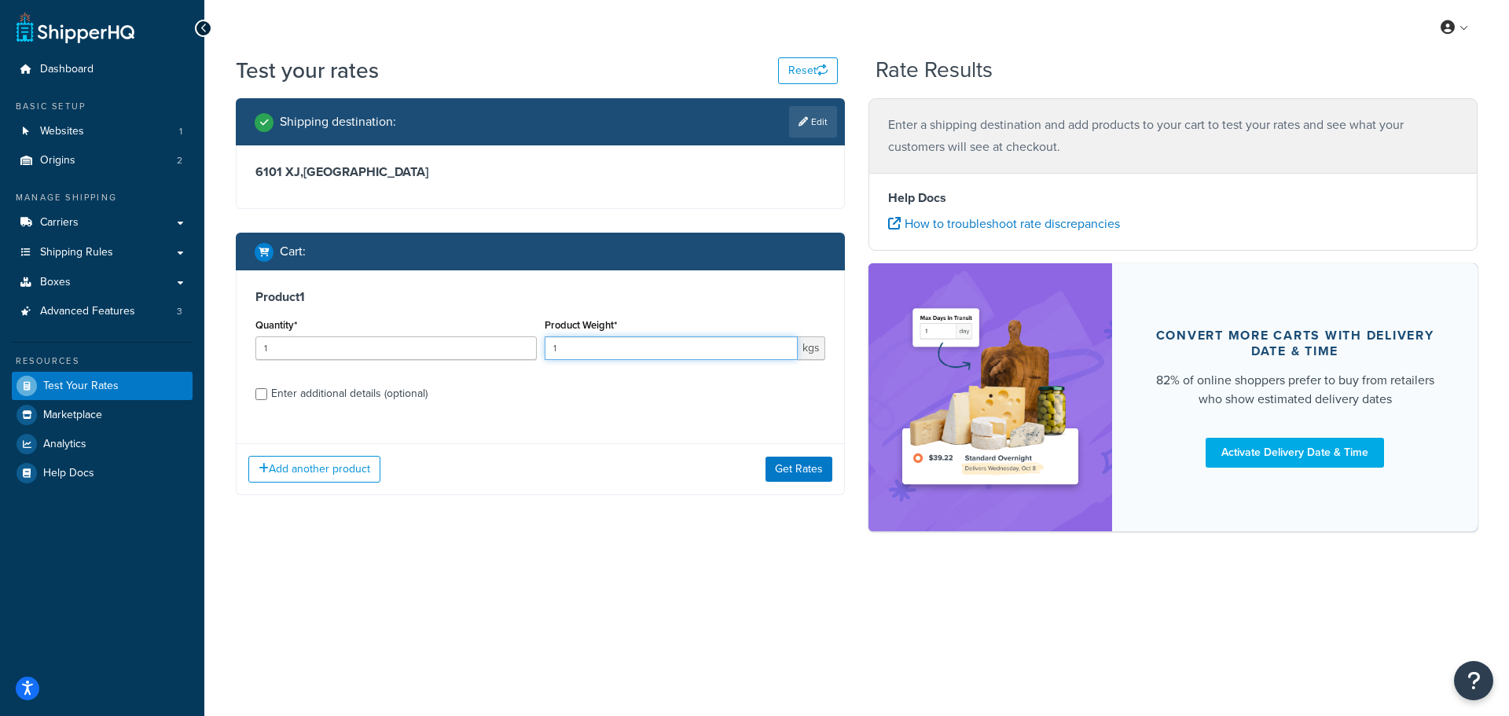
click at [591, 347] on input "1" at bounding box center [672, 348] width 254 height 24
type input "1000"
click at [783, 463] on button "Get Rates" at bounding box center [798, 469] width 67 height 25
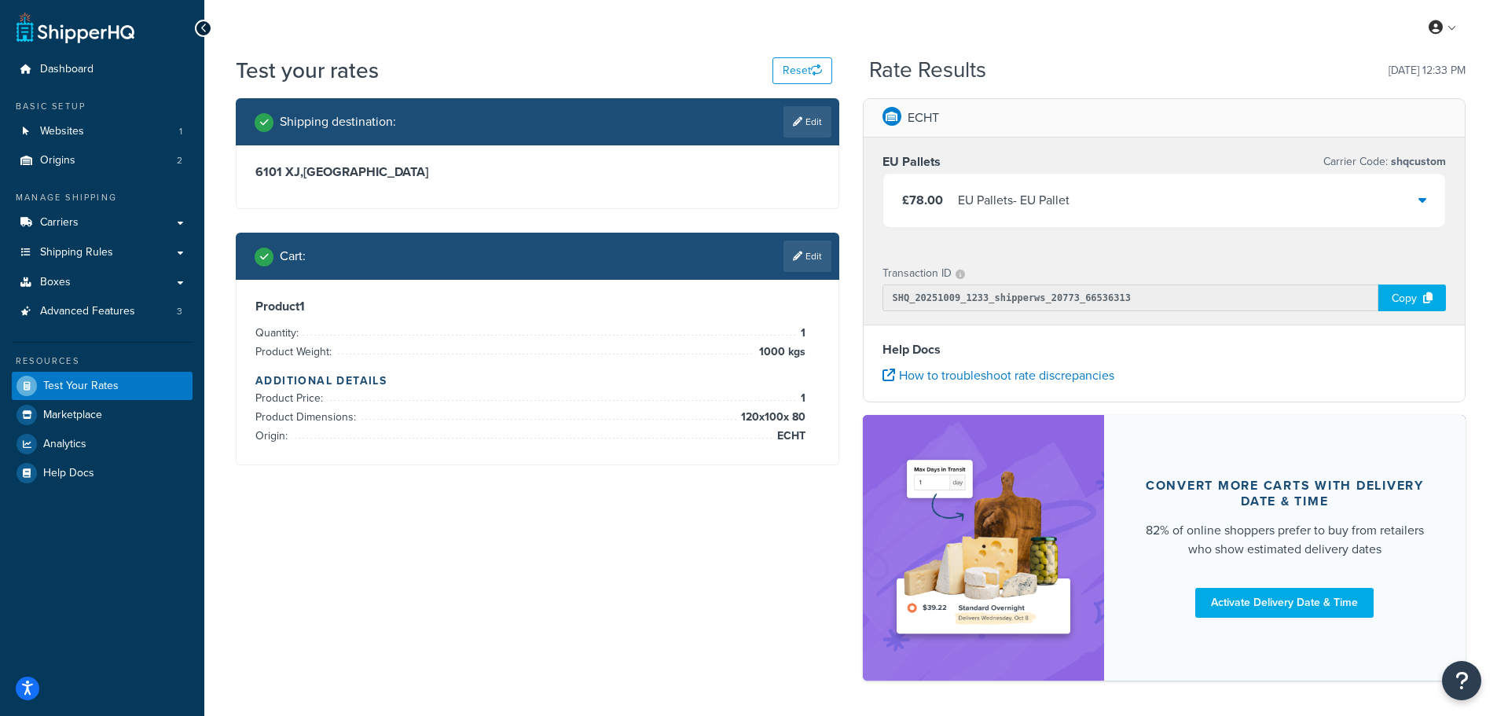
click at [1406, 194] on div "£78.00 EU Pallets - EU Pallet" at bounding box center [1164, 200] width 563 height 53
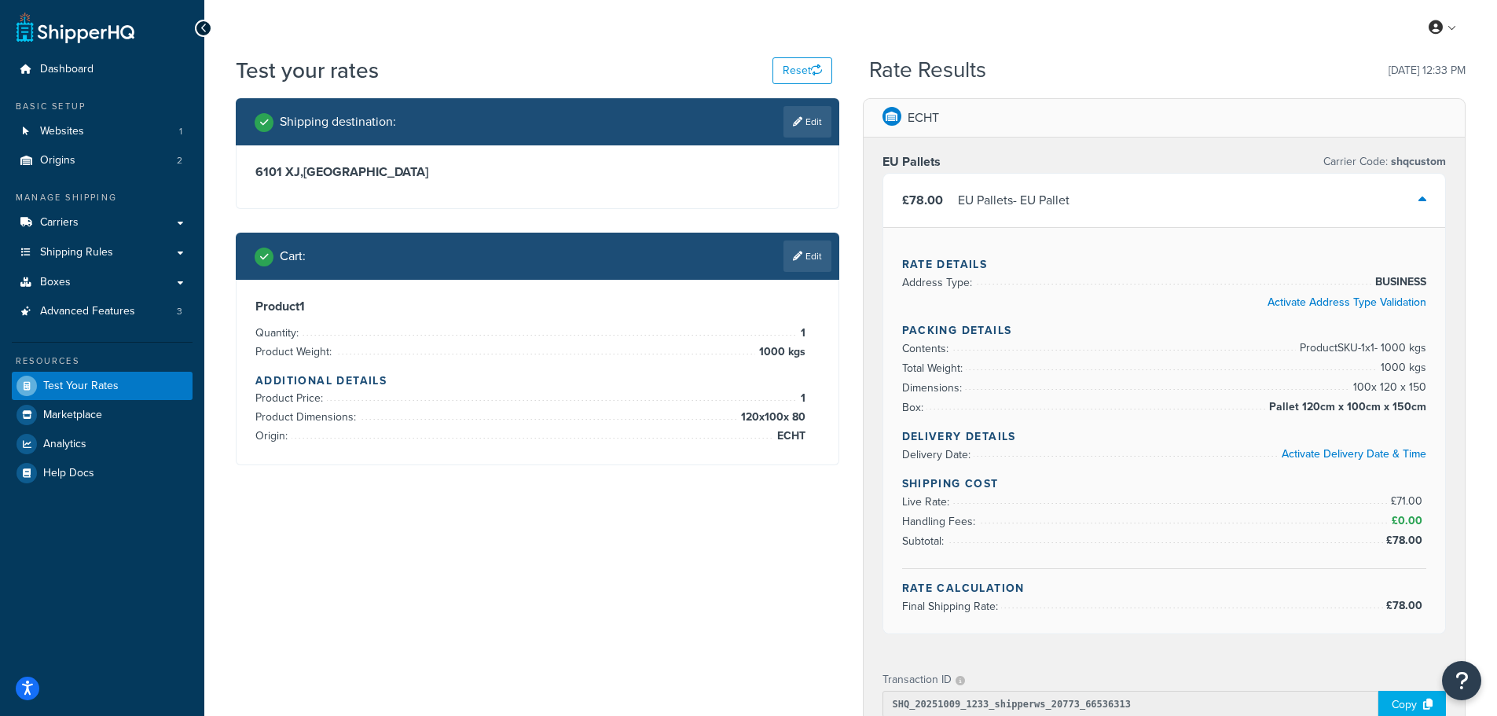
click at [1025, 76] on div "Rate Results 09/10/2025, 12:33 PM" at bounding box center [1167, 70] width 596 height 24
click at [809, 251] on link "Edit" at bounding box center [807, 255] width 48 height 31
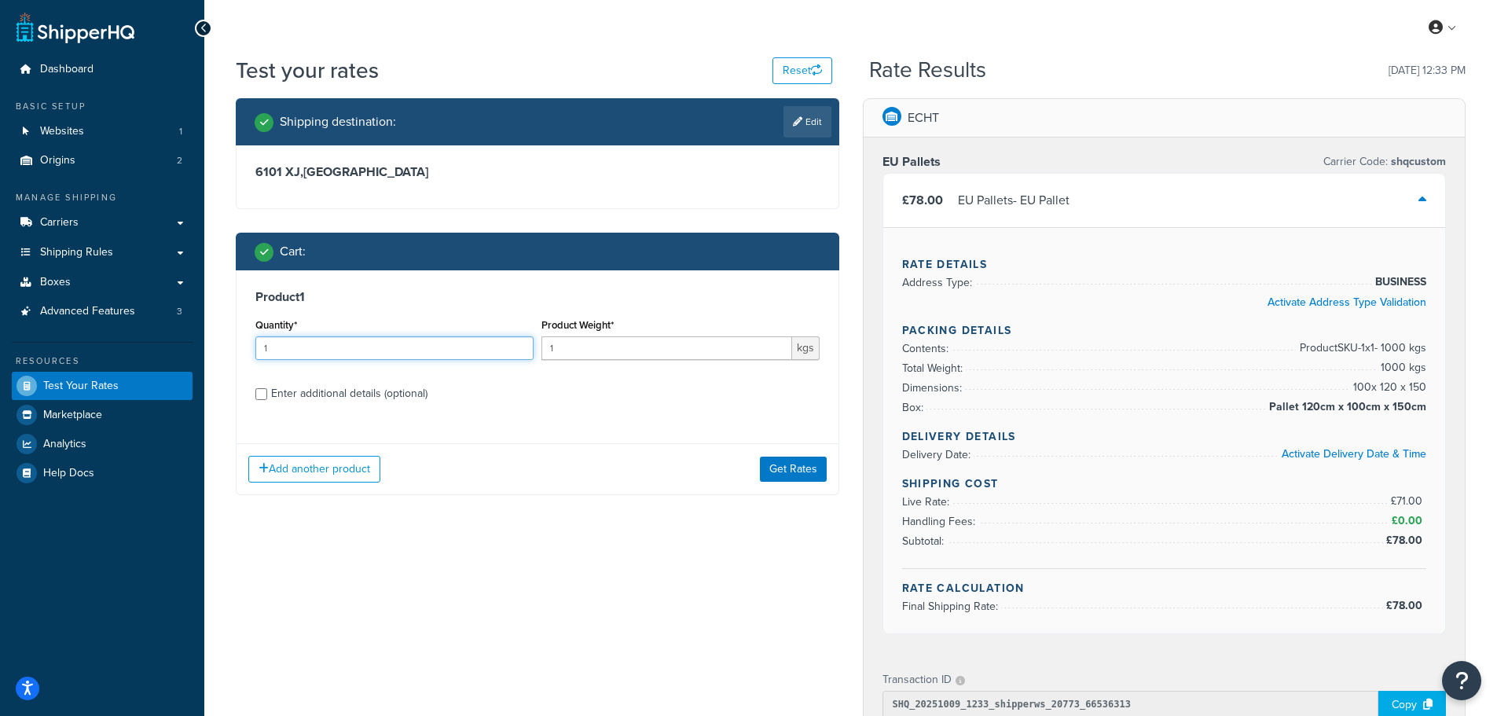
drag, startPoint x: 279, startPoint y: 351, endPoint x: 257, endPoint y: 355, distance: 22.4
click at [259, 355] on input "1" at bounding box center [394, 348] width 278 height 24
type input "2"
drag, startPoint x: 576, startPoint y: 353, endPoint x: 537, endPoint y: 351, distance: 39.3
click at [537, 352] on div "Product Weight* 1 kgs" at bounding box center [680, 342] width 286 height 57
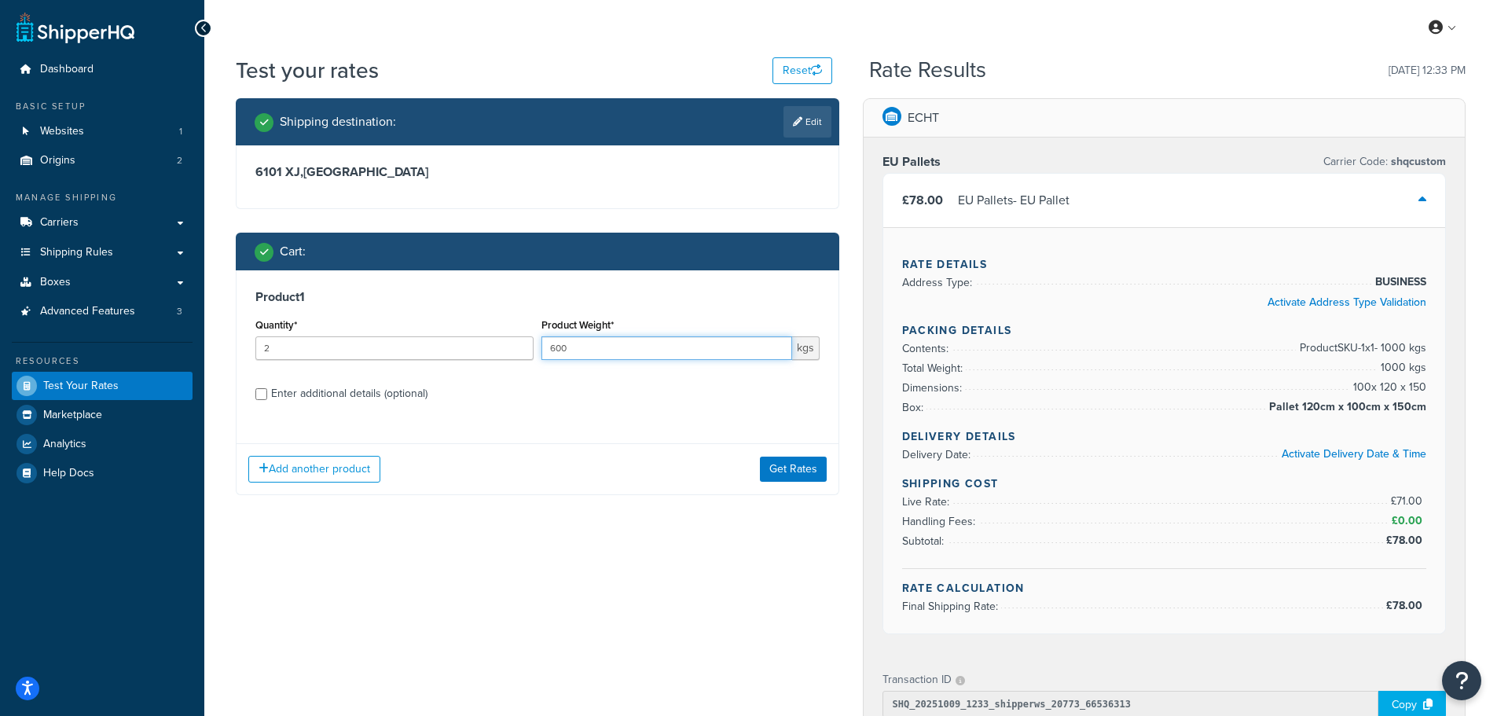
type input "600"
click at [371, 390] on div "Enter additional details (optional)" at bounding box center [349, 394] width 156 height 22
click at [267, 390] on input "Enter additional details (optional)" at bounding box center [261, 394] width 12 height 12
checkbox input "true"
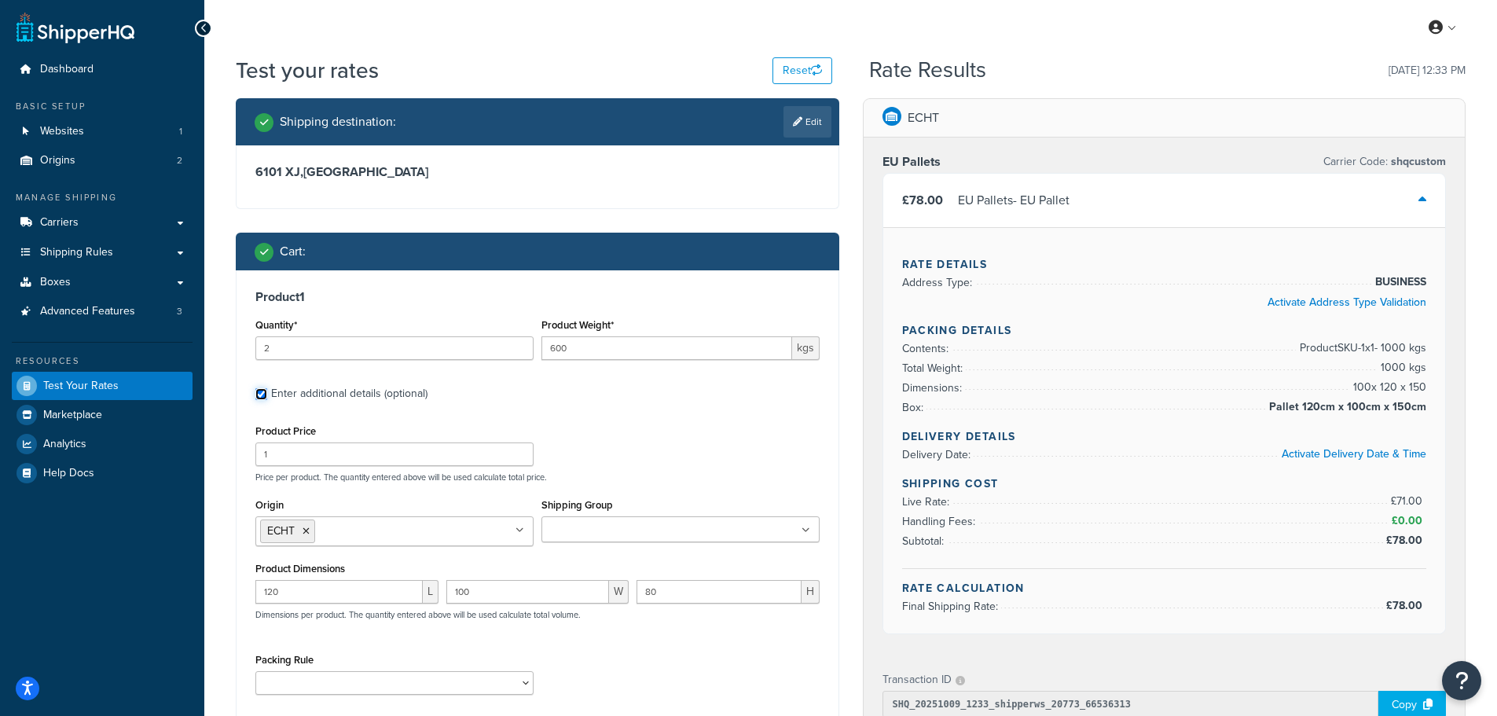
scroll to position [79, 0]
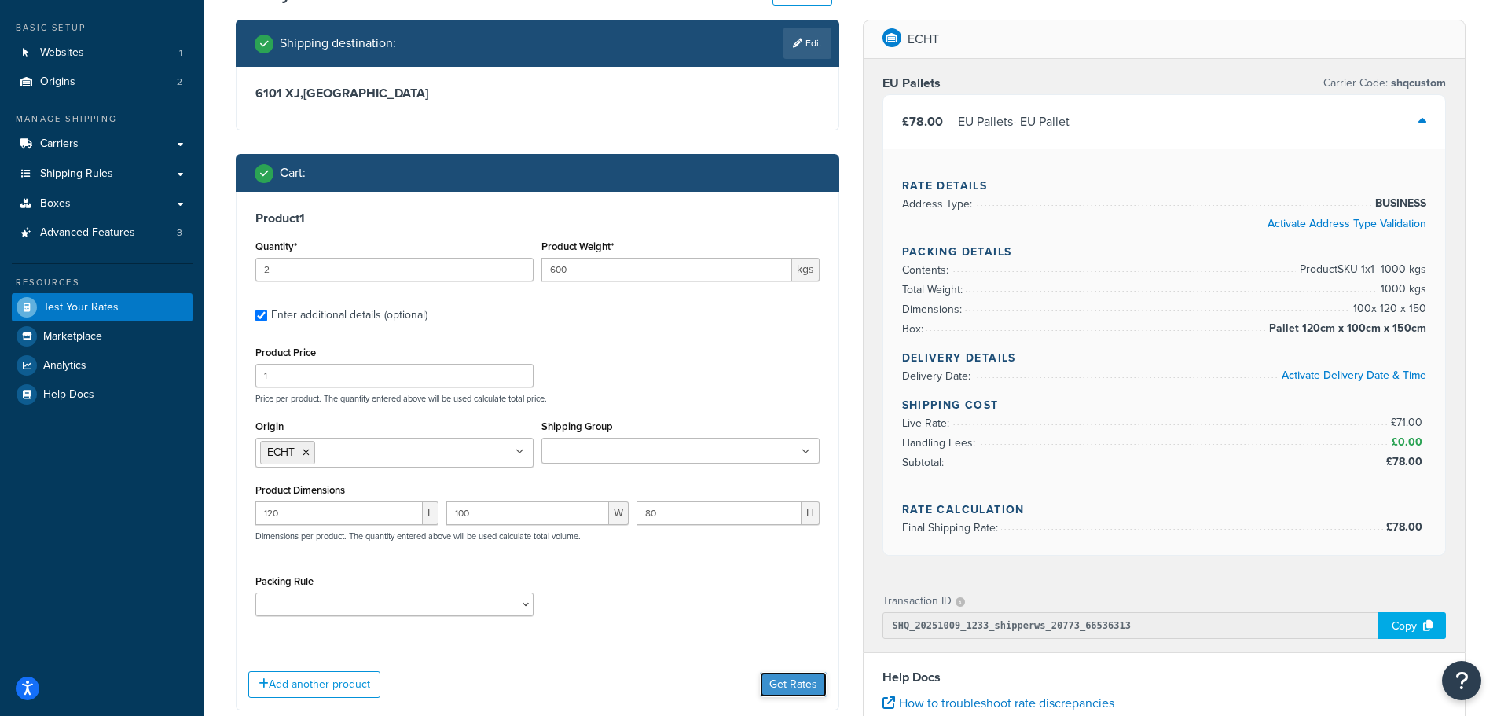
click at [802, 685] on button "Get Rates" at bounding box center [793, 684] width 67 height 25
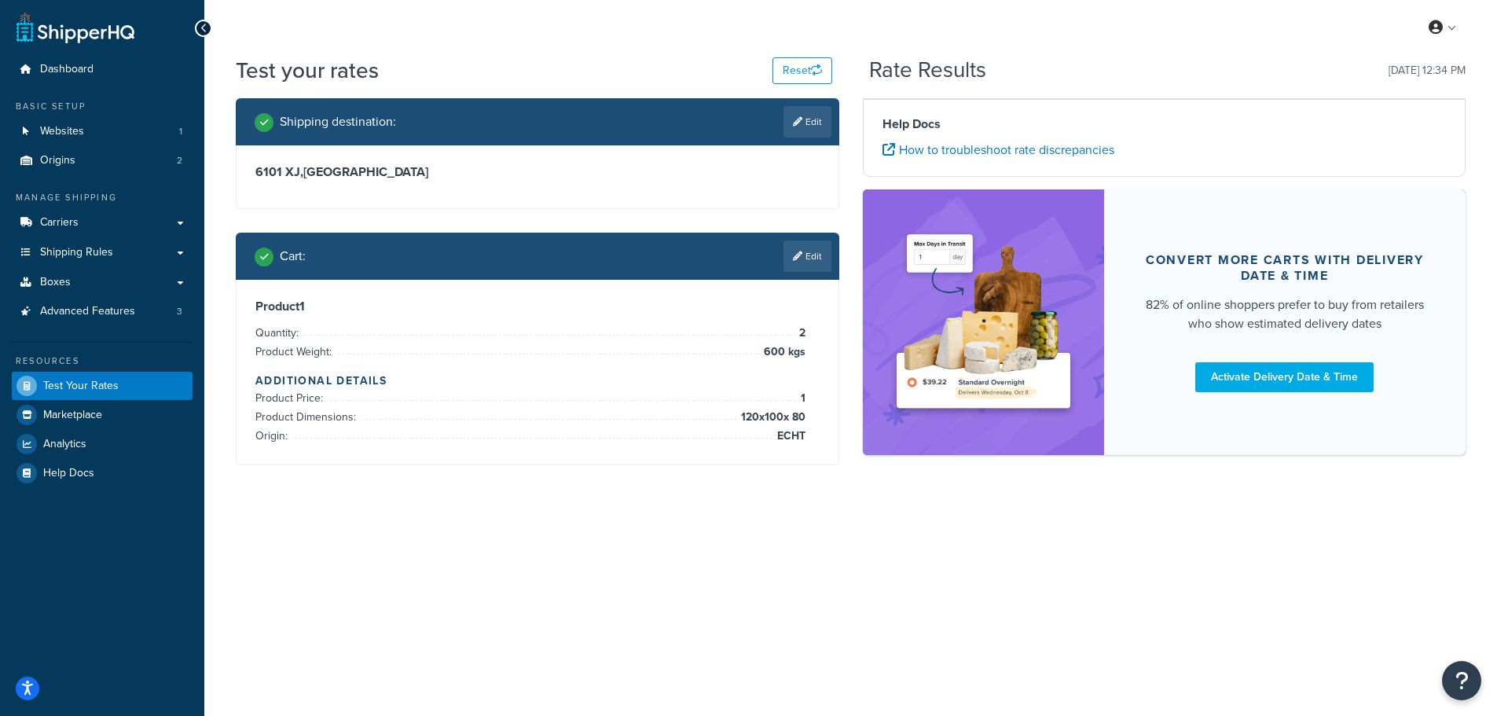
scroll to position [0, 0]
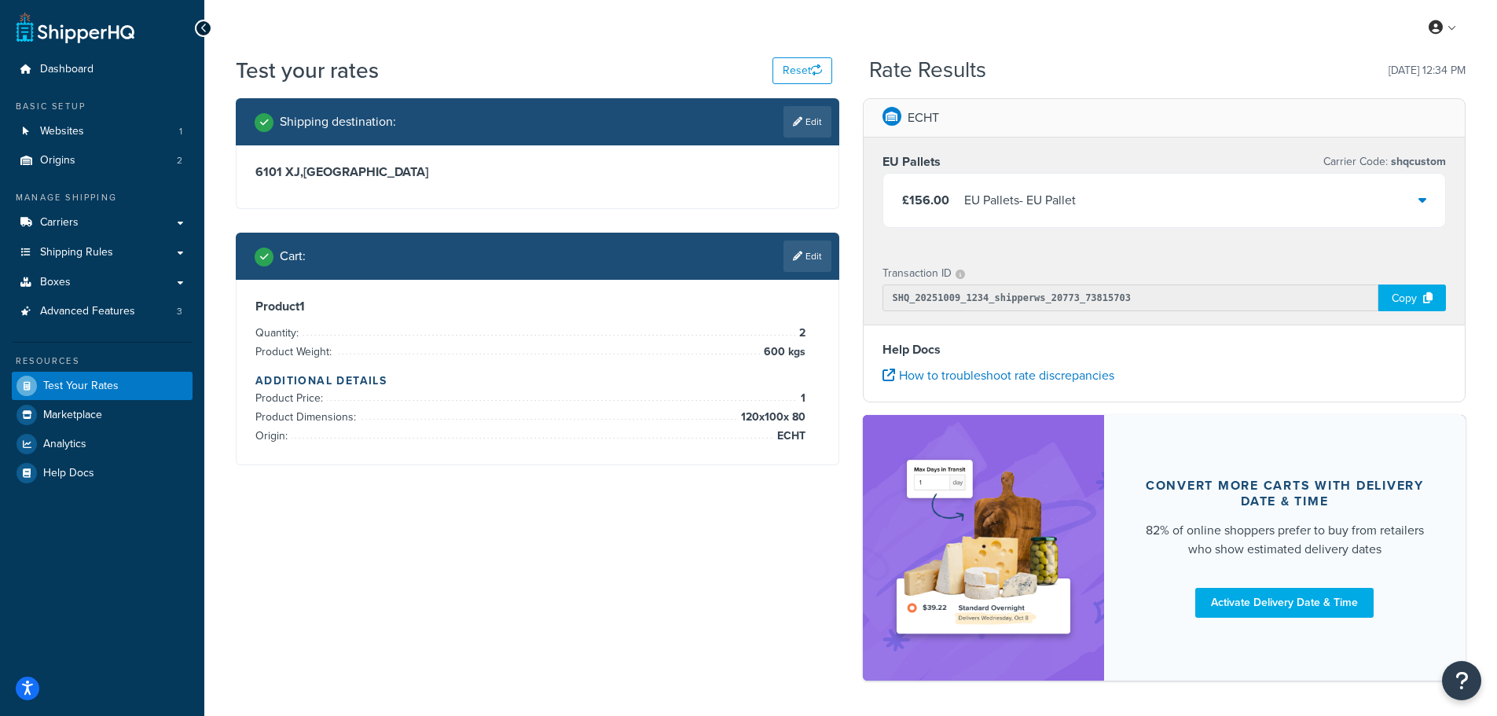
click at [1209, 210] on div "£156.00 EU Pallets - EU Pallet" at bounding box center [1164, 200] width 563 height 53
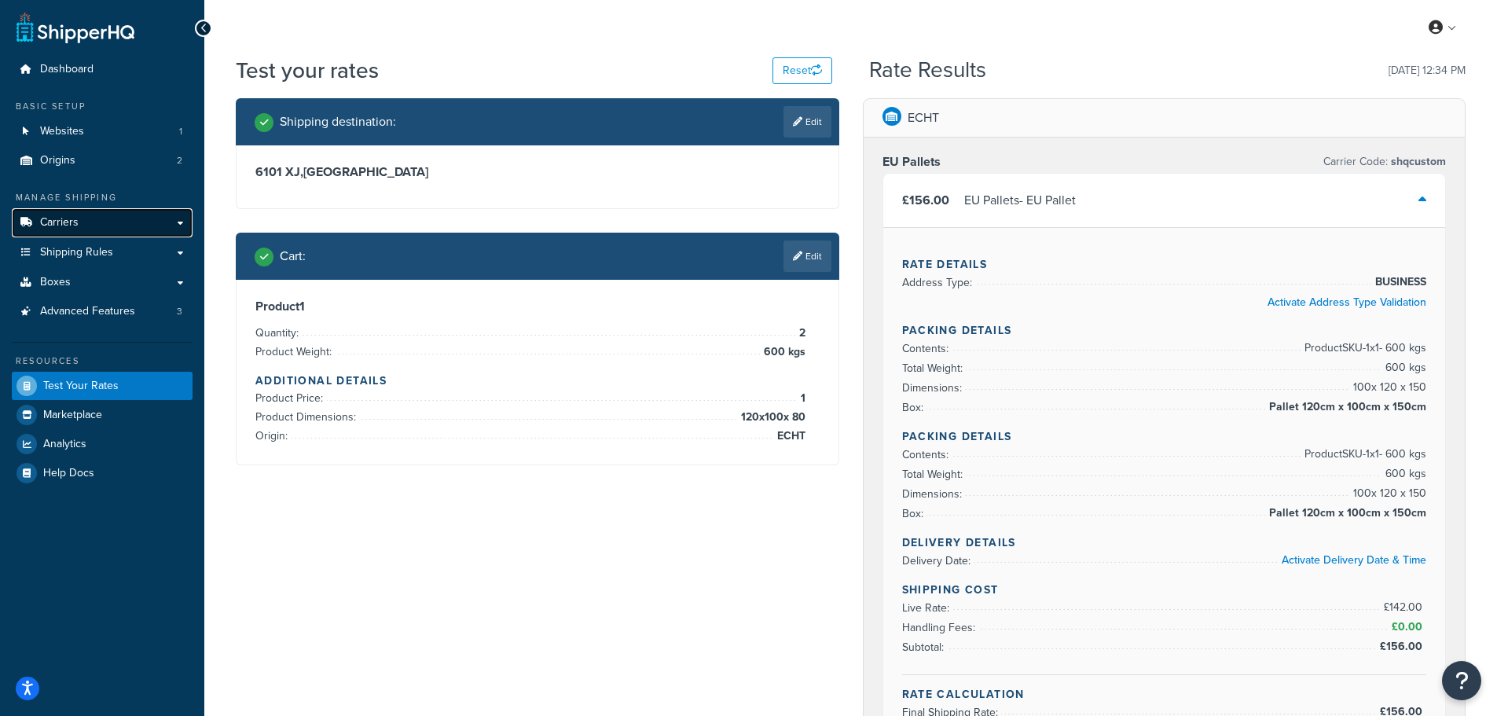
click at [57, 220] on span "Carriers" at bounding box center [59, 222] width 39 height 13
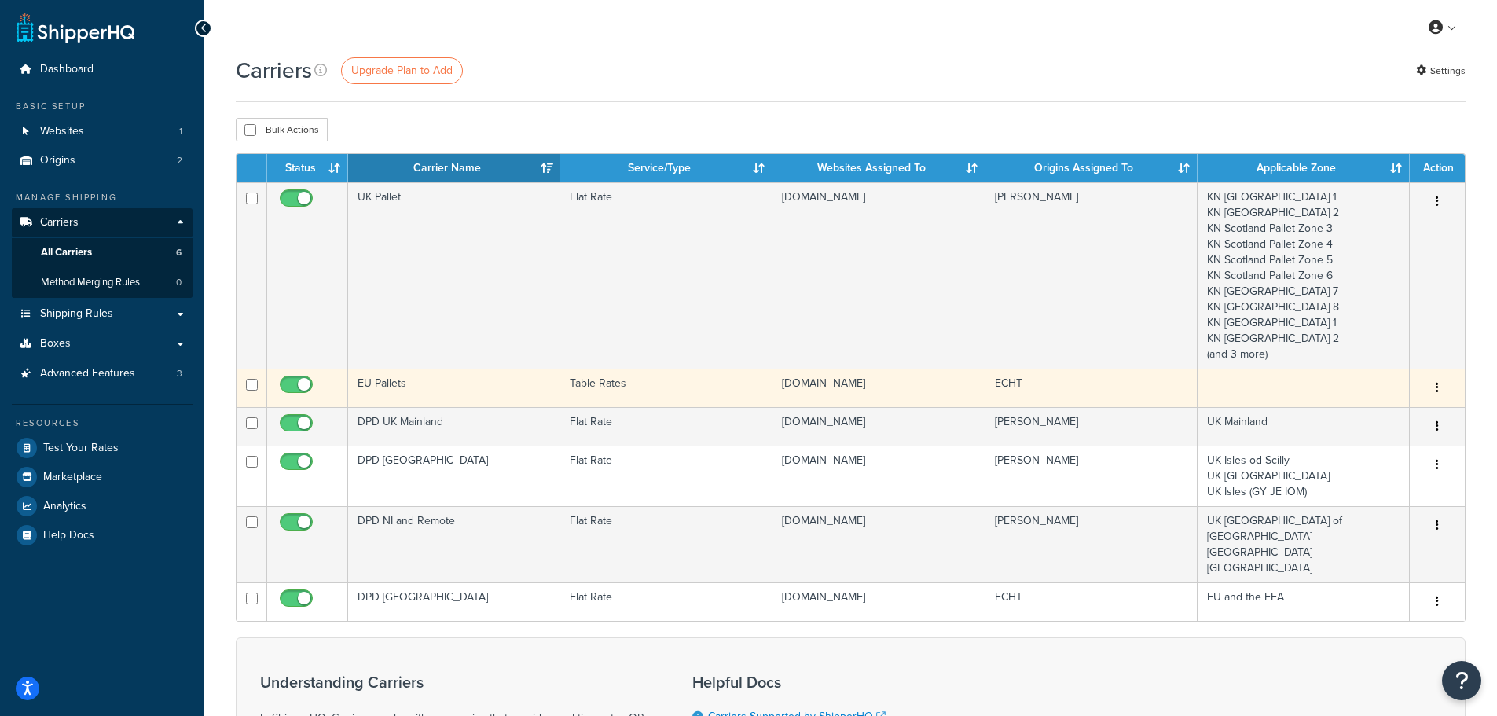
click at [442, 384] on td "EU Pallets" at bounding box center [454, 388] width 212 height 39
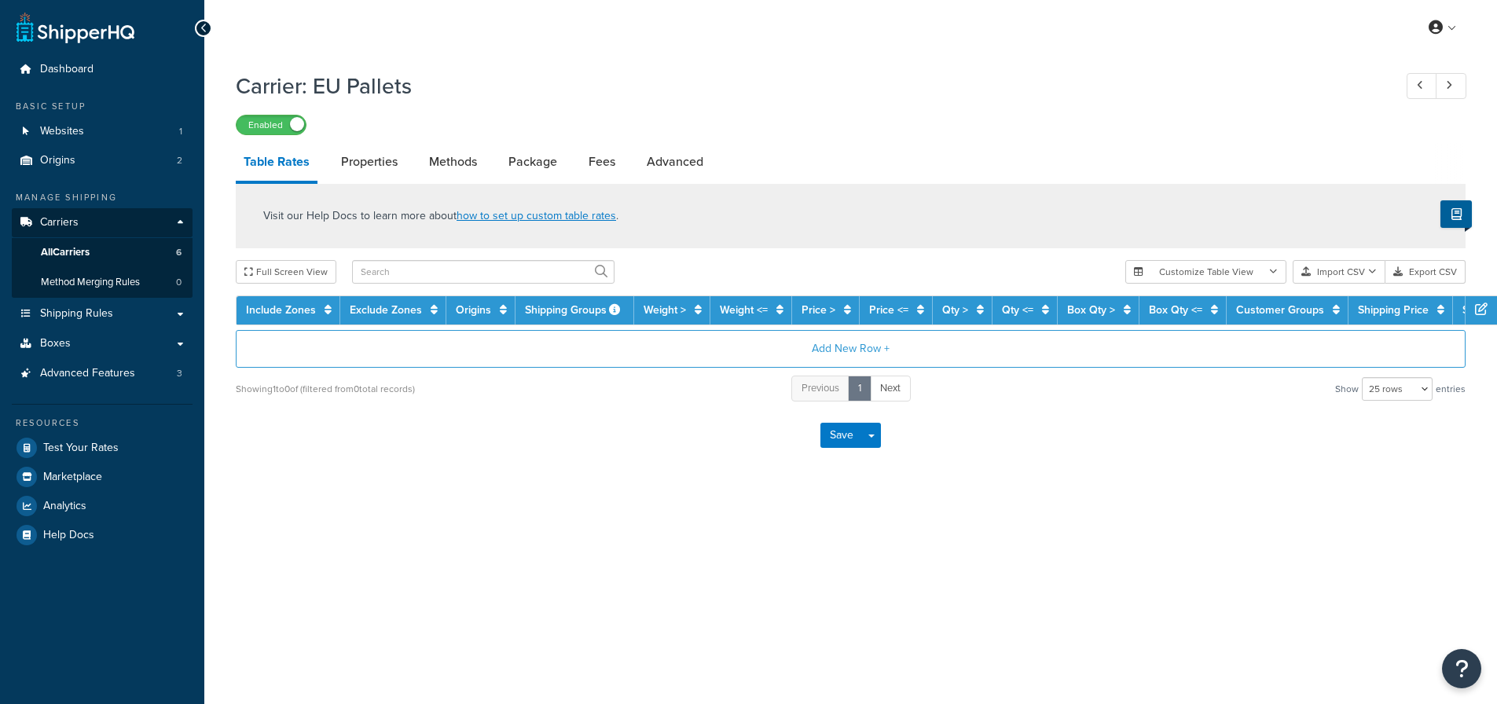
select select "25"
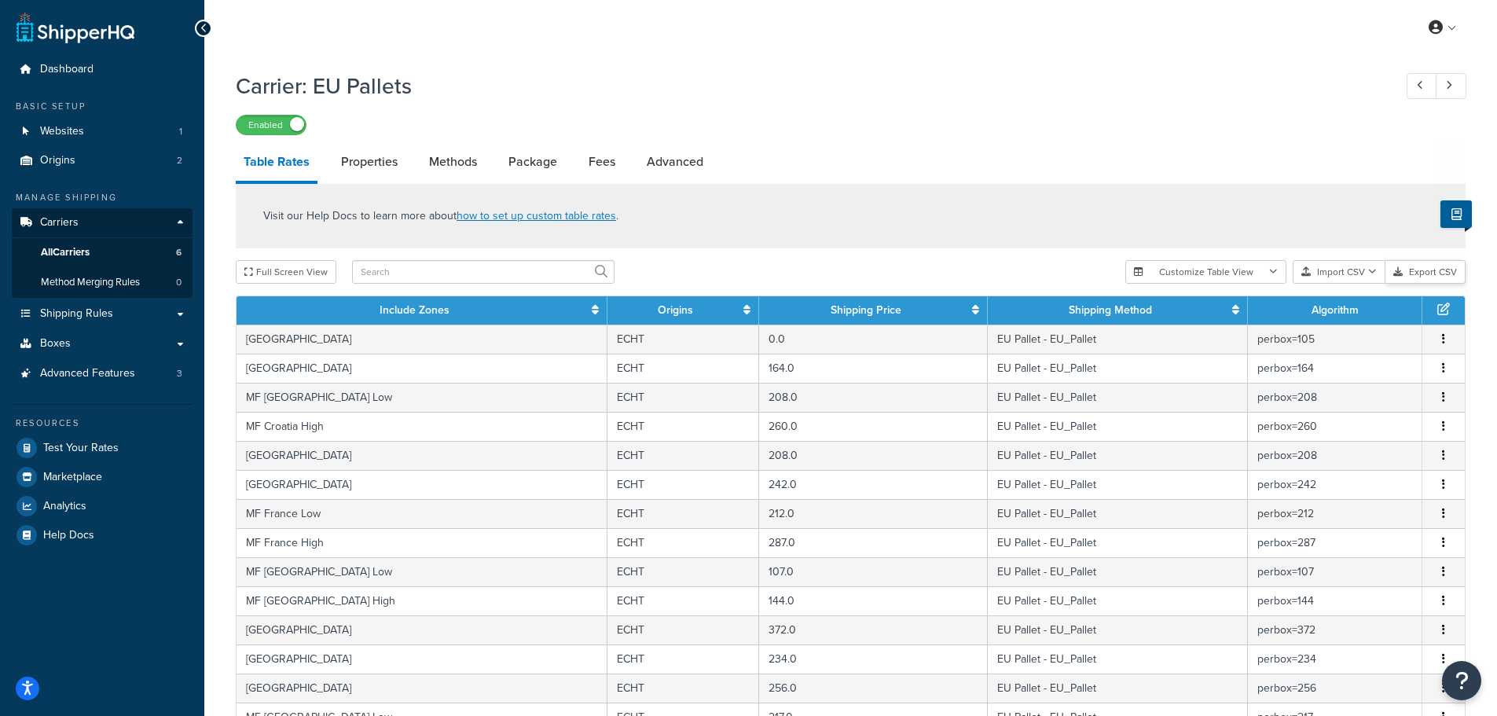
click at [1428, 272] on button "Export CSV" at bounding box center [1425, 272] width 80 height 24
click at [1346, 269] on button "Import CSV" at bounding box center [1339, 272] width 93 height 24
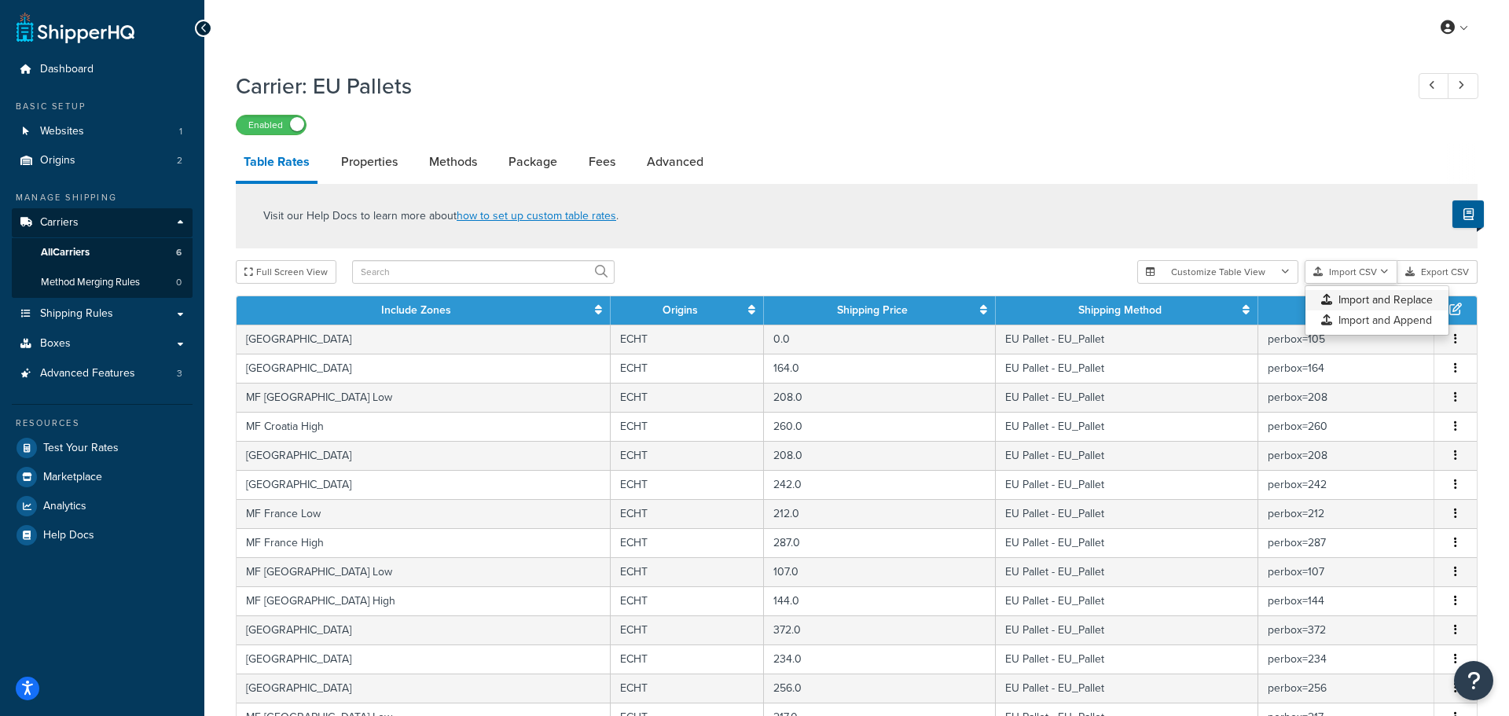
click at [1365, 284] on div "Customize Table View Show all columns Show selected columns Import CSV Import a…" at bounding box center [1307, 272] width 340 height 24
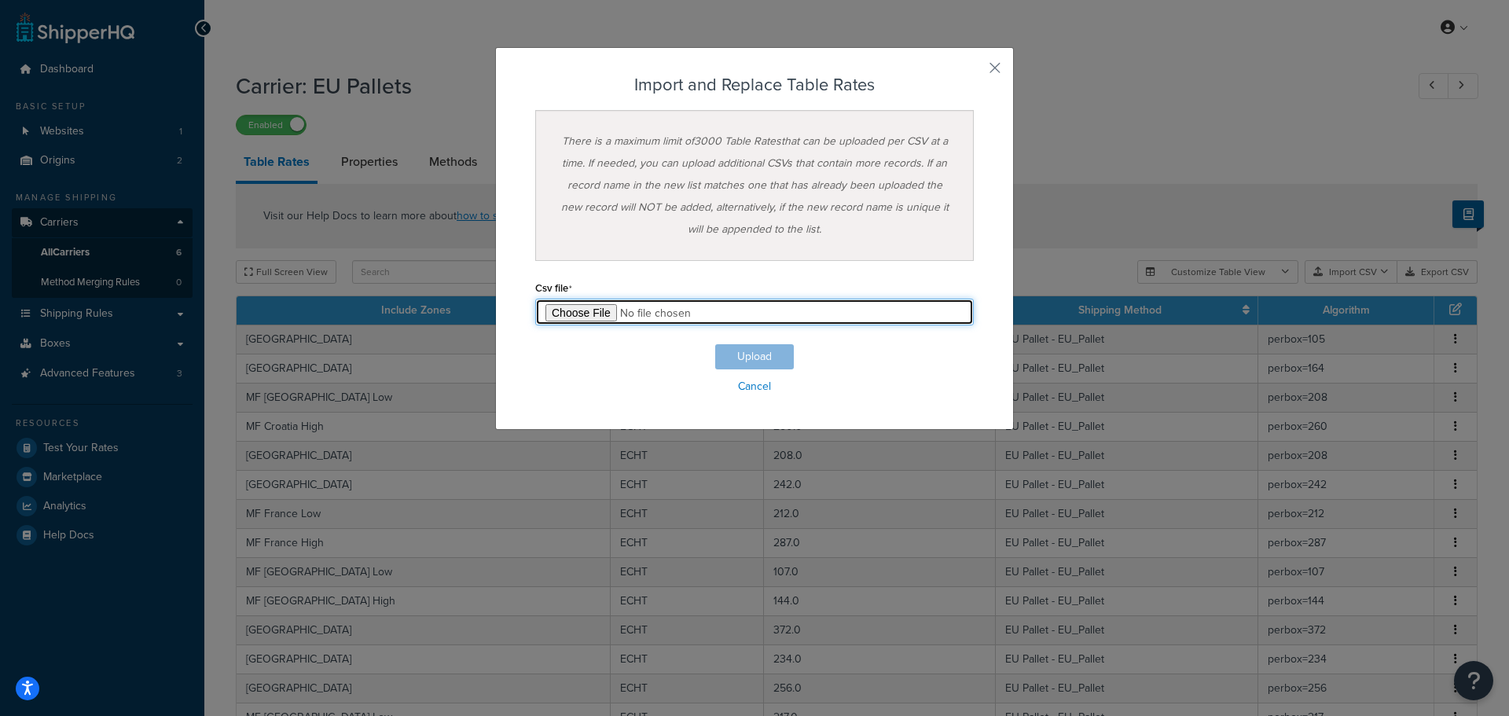
click at [588, 306] on input "file" at bounding box center [754, 312] width 438 height 27
type input "C:\fakepath\Table Rate Export-2025-10-09 1234.csv"
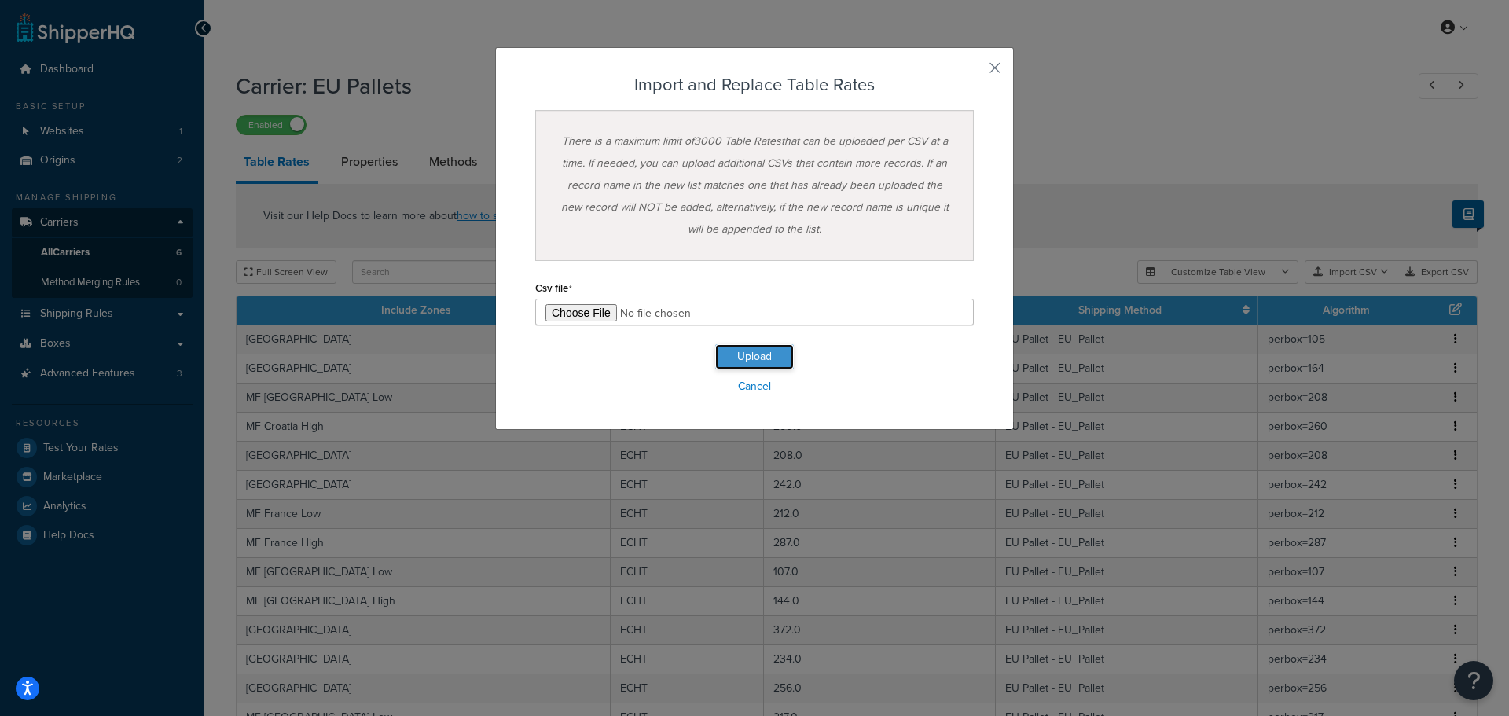
click at [733, 354] on button "Upload" at bounding box center [754, 356] width 79 height 25
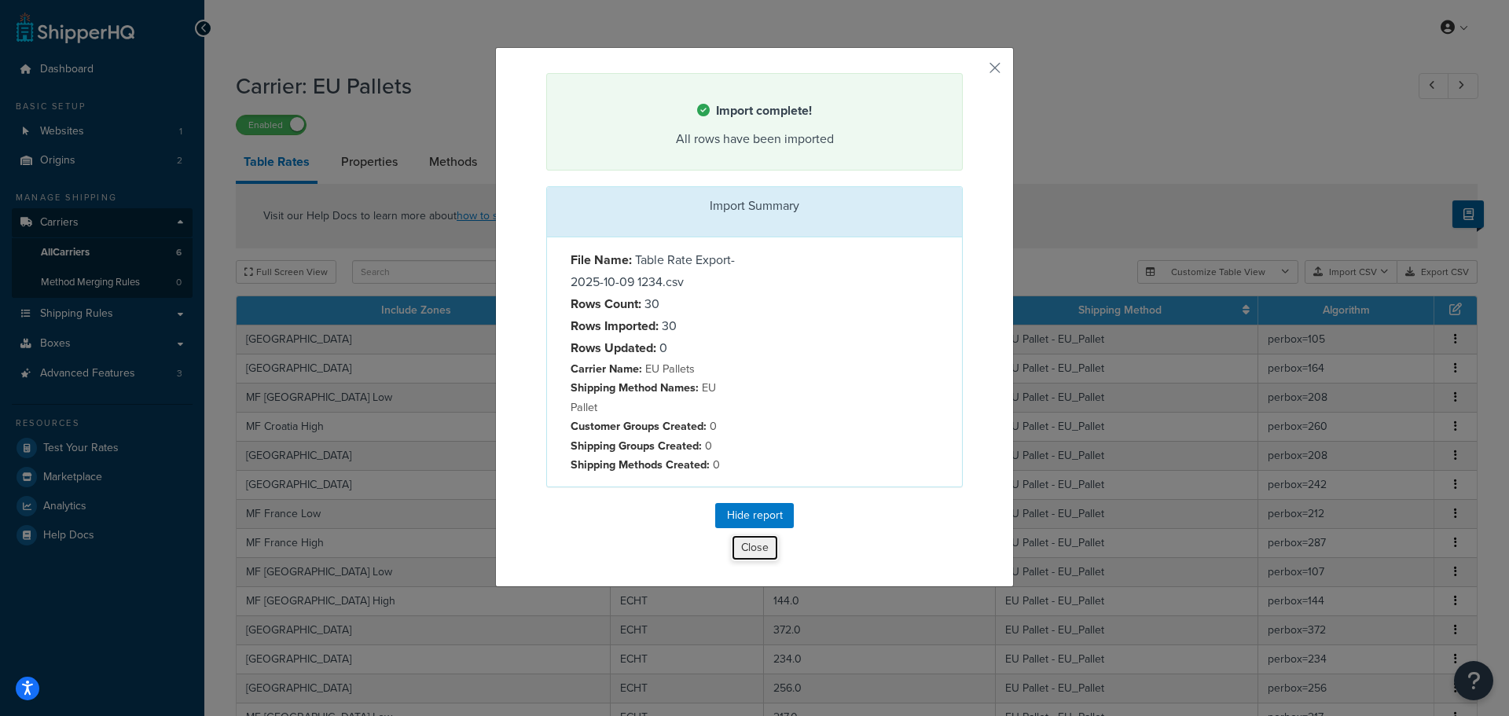
click at [752, 552] on button "Close" at bounding box center [755, 547] width 48 height 27
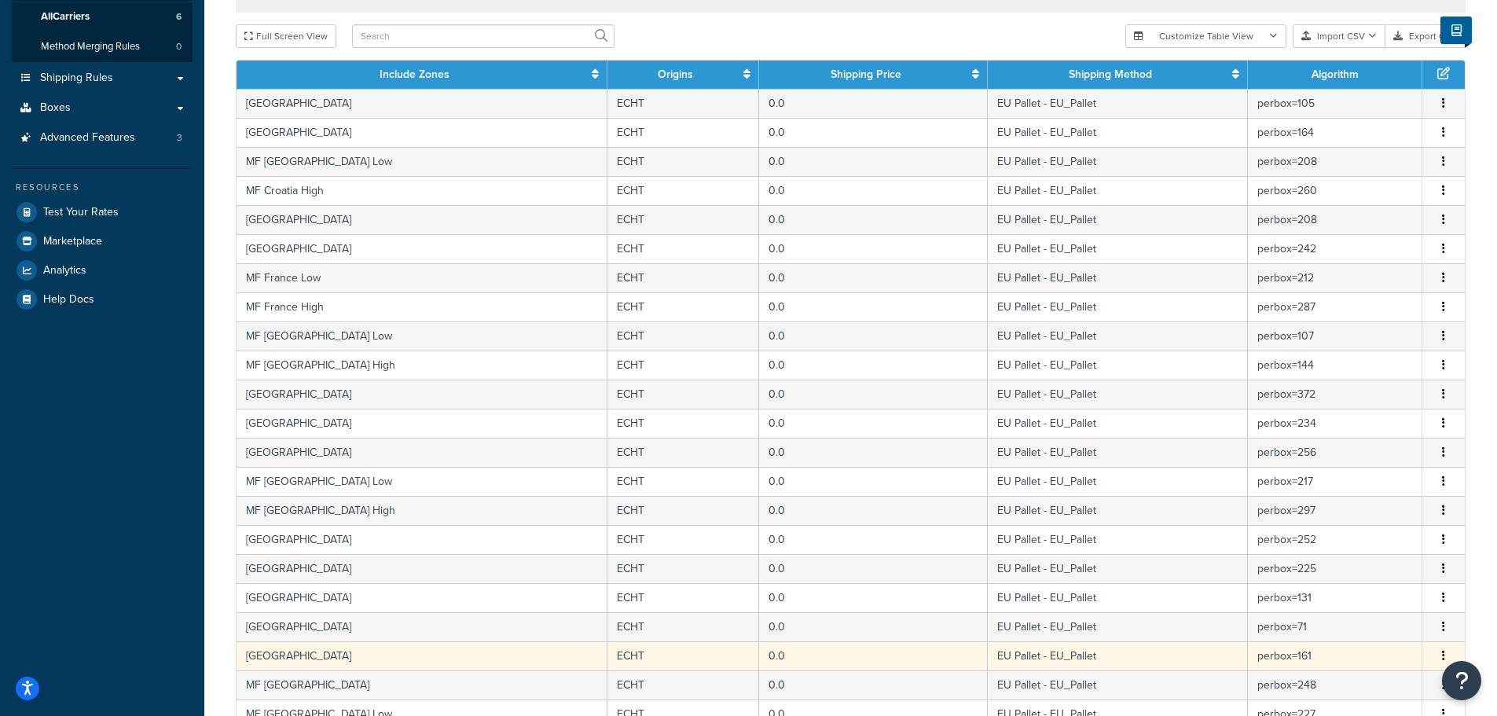
scroll to position [79, 0]
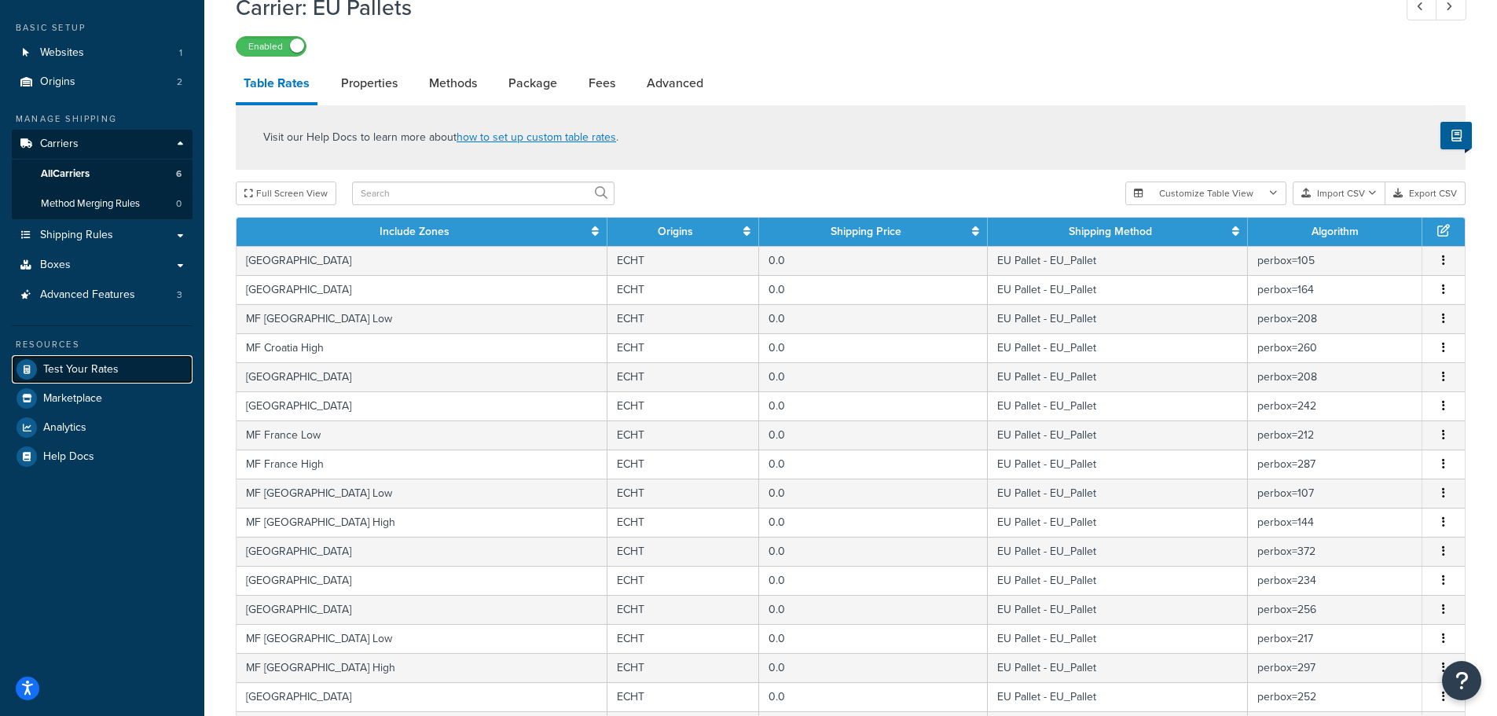
click at [80, 370] on span "Test Your Rates" at bounding box center [80, 369] width 75 height 13
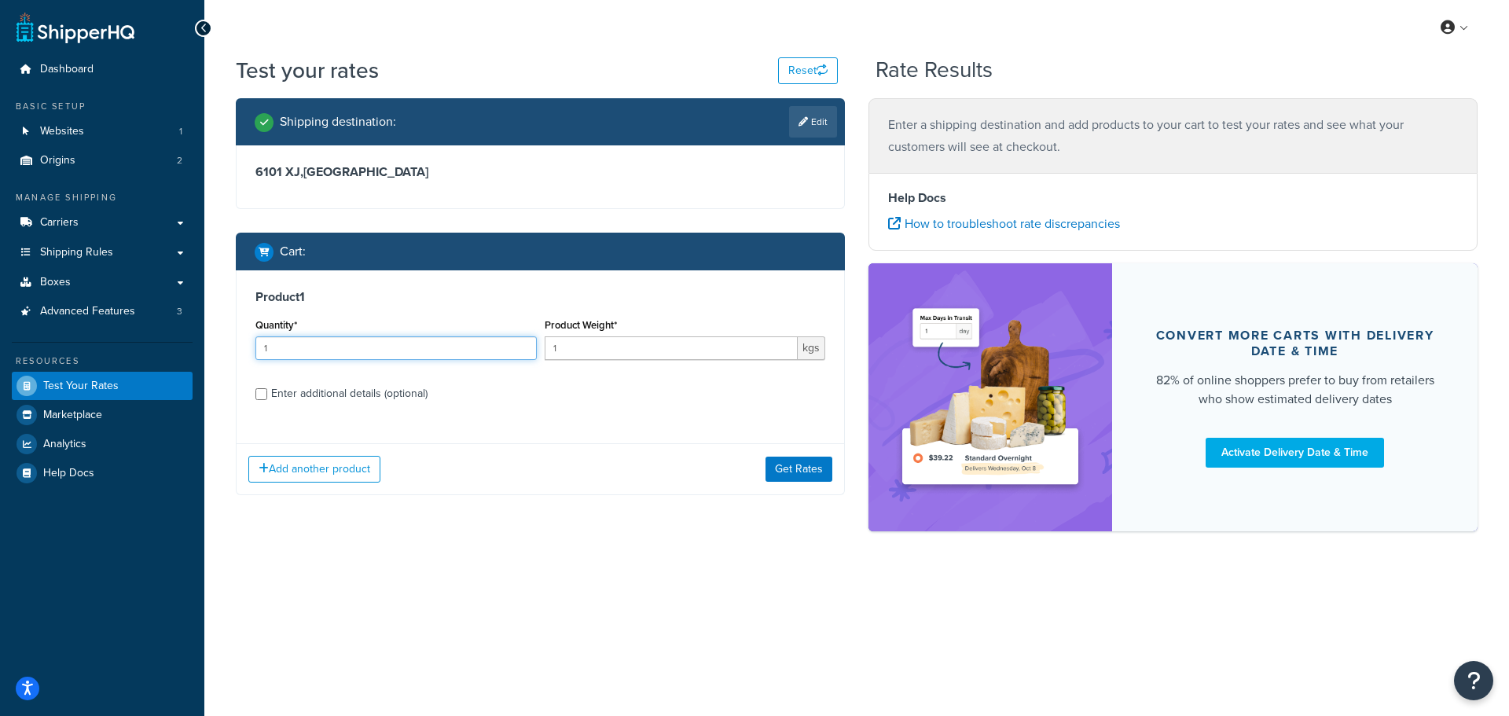
drag, startPoint x: 294, startPoint y: 343, endPoint x: 241, endPoint y: 352, distance: 53.5
click at [241, 352] on div "Product 1 Quantity* 1 Product Weight* 1 kgs Enter additional details (optional)" at bounding box center [540, 350] width 607 height 161
type input "5"
click at [578, 424] on div "Product 1 Quantity* 5 Product Weight* 1 kgs Enter additional details (optional)" at bounding box center [540, 350] width 607 height 161
click at [304, 398] on div "Enter additional details (optional)" at bounding box center [349, 394] width 156 height 22
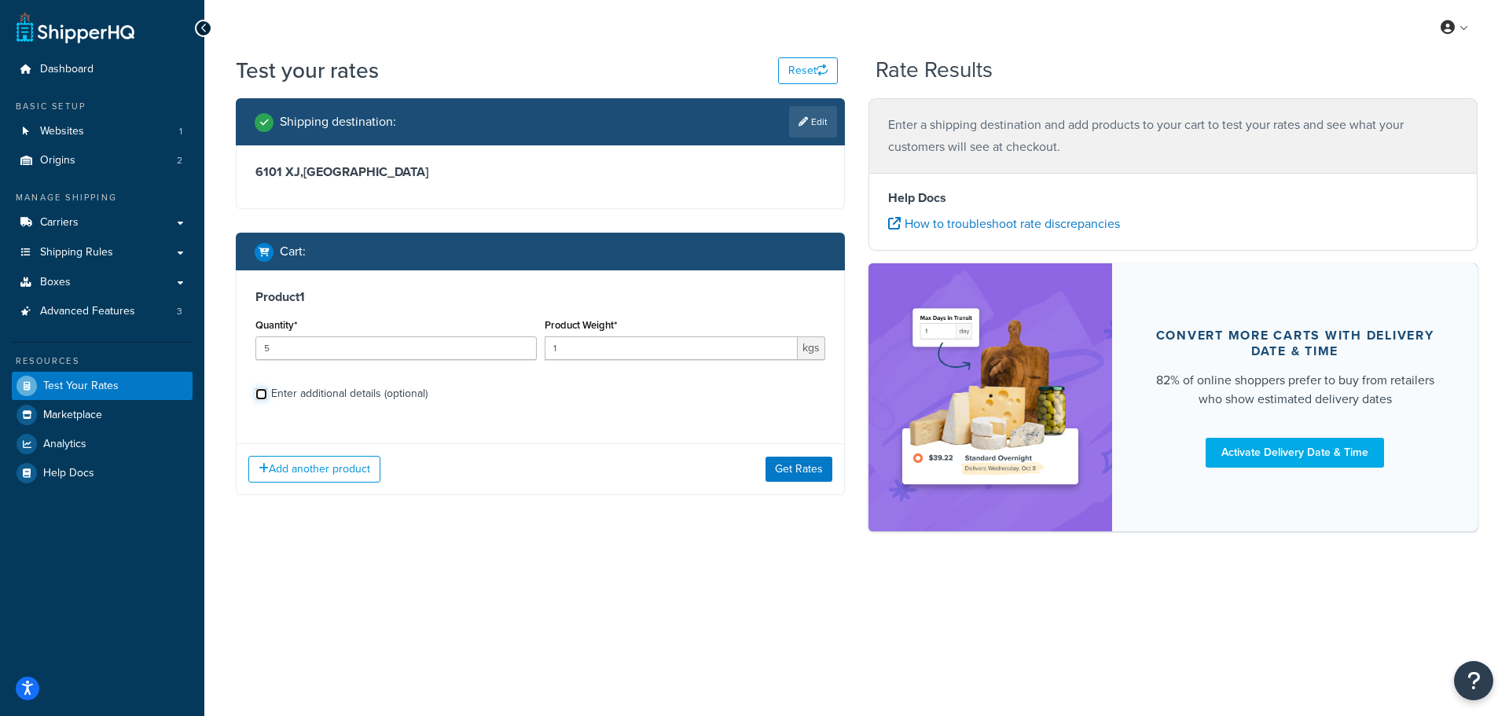
click at [267, 398] on input "Enter additional details (optional)" at bounding box center [261, 394] width 12 height 12
checkbox input "true"
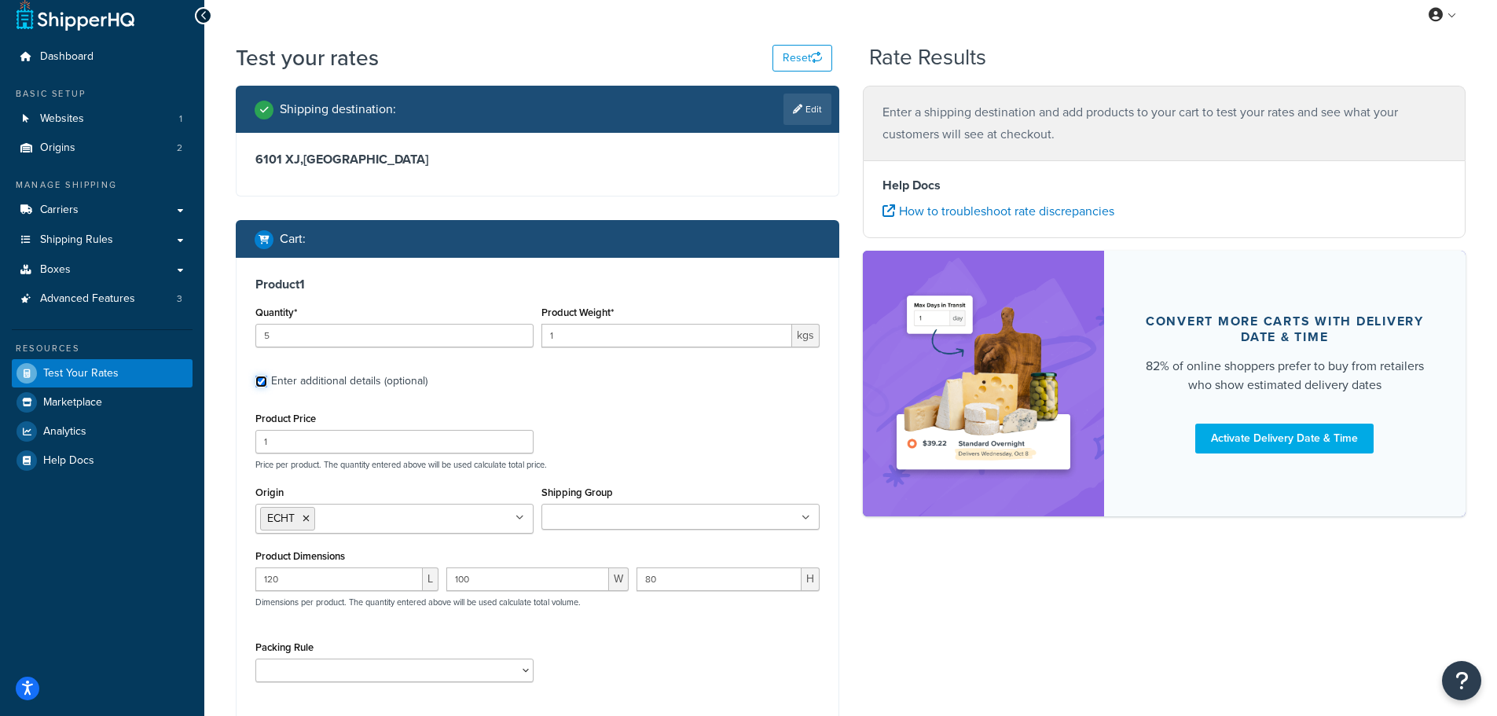
scroll to position [34, 0]
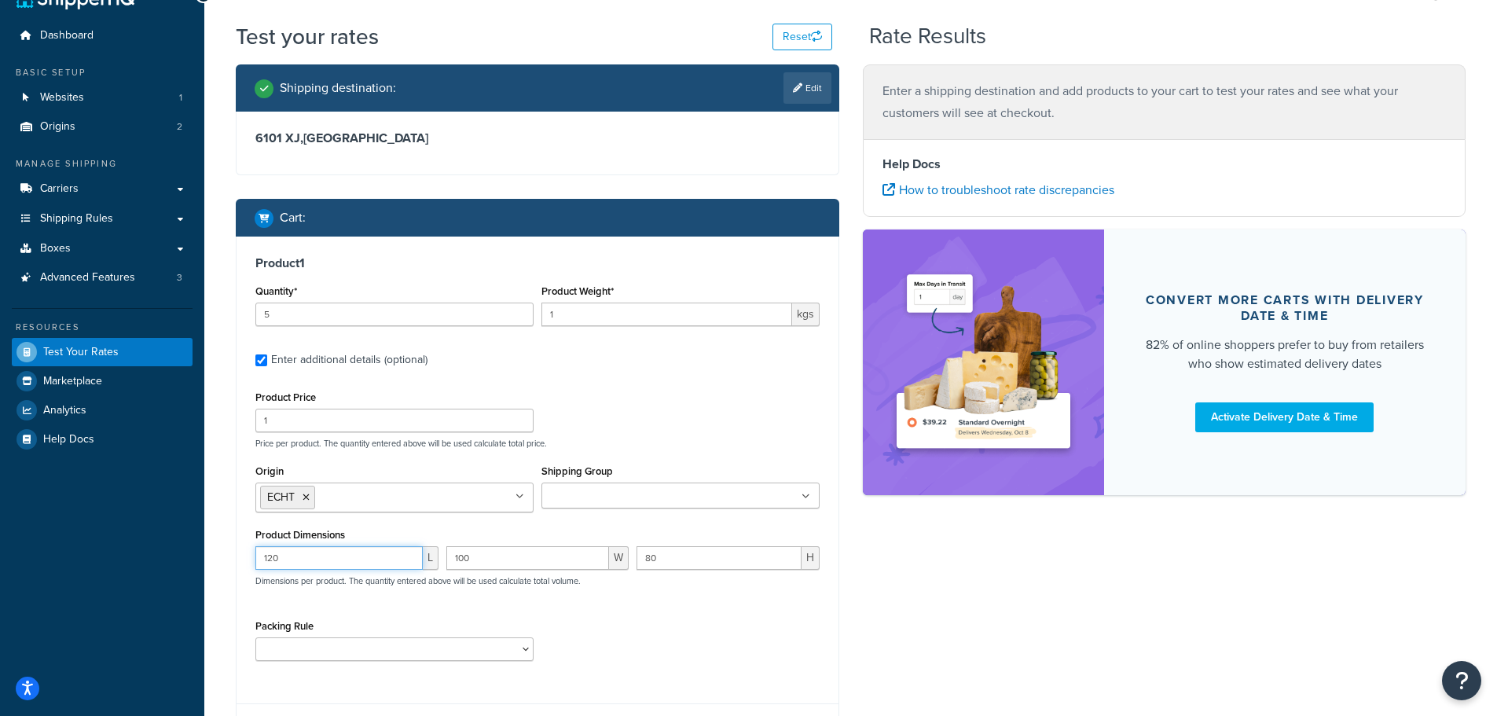
drag, startPoint x: 279, startPoint y: 555, endPoint x: 239, endPoint y: 551, distance: 40.3
click at [239, 551] on div "Product 1 Quantity* 5 Product Weight* 1 kgs Enter additional details (optional)…" at bounding box center [538, 464] width 602 height 455
type input "30"
drag, startPoint x: 467, startPoint y: 560, endPoint x: 444, endPoint y: 559, distance: 22.8
click at [446, 559] on input "100" at bounding box center [527, 558] width 163 height 24
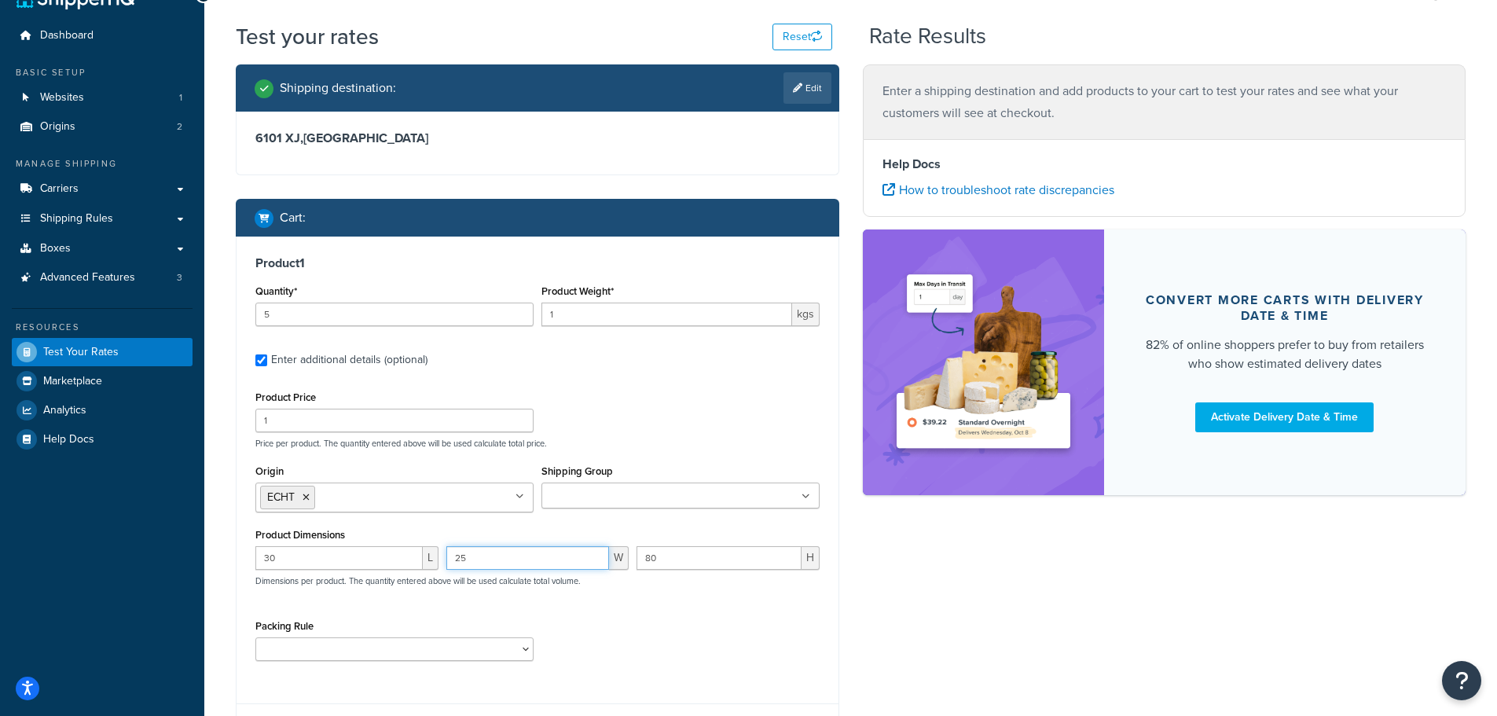
type input "25"
drag, startPoint x: 660, startPoint y: 565, endPoint x: 636, endPoint y: 565, distance: 24.4
click at [636, 565] on div "80 H" at bounding box center [728, 563] width 191 height 35
type input "25"
click at [668, 620] on div "Packing Rule Separate" at bounding box center [537, 643] width 572 height 57
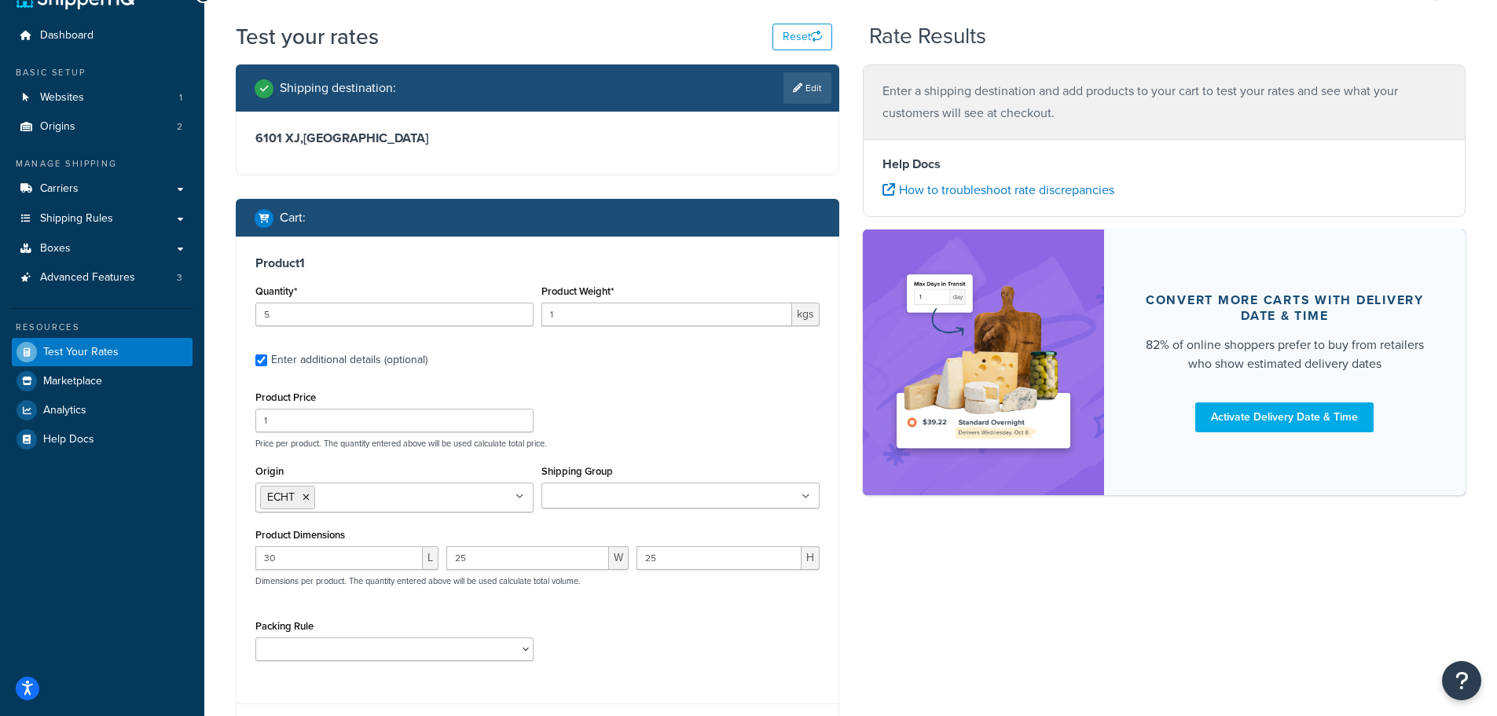
scroll to position [112, 0]
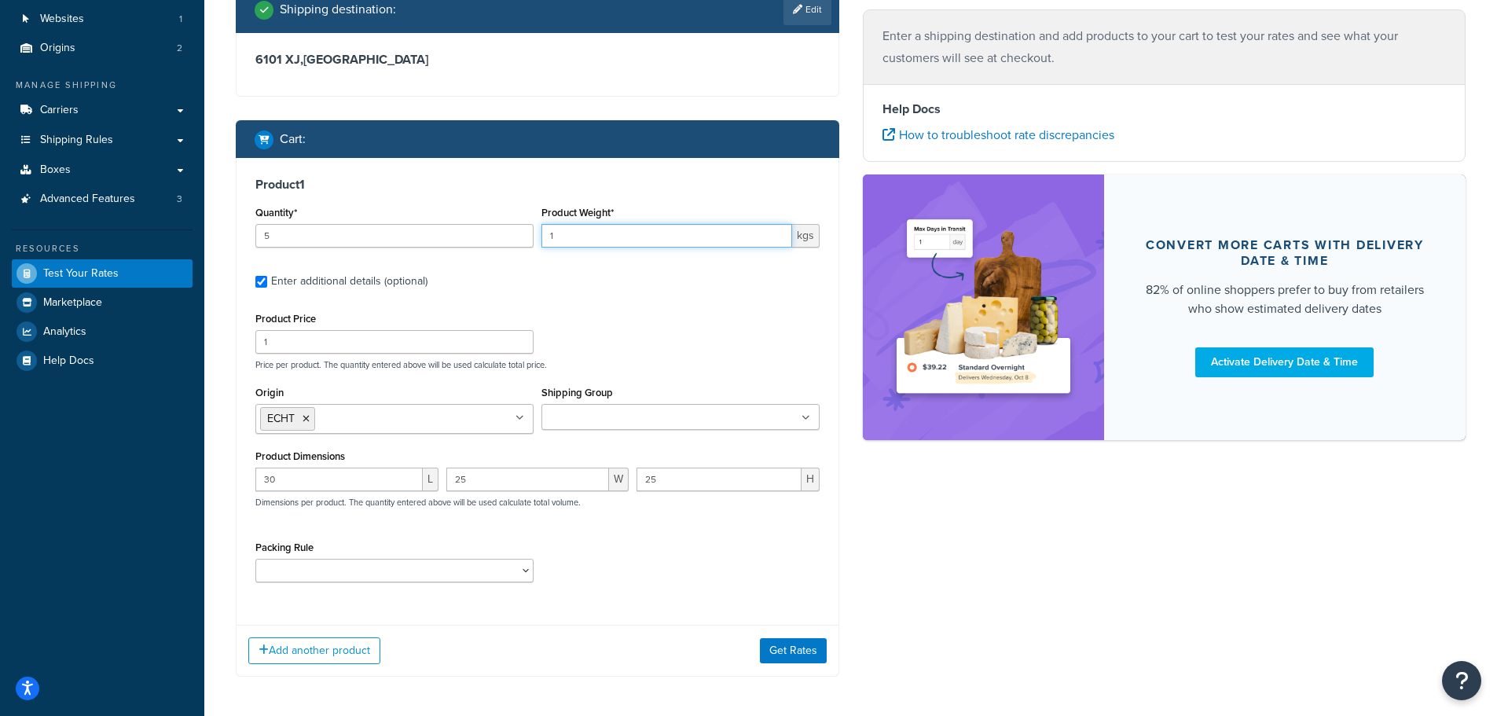
drag, startPoint x: 557, startPoint y: 232, endPoint x: 544, endPoint y: 239, distance: 15.1
click at [544, 239] on input "1" at bounding box center [666, 236] width 251 height 24
type input "5"
click at [629, 548] on div "Packing Rule Separate" at bounding box center [537, 565] width 572 height 57
click at [783, 653] on button "Get Rates" at bounding box center [793, 650] width 67 height 25
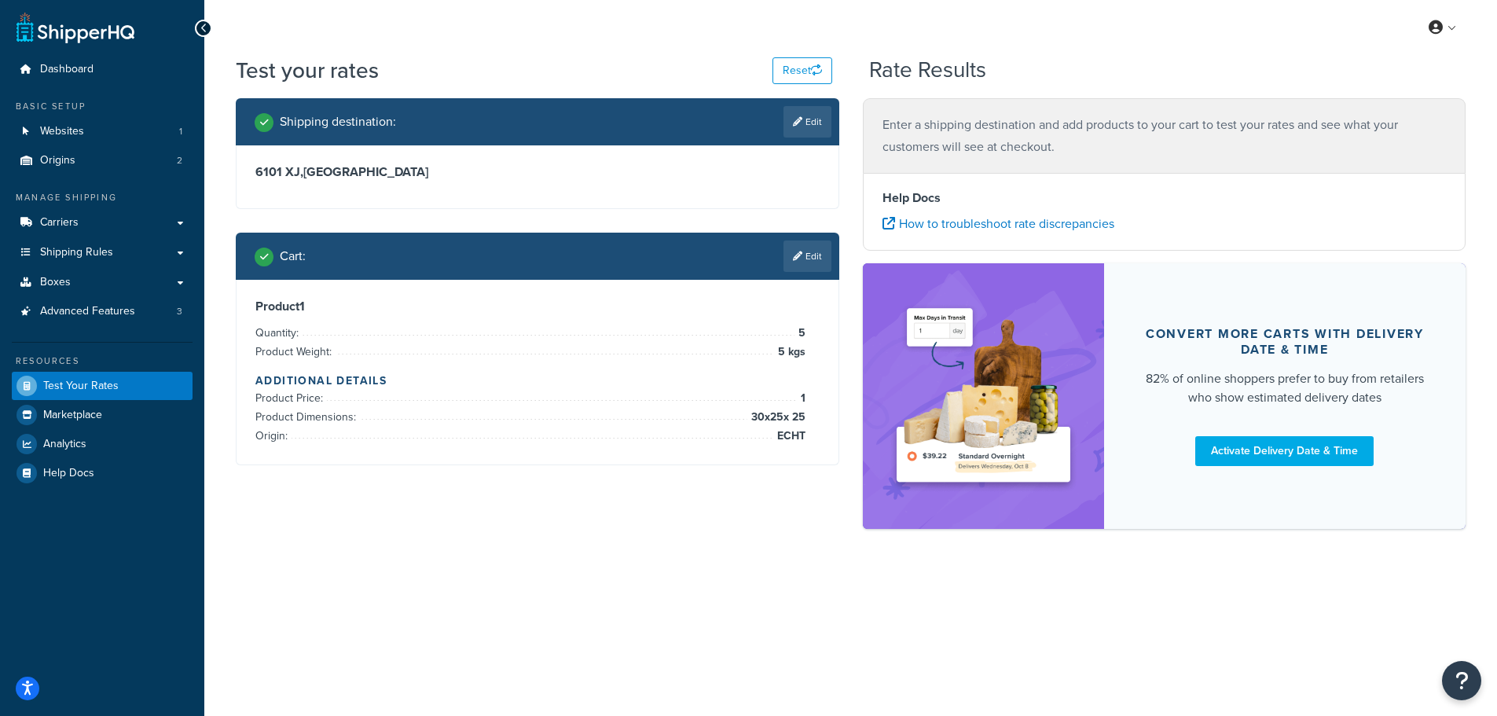
scroll to position [0, 0]
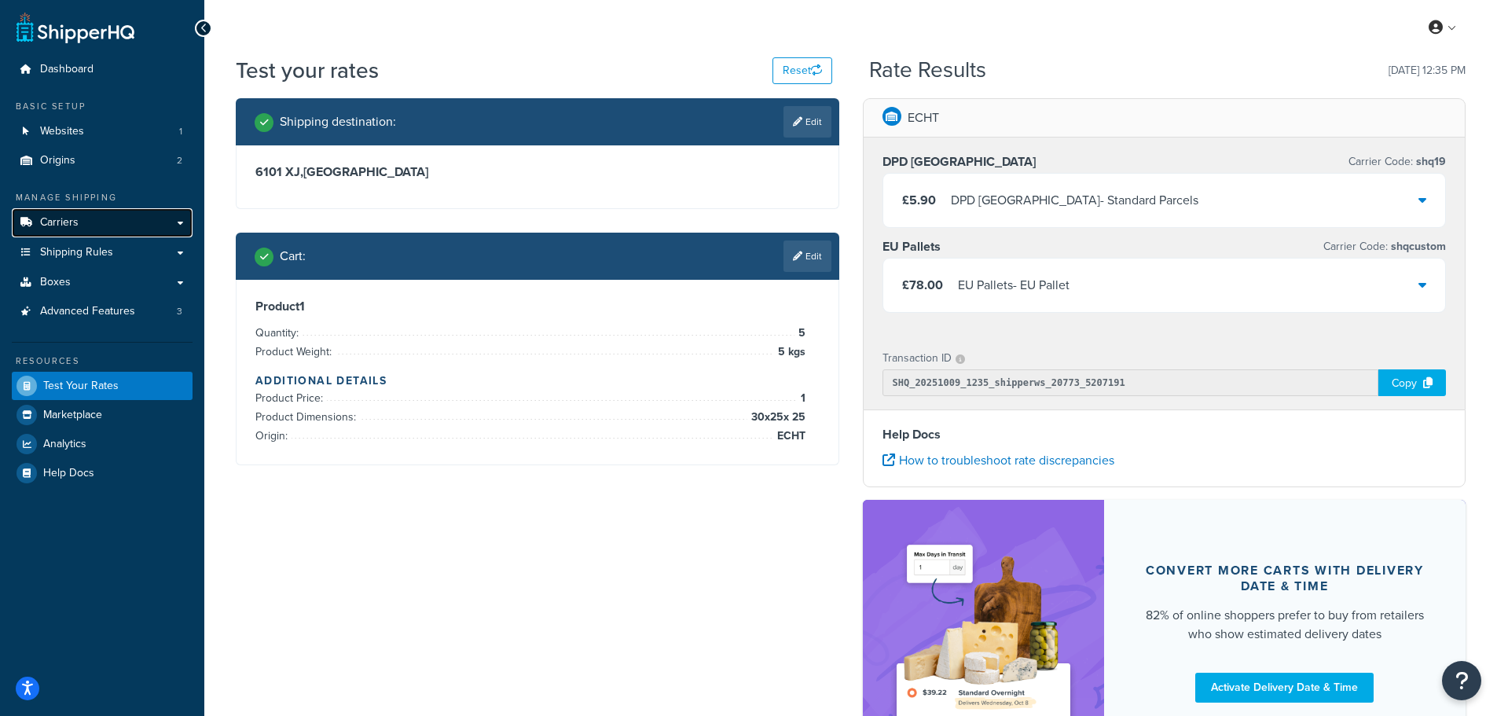
click at [62, 218] on span "Carriers" at bounding box center [59, 222] width 39 height 13
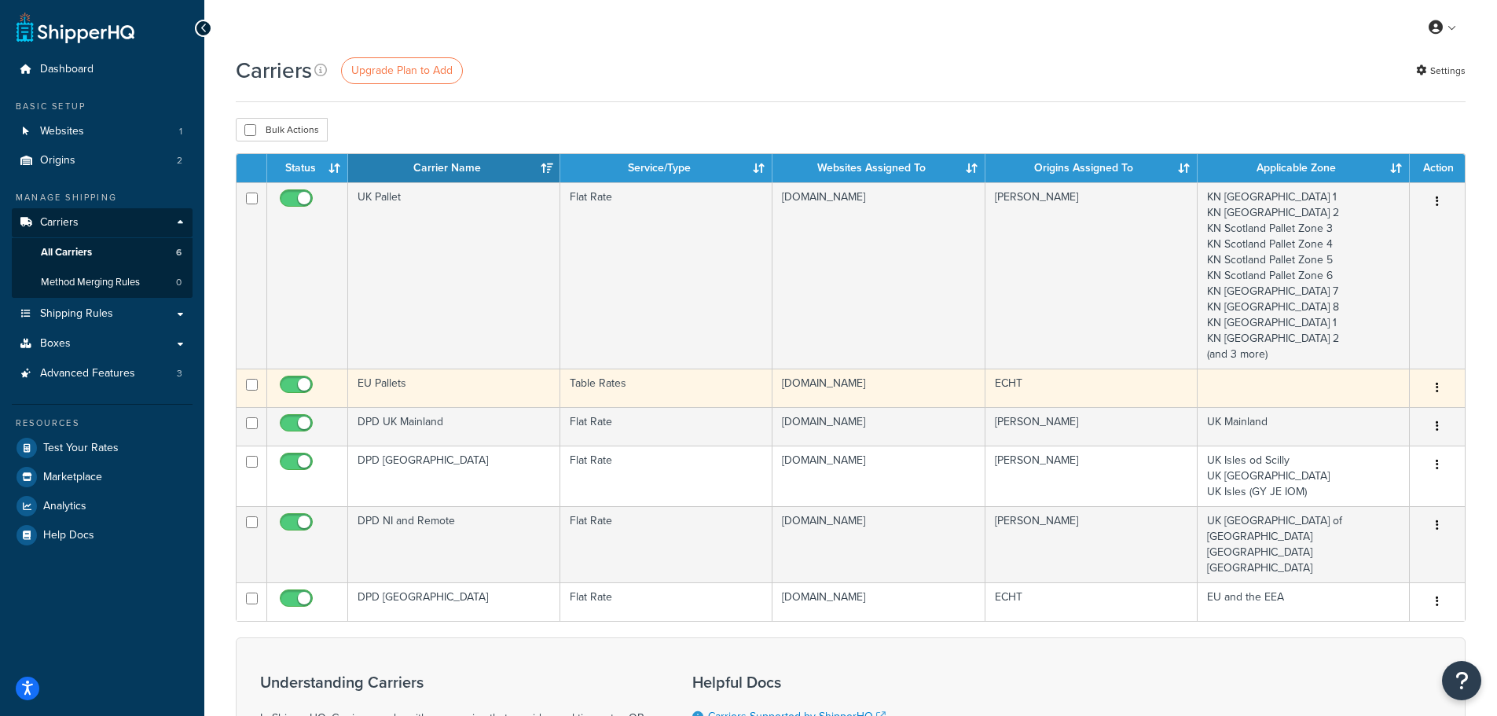
click at [426, 391] on td "EU Pallets" at bounding box center [454, 388] width 212 height 39
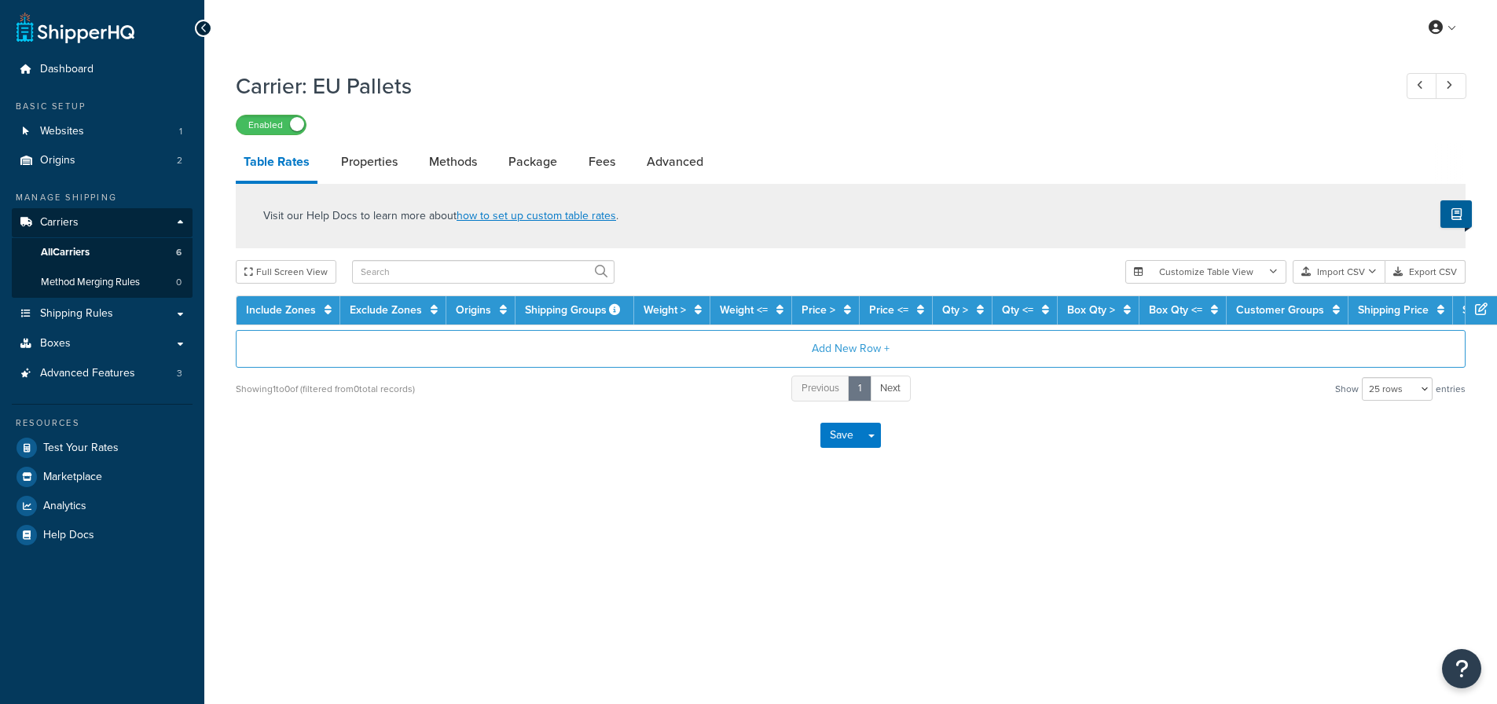
select select "25"
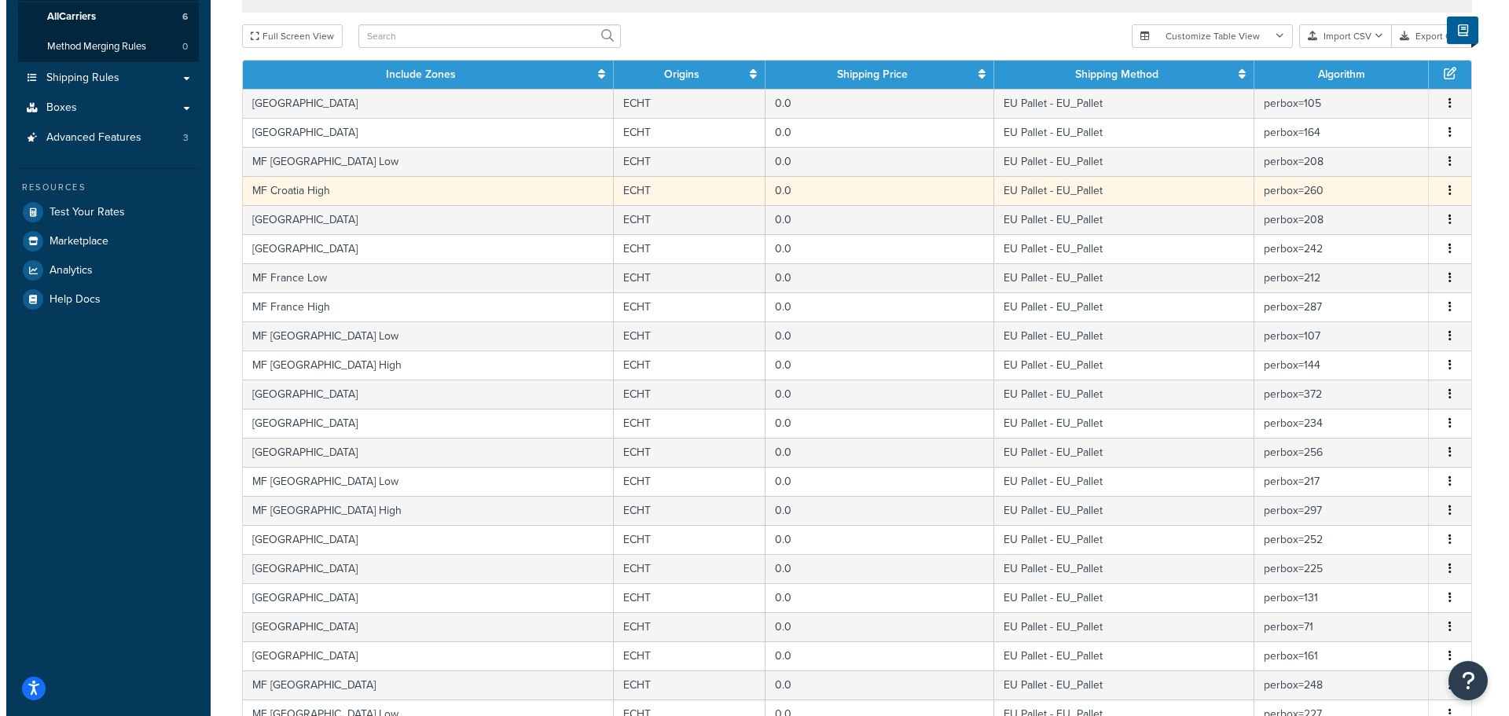
scroll to position [471, 0]
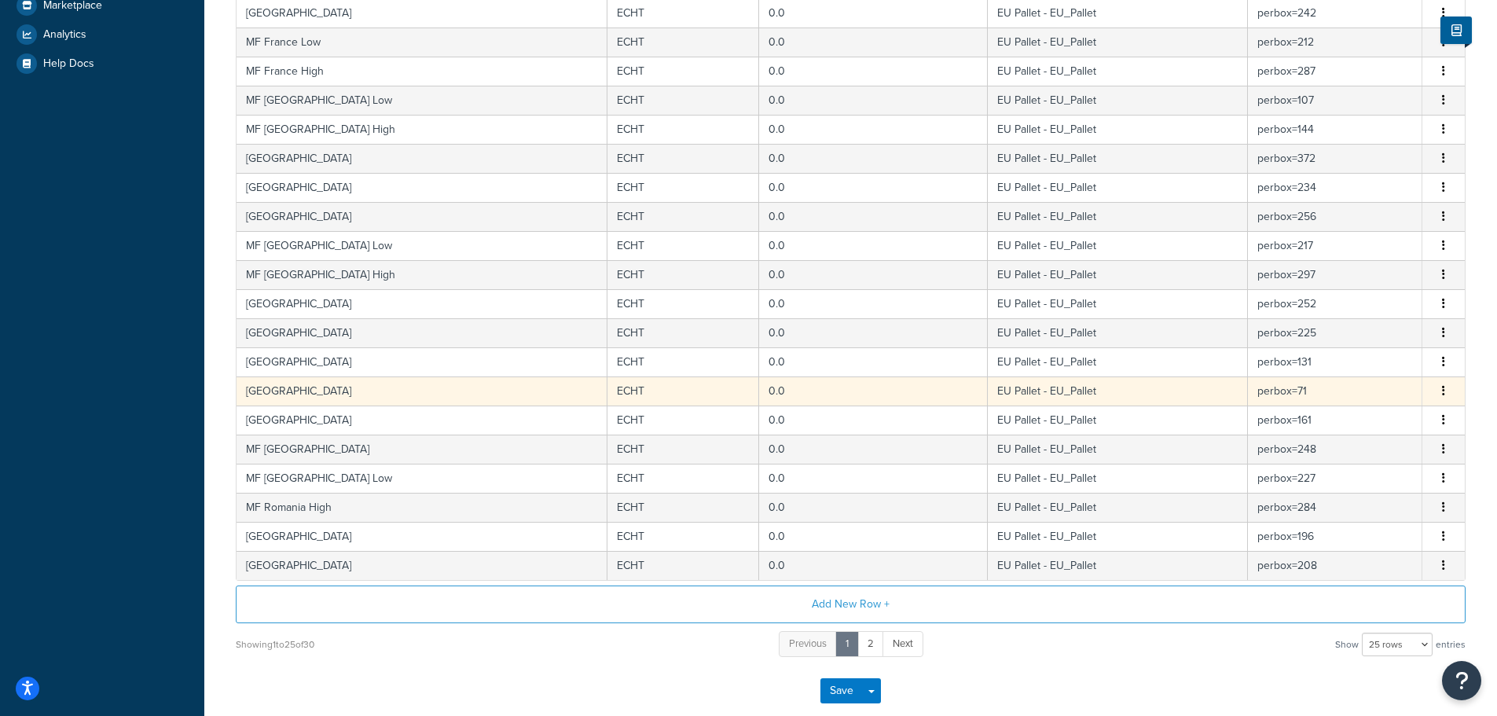
click at [440, 394] on td "[GEOGRAPHIC_DATA]" at bounding box center [422, 390] width 371 height 29
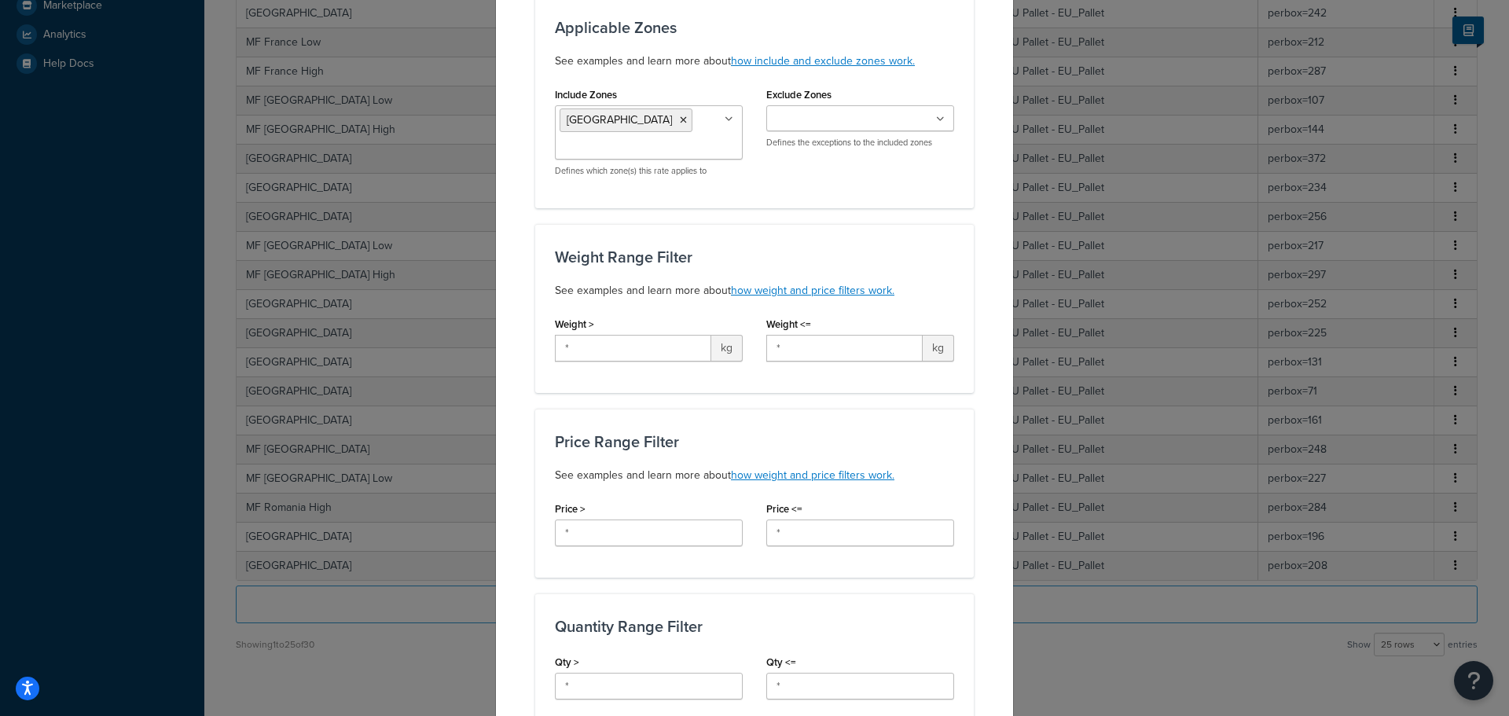
scroll to position [157, 0]
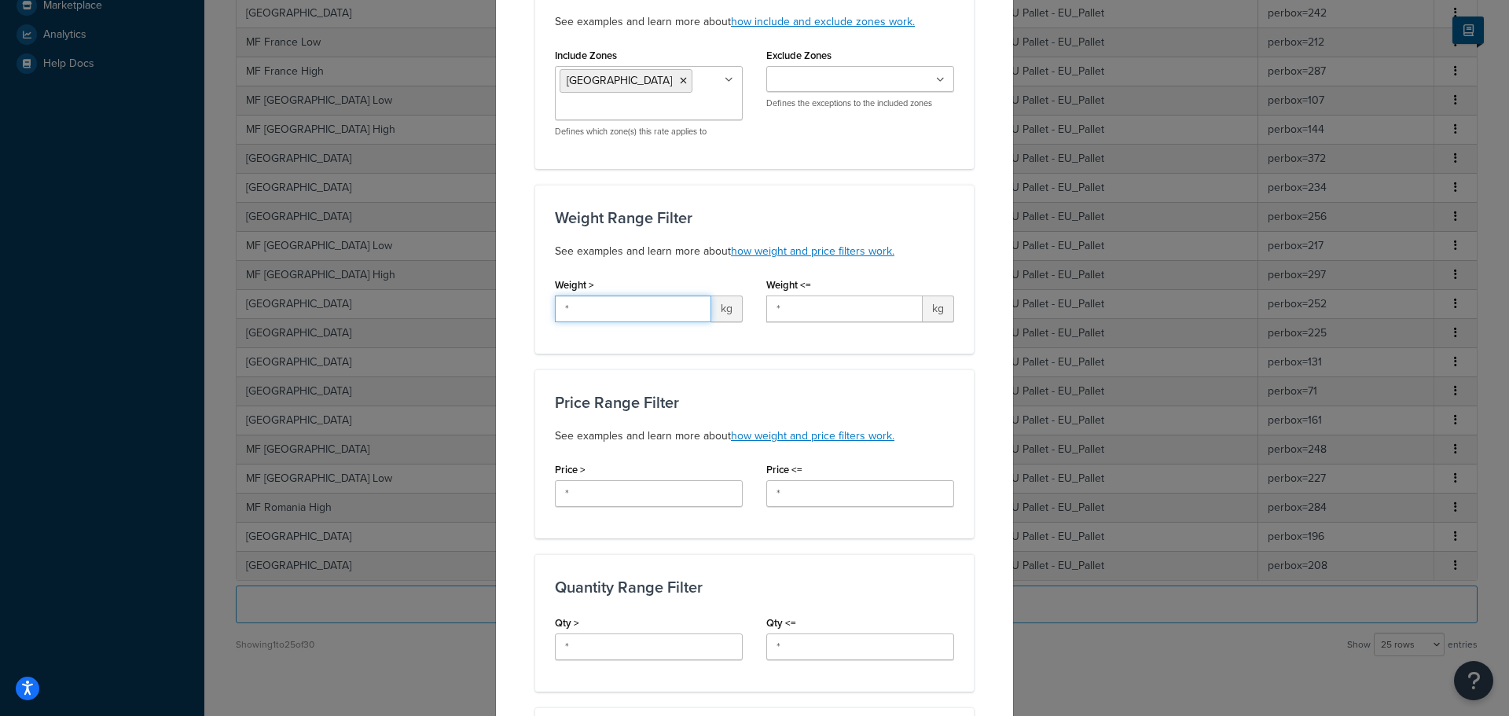
drag, startPoint x: 572, startPoint y: 306, endPoint x: 550, endPoint y: 309, distance: 22.2
click at [555, 309] on input "*" at bounding box center [633, 308] width 156 height 27
type input "100"
click at [535, 341] on div "Weight Range Filter See examples and learn more about how weight and price filt…" at bounding box center [754, 269] width 438 height 169
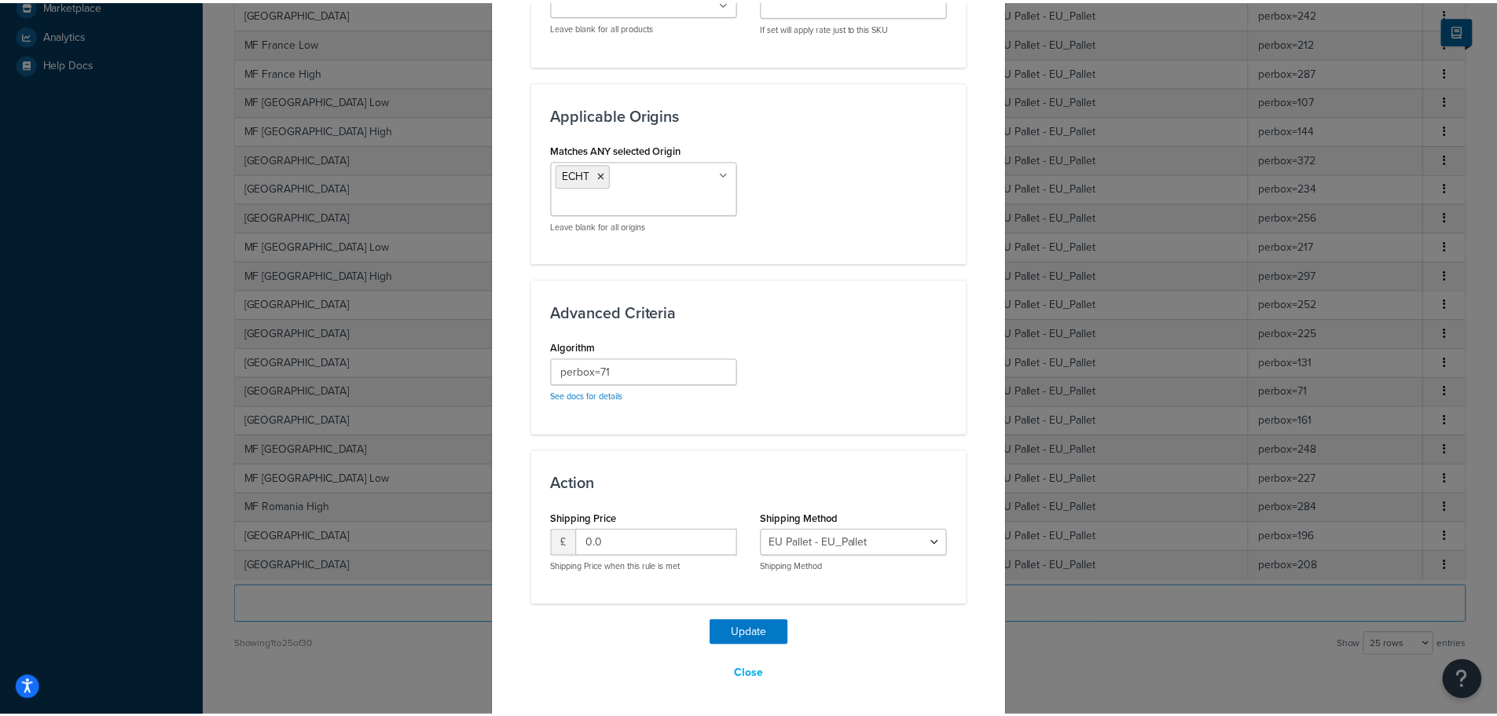
scroll to position [1113, 0]
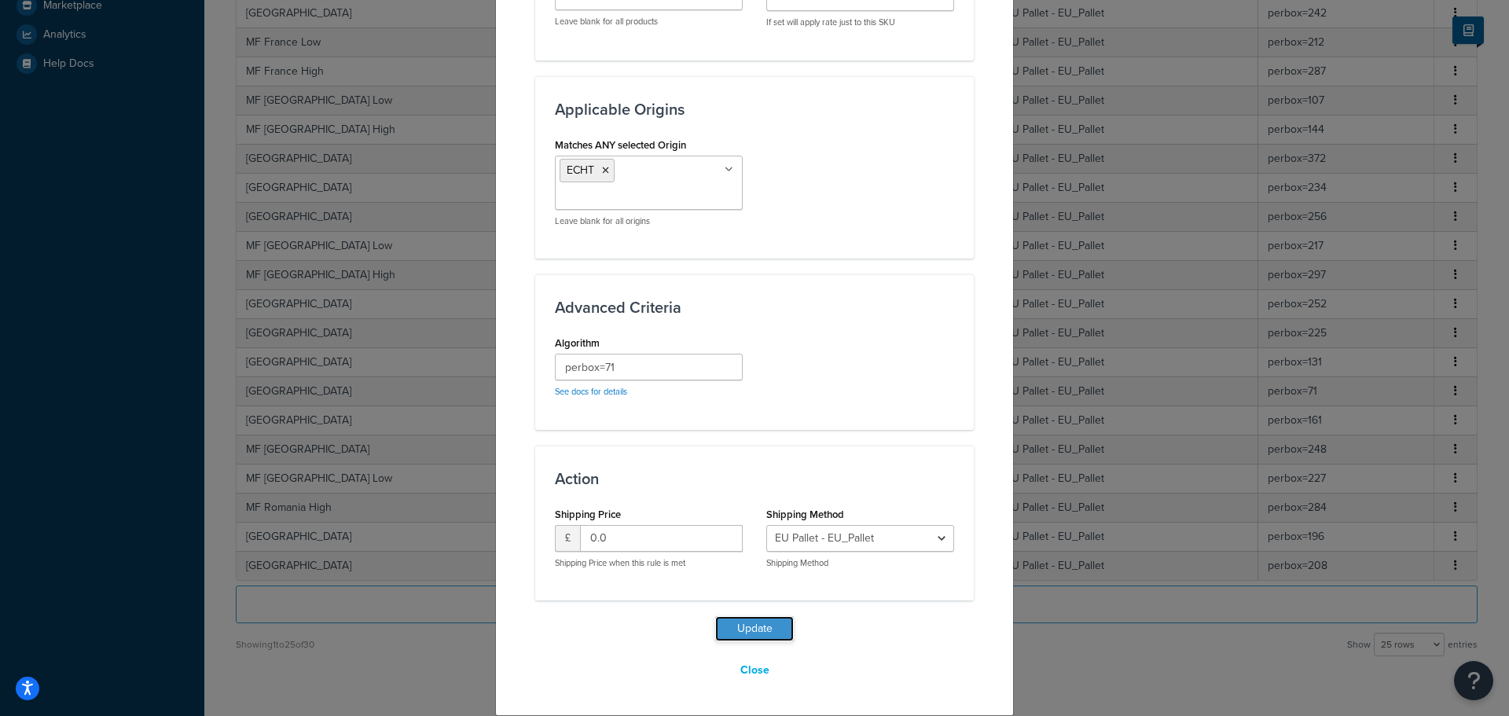
click at [748, 625] on button "Update" at bounding box center [754, 628] width 79 height 25
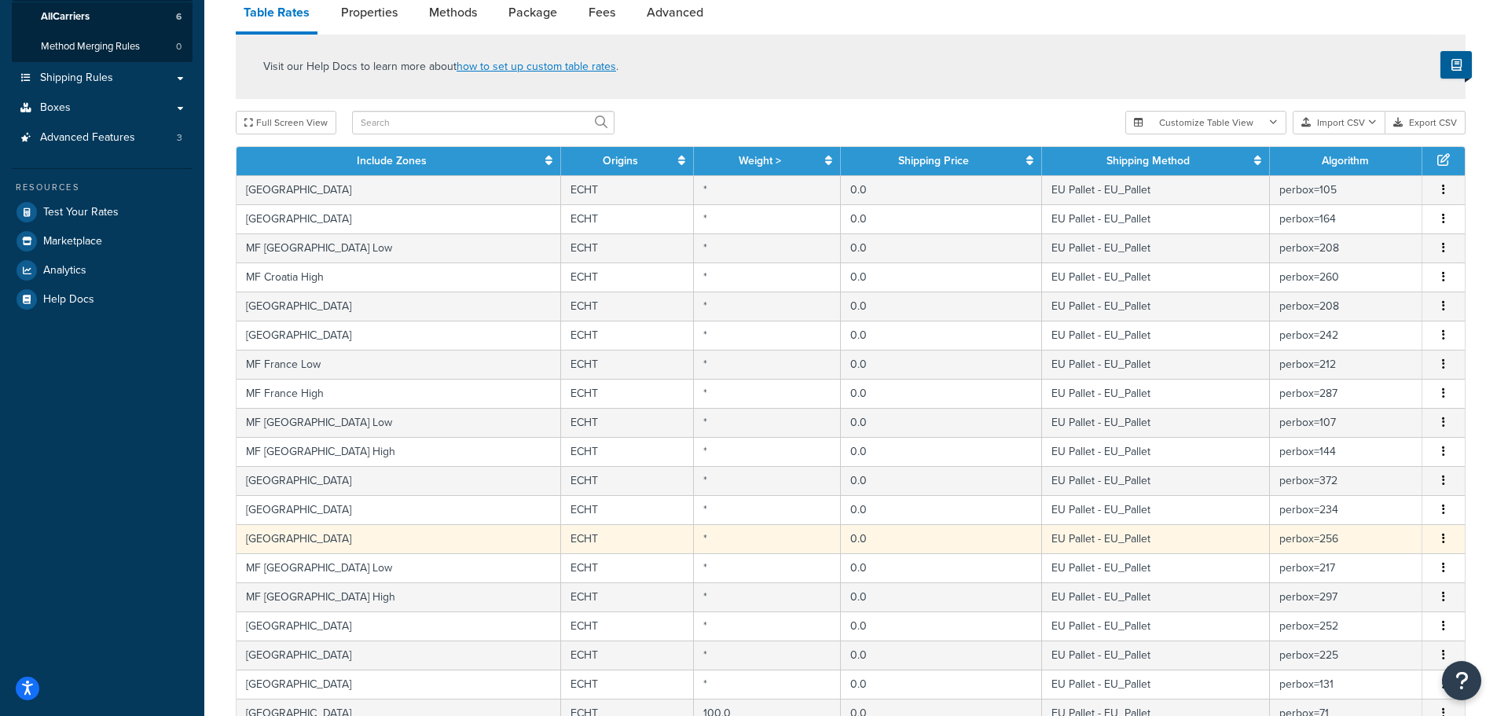
scroll to position [79, 0]
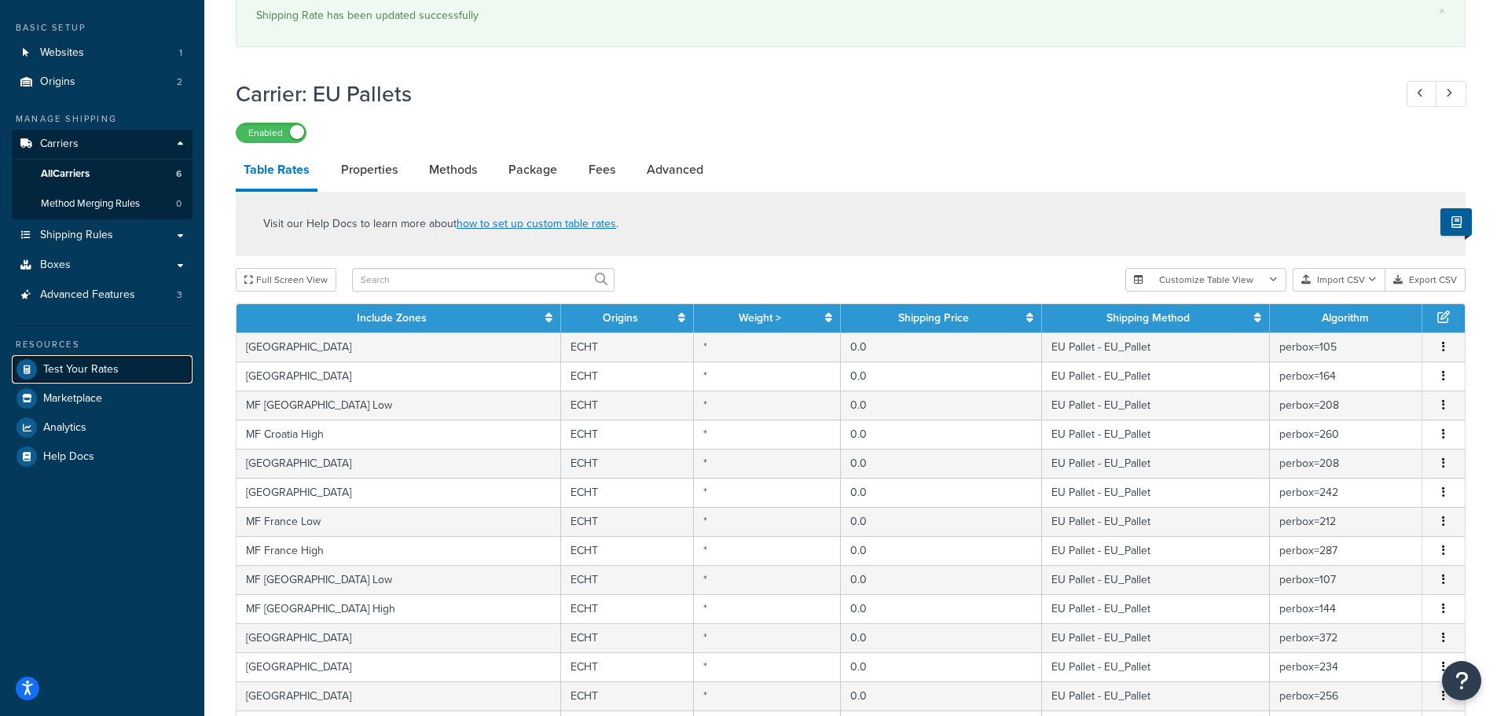
click at [73, 364] on span "Test Your Rates" at bounding box center [80, 369] width 75 height 13
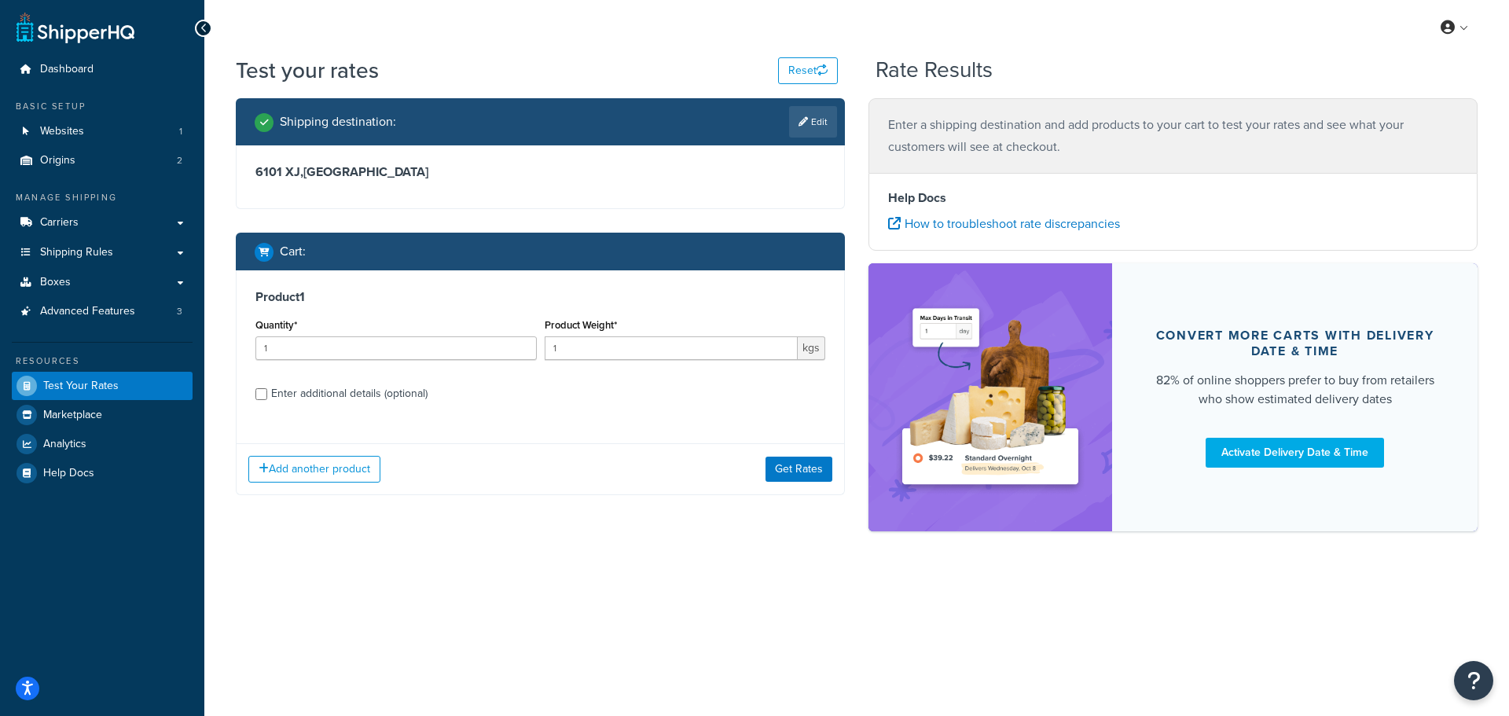
click at [292, 399] on div "Enter additional details (optional)" at bounding box center [349, 394] width 156 height 22
click at [267, 399] on input "Enter additional details (optional)" at bounding box center [261, 394] width 12 height 12
checkbox input "true"
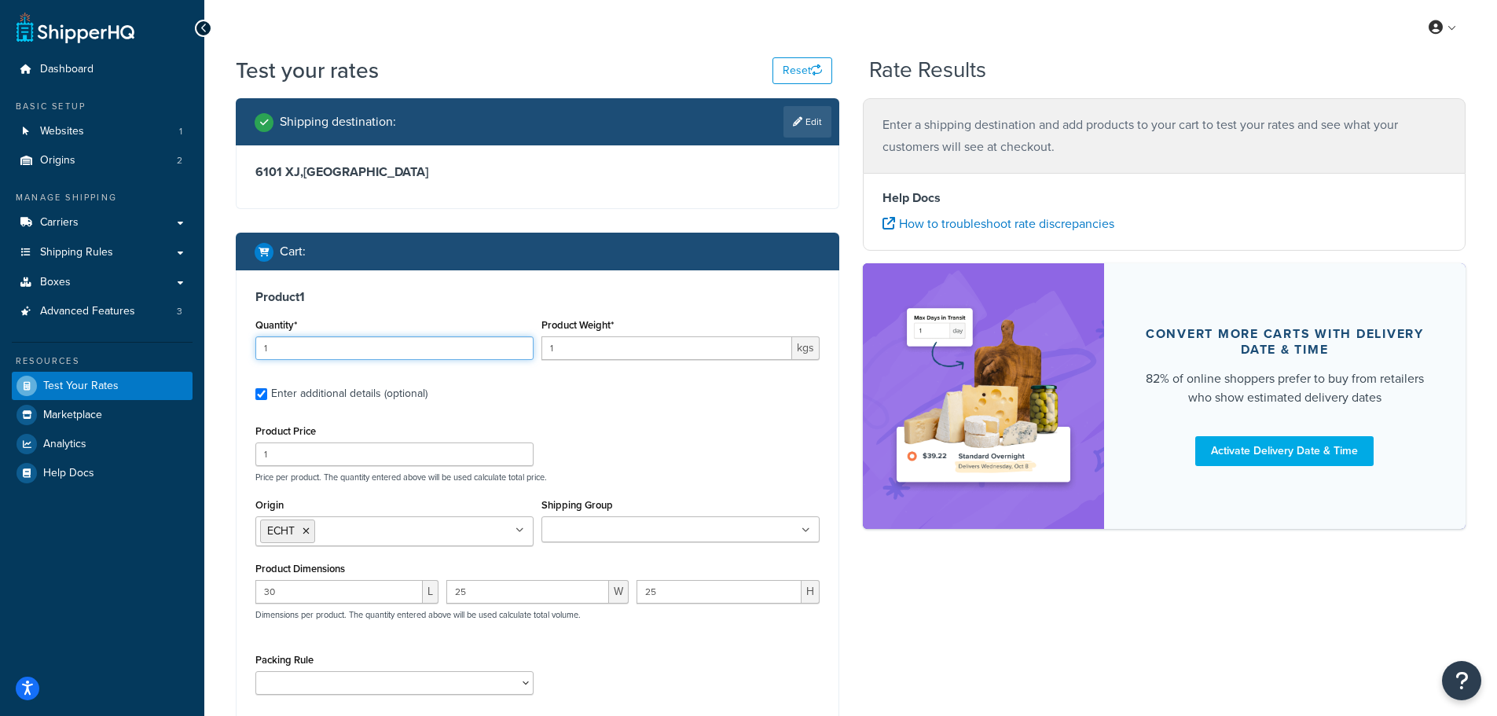
drag, startPoint x: 270, startPoint y: 346, endPoint x: 246, endPoint y: 351, distance: 24.2
click at [246, 351] on div "Product 1 Quantity* 1 Product Weight* 1 kgs Enter additional details (optional)…" at bounding box center [538, 498] width 602 height 456
type input "5"
drag, startPoint x: 551, startPoint y: 354, endPoint x: 540, endPoint y: 356, distance: 11.3
click at [541, 356] on input "1" at bounding box center [666, 348] width 251 height 24
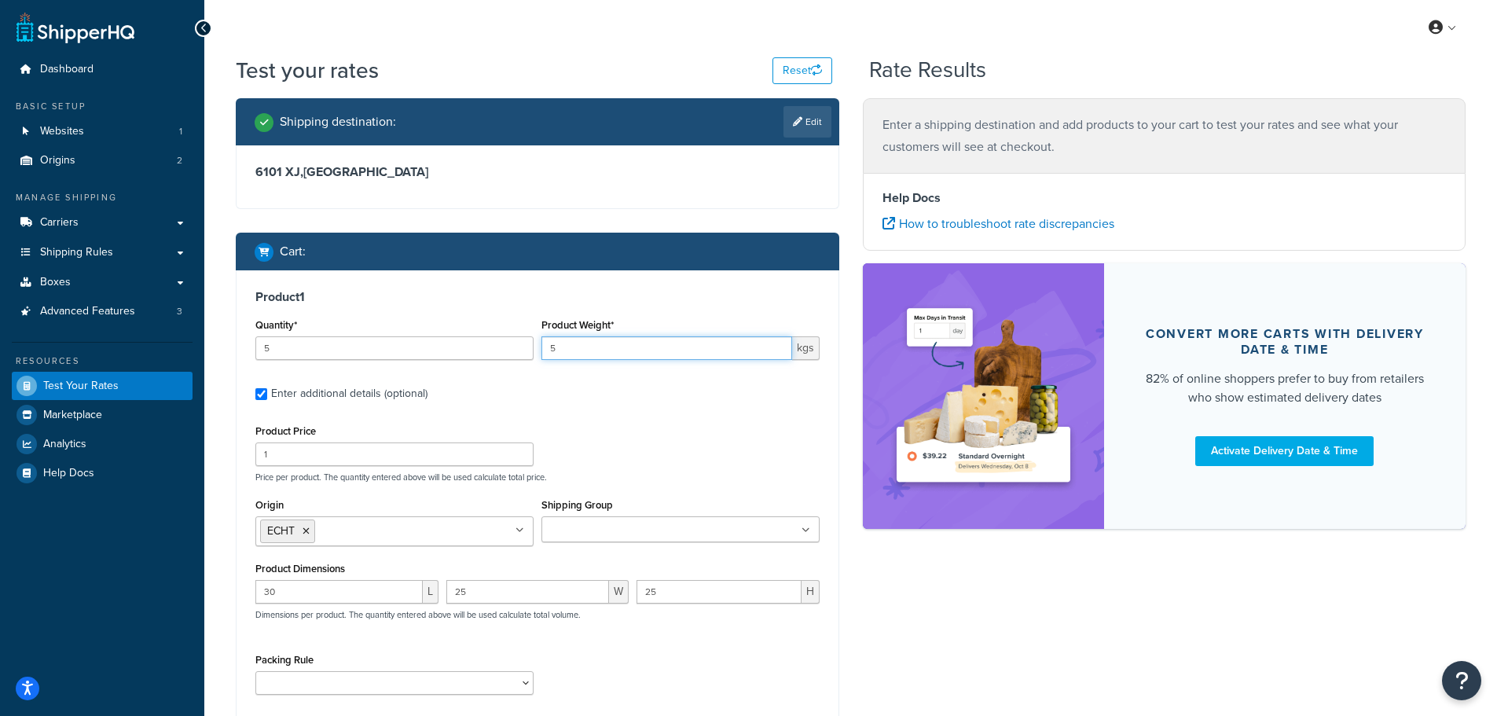
type input "5"
click at [568, 404] on label "Enter additional details (optional)" at bounding box center [545, 392] width 548 height 25
click at [267, 400] on input "Enter additional details (optional)" at bounding box center [261, 394] width 12 height 12
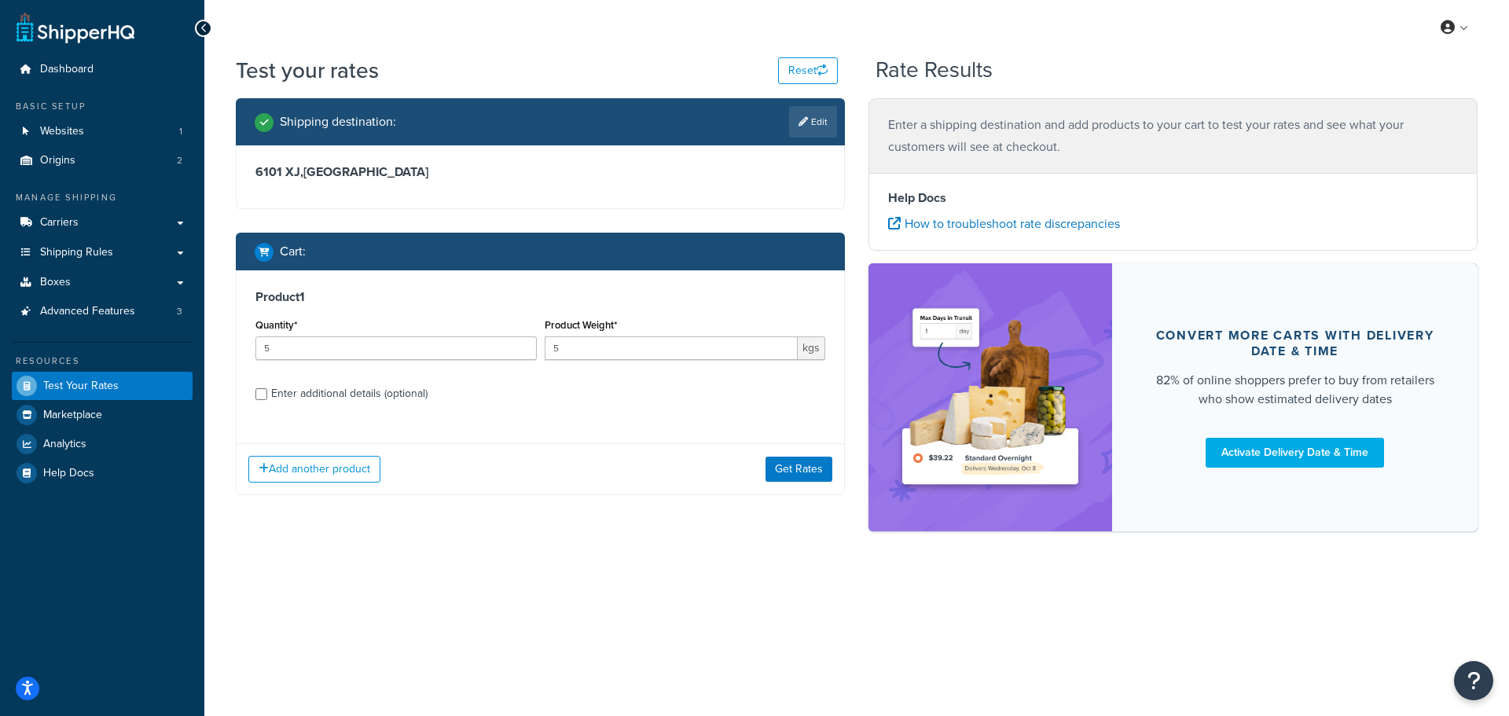
click at [281, 387] on div "Enter additional details (optional)" at bounding box center [349, 394] width 156 height 22
click at [267, 388] on input "Enter additional details (optional)" at bounding box center [261, 394] width 12 height 12
checkbox input "true"
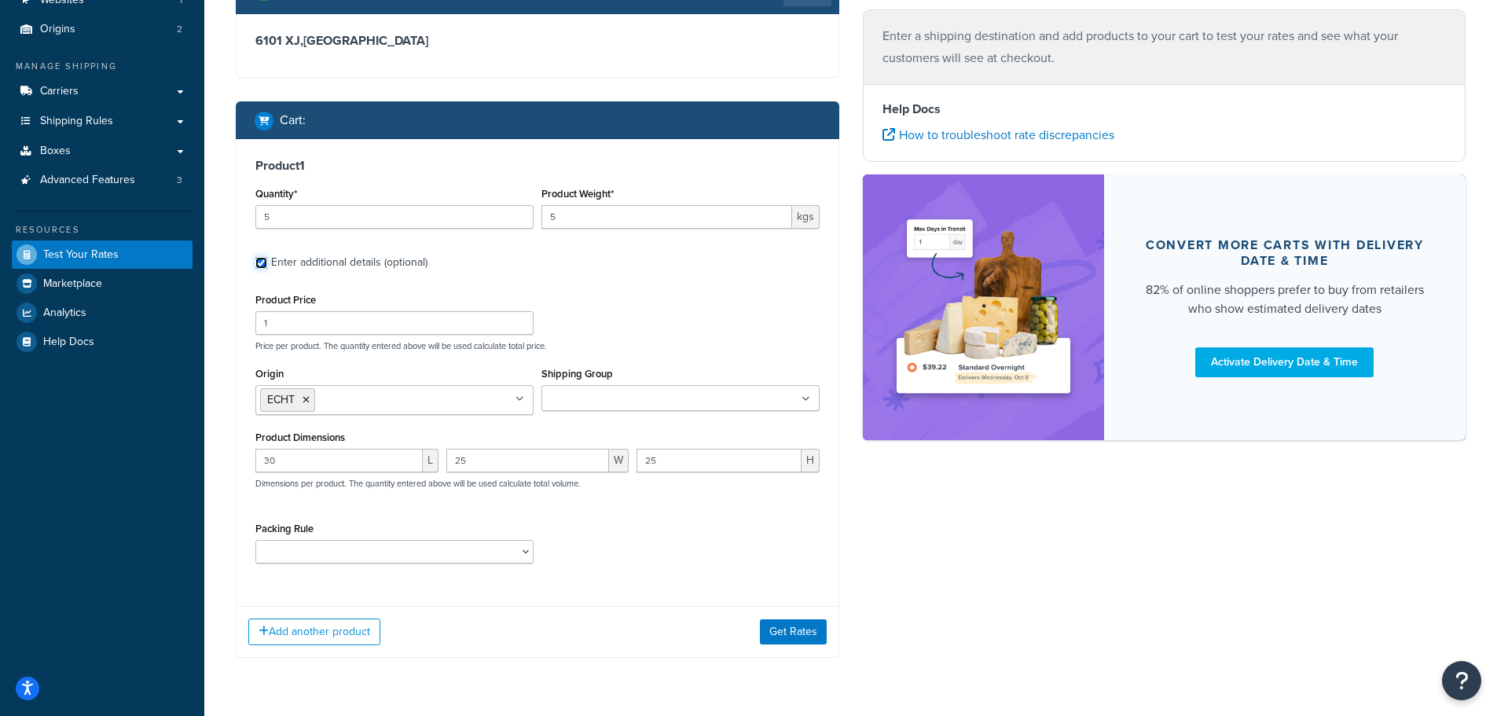
scroll to position [157, 0]
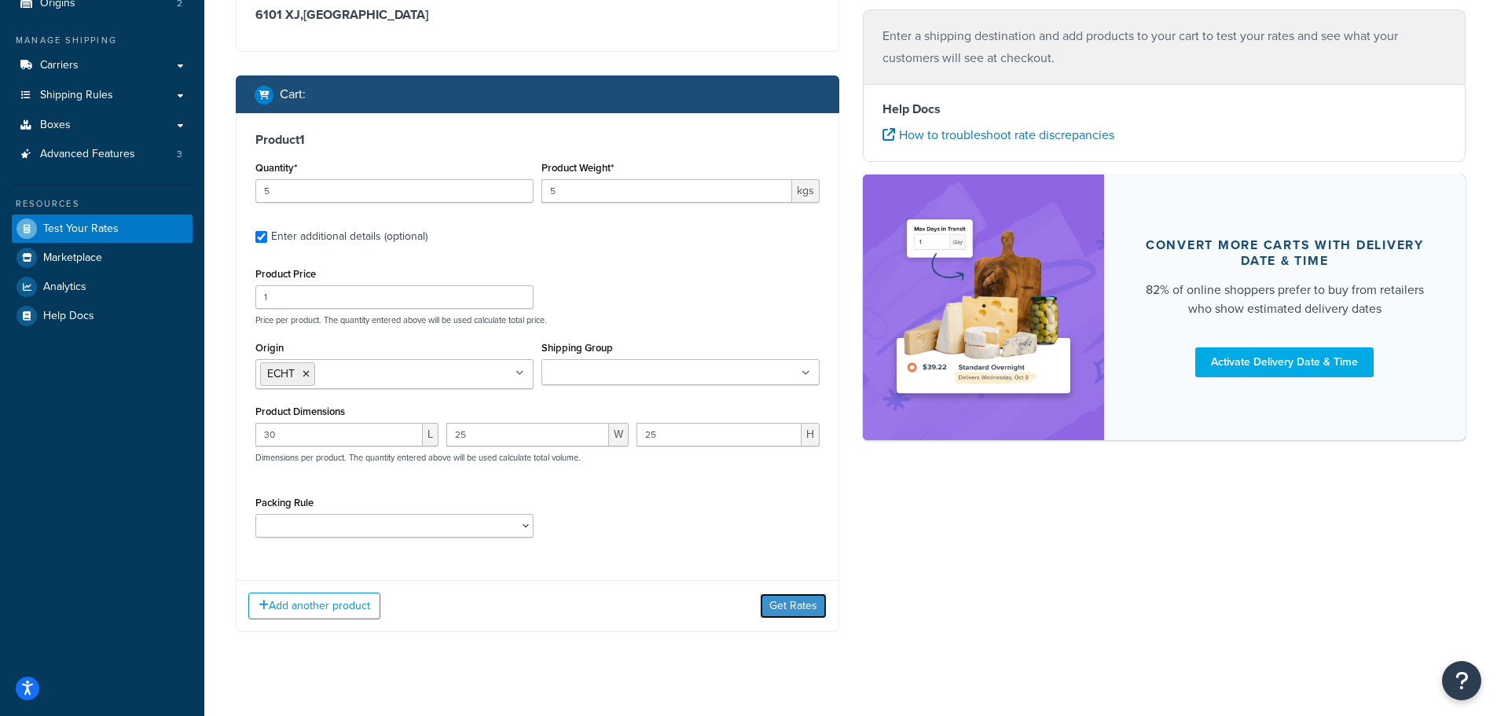
click at [796, 612] on button "Get Rates" at bounding box center [793, 605] width 67 height 25
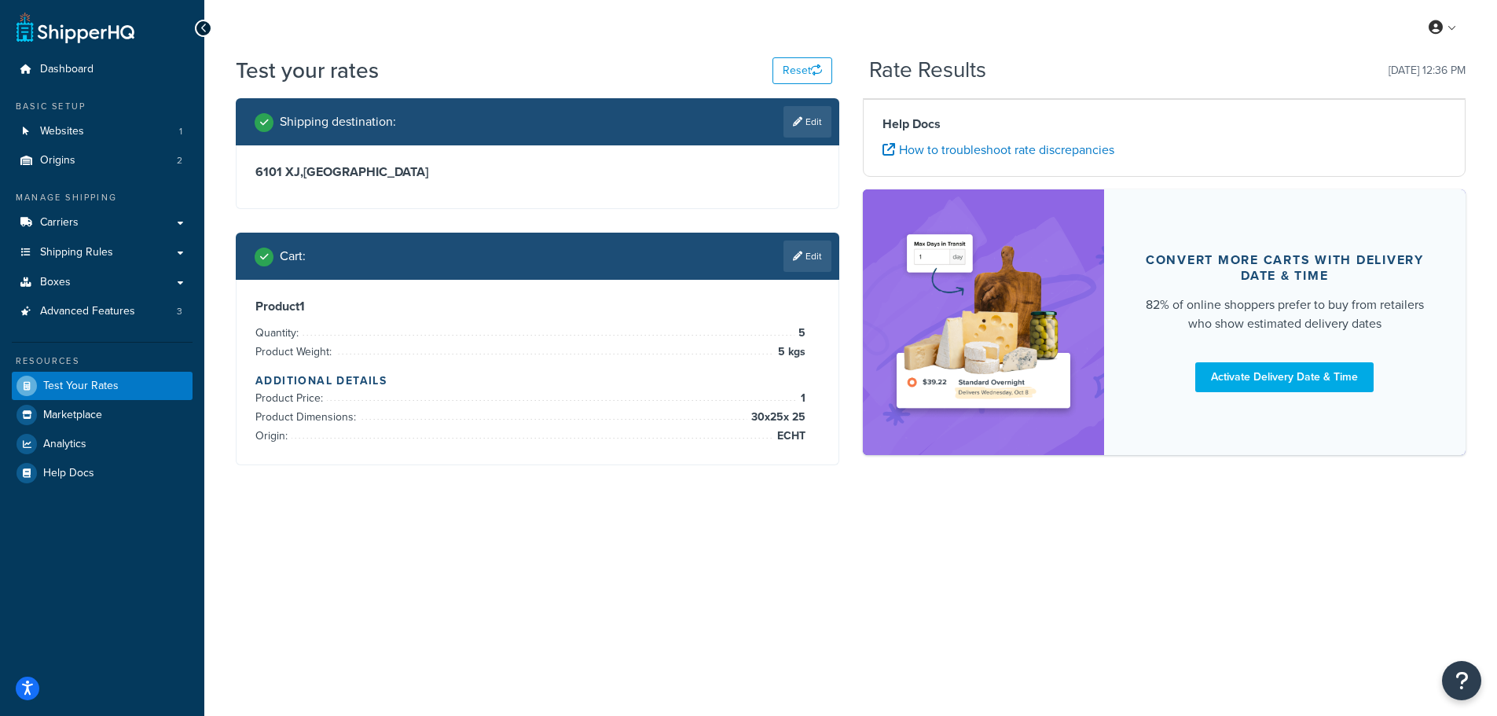
scroll to position [0, 0]
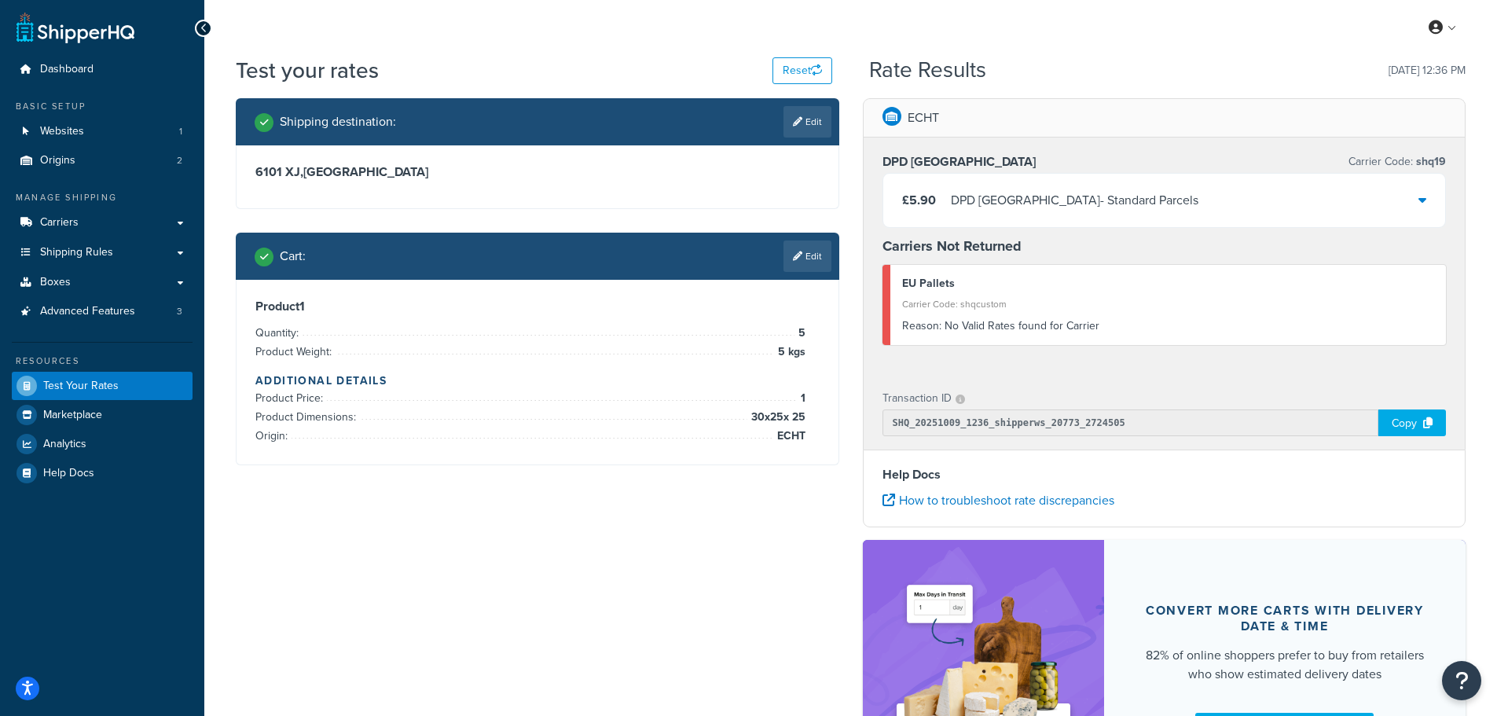
click at [1408, 198] on div "£5.90 DPD Europe - Standard Parcels" at bounding box center [1164, 200] width 563 height 53
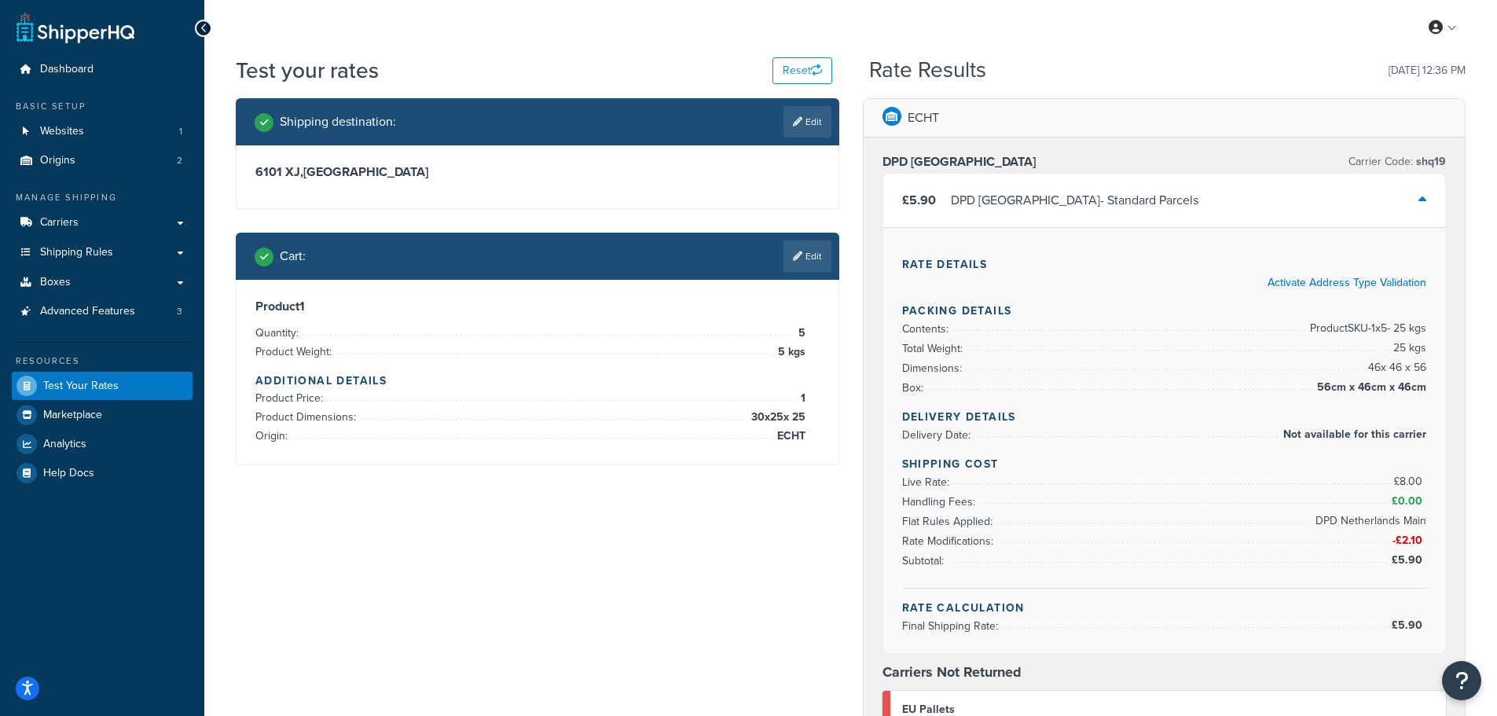
click at [1408, 198] on div "£5.90 DPD Europe - Standard Parcels" at bounding box center [1164, 200] width 563 height 53
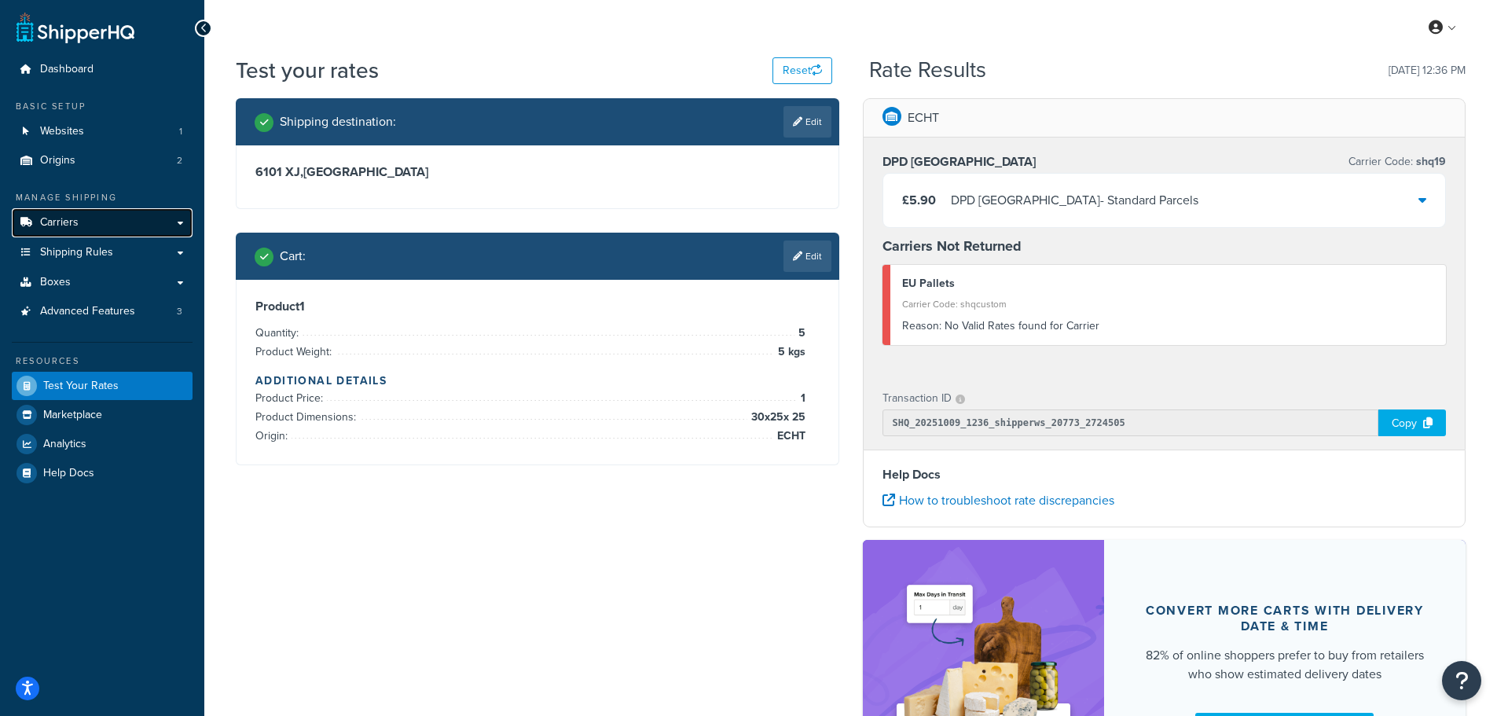
click at [67, 227] on span "Carriers" at bounding box center [59, 222] width 39 height 13
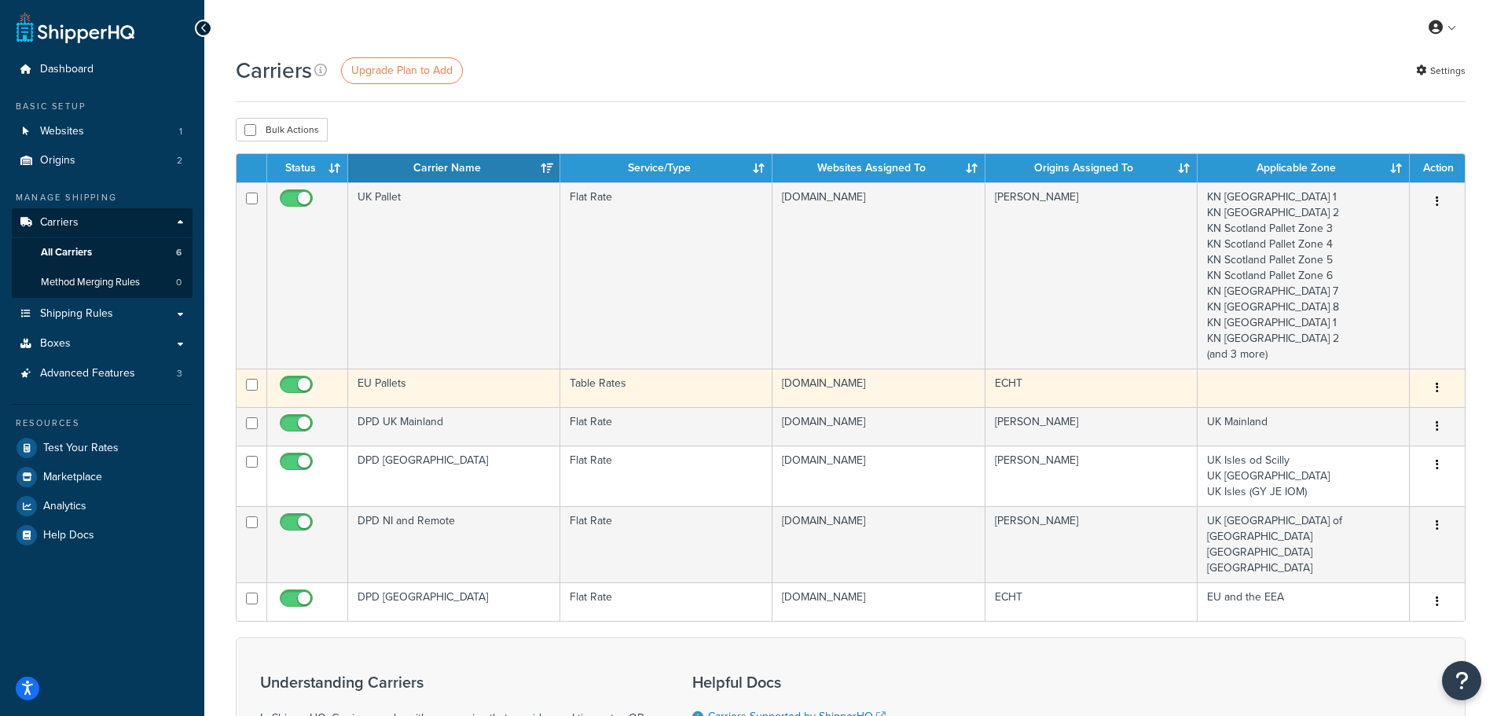
click at [424, 379] on td "EU Pallets" at bounding box center [454, 388] width 212 height 39
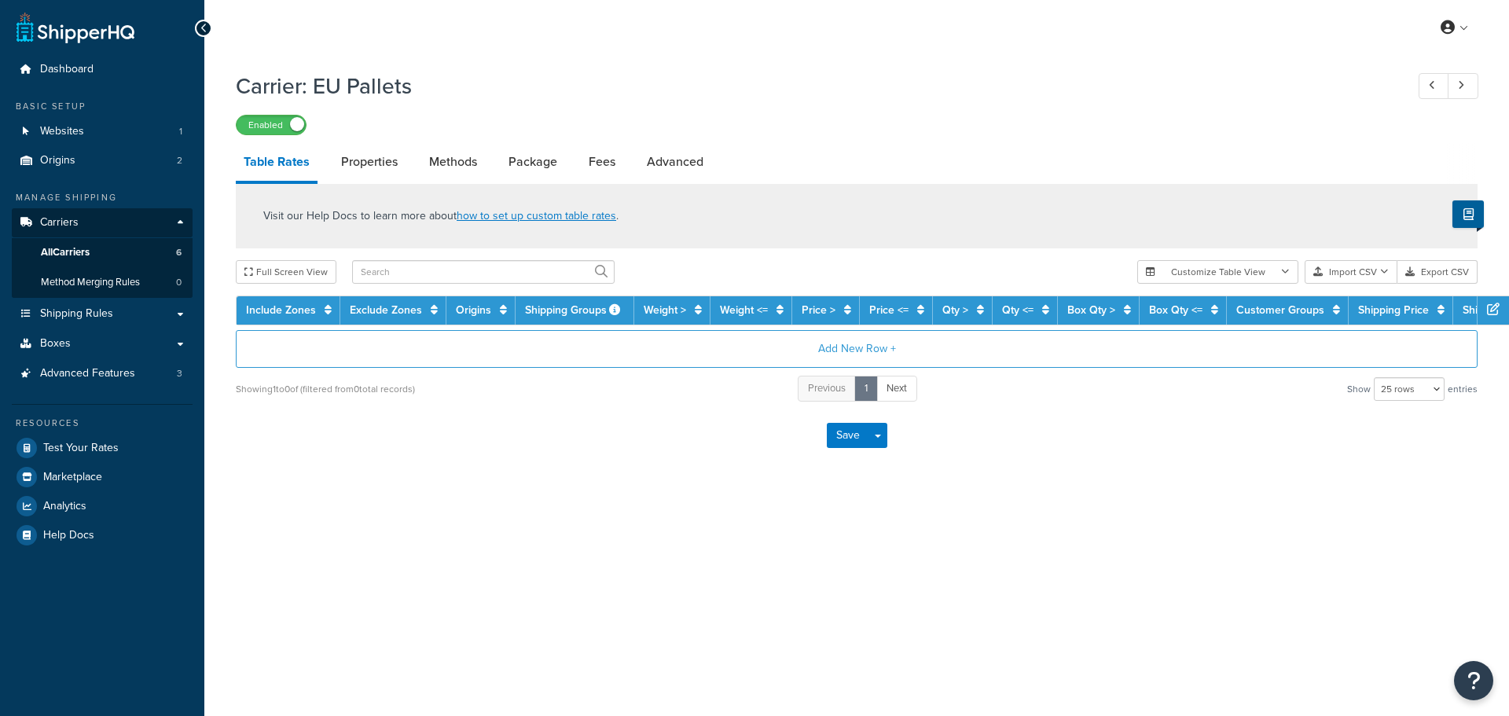
select select "25"
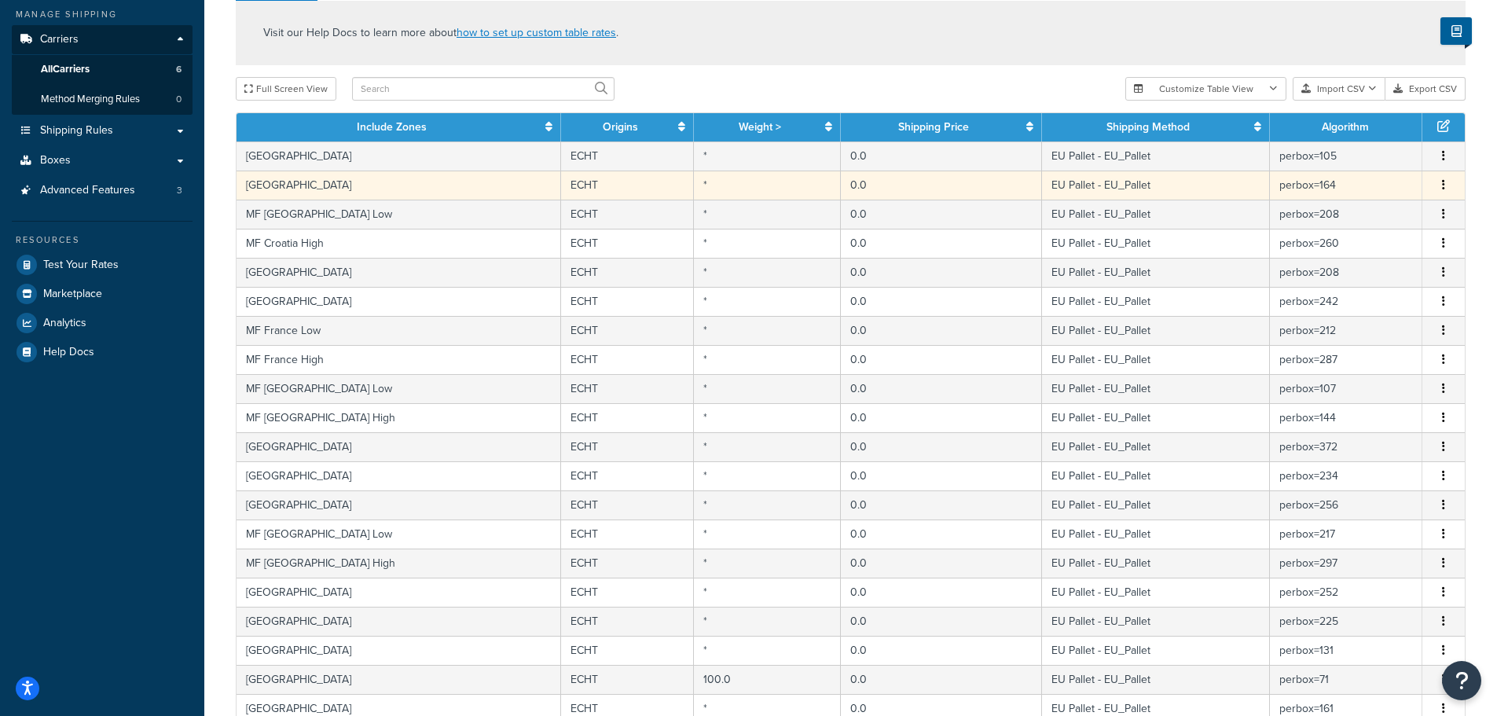
scroll to position [167, 0]
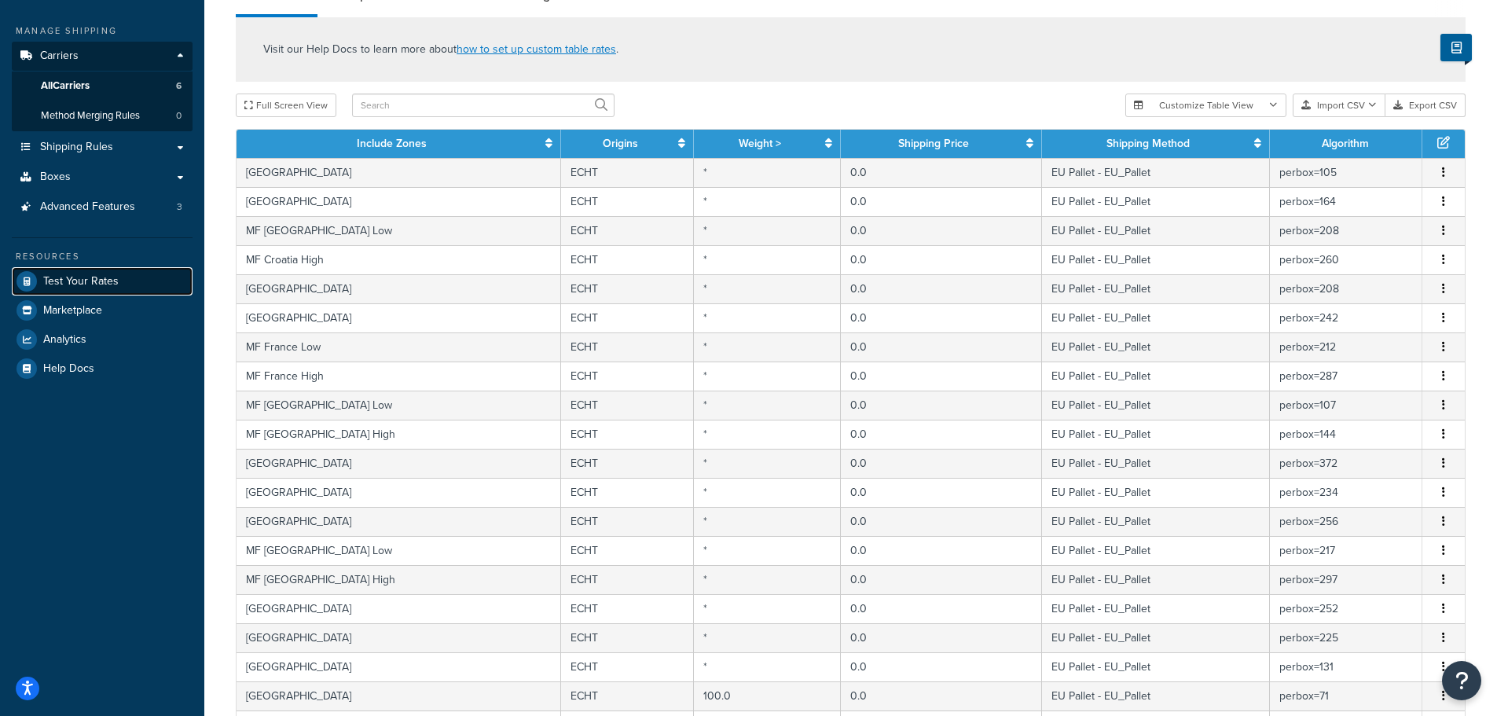
click at [81, 272] on link "Test Your Rates" at bounding box center [102, 281] width 181 height 28
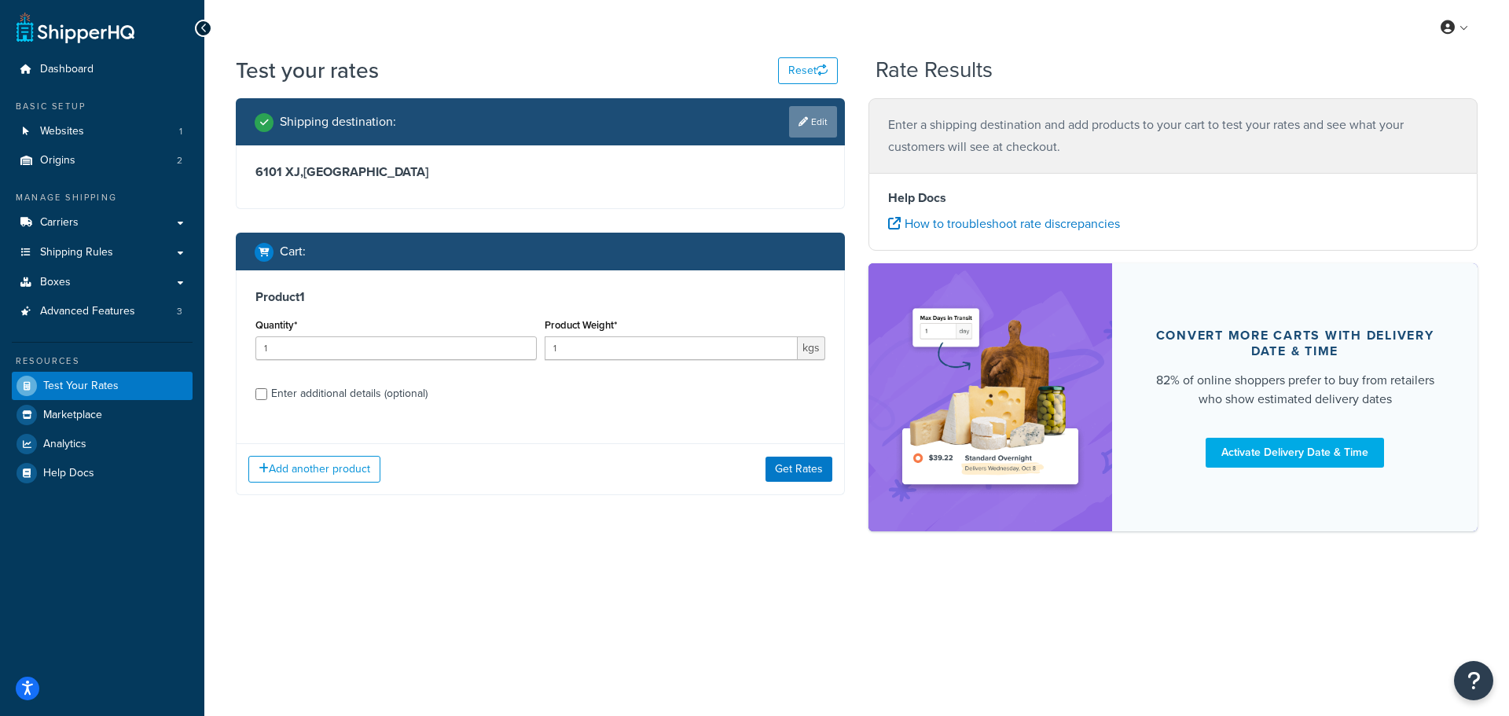
click at [806, 125] on link "Edit" at bounding box center [813, 121] width 48 height 31
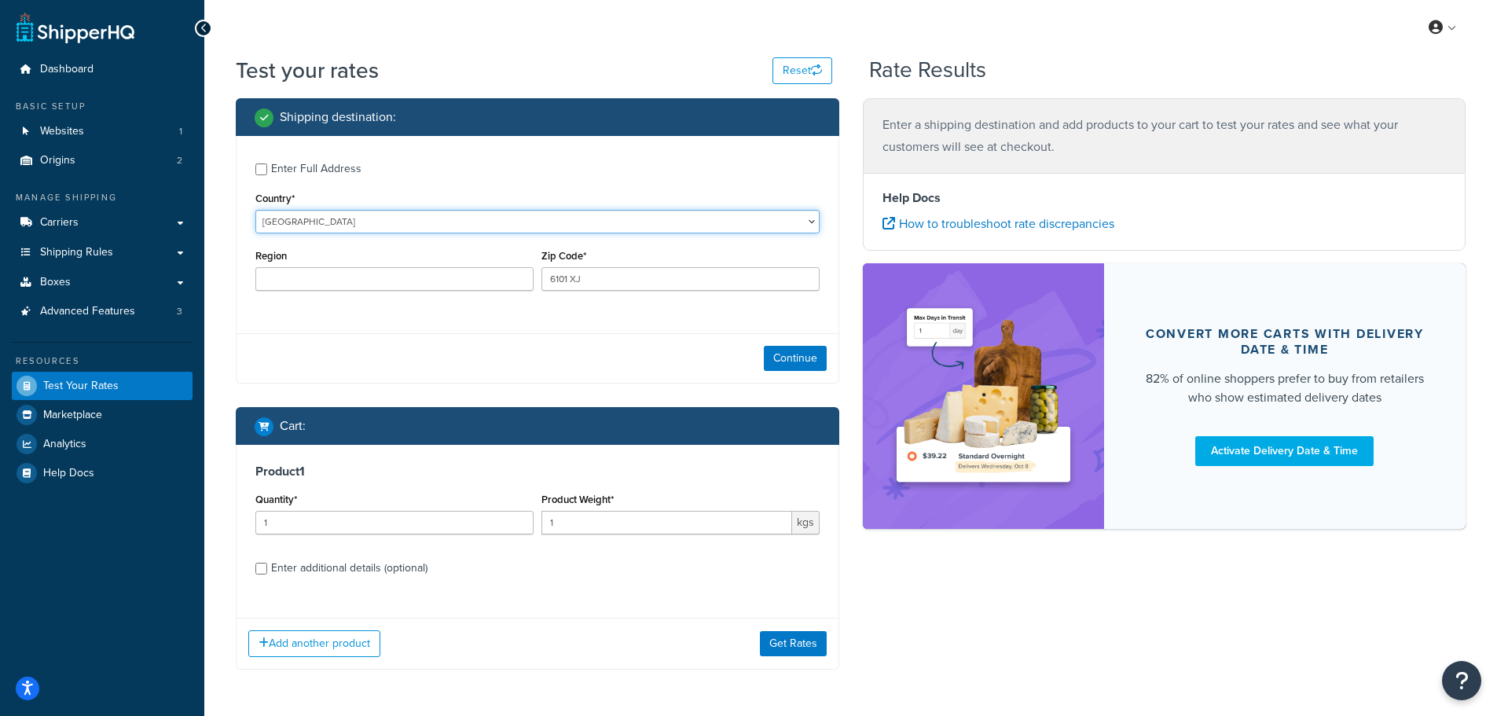
click at [312, 219] on select "[GEOGRAPHIC_DATA] [GEOGRAPHIC_DATA] [GEOGRAPHIC_DATA] [GEOGRAPHIC_DATA] [GEOGRA…" at bounding box center [537, 222] width 564 height 24
select select "FR"
click at [255, 210] on select "[GEOGRAPHIC_DATA] [GEOGRAPHIC_DATA] [GEOGRAPHIC_DATA] [GEOGRAPHIC_DATA] [GEOGRA…" at bounding box center [537, 222] width 564 height 24
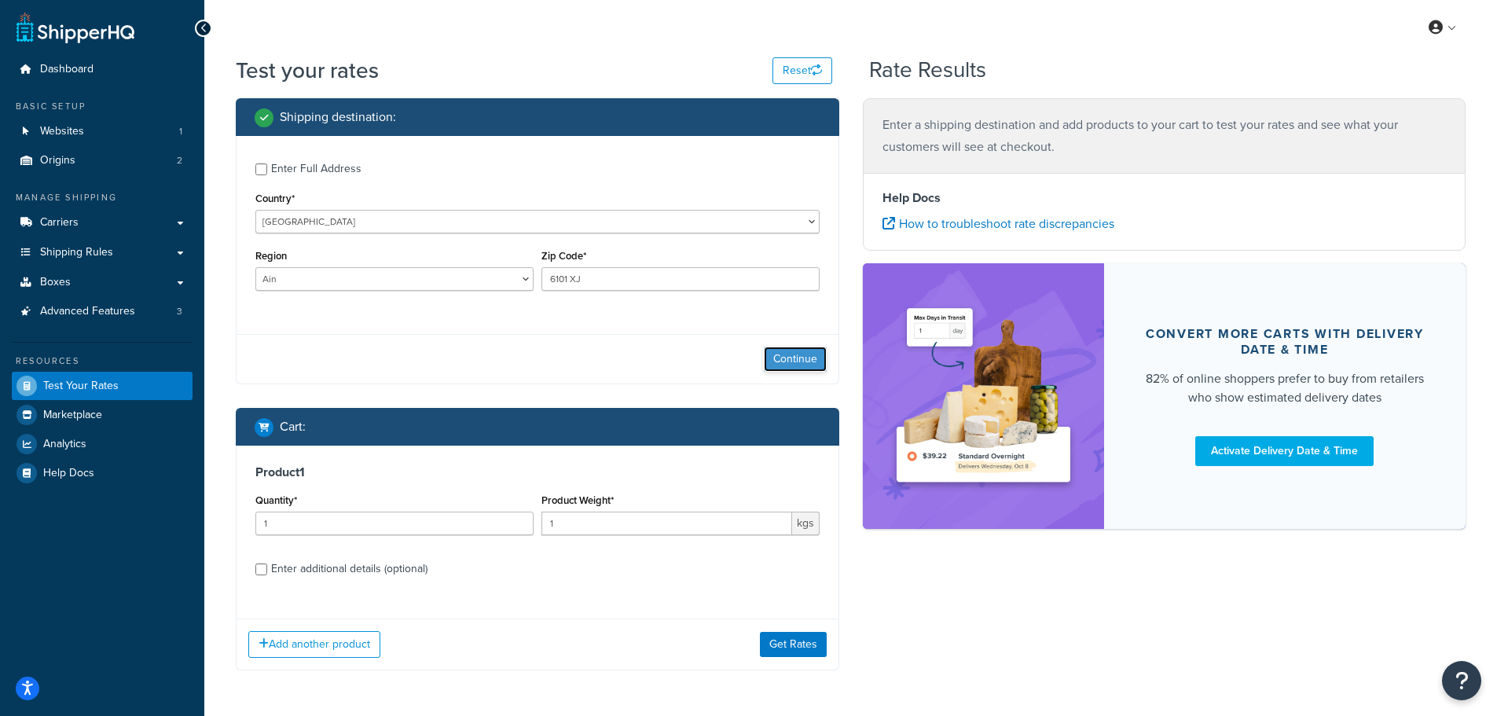
click at [787, 364] on button "Continue" at bounding box center [795, 359] width 63 height 25
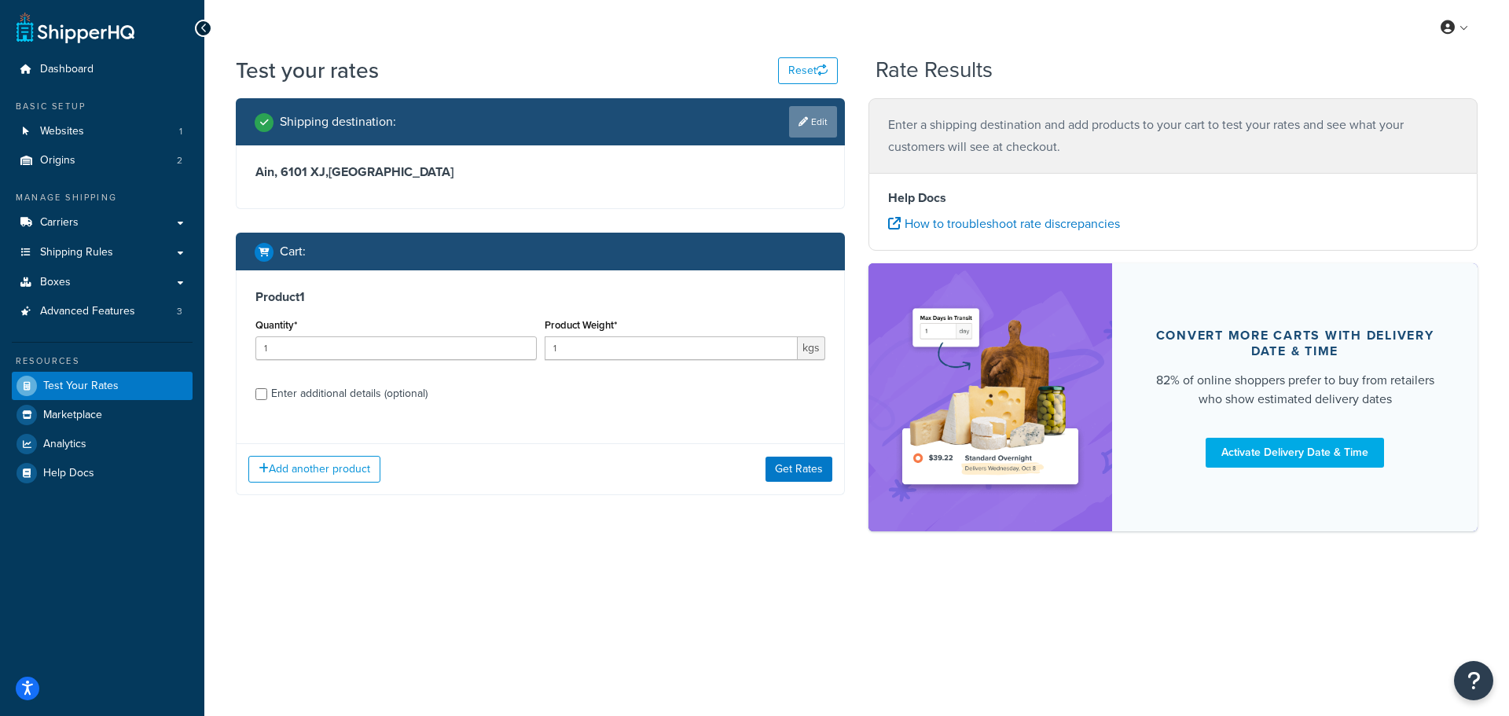
click at [809, 120] on link "Edit" at bounding box center [813, 121] width 48 height 31
select select "FR"
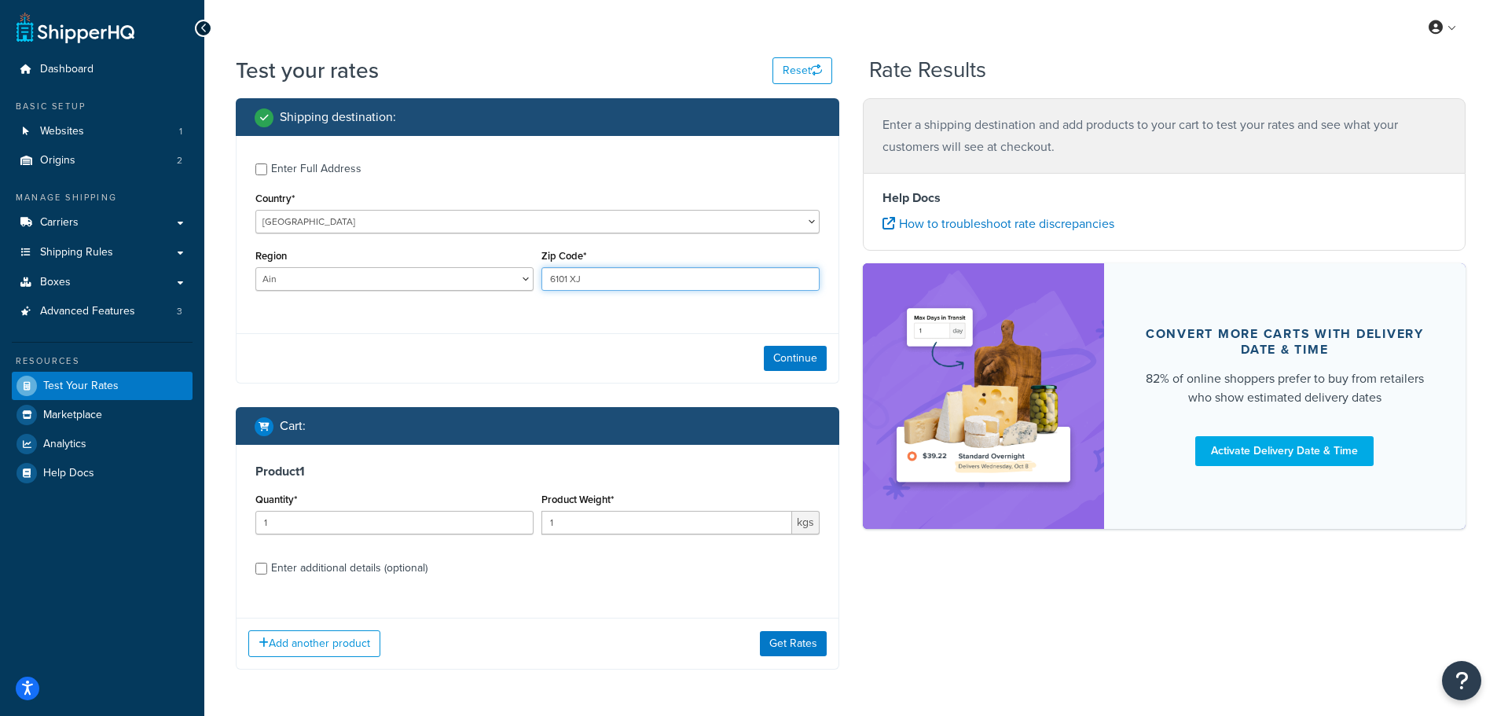
drag, startPoint x: 582, startPoint y: 280, endPoint x: 544, endPoint y: 277, distance: 38.6
click at [544, 277] on input "6101 XJ" at bounding box center [680, 279] width 278 height 24
type input "10200"
click at [791, 358] on button "Continue" at bounding box center [795, 358] width 63 height 25
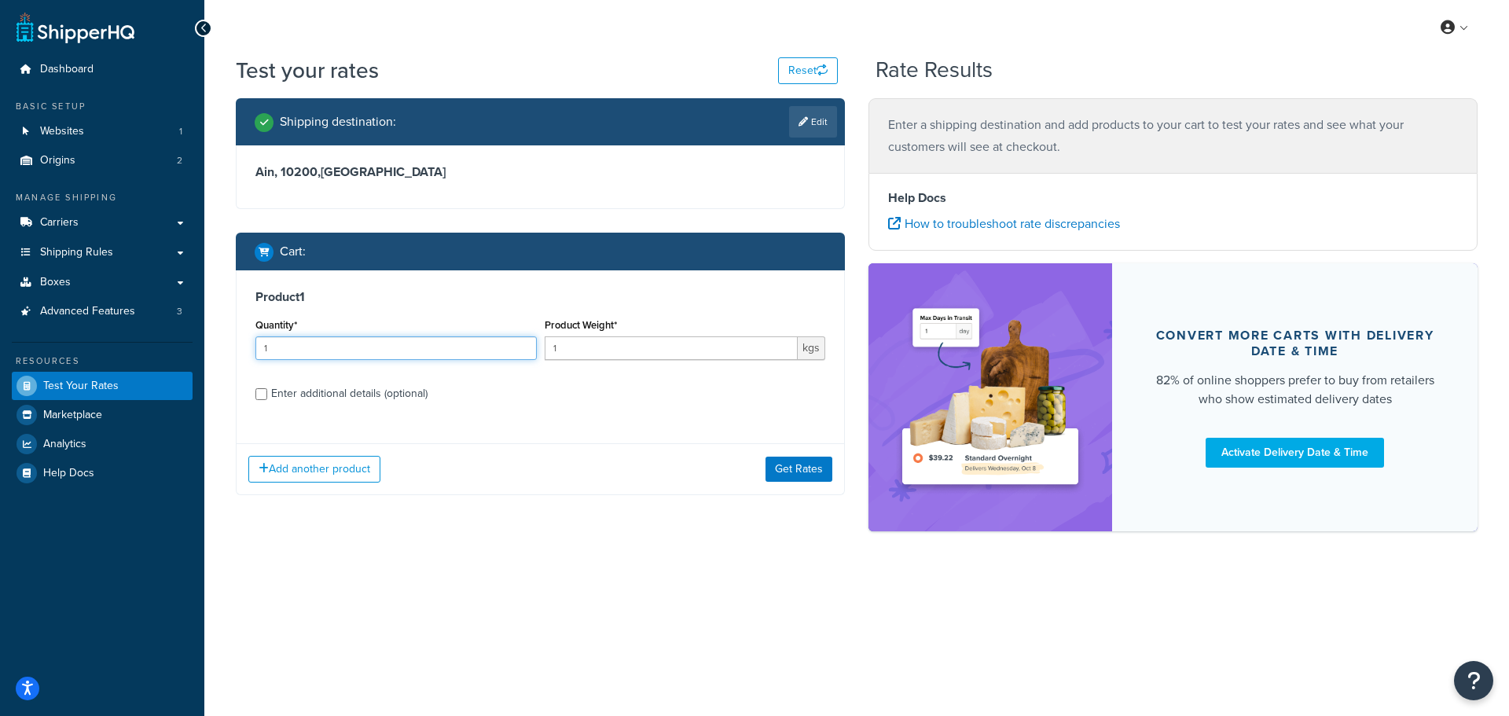
click at [428, 347] on input "1" at bounding box center [395, 348] width 281 height 24
drag, startPoint x: 281, startPoint y: 350, endPoint x: 256, endPoint y: 358, distance: 25.6
click at [256, 358] on input "1" at bounding box center [395, 348] width 281 height 24
type input "10"
drag, startPoint x: 574, startPoint y: 350, endPoint x: 539, endPoint y: 349, distance: 35.4
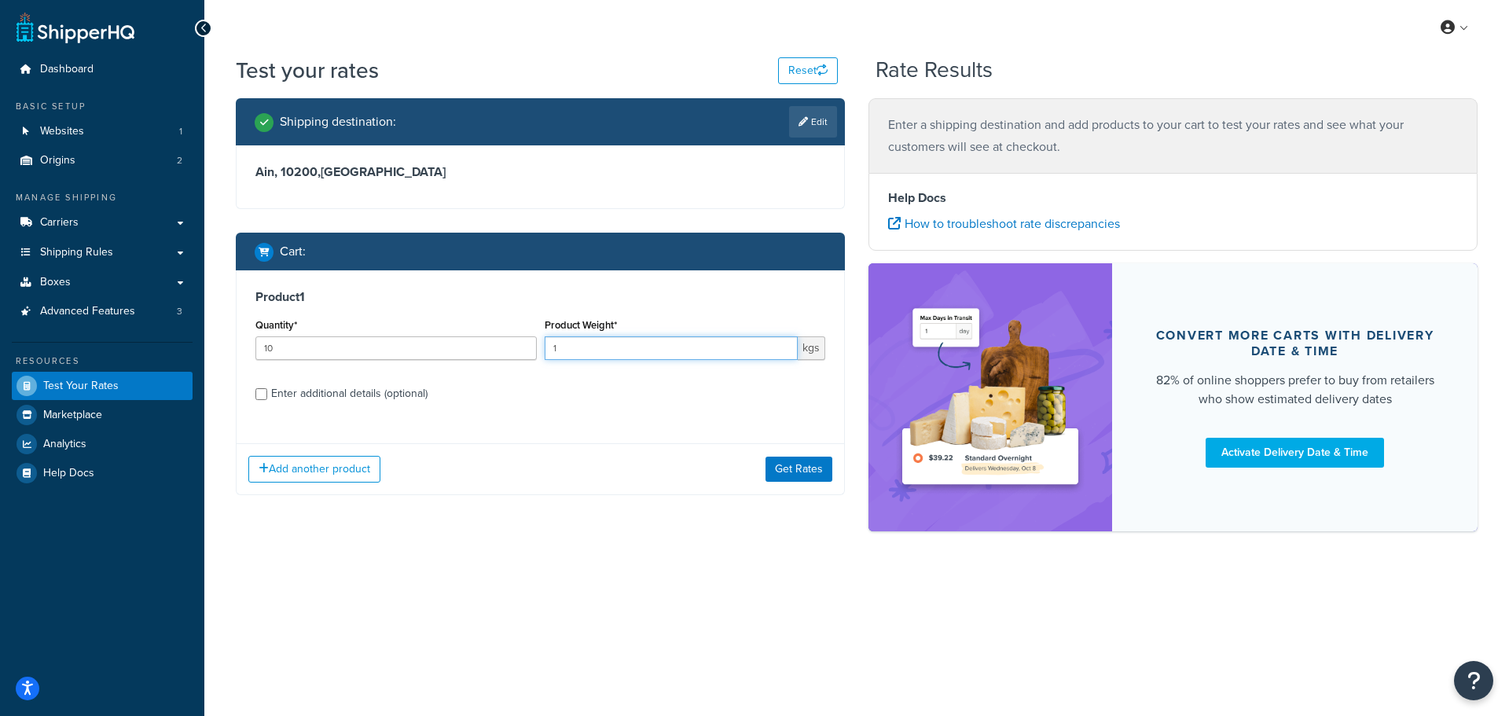
click at [539, 349] on div "Quantity* 10 Product Weight* 1 kgs" at bounding box center [540, 342] width 578 height 57
type input "1"
type input "25"
click at [538, 390] on label "Enter additional details (optional)" at bounding box center [548, 392] width 554 height 25
click at [267, 390] on input "Enter additional details (optional)" at bounding box center [261, 394] width 12 height 12
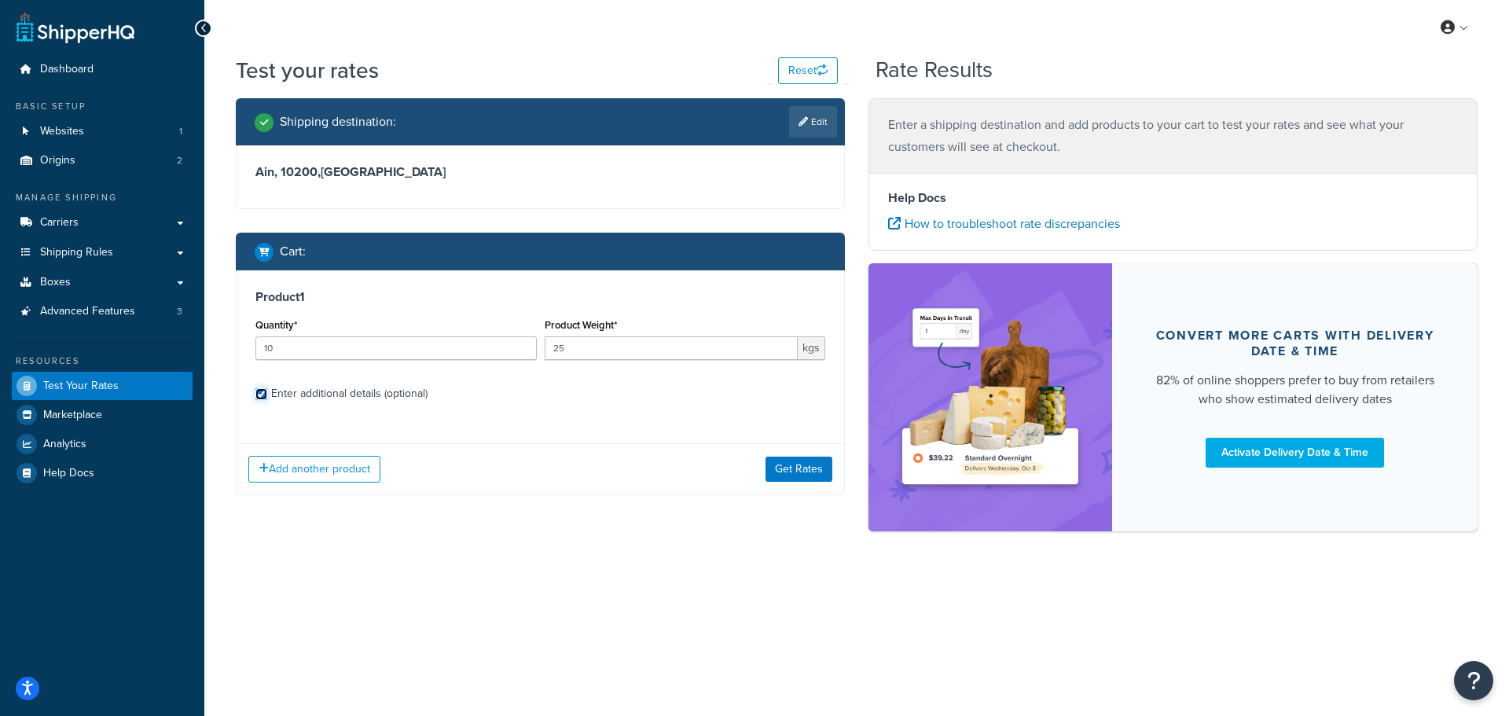
checkbox input "true"
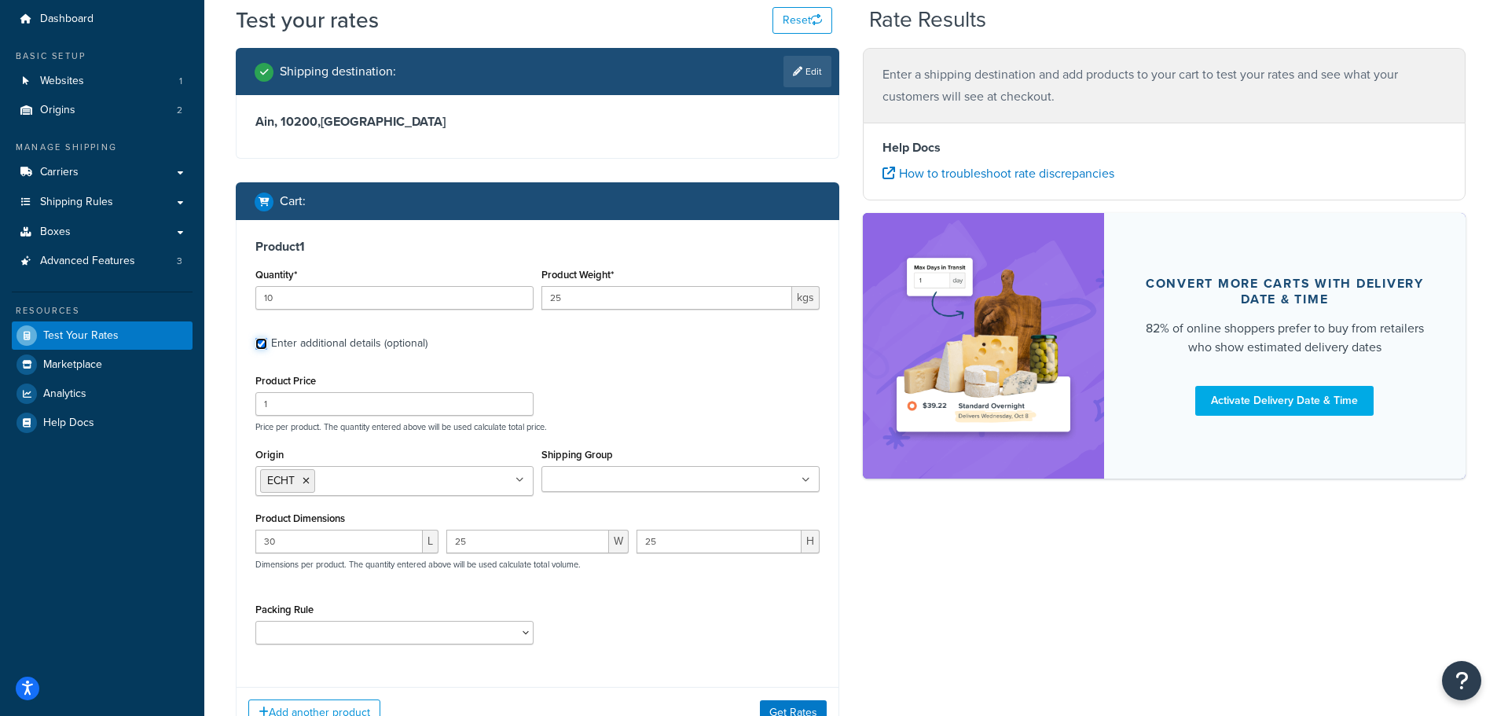
scroll to position [79, 0]
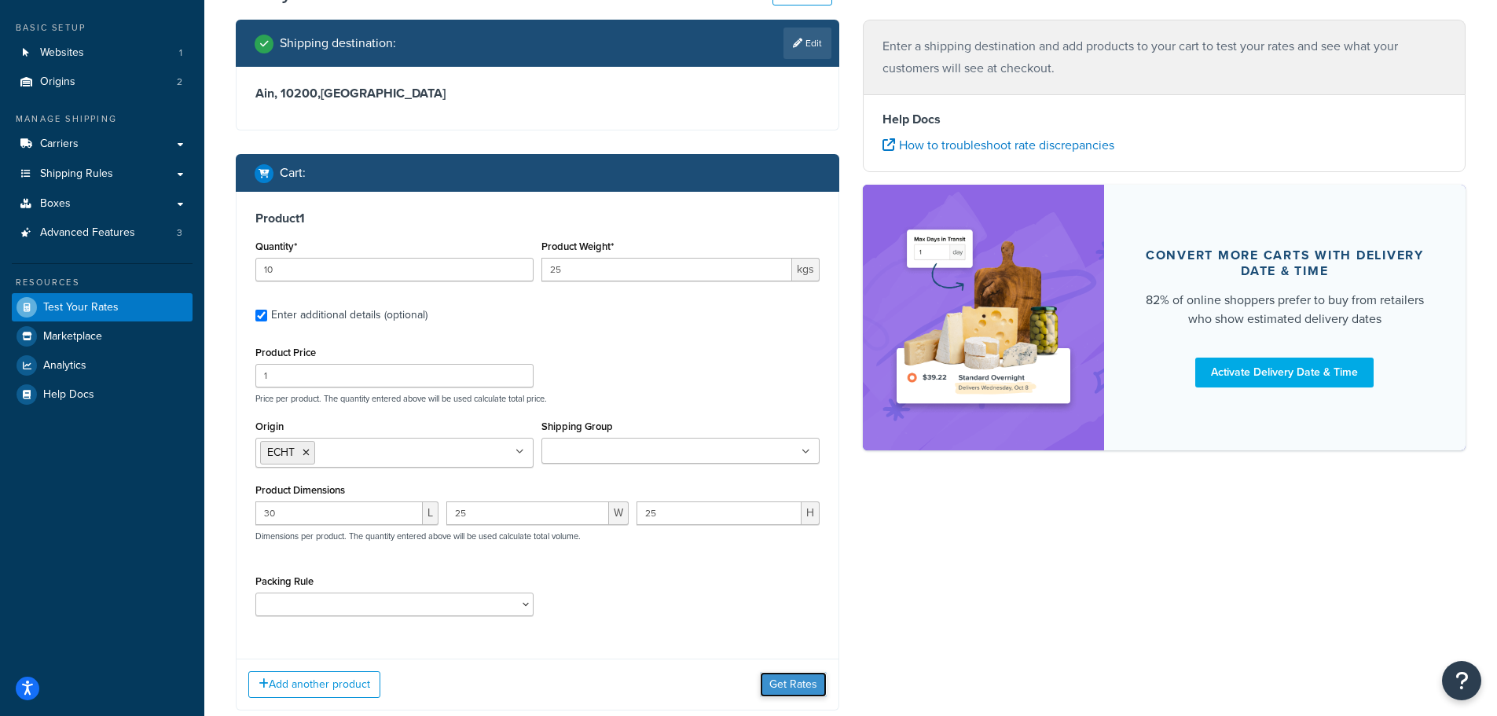
click at [787, 682] on button "Get Rates" at bounding box center [793, 684] width 67 height 25
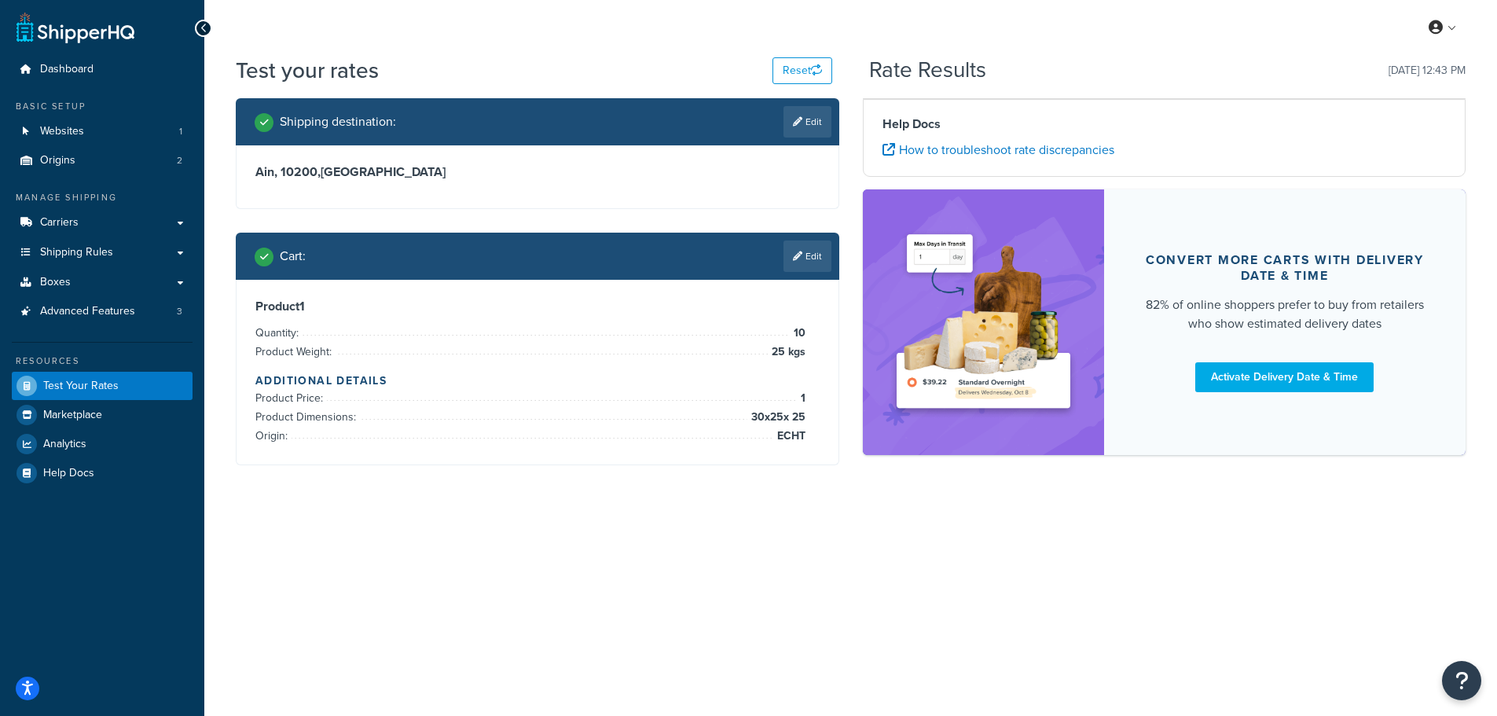
scroll to position [0, 0]
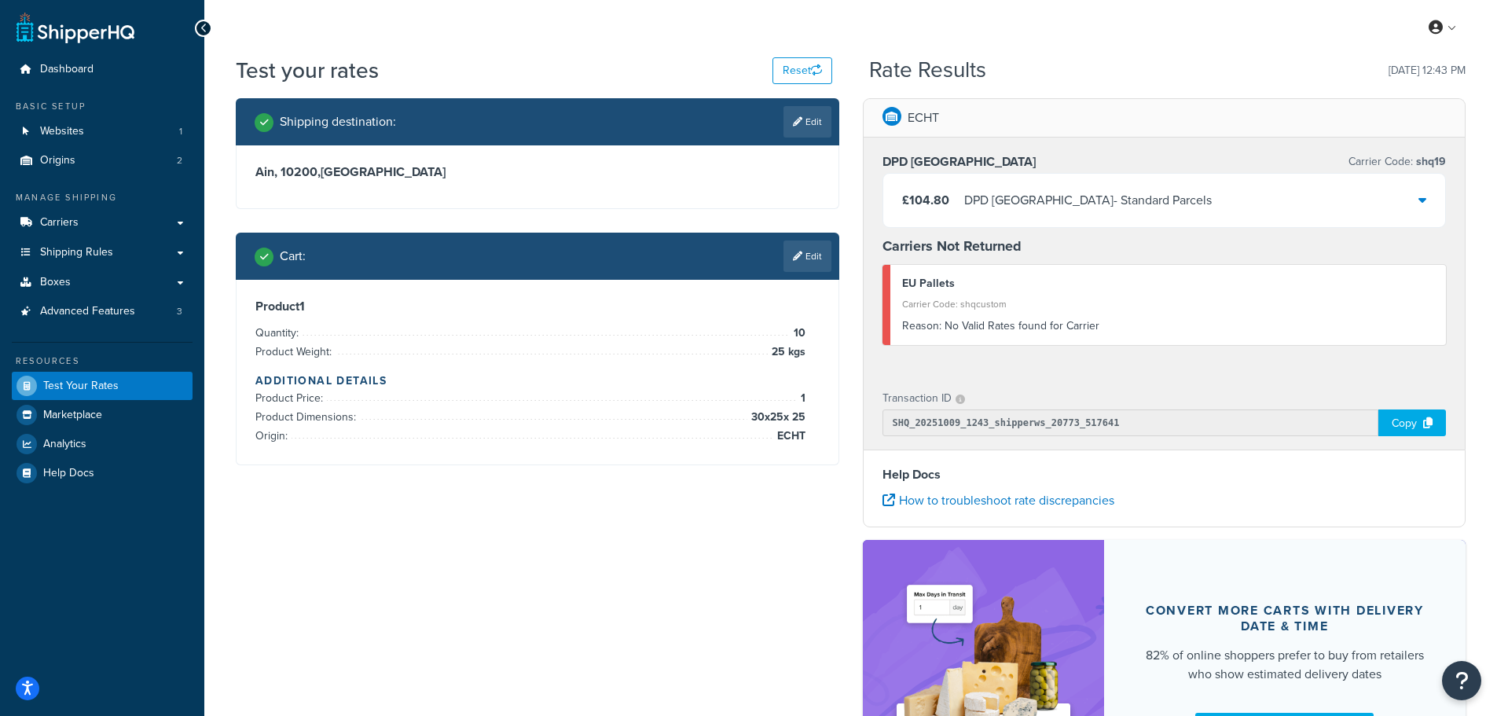
click at [1297, 188] on div "£104.80 DPD Europe - Standard Parcels" at bounding box center [1164, 200] width 563 height 53
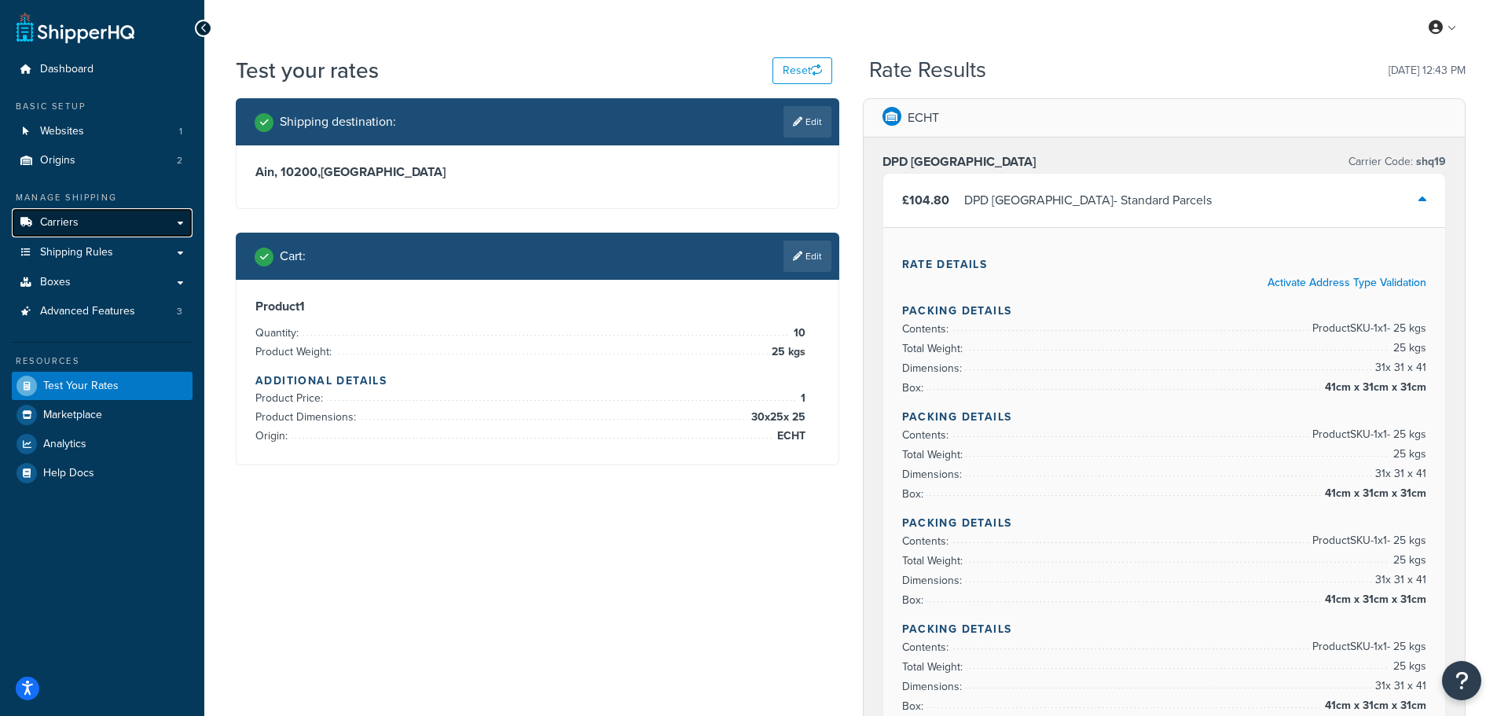
click at [75, 223] on span "Carriers" at bounding box center [59, 222] width 39 height 13
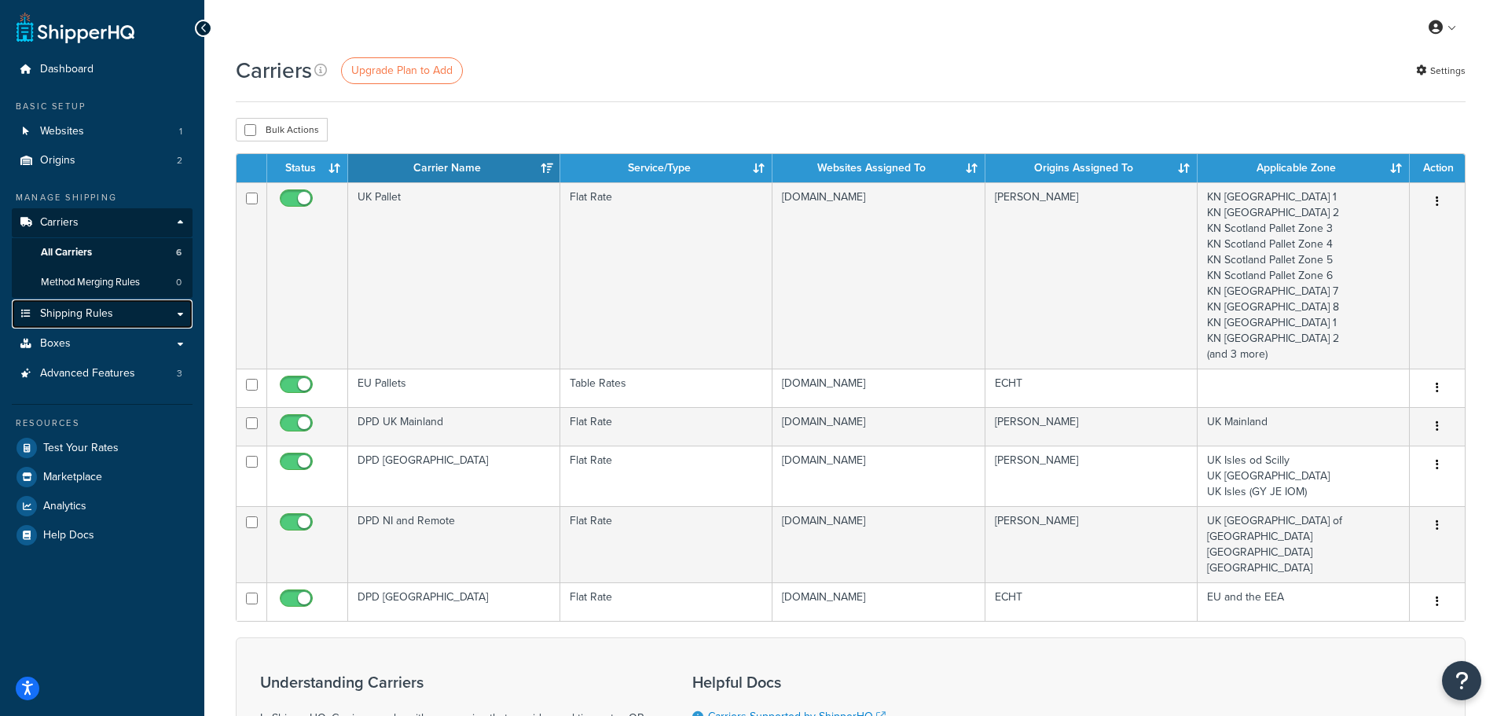
click at [85, 299] on link "Shipping Rules" at bounding box center [102, 313] width 181 height 29
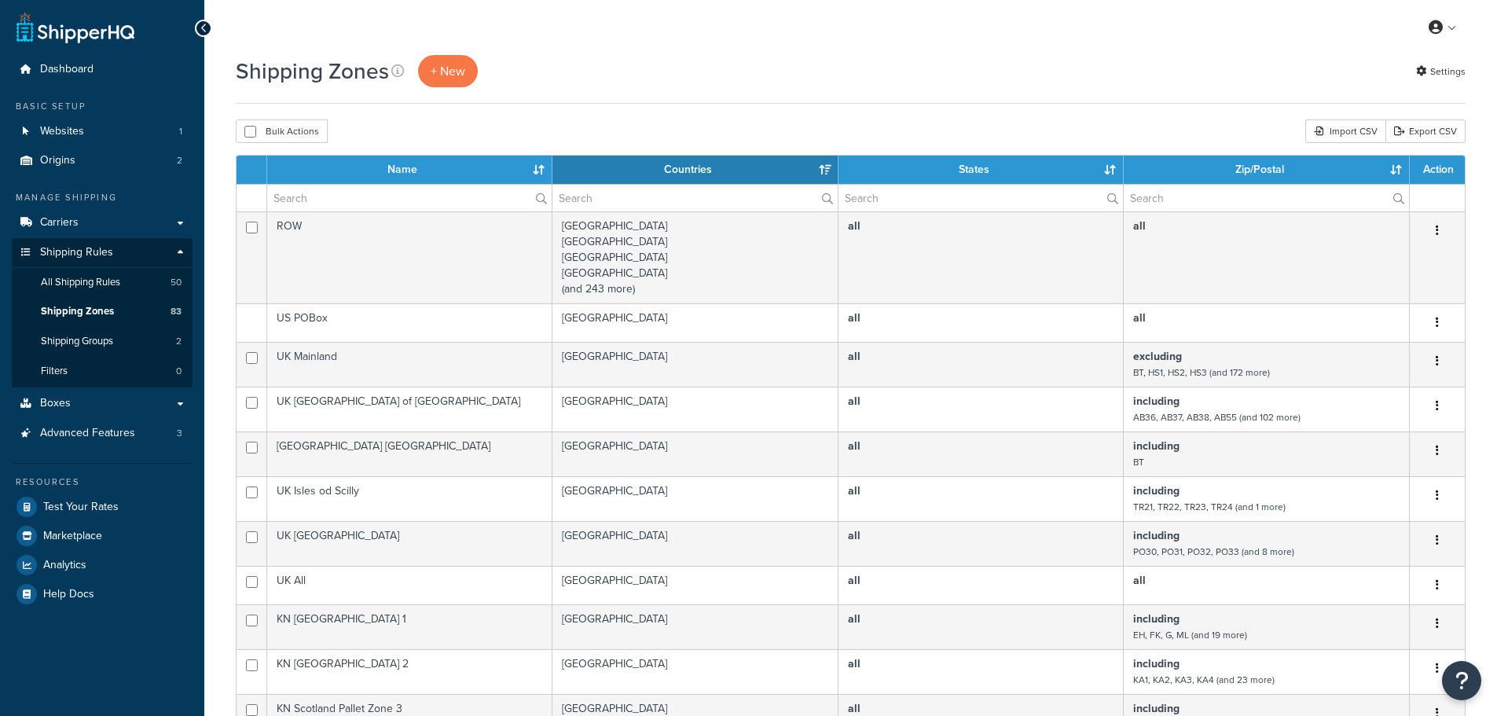
select select "15"
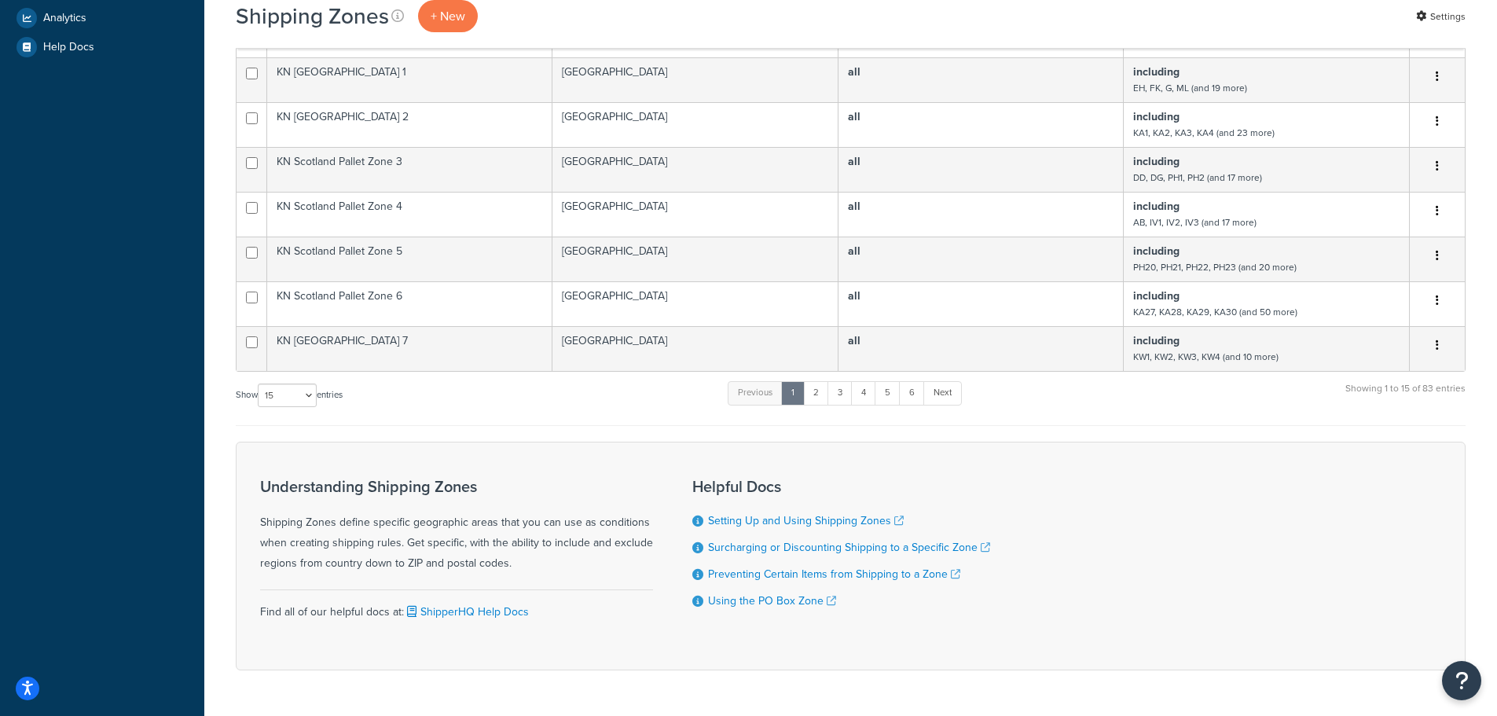
scroll to position [550, 0]
click at [892, 394] on link "5" at bounding box center [888, 390] width 26 height 24
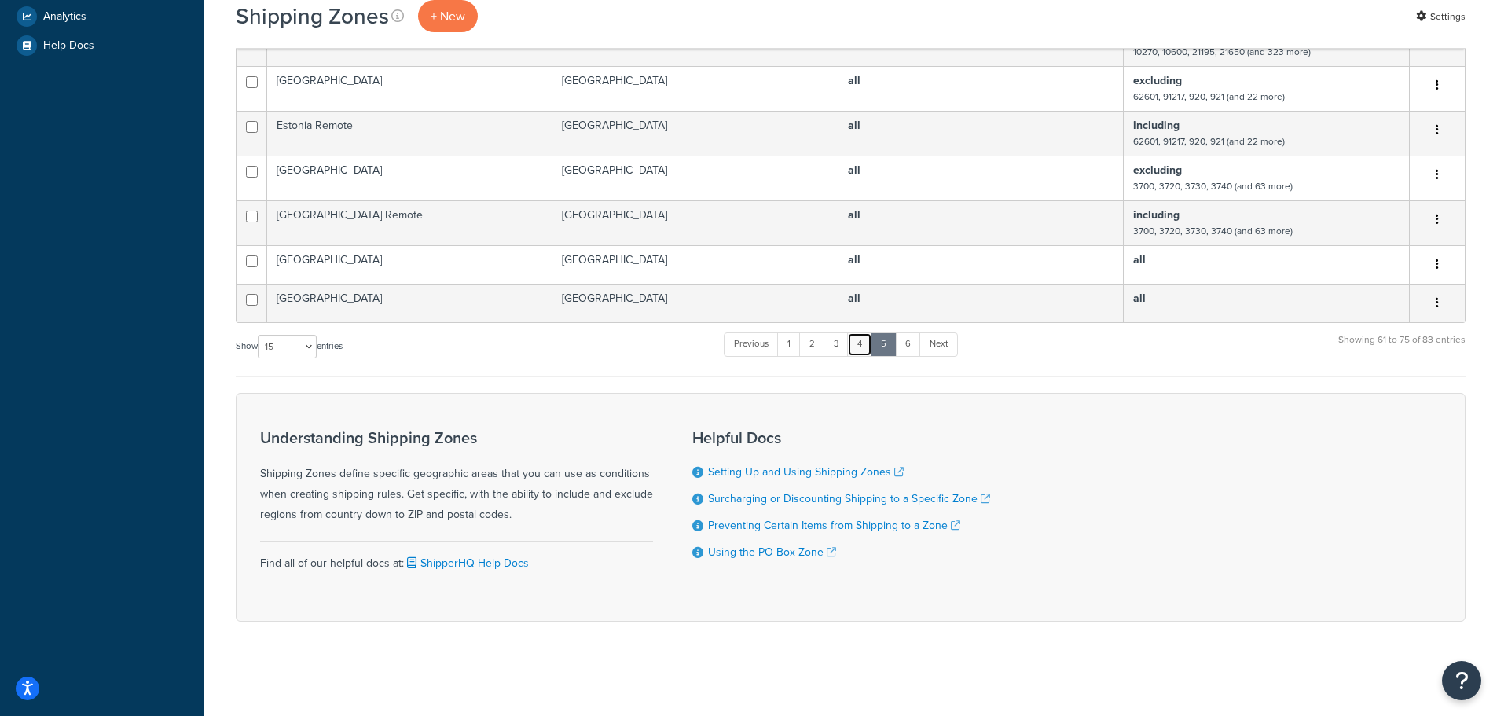
click at [864, 346] on link "4" at bounding box center [859, 344] width 25 height 24
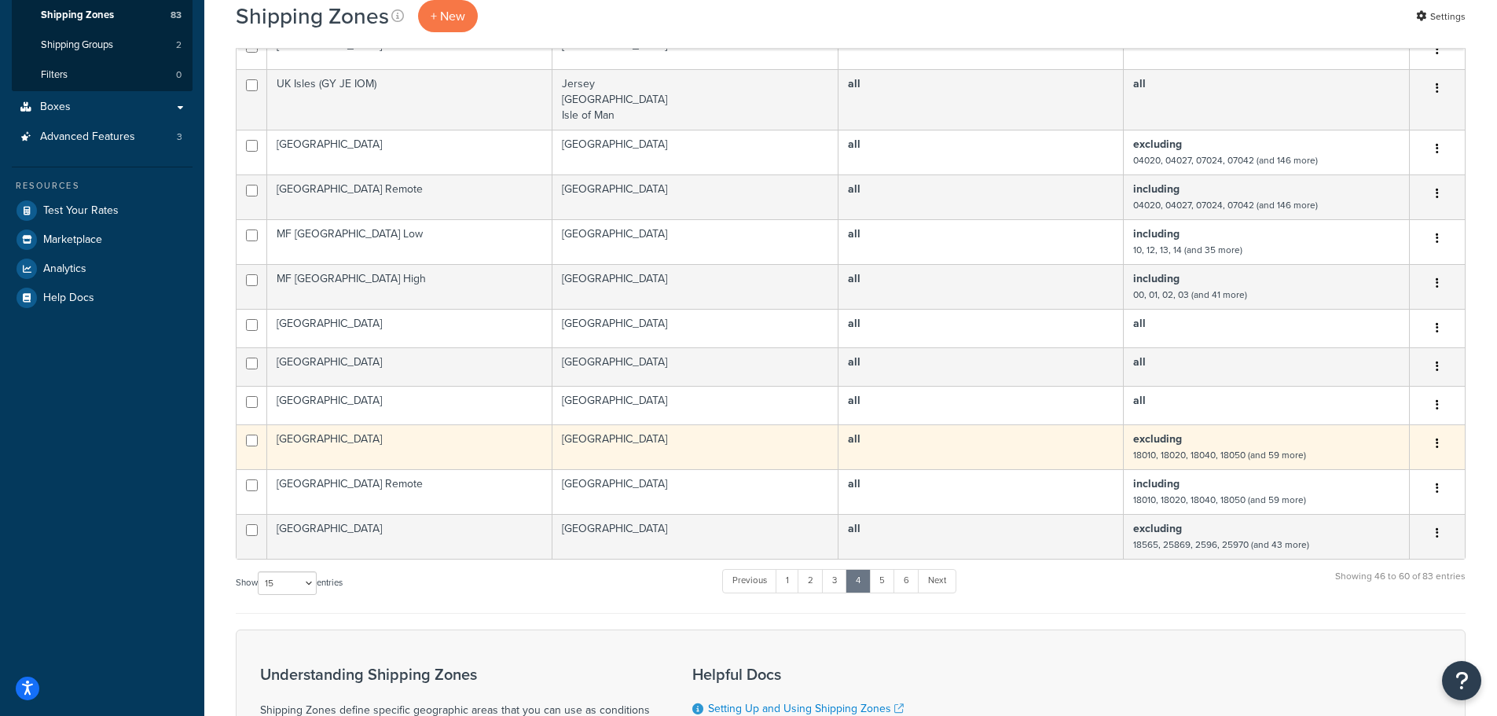
scroll to position [297, 0]
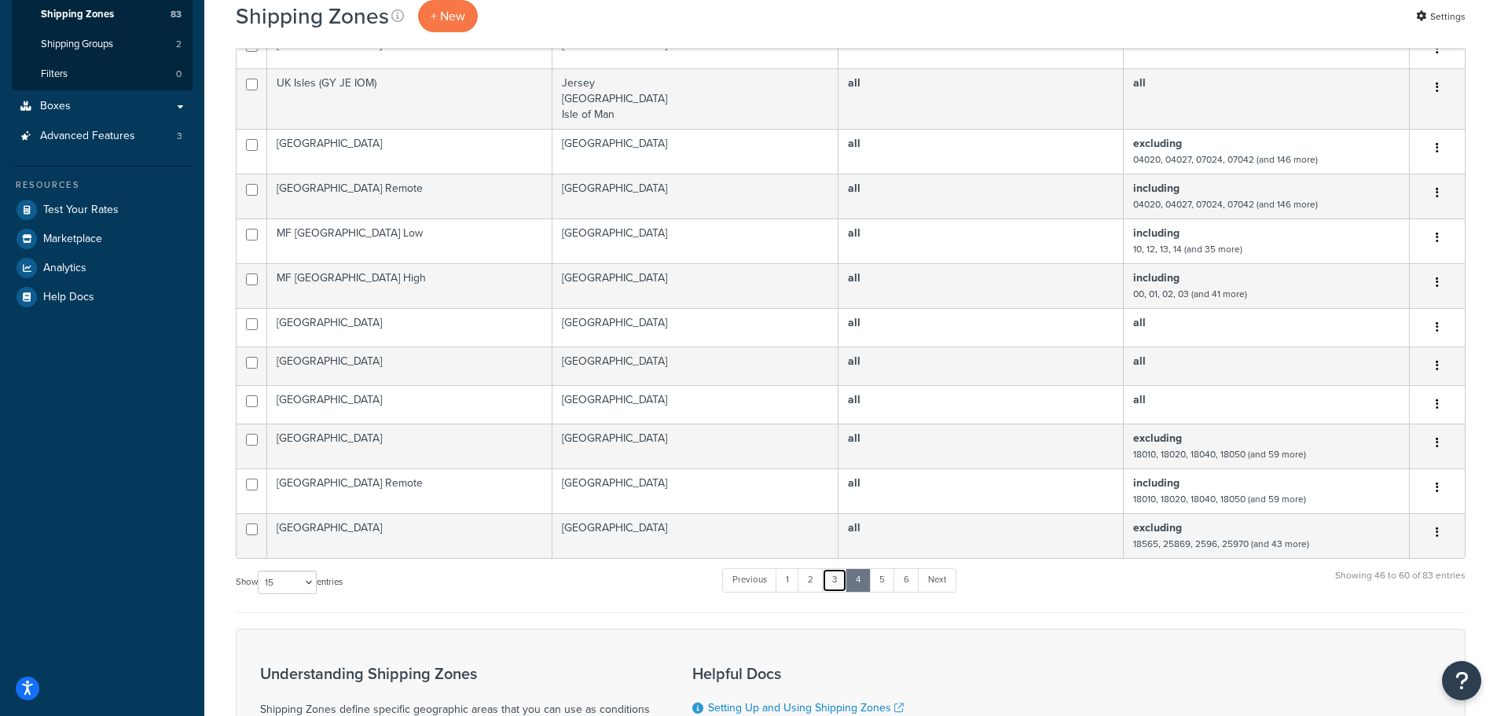
click at [839, 577] on link "3" at bounding box center [834, 580] width 25 height 24
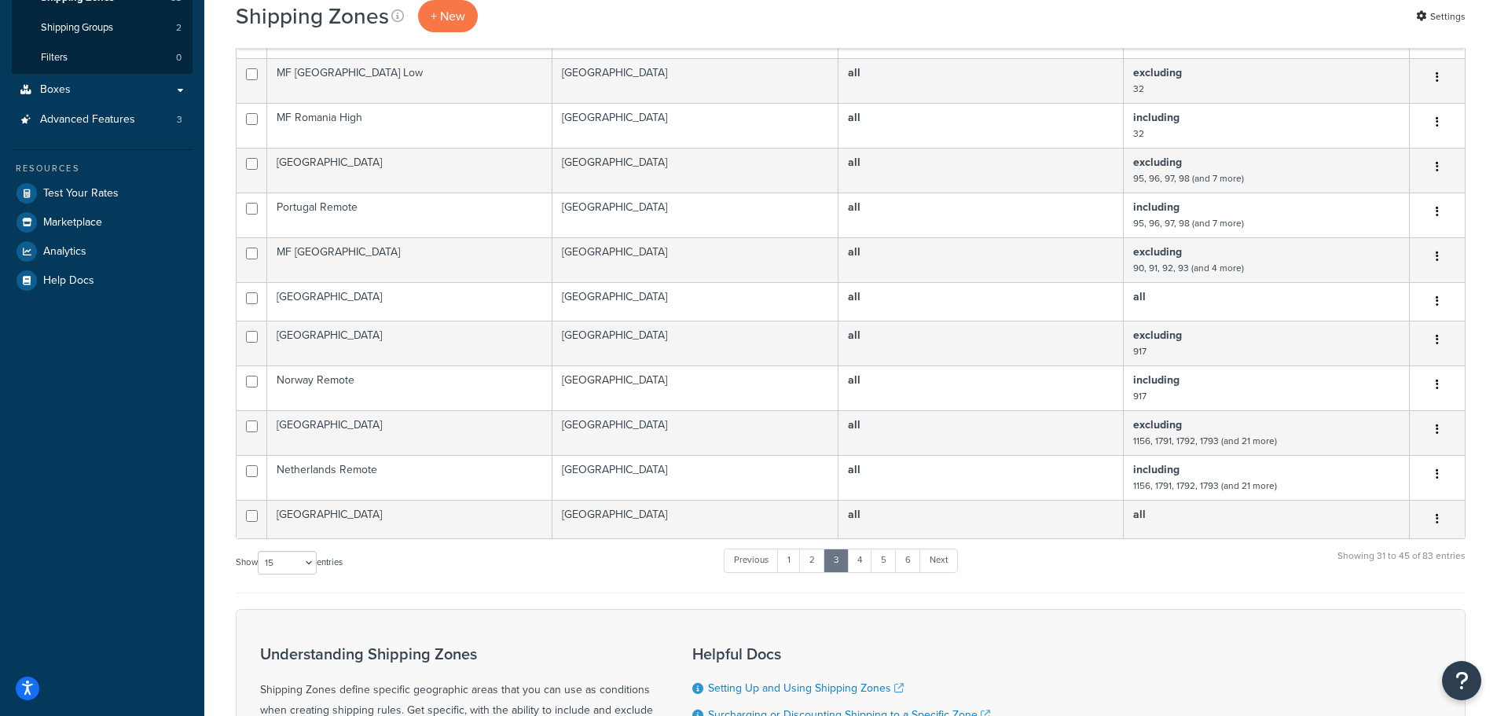
scroll to position [314, 0]
click at [883, 563] on link "5" at bounding box center [884, 560] width 26 height 24
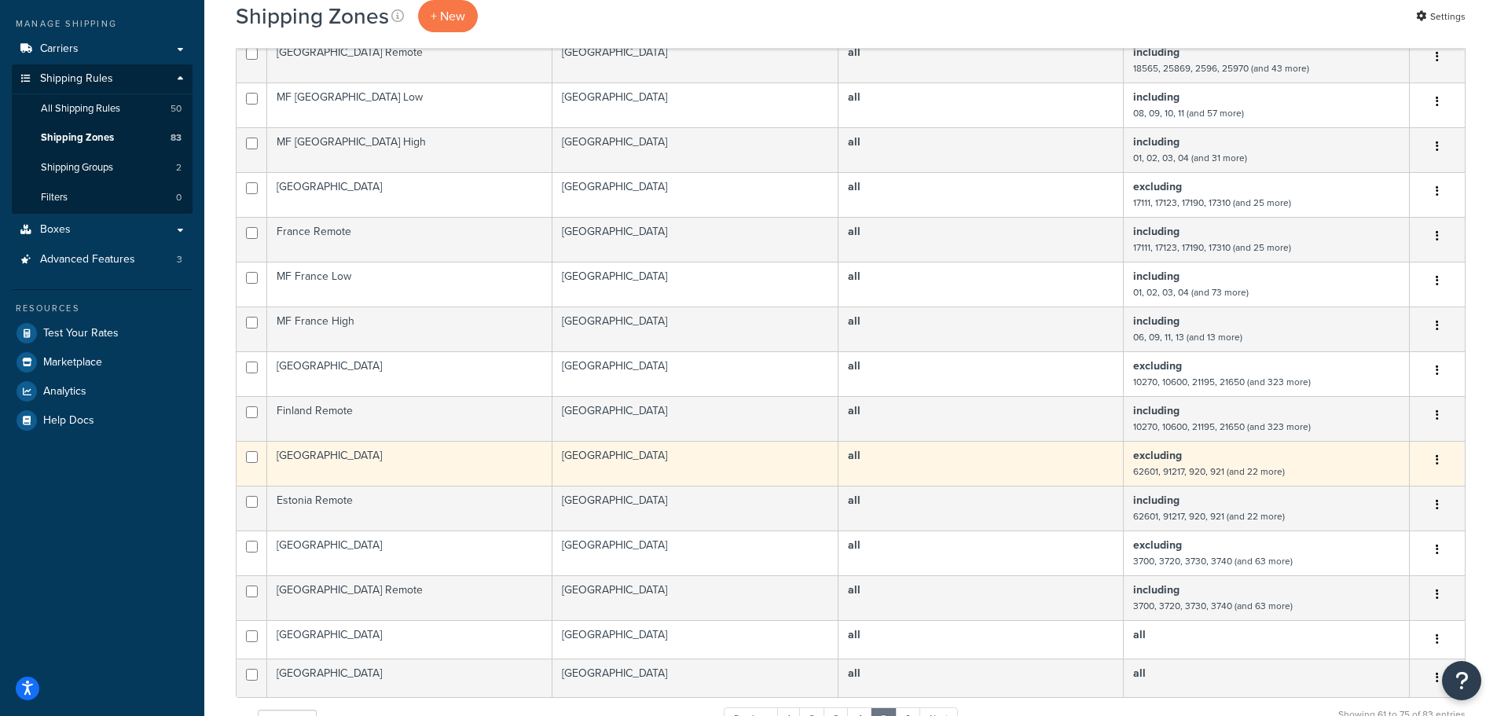
scroll to position [157, 0]
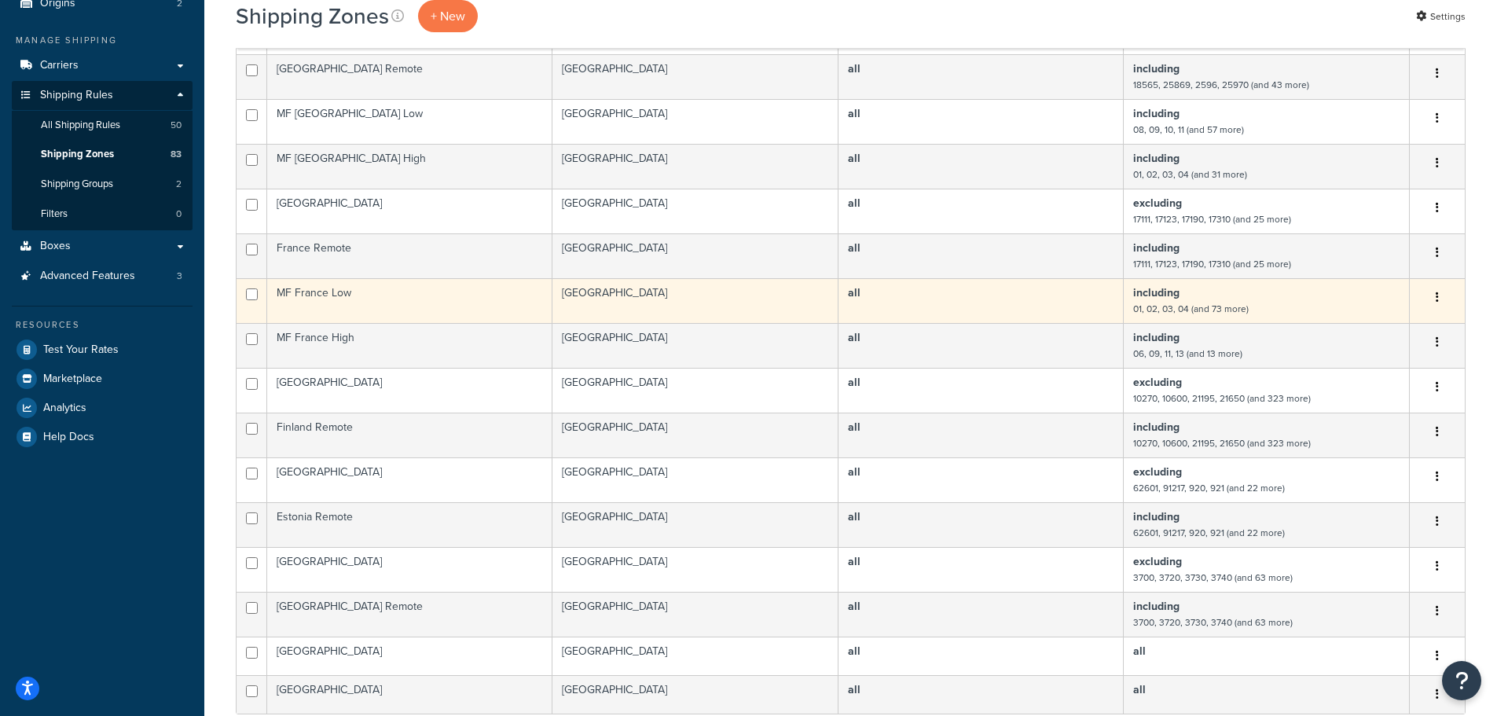
click at [408, 304] on td "MF France Low" at bounding box center [409, 300] width 285 height 45
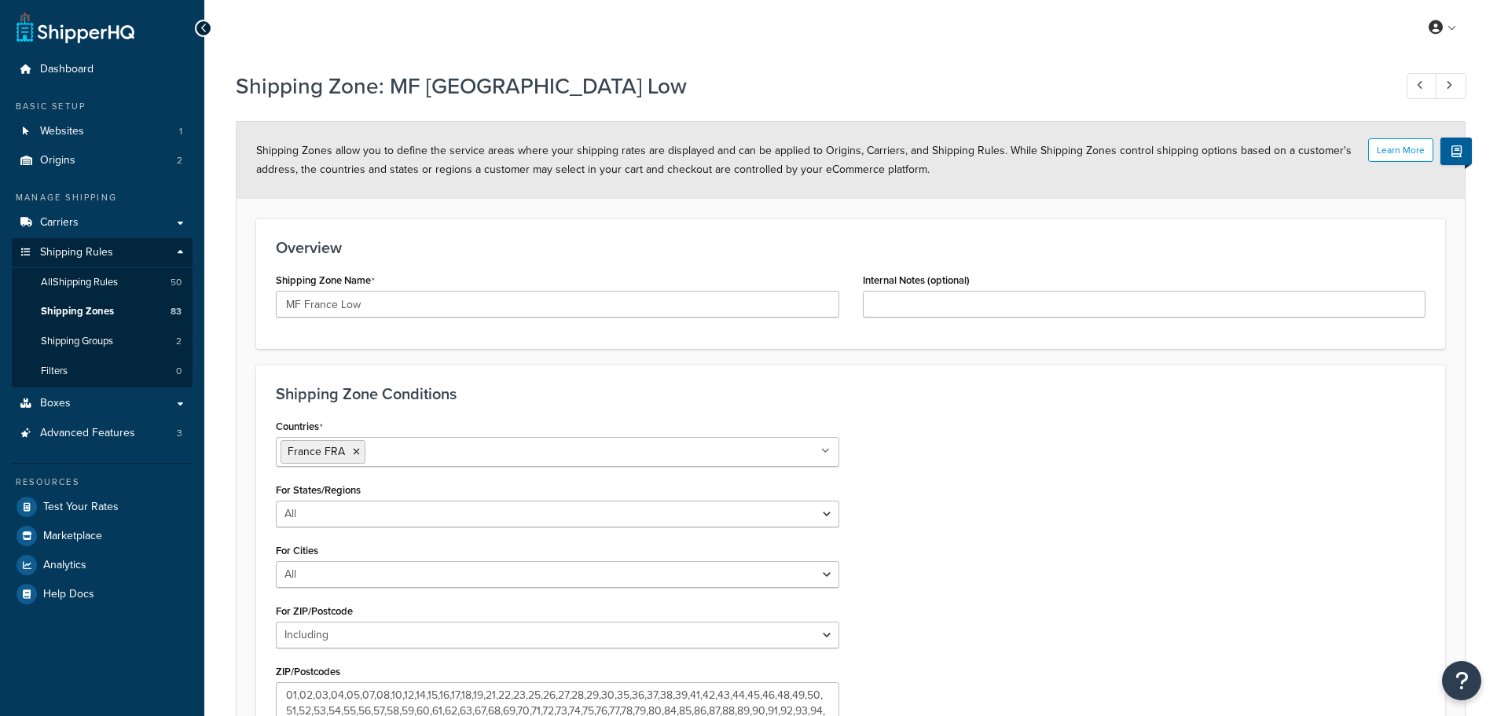
select select "including"
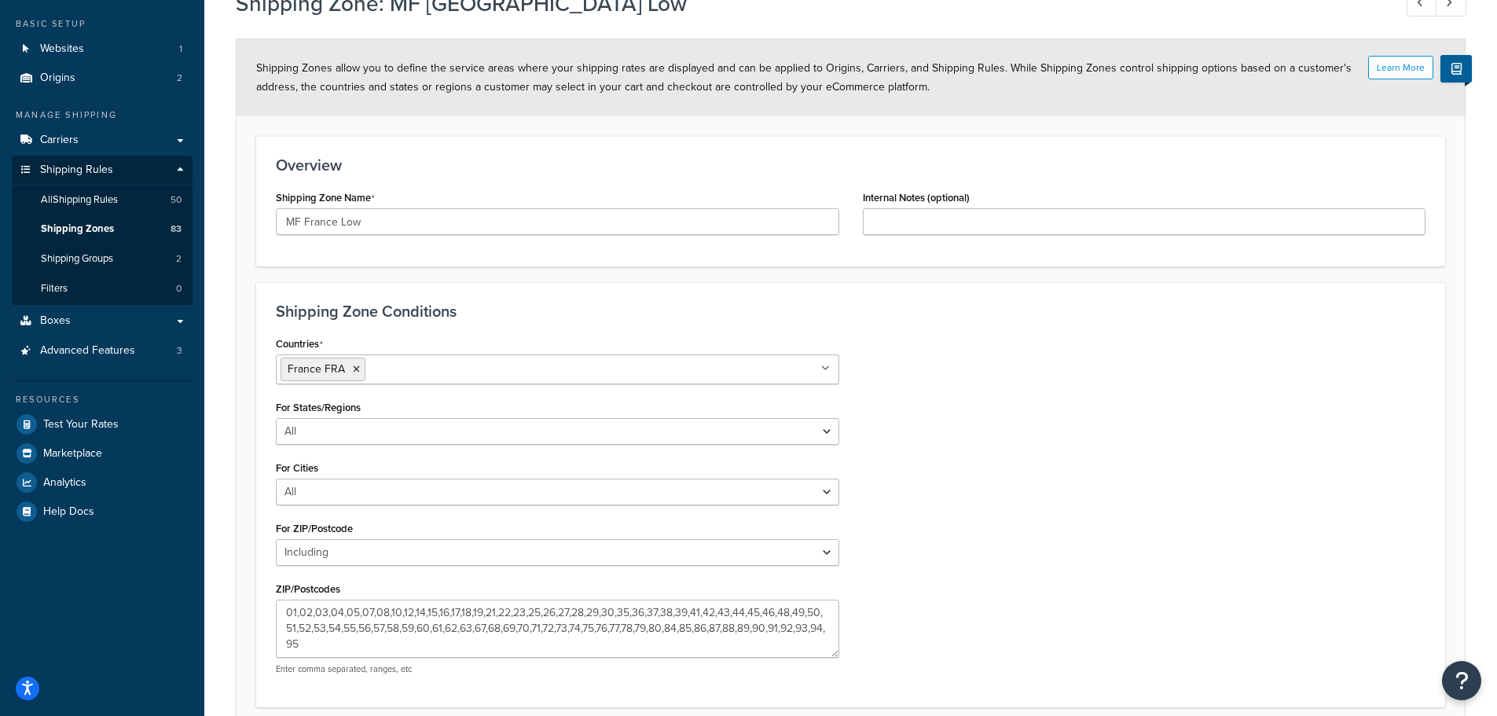
scroll to position [218, 0]
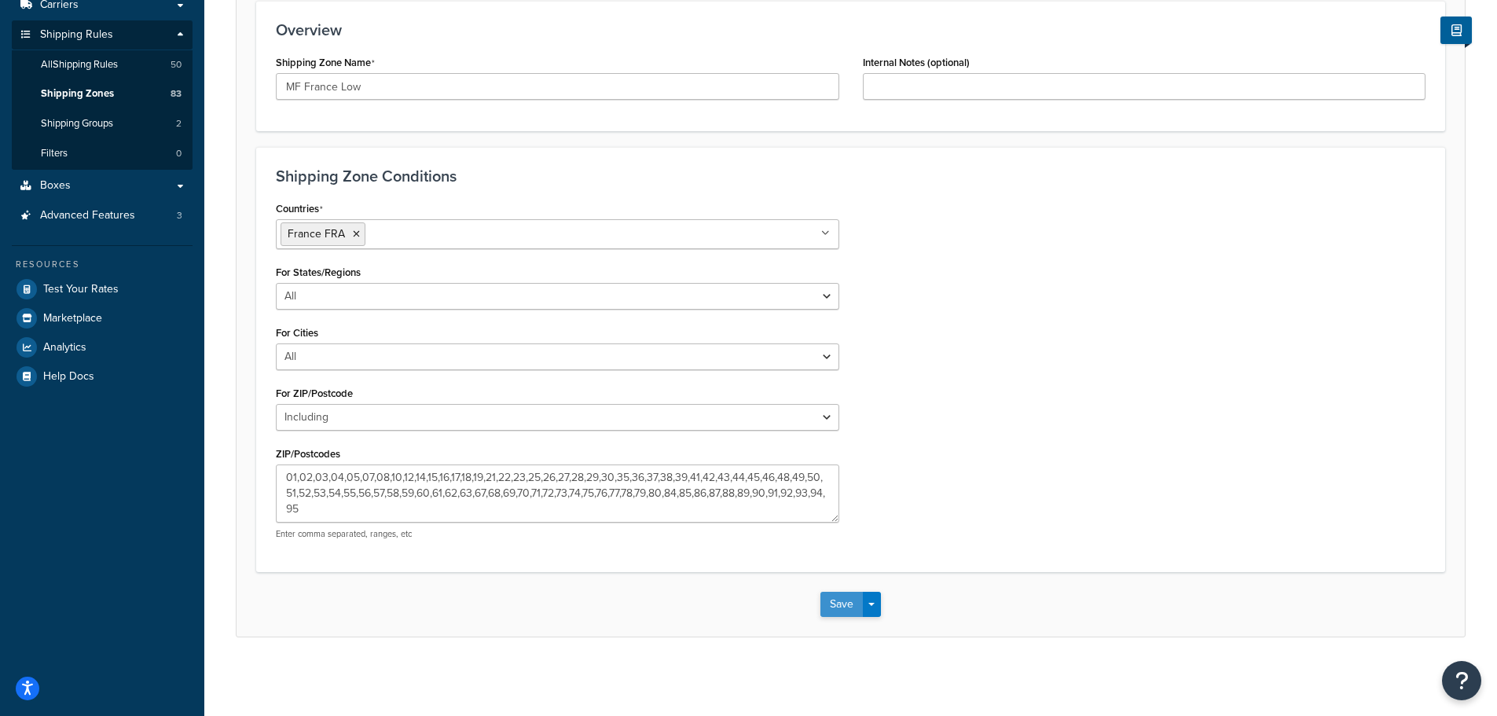
click at [827, 608] on button "Save" at bounding box center [841, 604] width 42 height 25
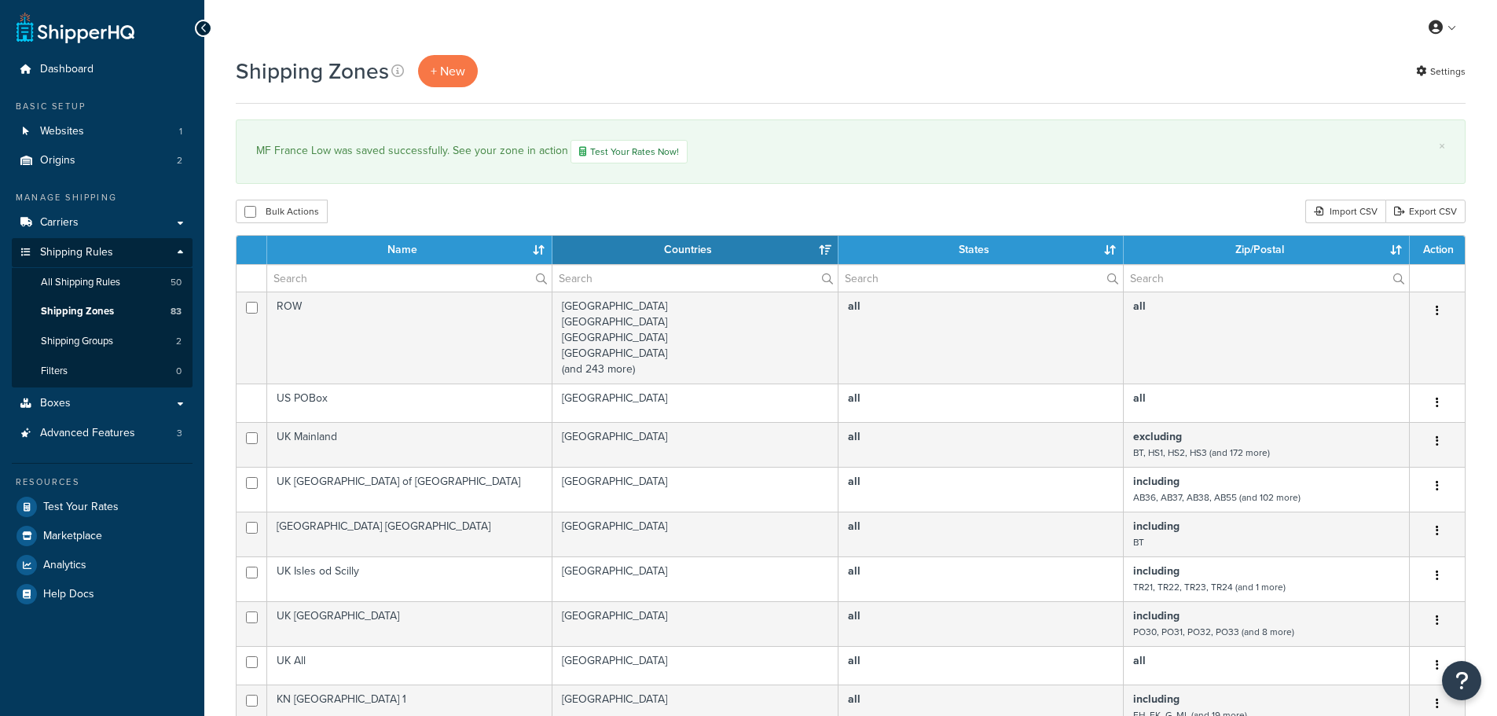
select select "15"
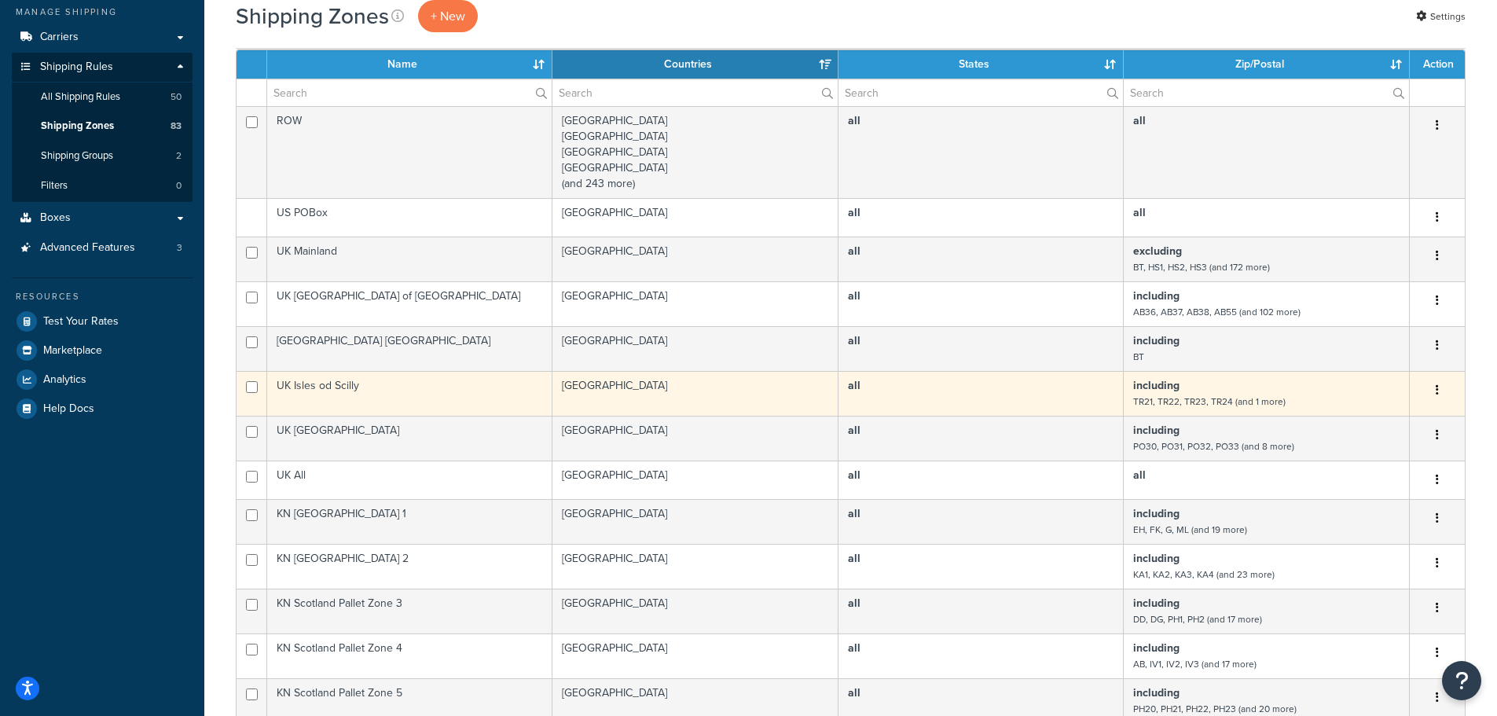
scroll to position [157, 0]
